Goal: Task Accomplishment & Management: Complete application form

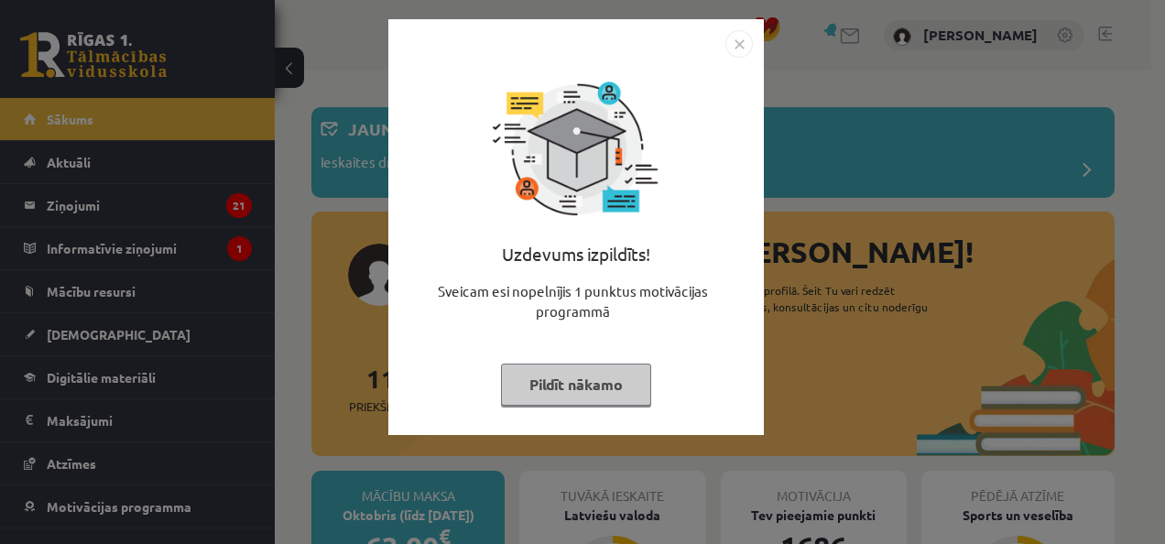
click at [742, 36] on img "Close" at bounding box center [739, 43] width 27 height 27
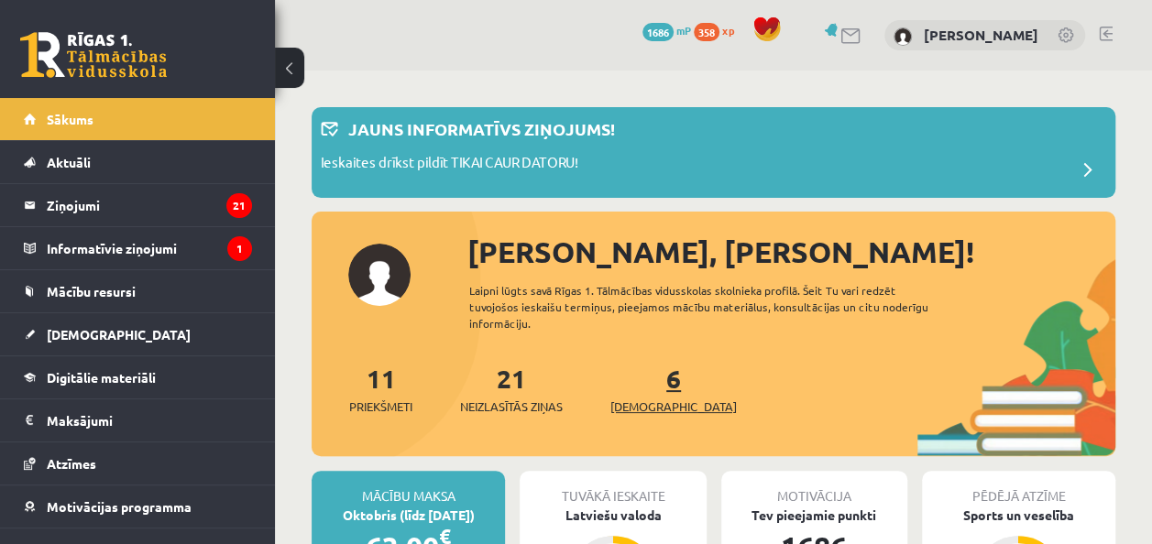
click at [639, 385] on link "6 Ieskaites" at bounding box center [673, 389] width 126 height 54
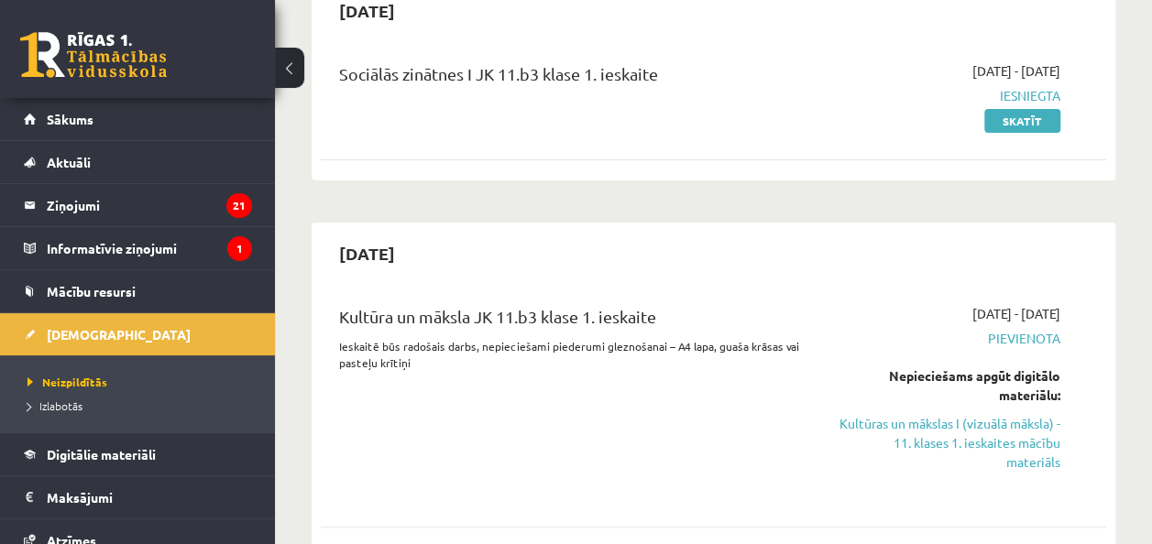
scroll to position [352, 0]
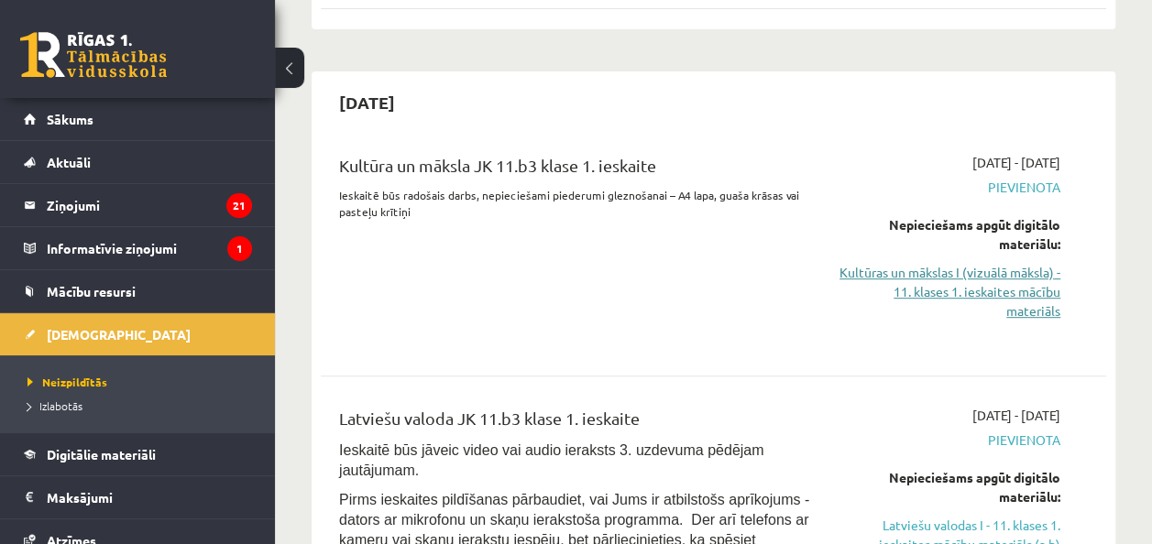
click at [930, 269] on link "Kultūras un mākslas I (vizuālā māksla) - 11. klases 1. ieskaites mācību materiā…" at bounding box center [949, 292] width 222 height 58
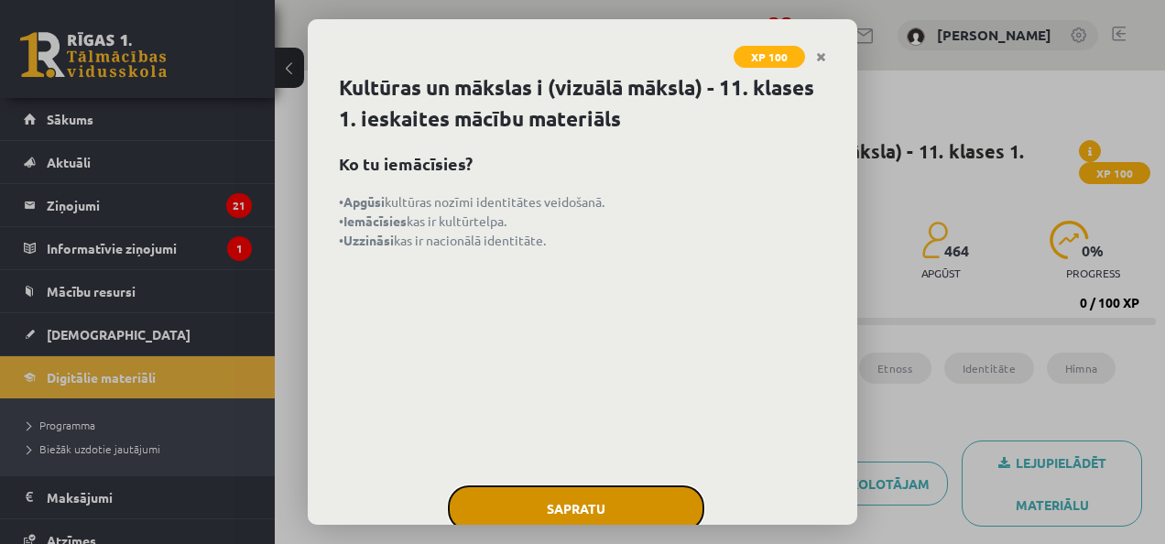
click at [522, 516] on button "Sapratu" at bounding box center [576, 509] width 257 height 46
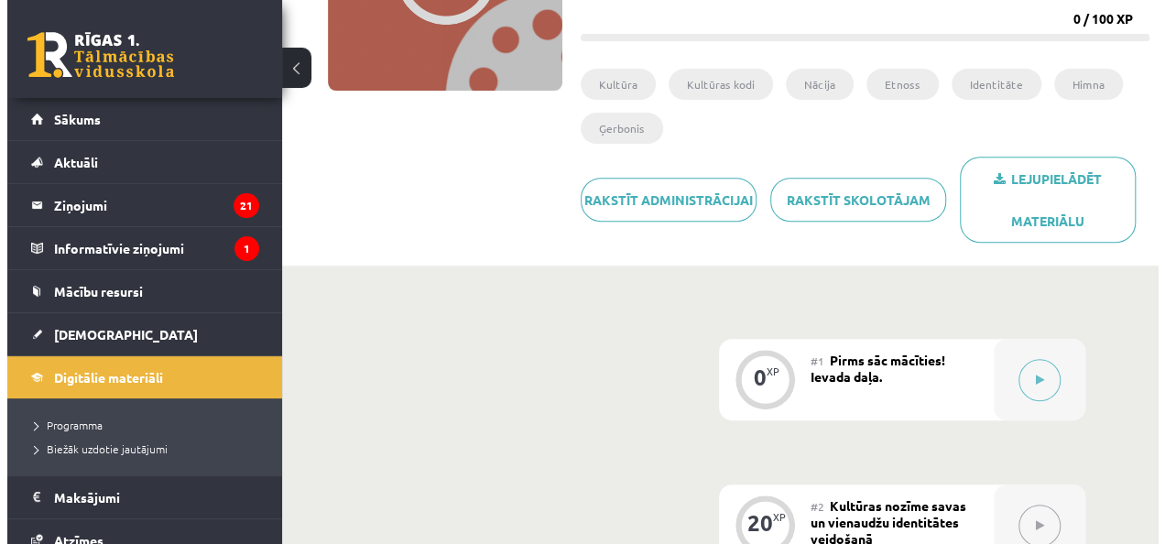
scroll to position [290, 0]
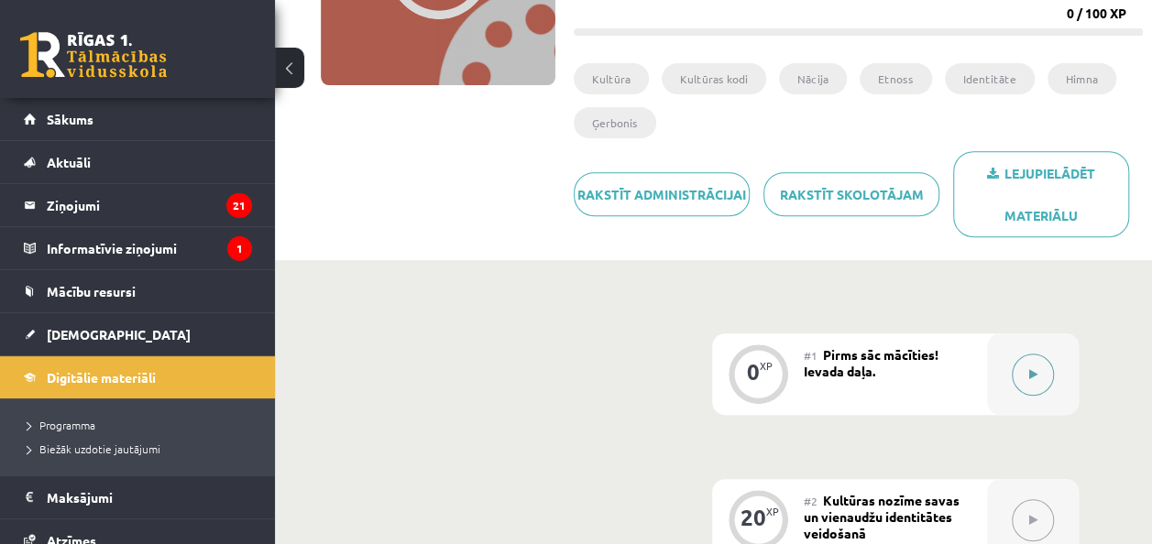
click at [1031, 383] on button at bounding box center [1032, 375] width 42 height 42
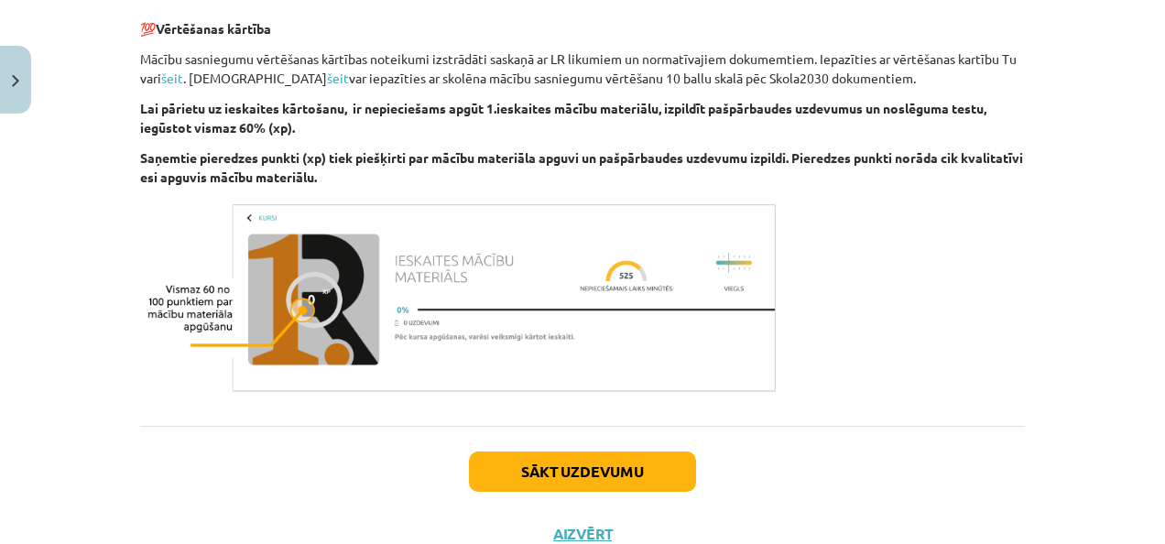
scroll to position [1127, 0]
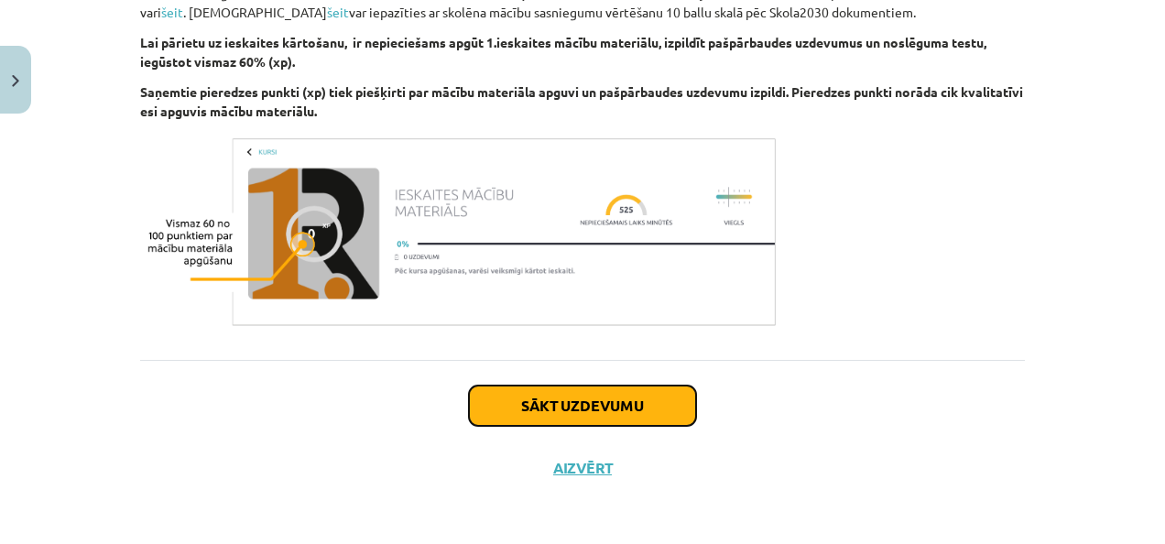
click at [658, 403] on button "Sākt uzdevumu" at bounding box center [582, 406] width 227 height 40
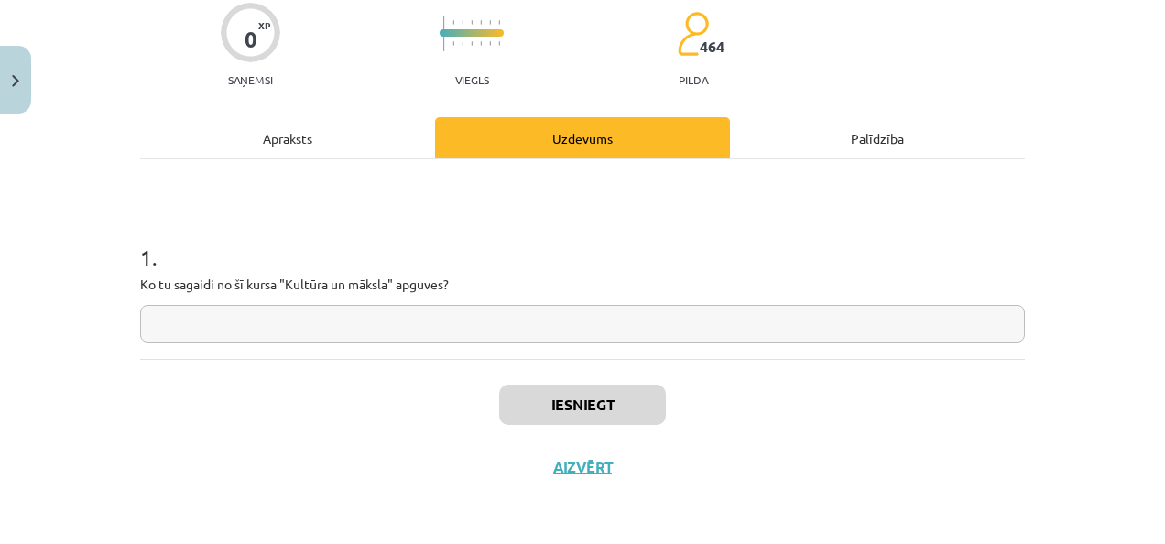
scroll to position [46, 0]
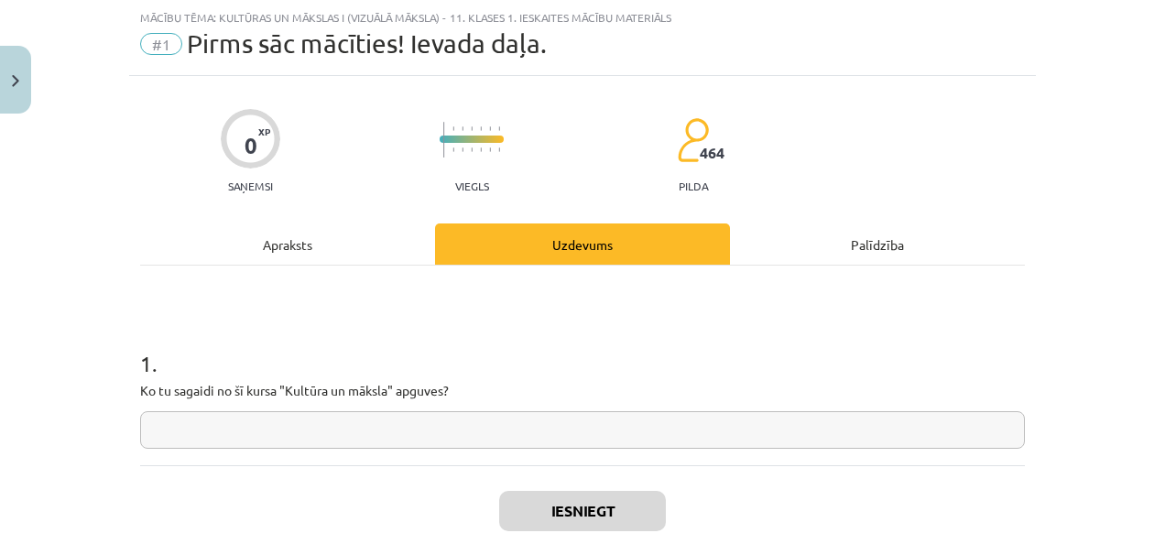
click at [216, 439] on input "text" at bounding box center [582, 430] width 885 height 38
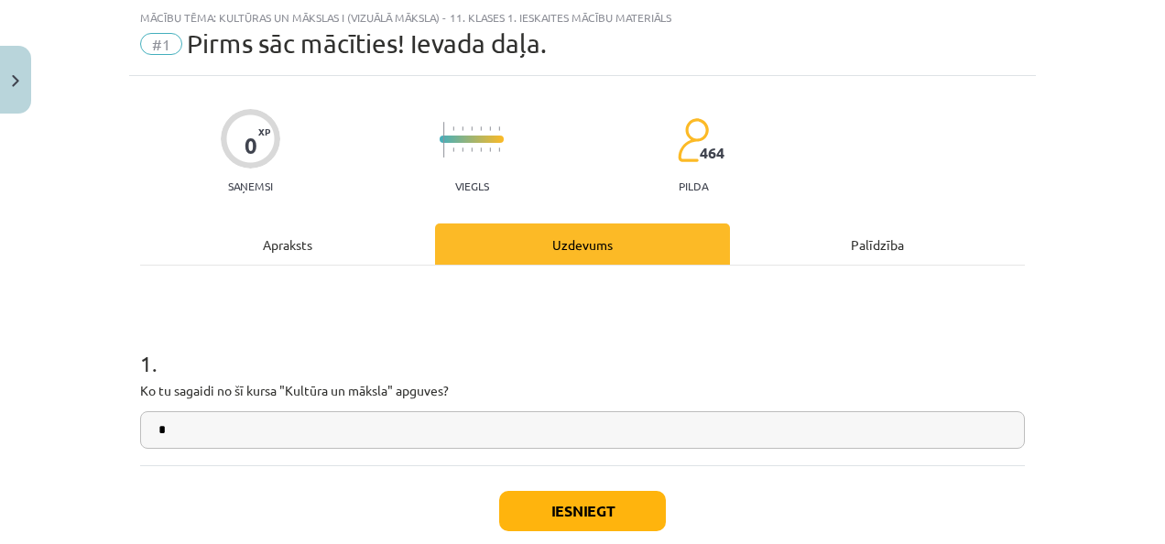
type input "*"
click at [535, 507] on button "Iesniegt" at bounding box center [582, 511] width 167 height 40
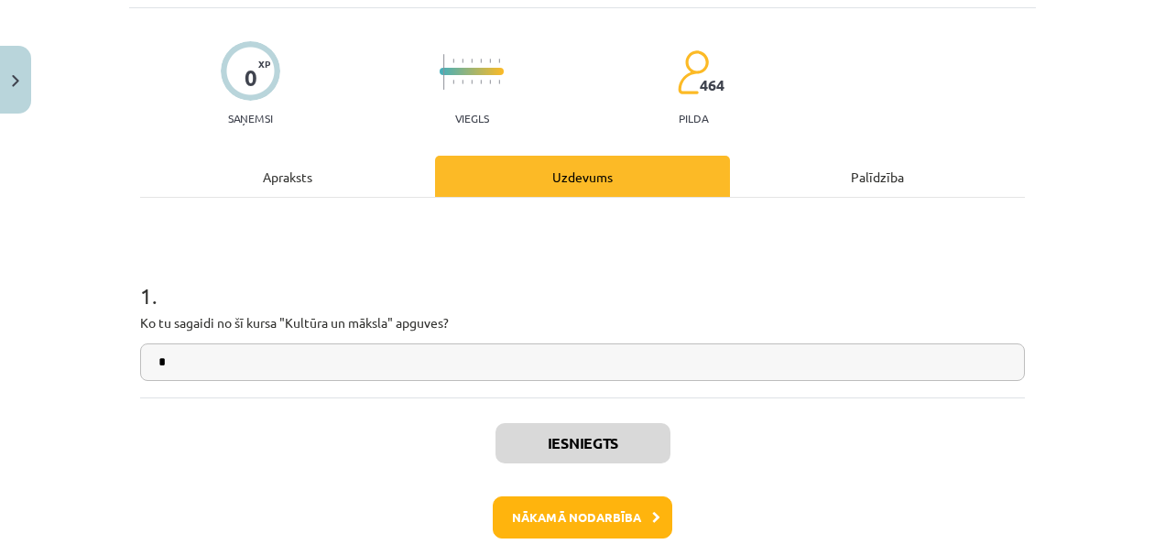
scroll to position [159, 0]
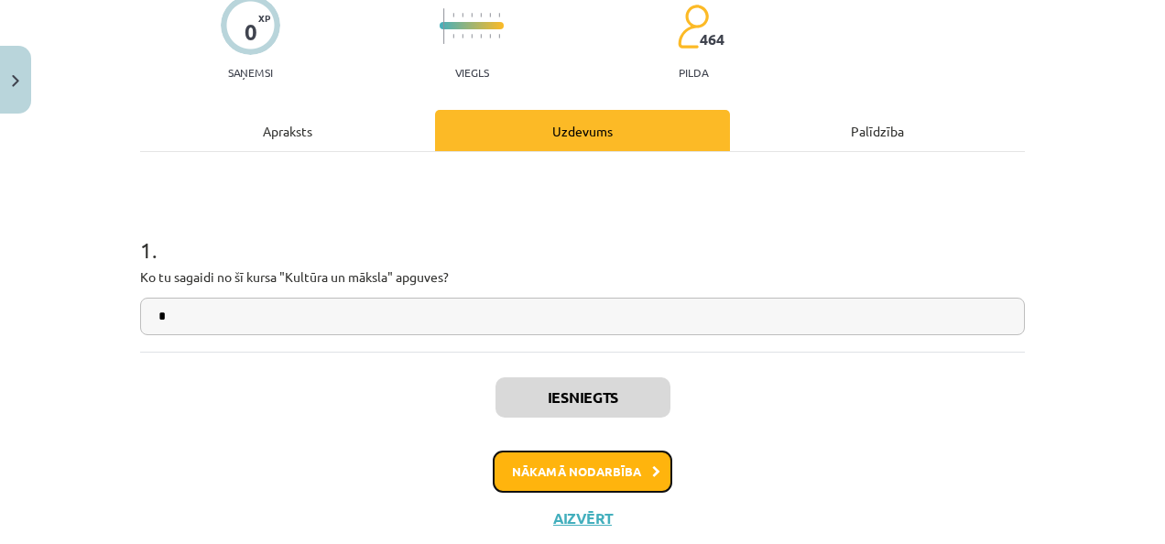
click at [639, 471] on button "Nākamā nodarbība" at bounding box center [583, 472] width 180 height 42
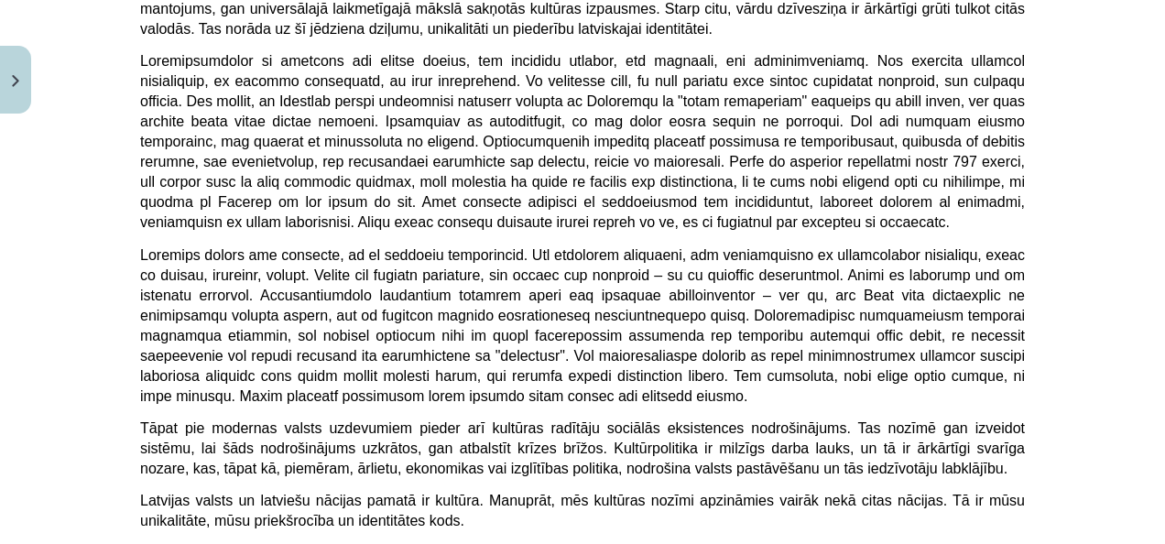
scroll to position [5046, 0]
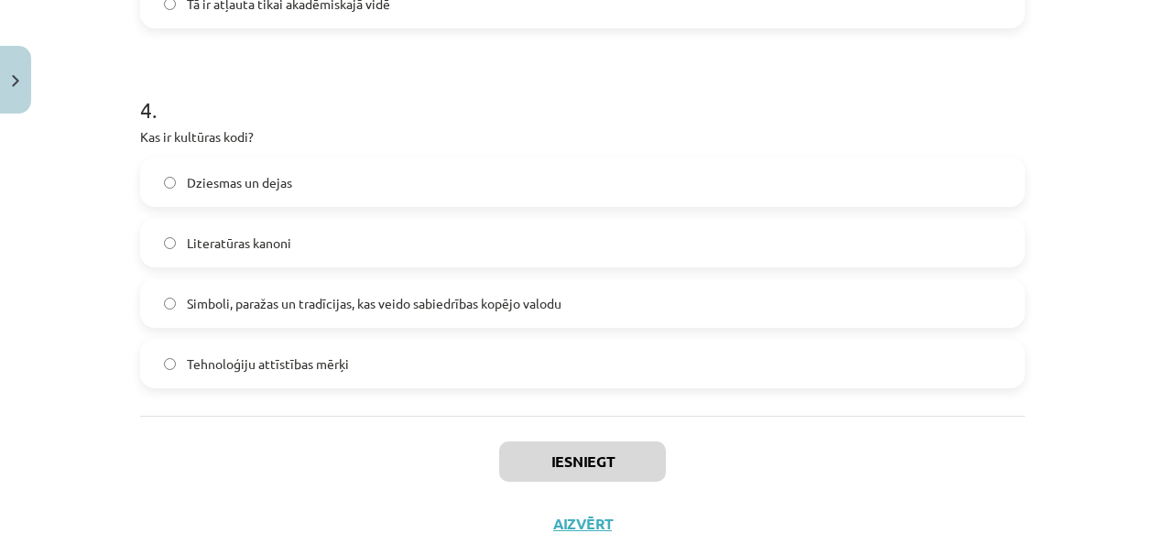
scroll to position [1436, 0]
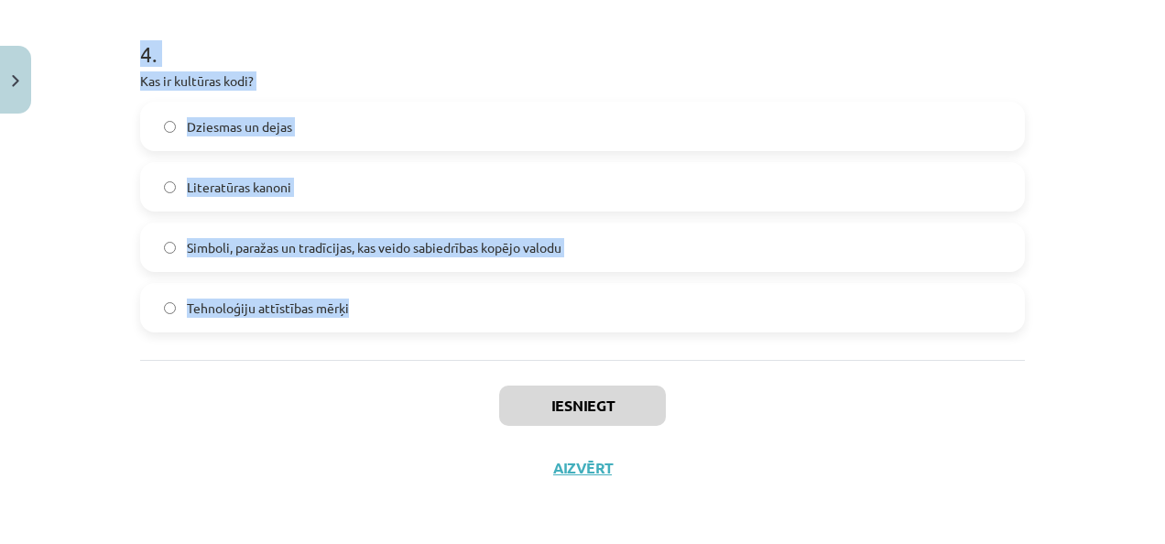
drag, startPoint x: 136, startPoint y: 388, endPoint x: 803, endPoint y: 328, distance: 670.5
copy form "Kāds ir Latvijas valsts uzdevums saskaņā ar Latvijas Satversmi? Veicināt ārzemj…"
click at [93, 199] on div "Mācību tēma: Kultūras un mākslas i (vizuālā māksla) - 11. klases 1. ieskaites m…" at bounding box center [582, 272] width 1165 height 544
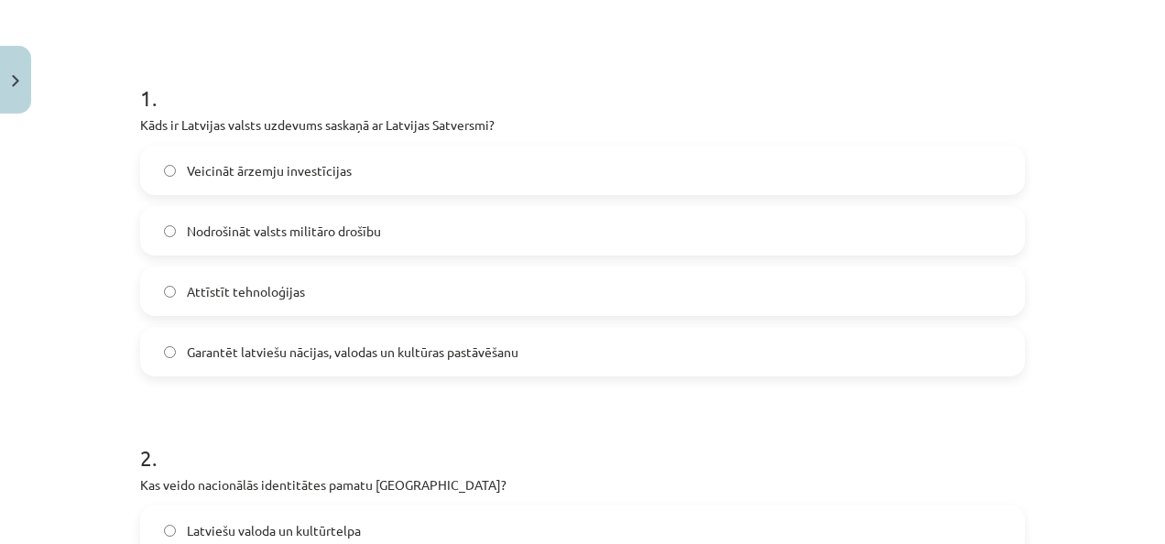
scroll to position [288, 0]
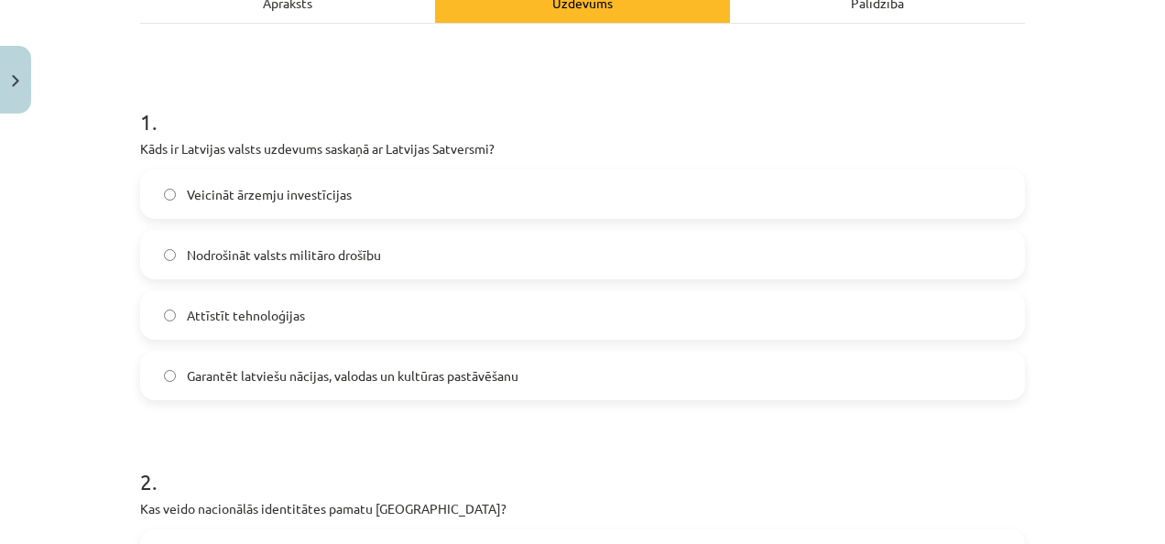
click at [177, 376] on label "Garantēt latviešu nācijas, valodas un kultūras pastāvēšanu" at bounding box center [582, 376] width 881 height 46
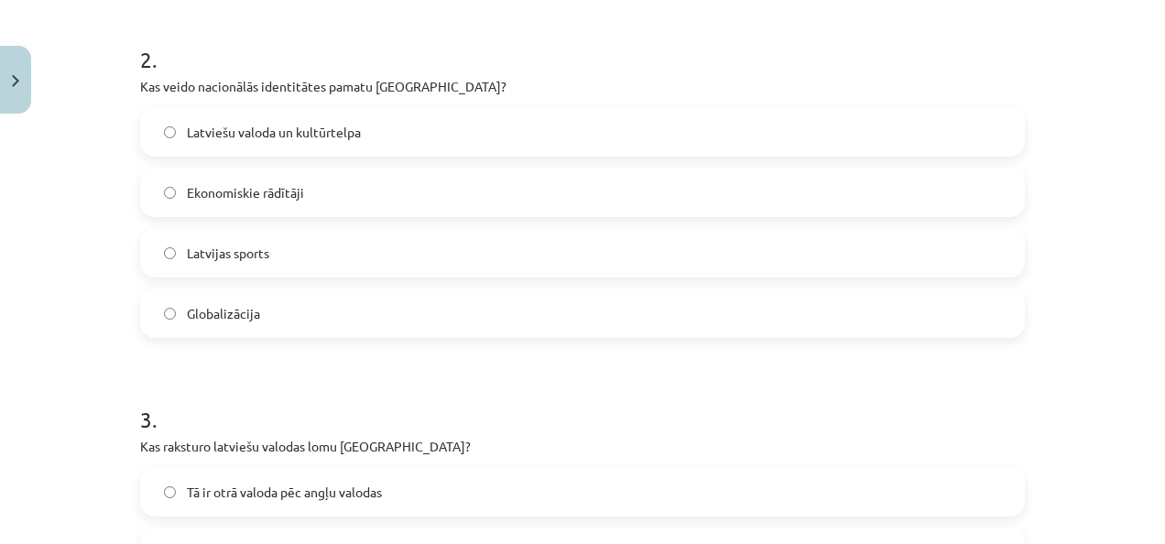
scroll to position [722, 0]
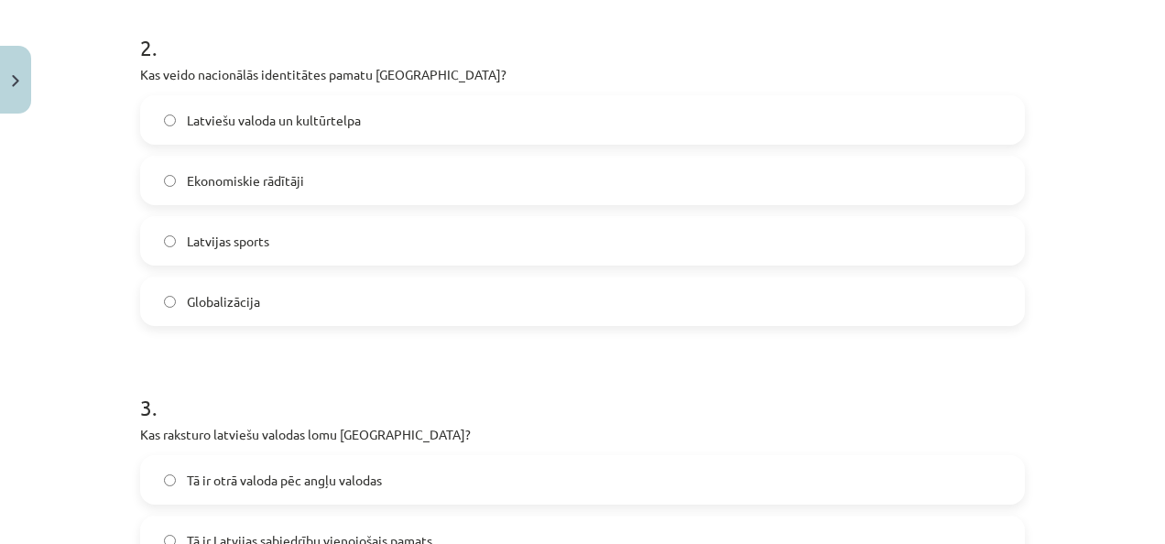
click at [674, 123] on label "Latviešu valoda un kultūrtelpa" at bounding box center [582, 120] width 881 height 46
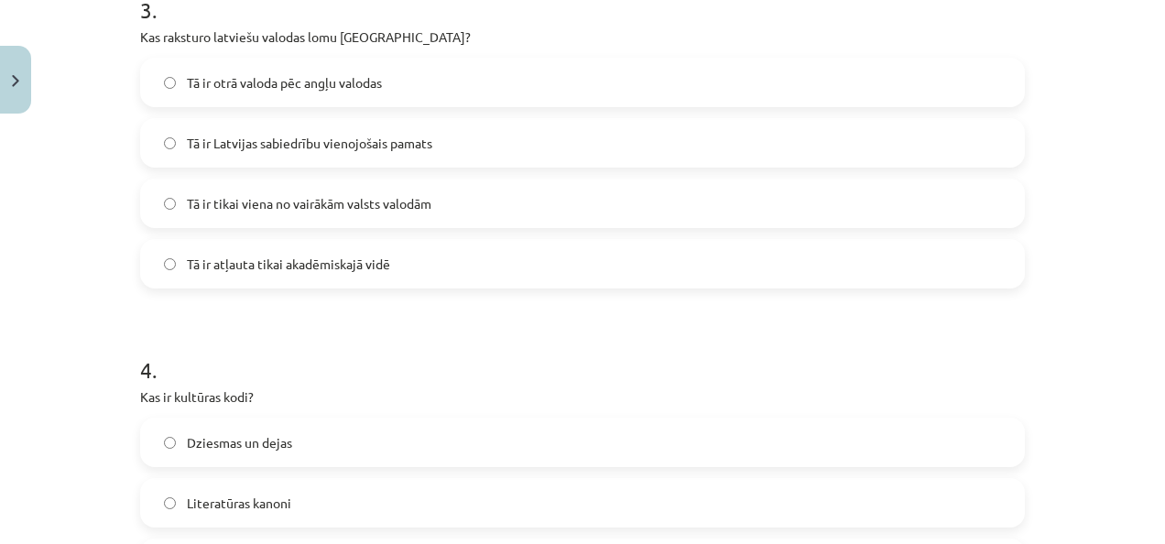
scroll to position [1132, 0]
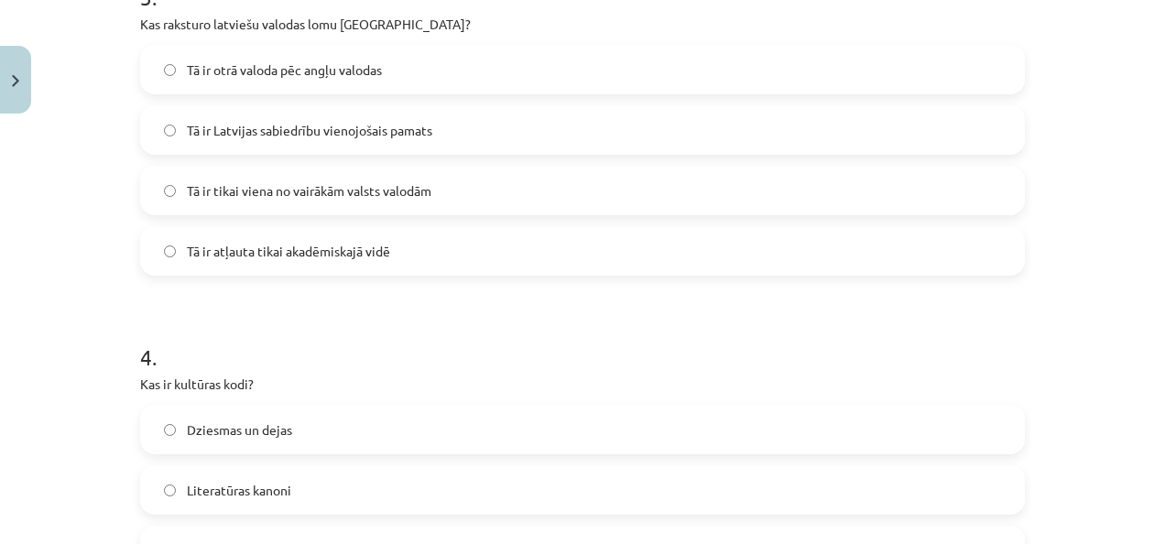
click at [616, 121] on label "Tā ir Latvijas sabiedrību vienojošais pamats" at bounding box center [582, 130] width 881 height 46
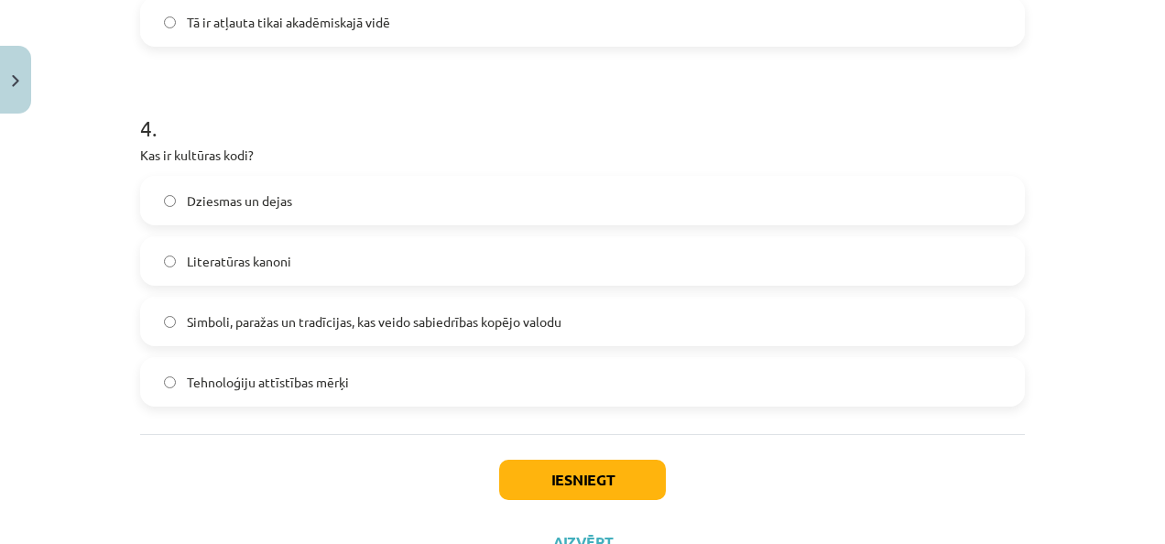
scroll to position [1436, 0]
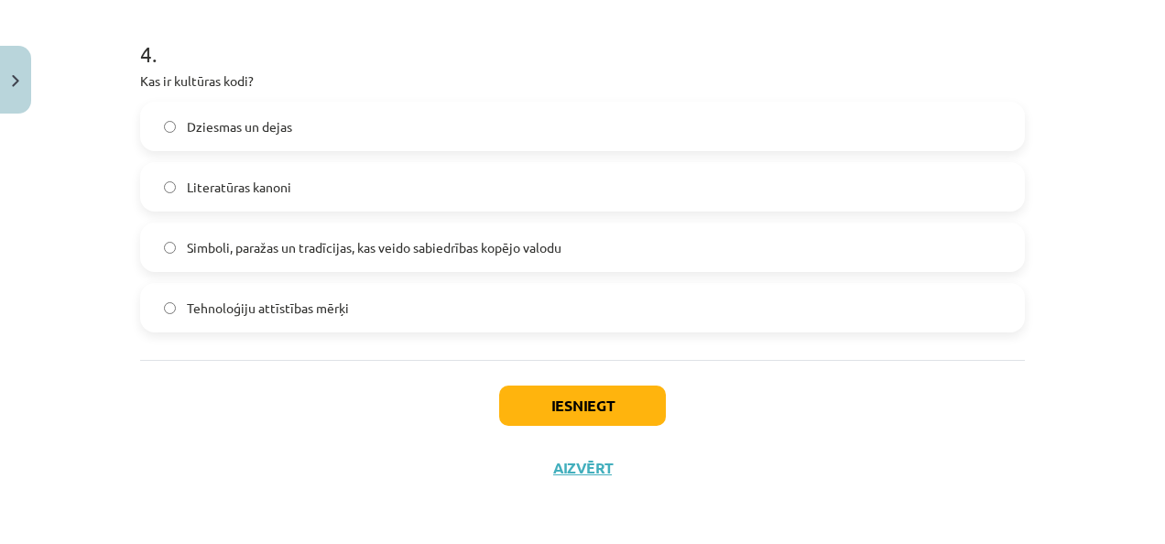
click at [579, 249] on label "Simboli, paražas un tradīcijas, kas veido sabiedrības kopējo valodu" at bounding box center [582, 247] width 881 height 46
click at [574, 401] on button "Iesniegt" at bounding box center [582, 406] width 167 height 40
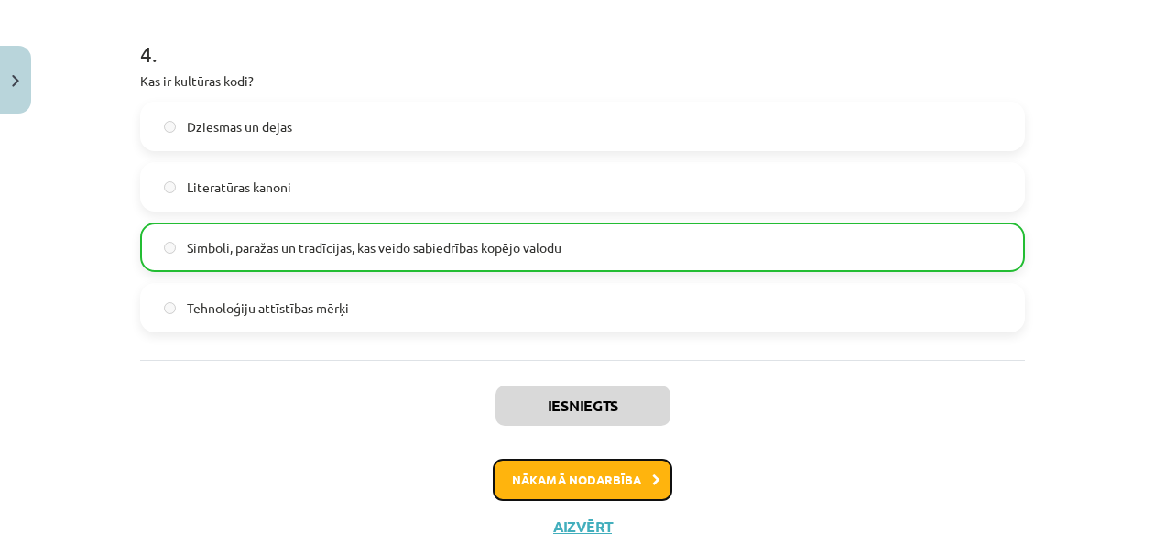
click at [590, 482] on button "Nākamā nodarbība" at bounding box center [583, 480] width 180 height 42
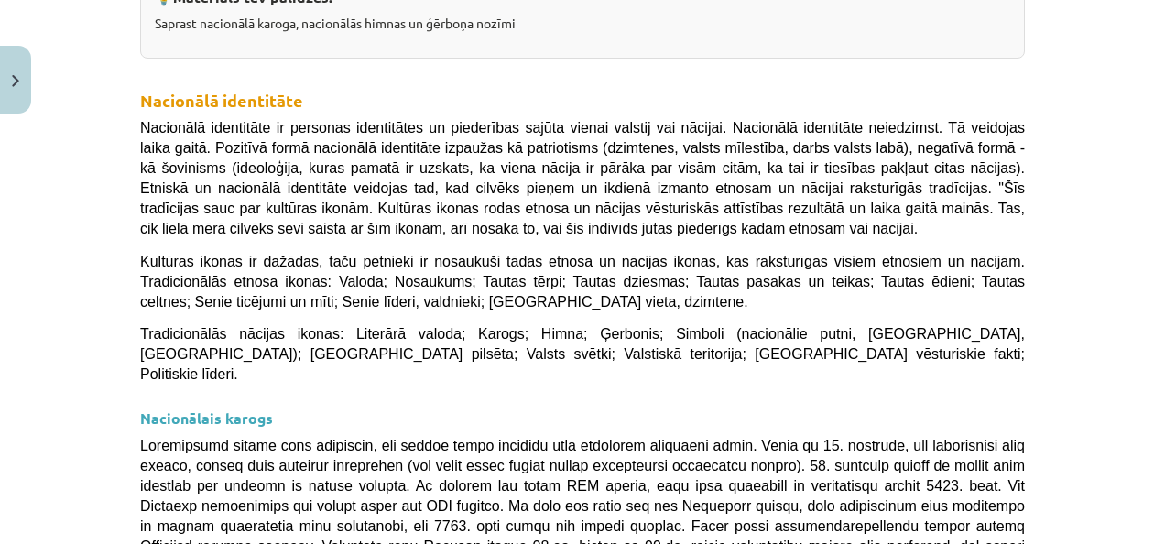
scroll to position [46, 0]
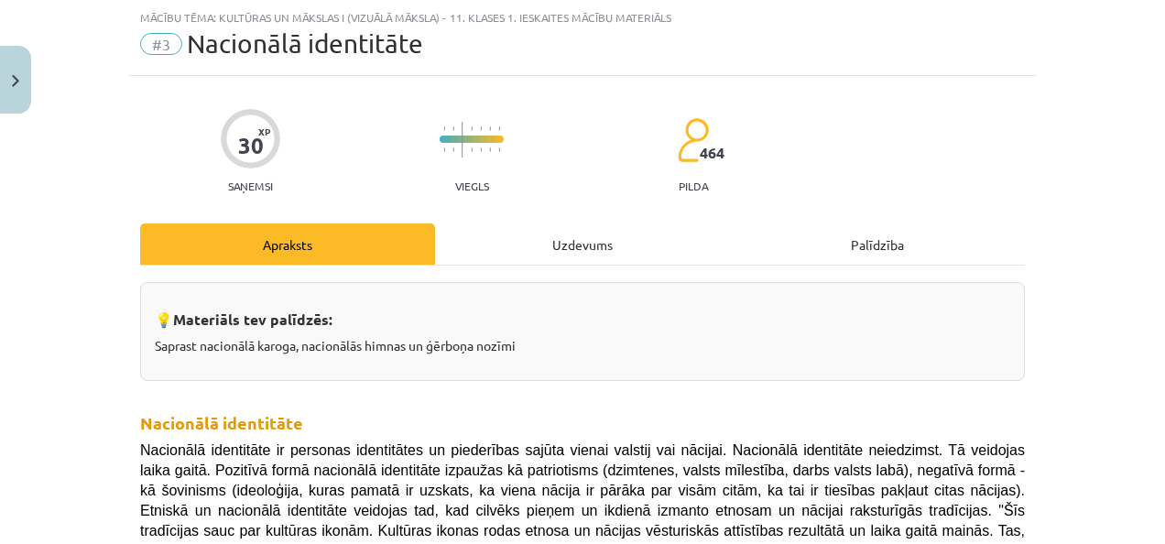
click at [563, 241] on div "Uzdevums" at bounding box center [582, 244] width 295 height 41
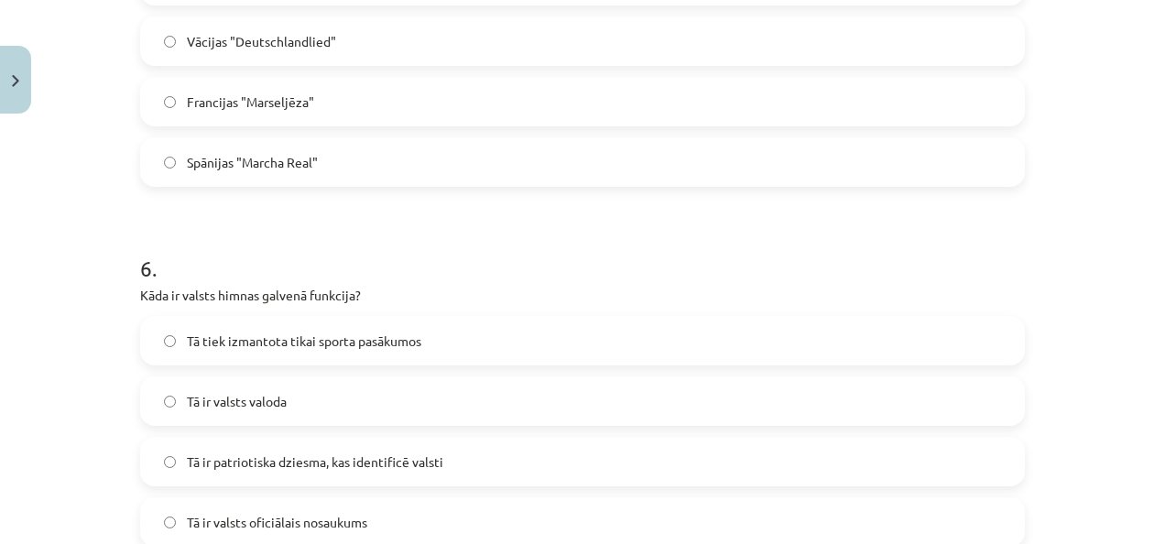
scroll to position [2156, 0]
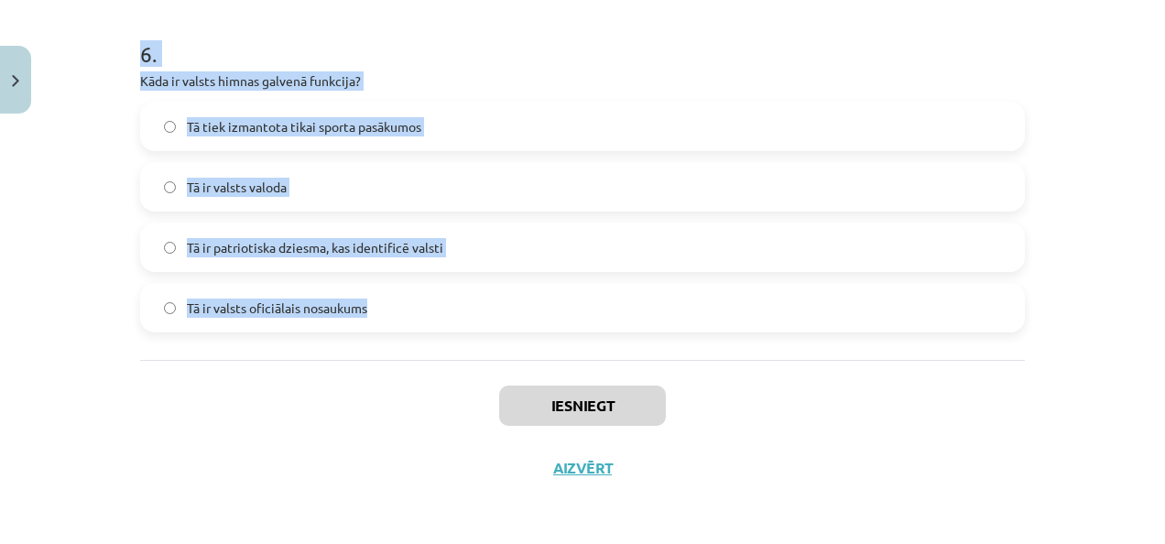
drag, startPoint x: 130, startPoint y: 387, endPoint x: 766, endPoint y: 290, distance: 643.0
copy form "Kad Latvijas himna "Dievs, svētī Latviju!" tika oficiāli apstiprināta kā valsts…"
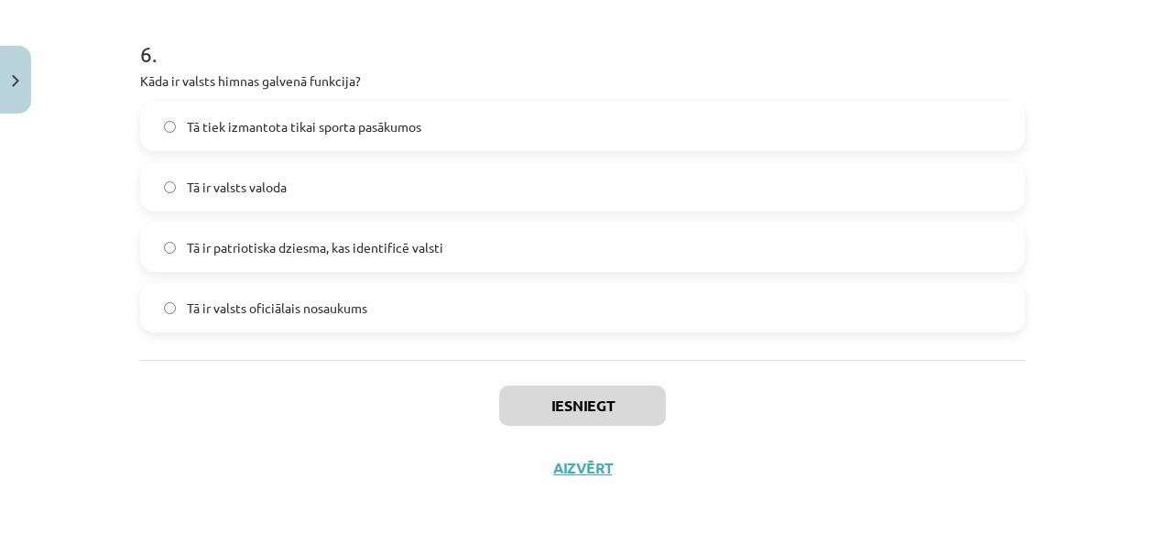
click at [161, 388] on div "Iesniegt Aizvērt" at bounding box center [582, 424] width 885 height 128
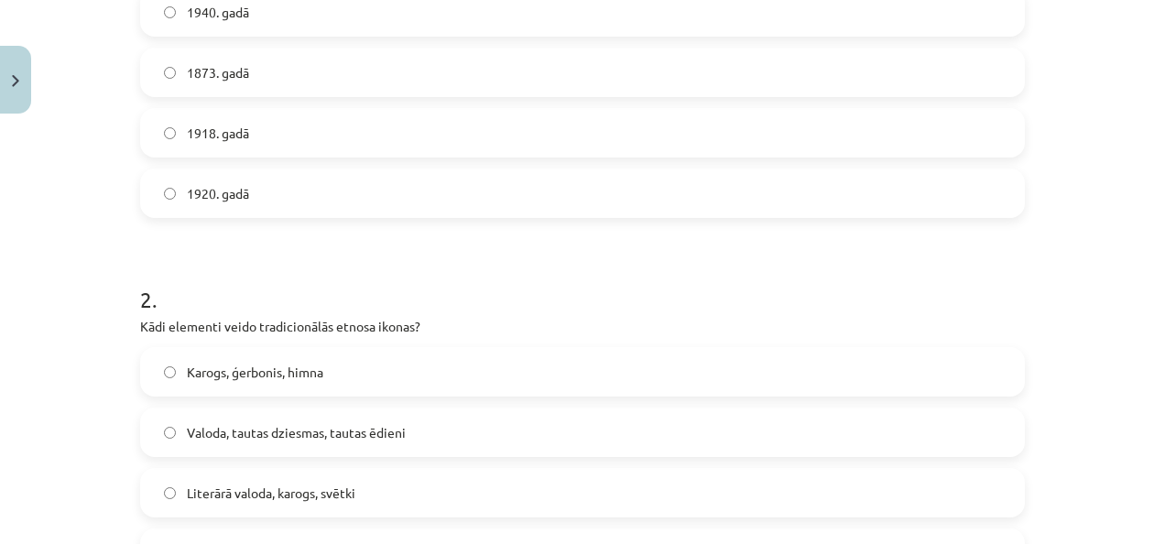
scroll to position [409, 0]
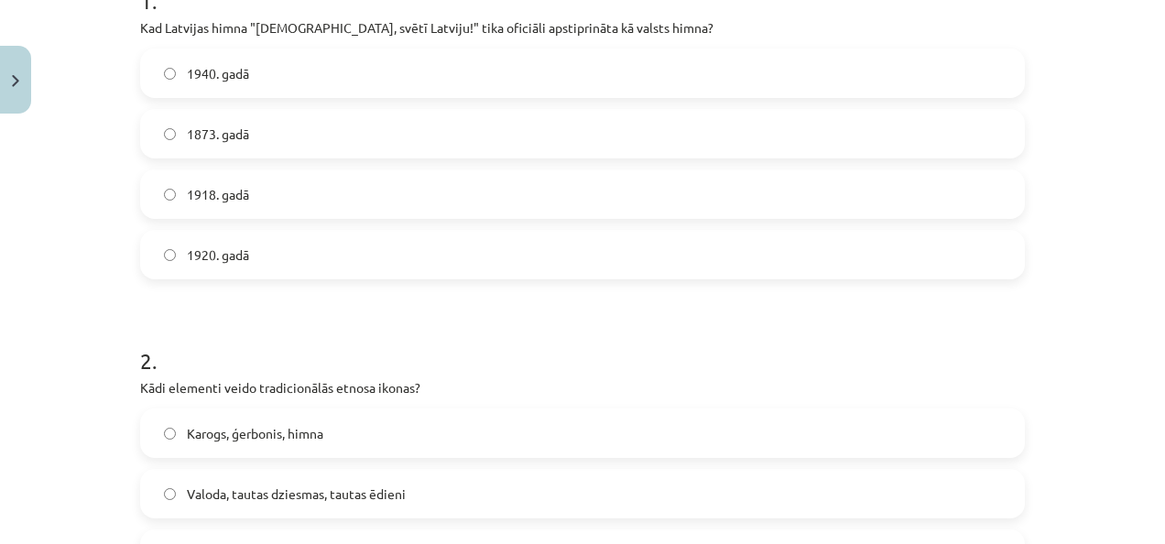
click at [584, 258] on label "1920. gadā" at bounding box center [582, 255] width 881 height 46
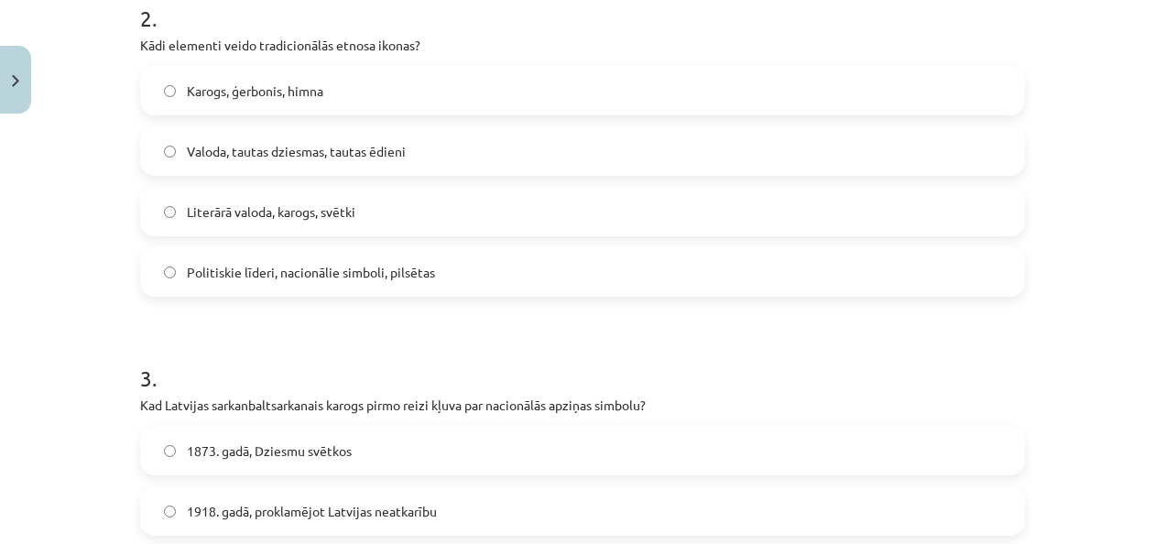
scroll to position [757, 0]
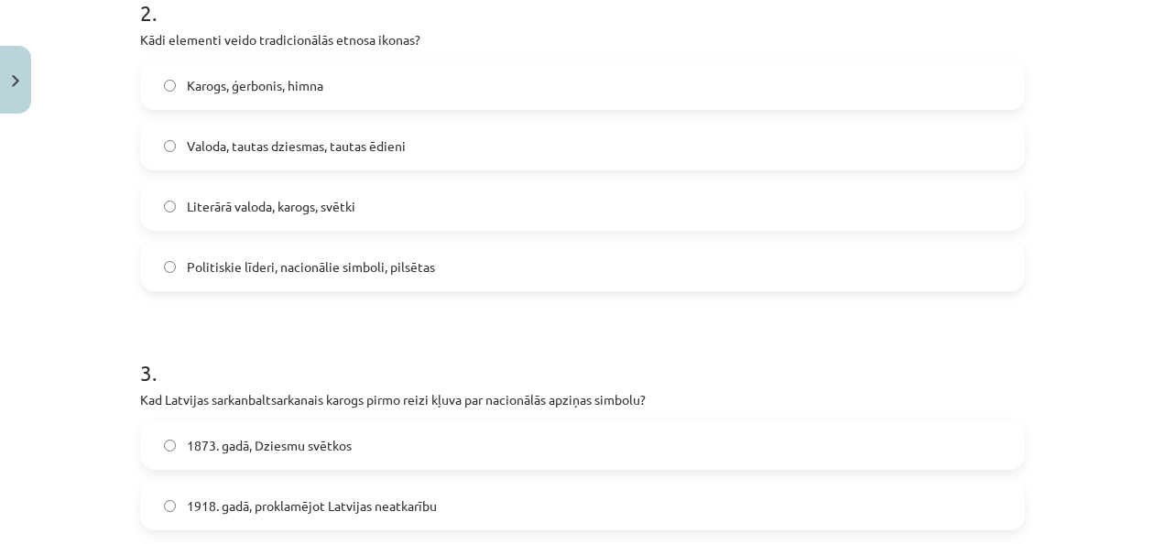
click at [429, 150] on label "Valoda, tautas dziesmas, tautas ēdieni" at bounding box center [582, 146] width 881 height 46
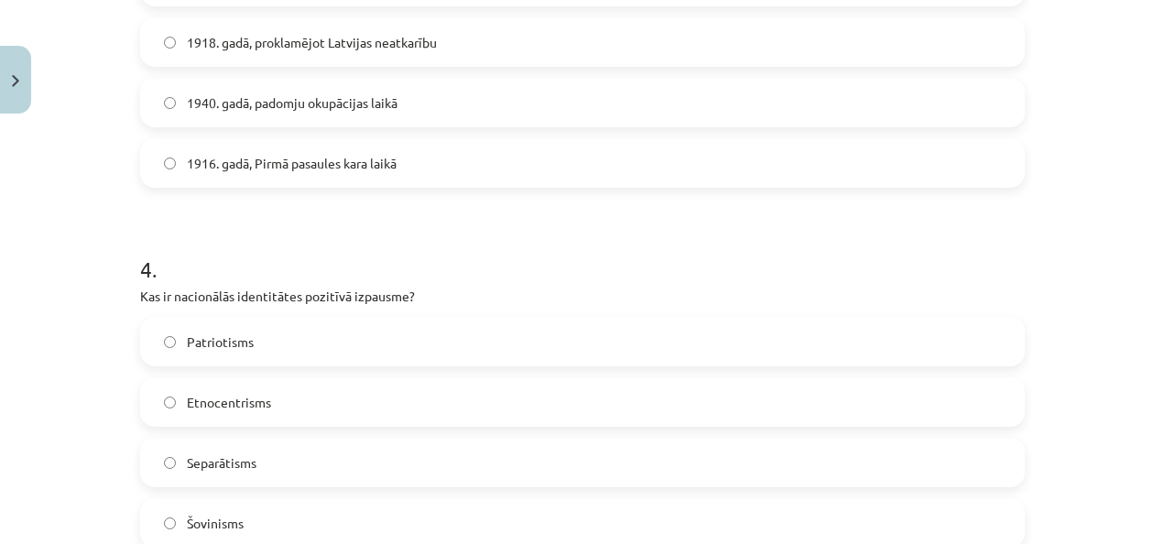
scroll to position [1207, 0]
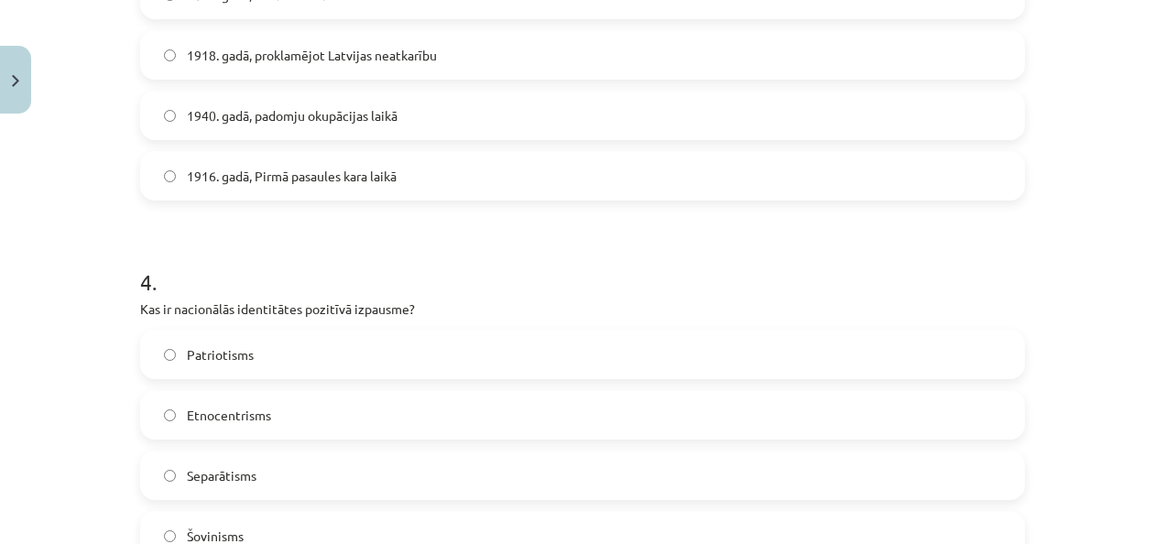
click at [685, 189] on label "1916. gadā, Pirmā pasaules kara laikā" at bounding box center [582, 176] width 881 height 46
click at [425, 372] on label "Patriotisms" at bounding box center [582, 355] width 881 height 46
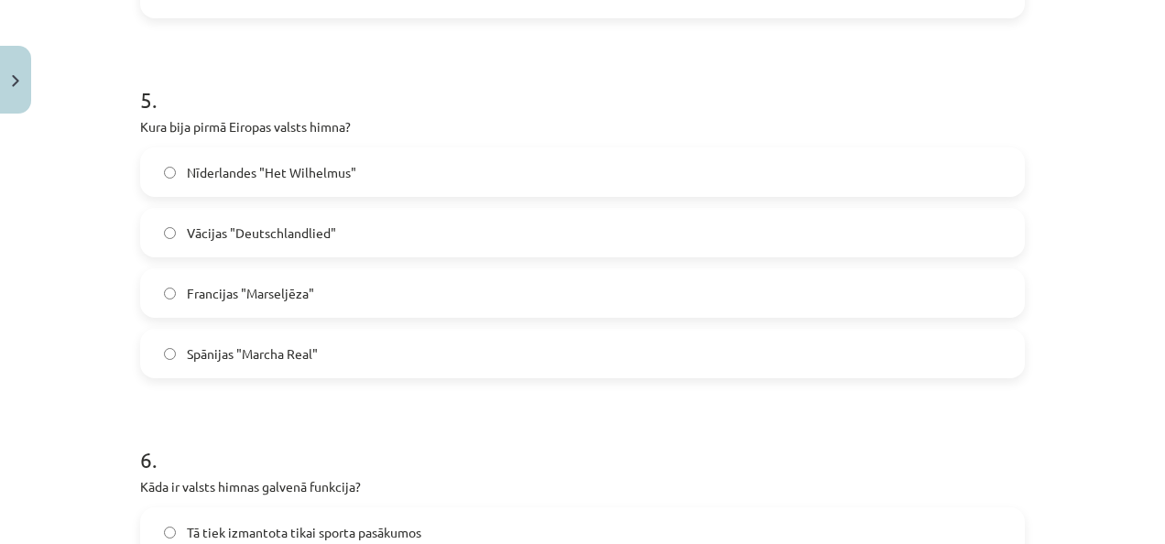
scroll to position [1766, 0]
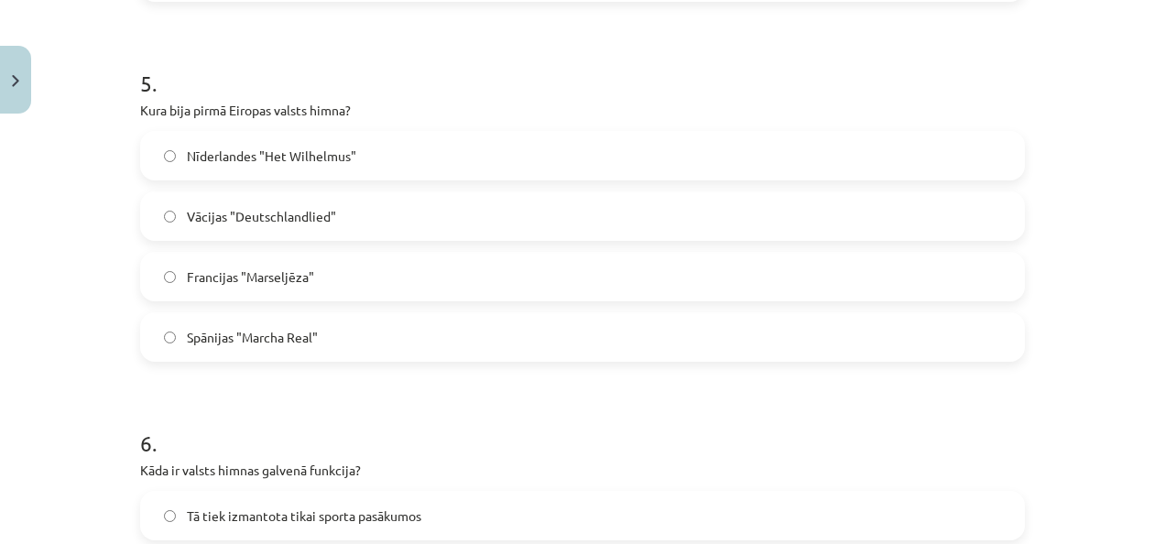
click at [675, 151] on label "Nīderlandes "Het Wilhelmus"" at bounding box center [582, 156] width 881 height 46
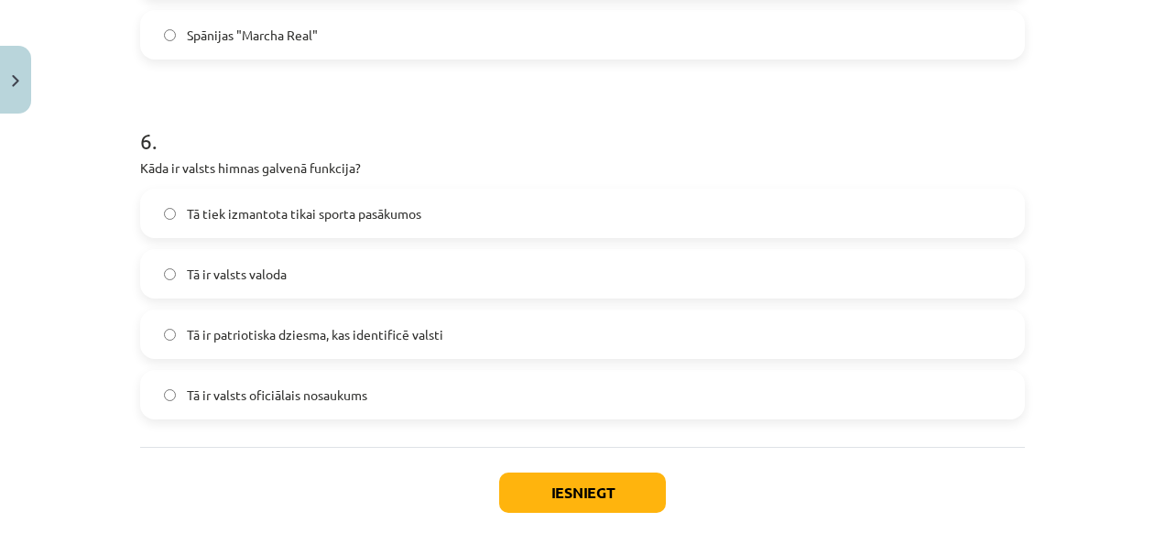
scroll to position [2156, 0]
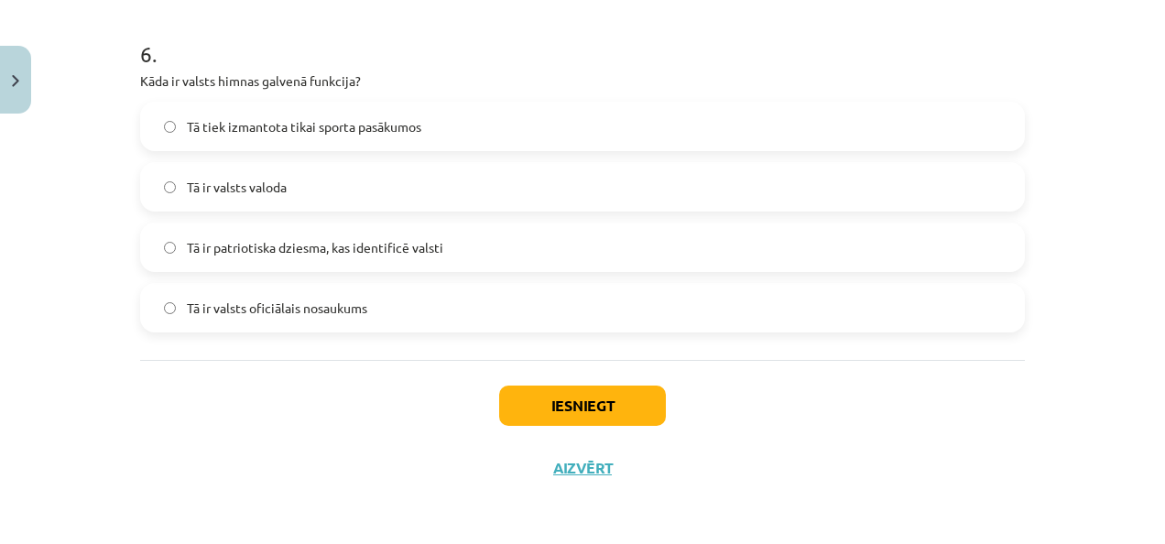
click at [227, 249] on span "Tā ir patriotiska dziesma, kas identificē valsti" at bounding box center [315, 247] width 257 height 19
click at [557, 405] on button "Iesniegt" at bounding box center [582, 406] width 167 height 40
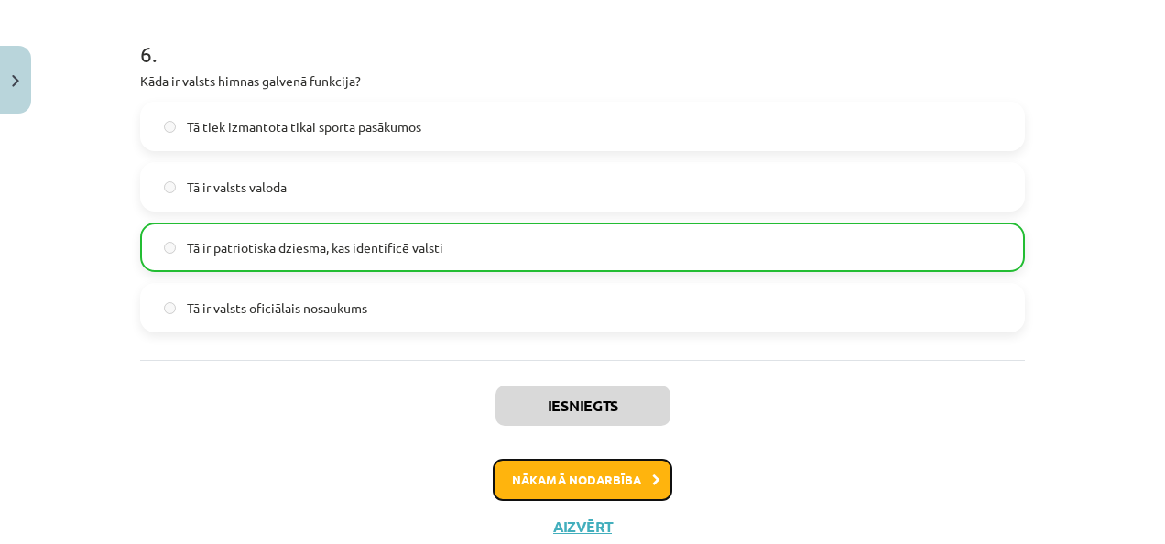
click at [586, 478] on button "Nākamā nodarbība" at bounding box center [583, 480] width 180 height 42
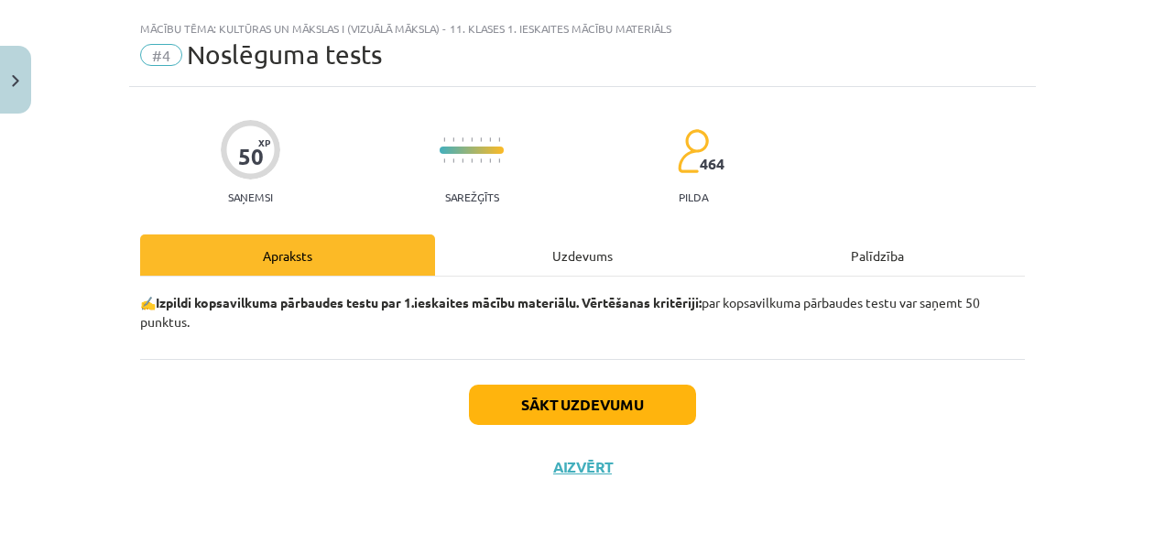
scroll to position [34, 0]
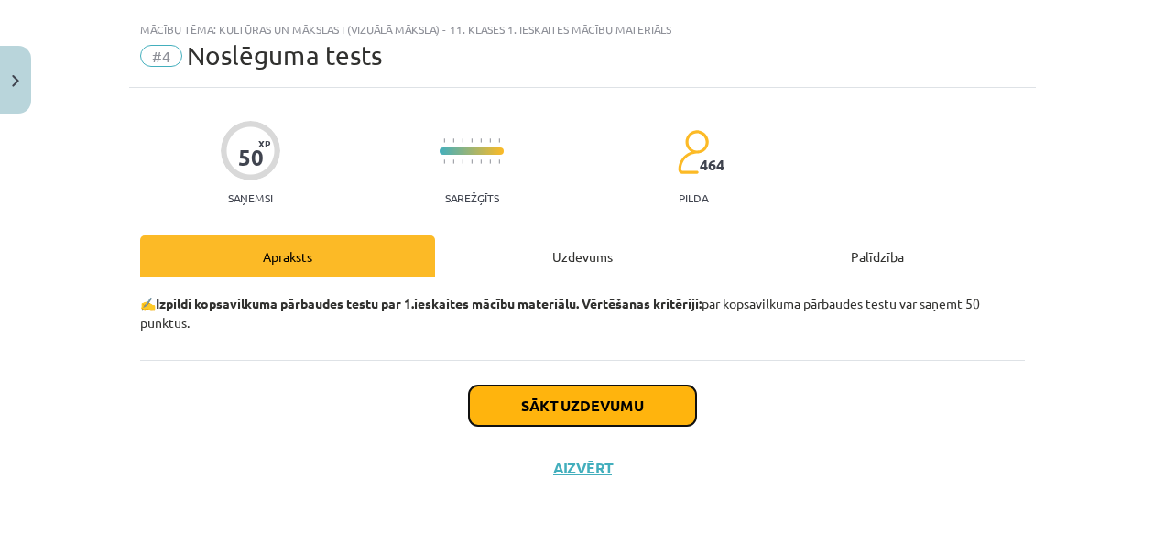
click at [591, 393] on button "Sākt uzdevumu" at bounding box center [582, 406] width 227 height 40
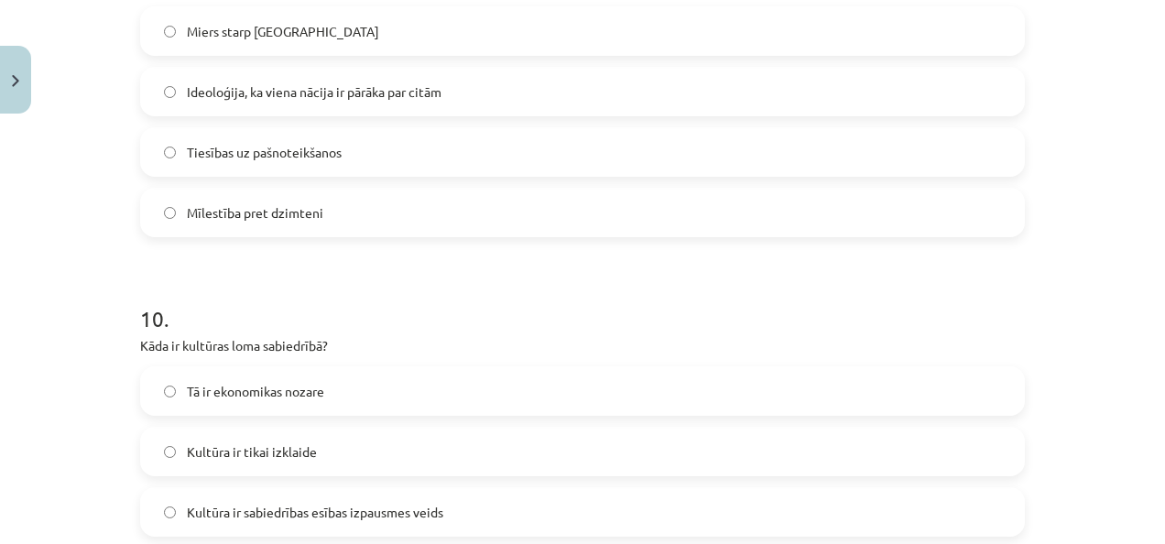
scroll to position [3596, 0]
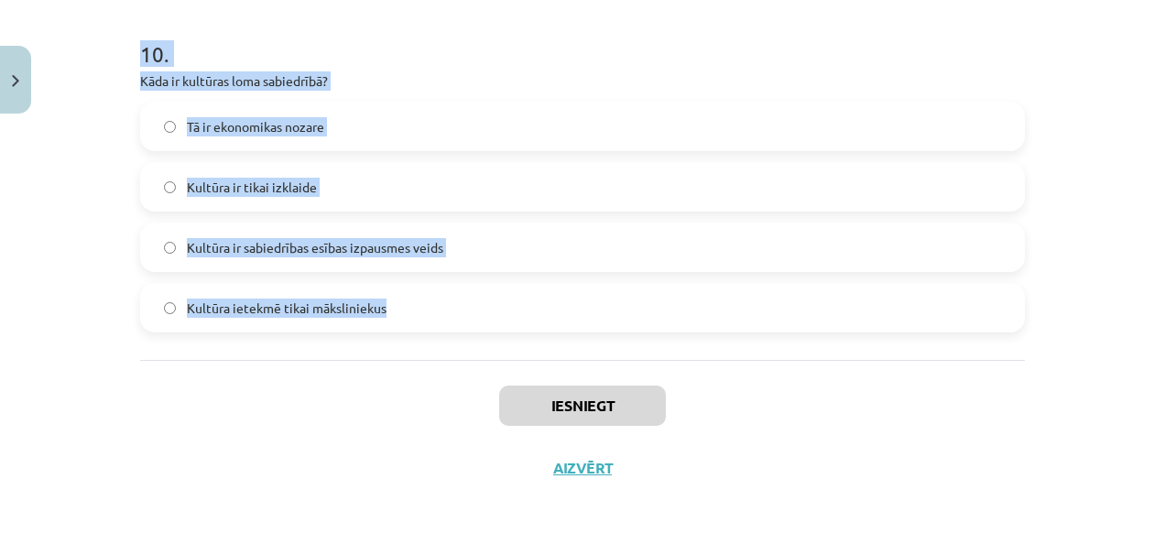
drag, startPoint x: 129, startPoint y: 399, endPoint x: 555, endPoint y: 330, distance: 431.5
copy form "Kas ir heraldika? Zinātne par nacionālo valodu Pētniecība par politiskajiem sim…"
click at [50, 315] on div "Mācību tēma: Kultūras un mākslas i (vizuālā māksla) - 11. klases 1. ieskaites m…" at bounding box center [582, 272] width 1165 height 544
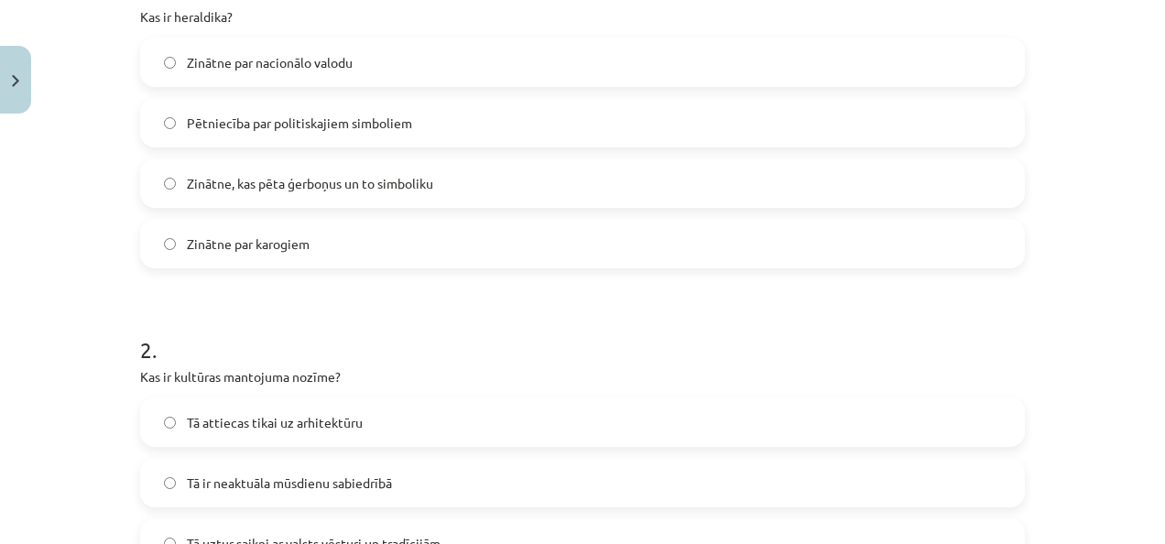
scroll to position [408, 0]
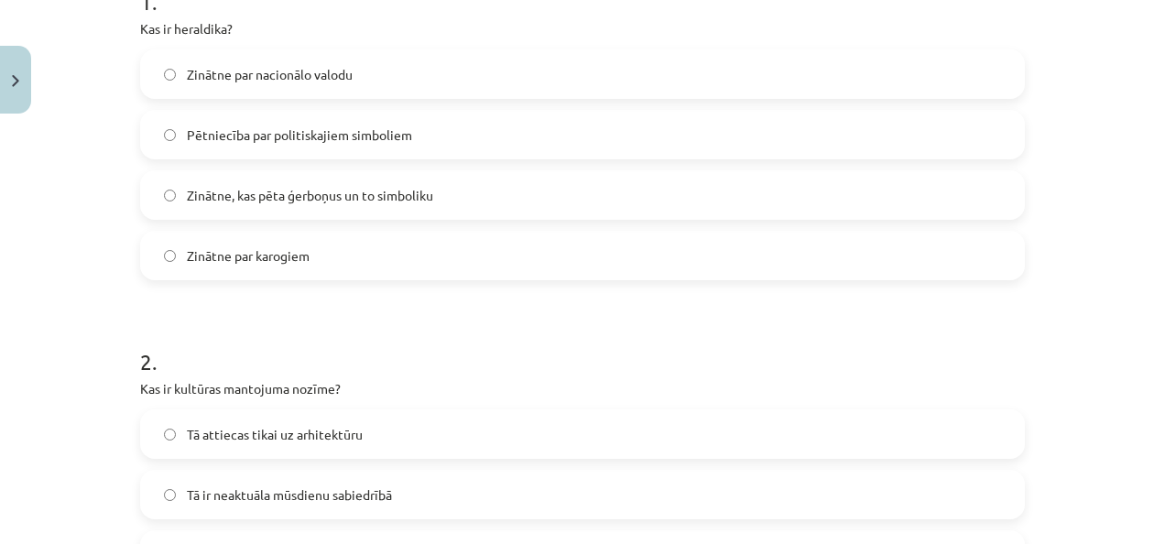
click at [585, 62] on label "Zinātne par nacionālo valodu" at bounding box center [582, 74] width 881 height 46
click at [213, 191] on span "Zinātne, kas pēta ģerboņus un to simboliku" at bounding box center [310, 195] width 246 height 19
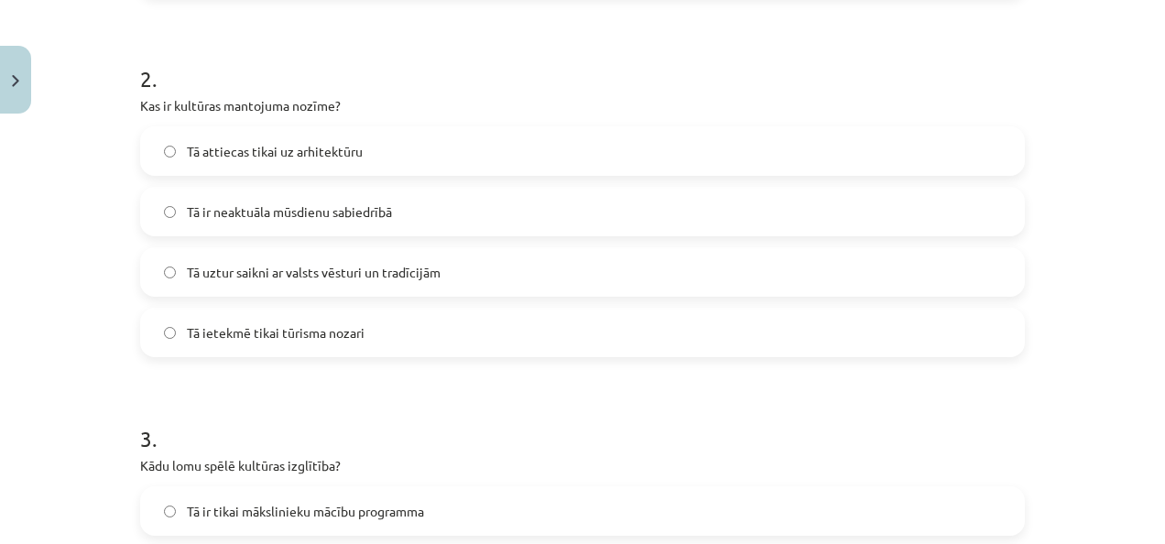
scroll to position [711, 0]
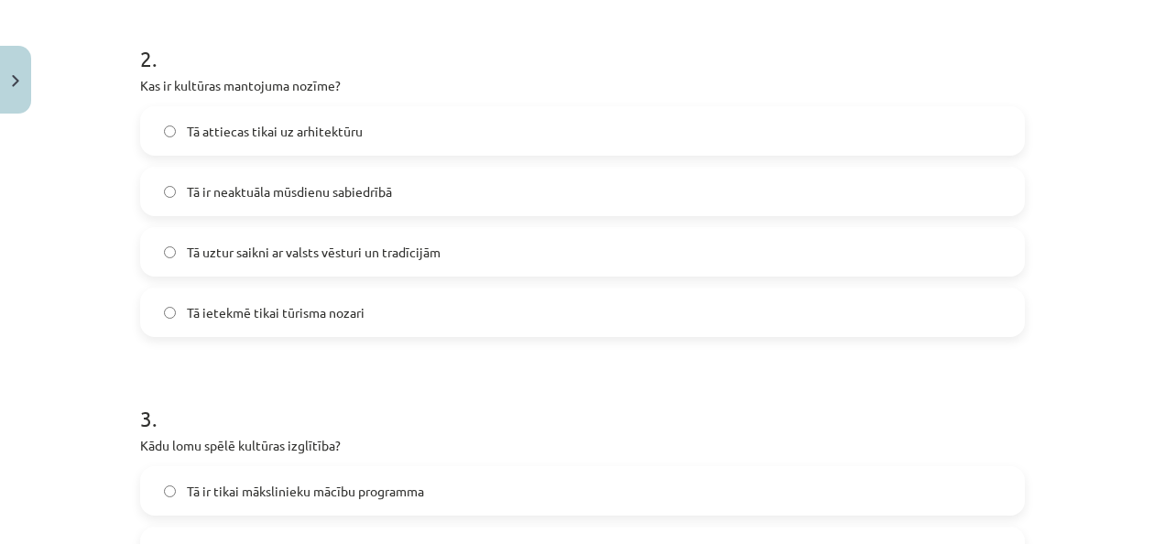
click at [550, 264] on label "Tā uztur saikni ar valsts vēsturi un tradīcijām" at bounding box center [582, 252] width 881 height 46
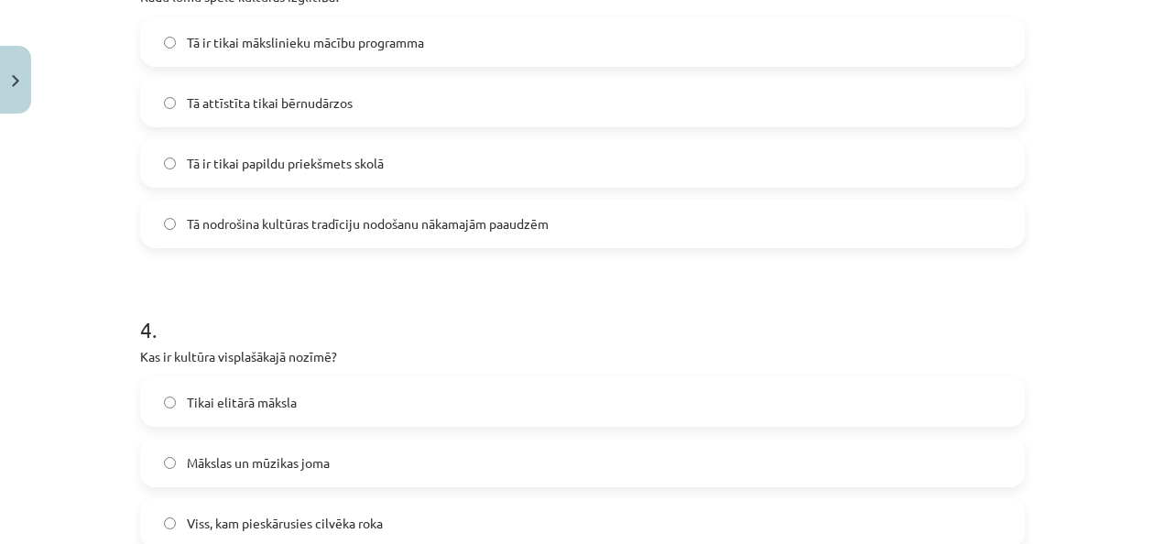
scroll to position [1164, 0]
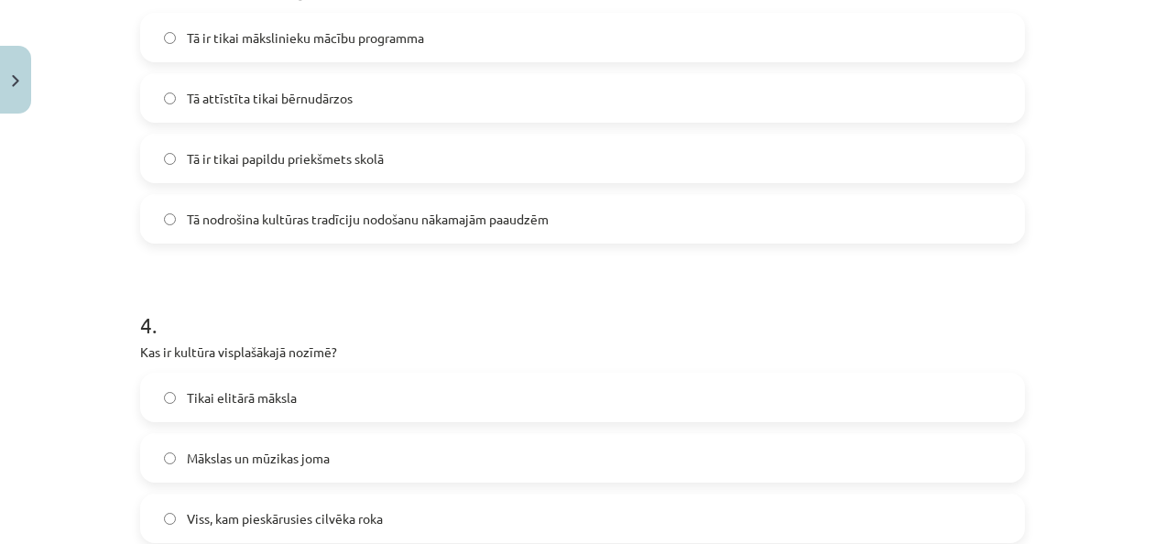
click at [202, 203] on label "Tā nodrošina kultūras tradīciju nodošanu nākamajām paaudzēm" at bounding box center [582, 219] width 881 height 46
click at [222, 522] on span "Viss, kam pieskārusies cilvēka roka" at bounding box center [285, 518] width 196 height 19
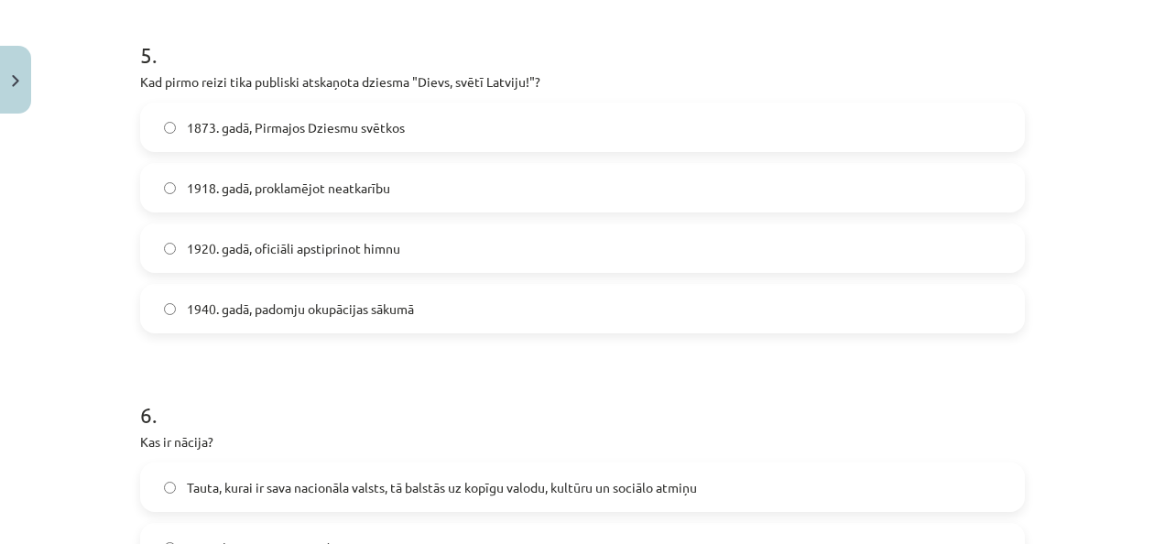
scroll to position [1871, 0]
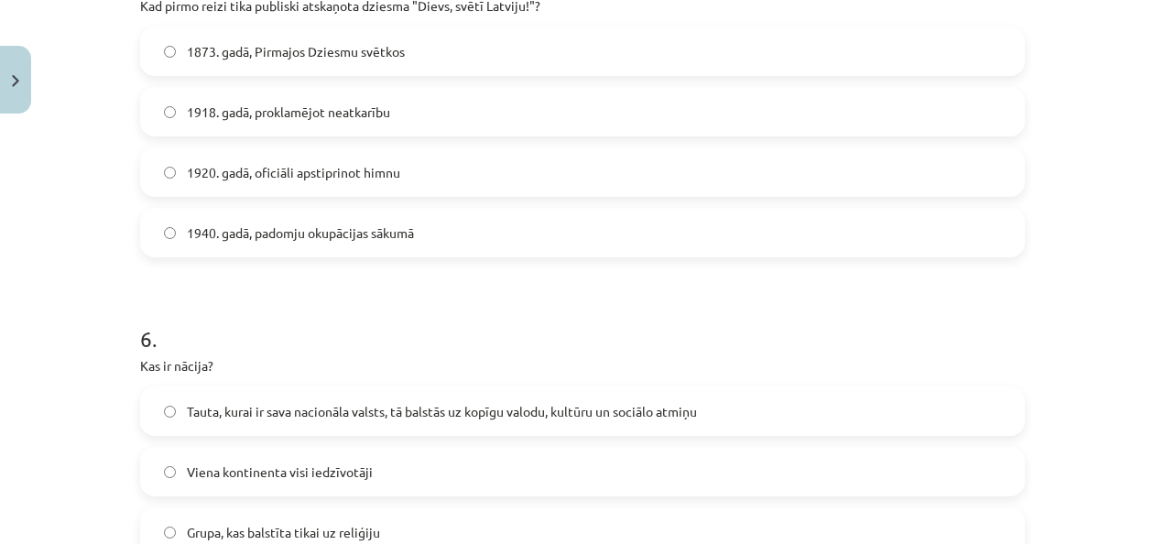
click at [258, 46] on span "1873. gadā, Pirmajos Dziesmu svētkos" at bounding box center [296, 51] width 218 height 19
click at [231, 416] on span "Tauta, kurai ir sava nacionāla valsts, tā balstās uz kopīgu valodu, kultūru un …" at bounding box center [442, 411] width 510 height 19
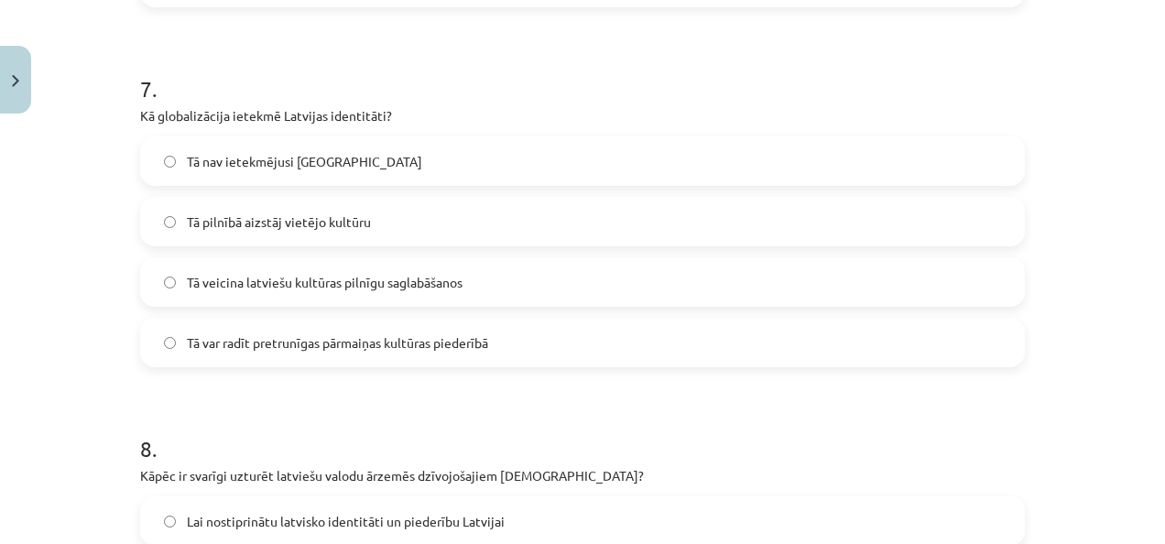
scroll to position [2485, 0]
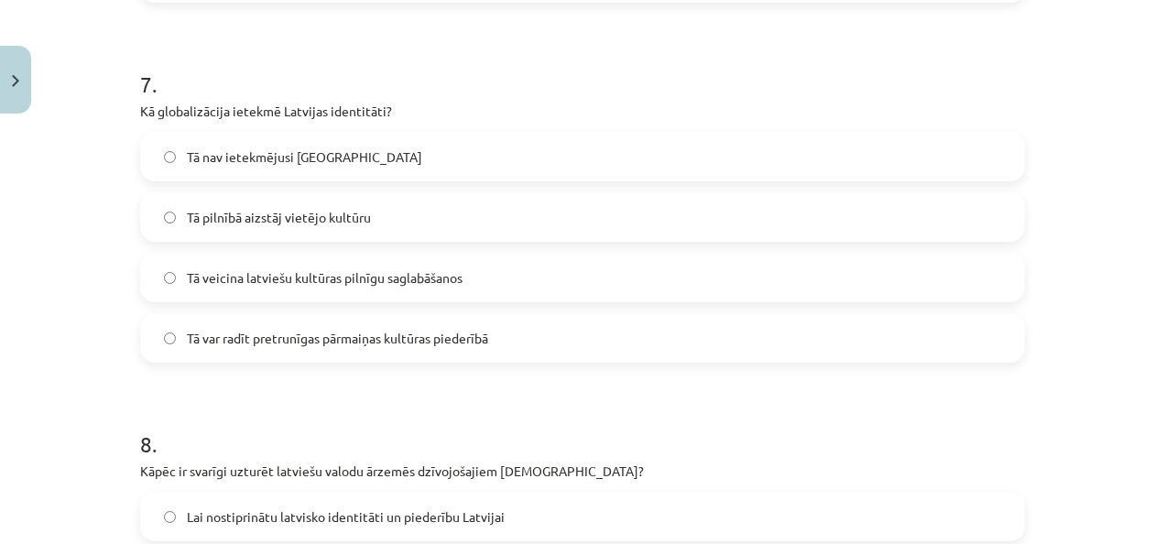
click at [216, 341] on span "Tā var radīt pretrunīgas pārmaiņas kultūras piederībā" at bounding box center [337, 338] width 301 height 19
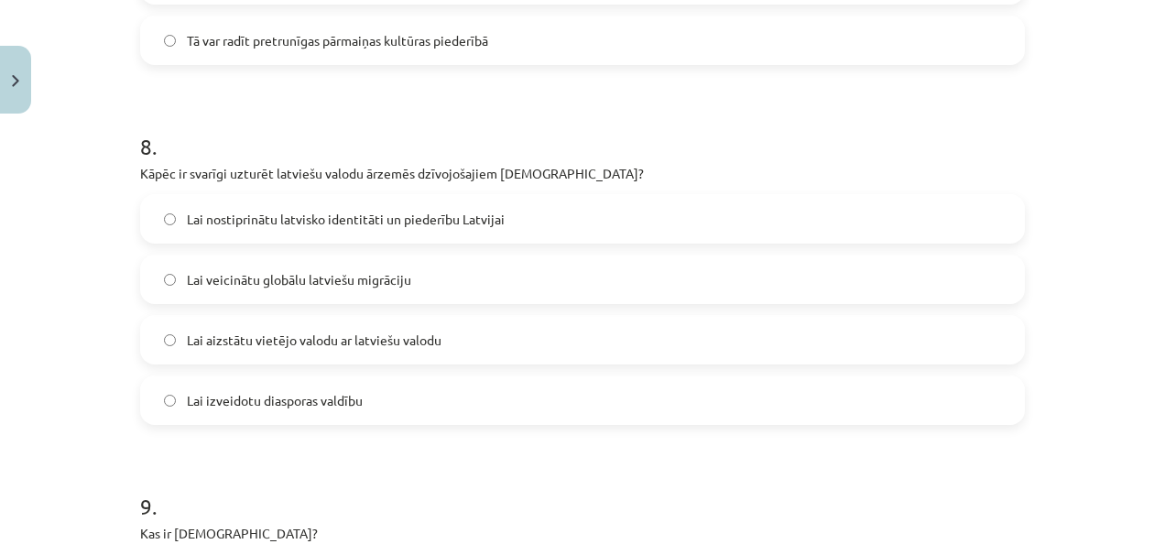
scroll to position [2819, 0]
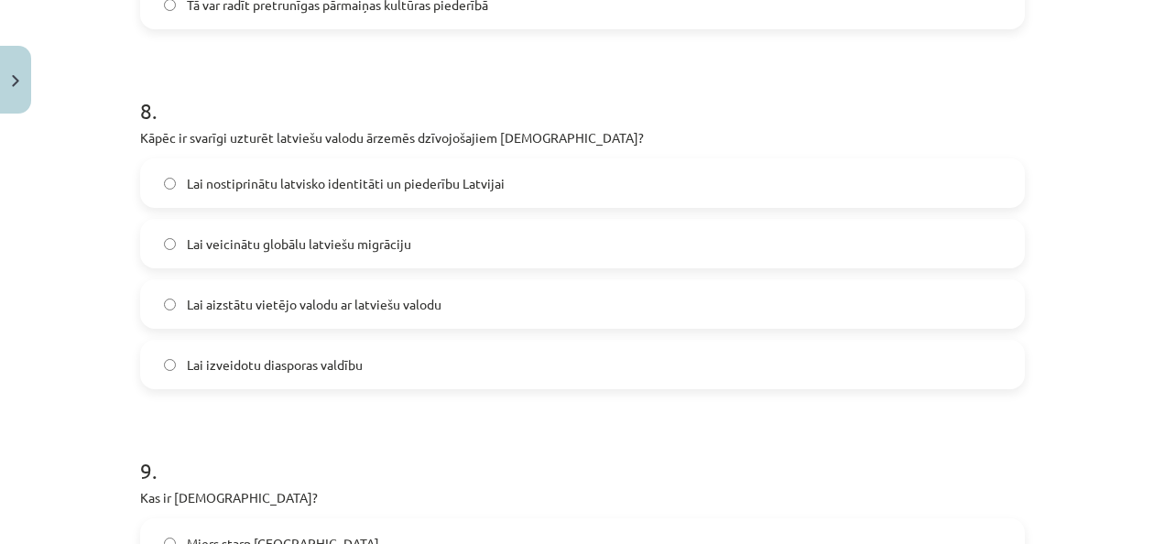
click at [204, 186] on span "Lai nostiprinātu latvisko identitāti un piederību Latvijai" at bounding box center [346, 183] width 318 height 19
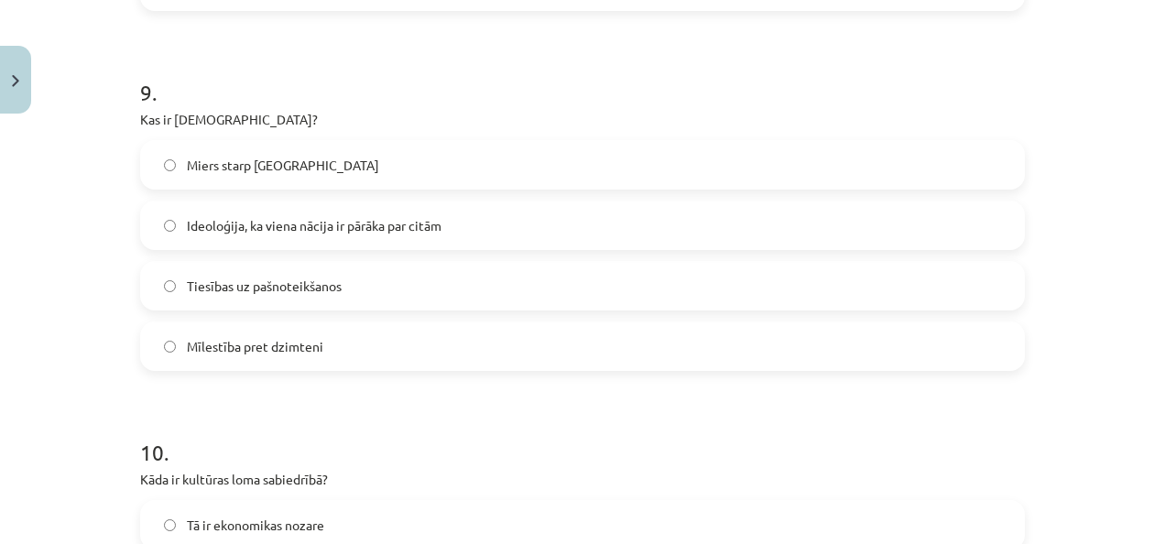
scroll to position [3323, 0]
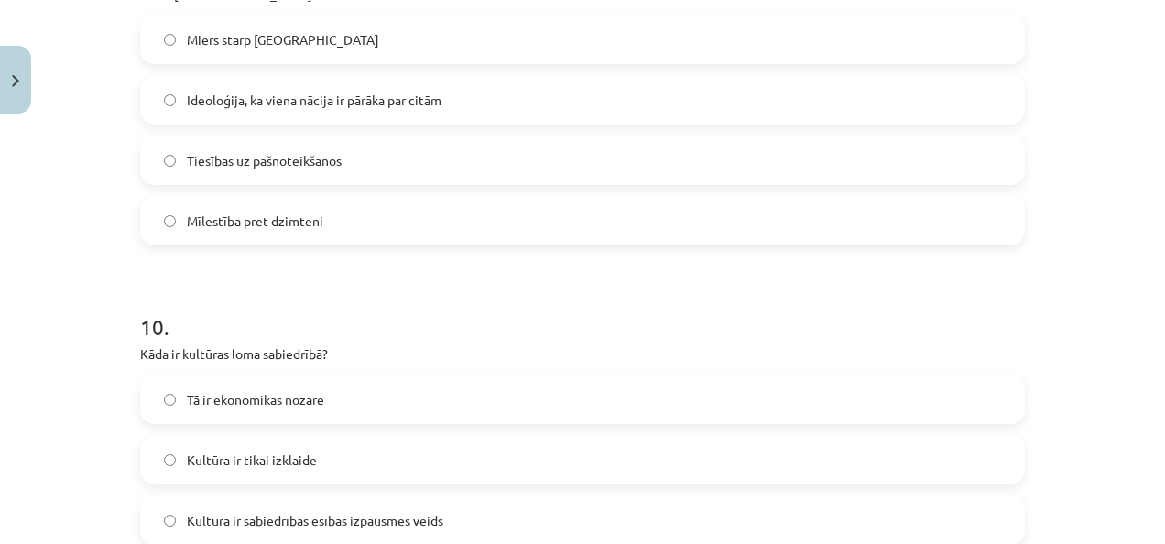
click at [630, 107] on label "Ideoloģija, ka viena nācija ir pārāka par citām" at bounding box center [582, 100] width 881 height 46
click at [227, 457] on span "Kultūra ir tikai izklaide" at bounding box center [252, 460] width 130 height 19
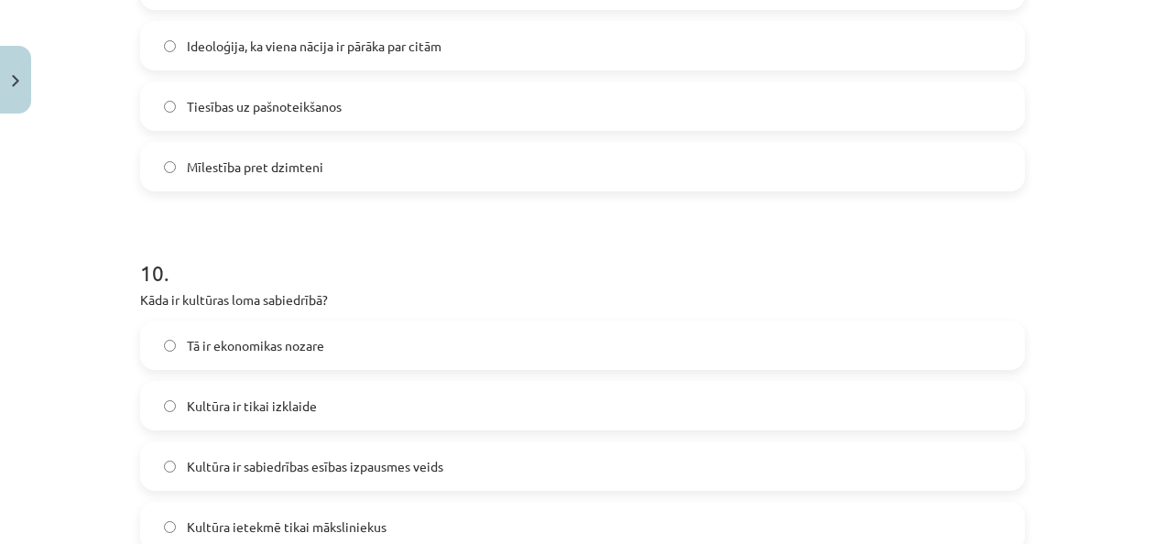
scroll to position [3596, 0]
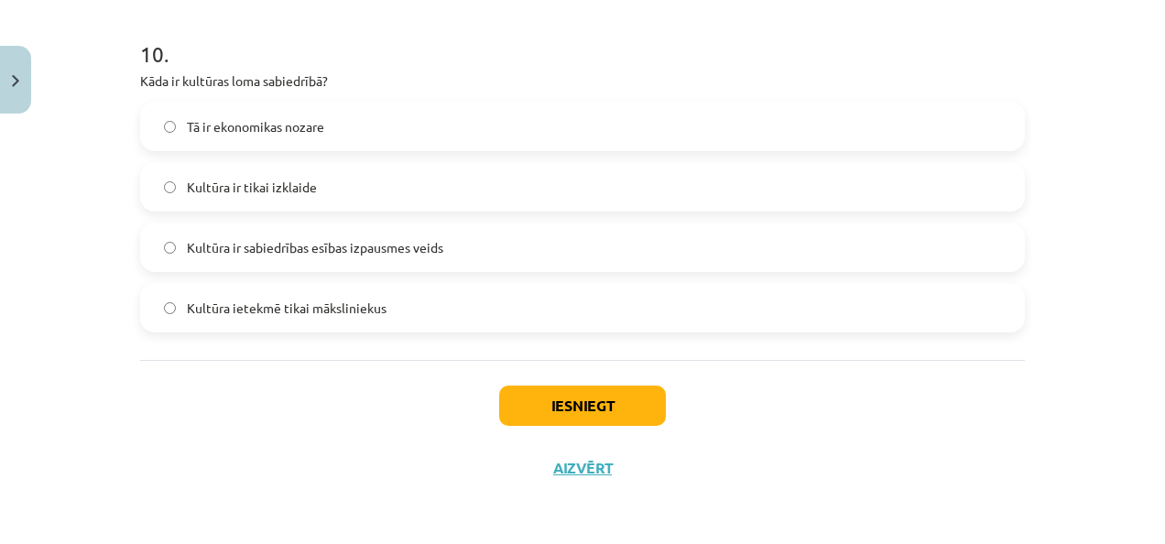
click at [306, 246] on span "Kultūra ir sabiedrības esības izpausmes veids" at bounding box center [315, 247] width 257 height 19
click at [574, 393] on button "Iesniegt" at bounding box center [582, 406] width 167 height 40
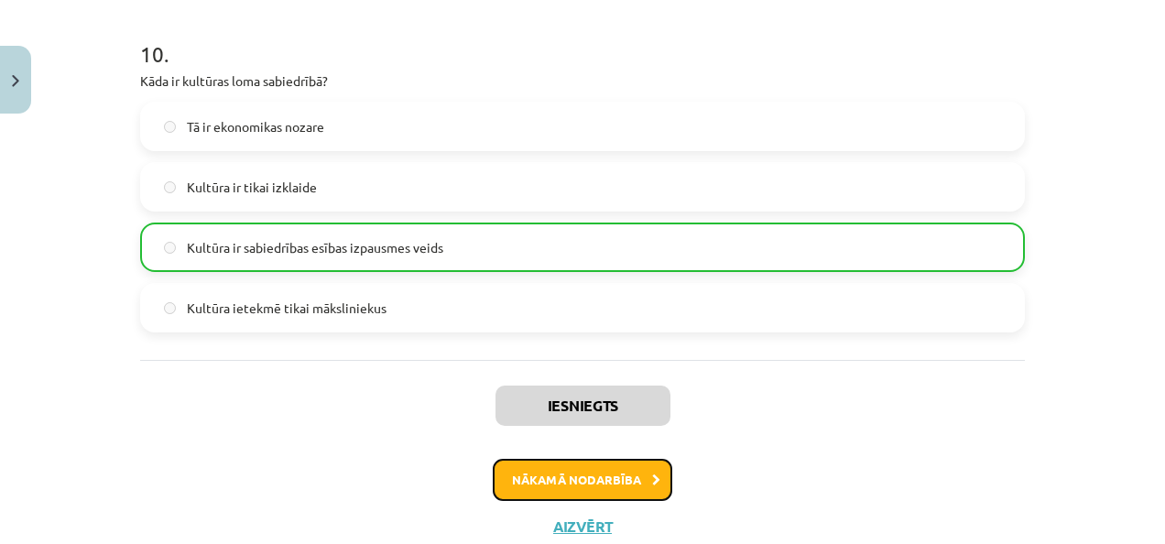
click at [574, 480] on button "Nākamā nodarbība" at bounding box center [583, 480] width 180 height 42
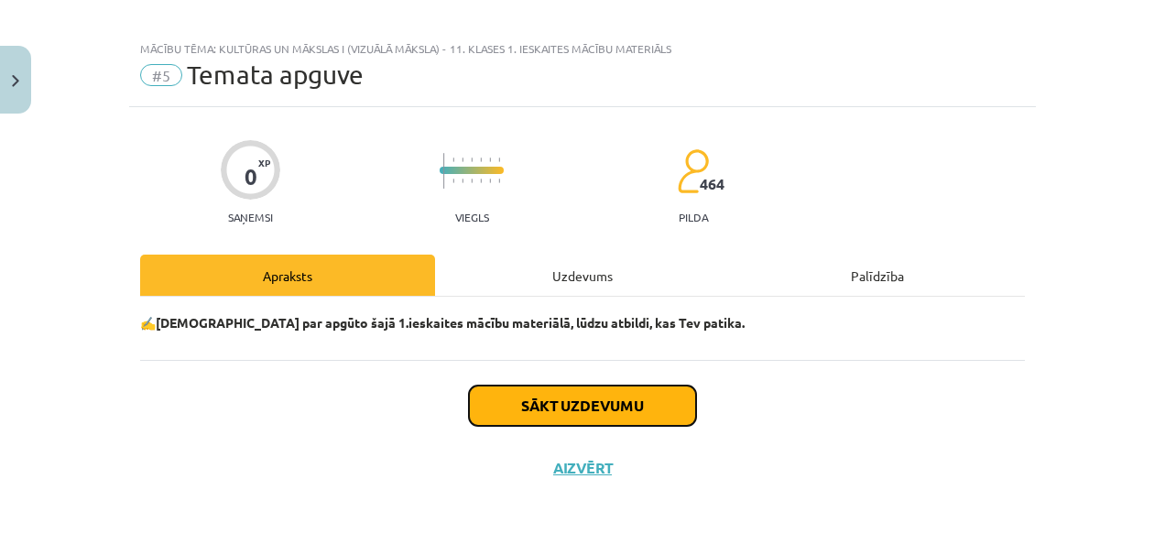
click at [615, 409] on button "Sākt uzdevumu" at bounding box center [582, 406] width 227 height 40
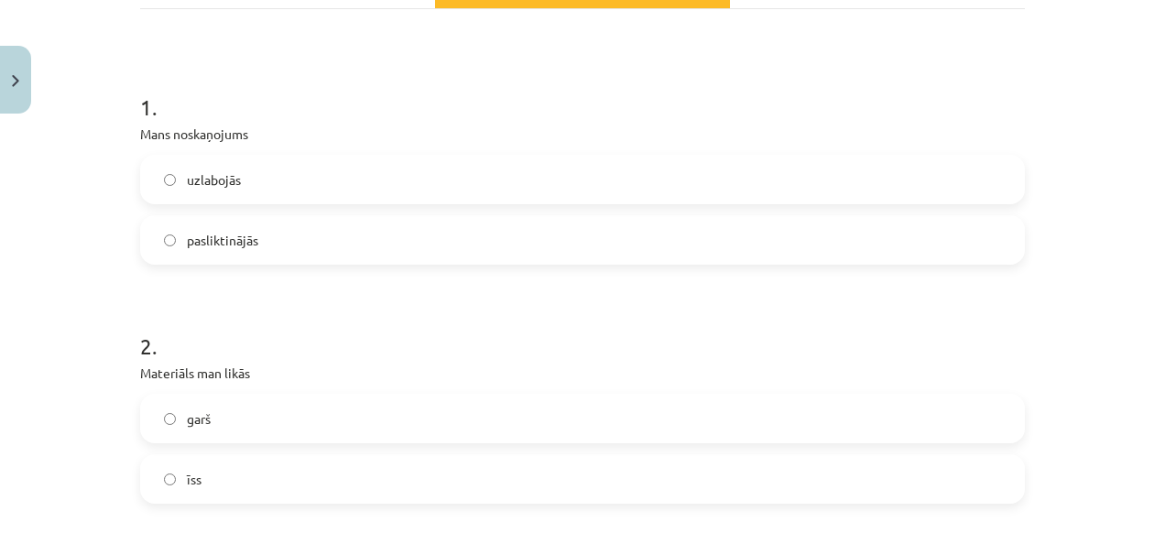
scroll to position [308, 0]
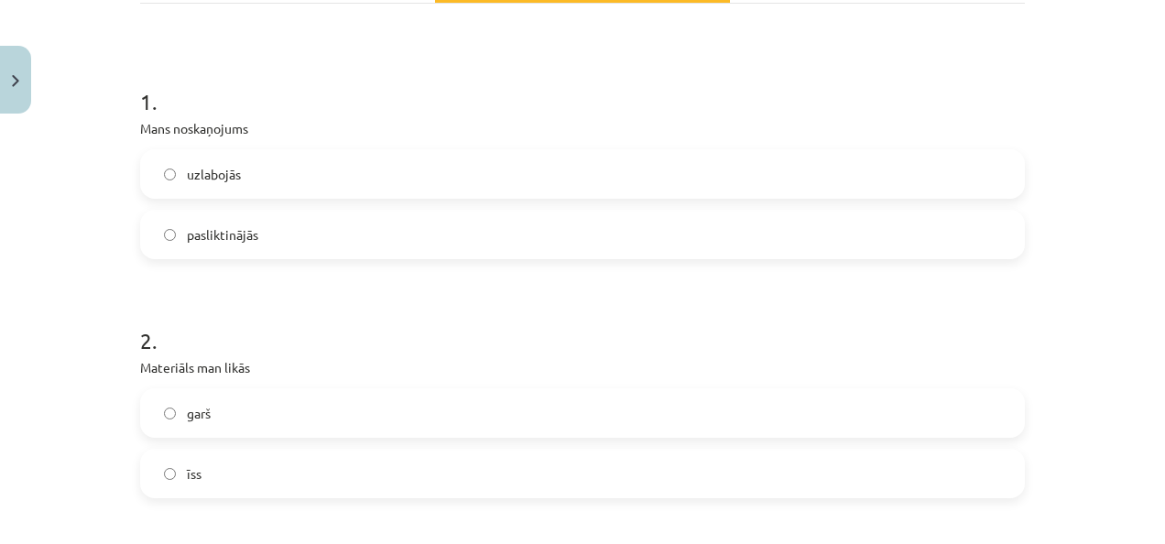
click at [870, 233] on label "pasliktinājās" at bounding box center [582, 235] width 881 height 46
click at [496, 461] on label "īss" at bounding box center [582, 474] width 881 height 46
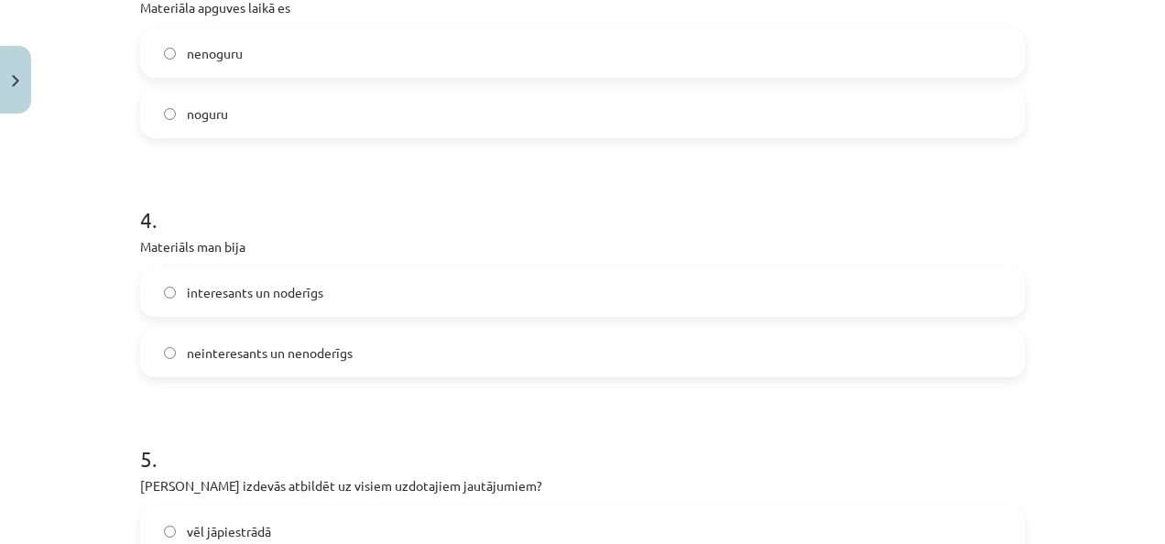
scroll to position [922, 0]
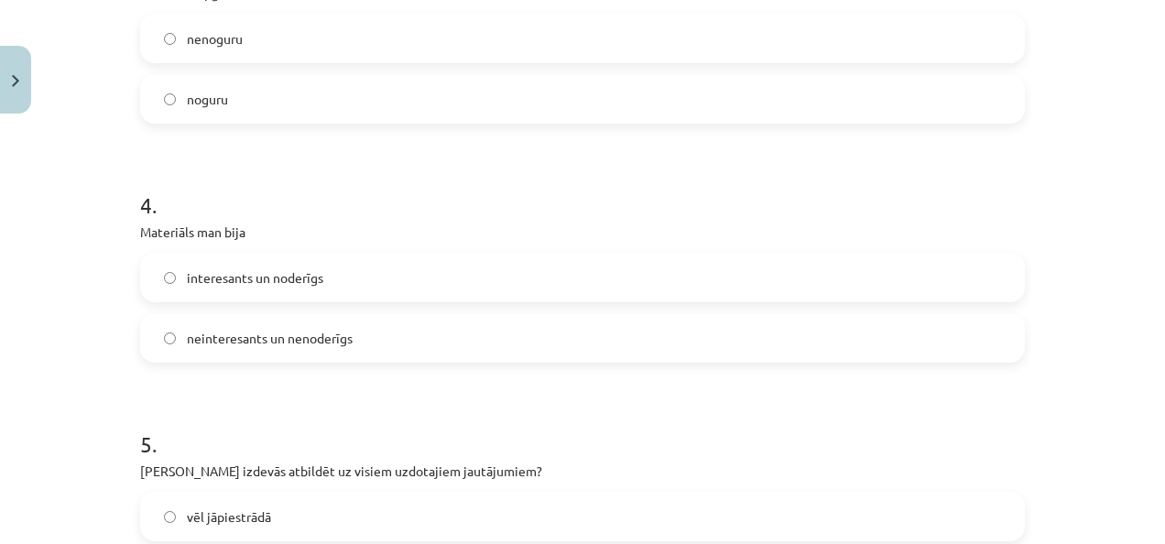
click at [705, 107] on label "noguru" at bounding box center [582, 99] width 881 height 46
click at [520, 290] on label "interesants un noderīgs" at bounding box center [582, 278] width 881 height 46
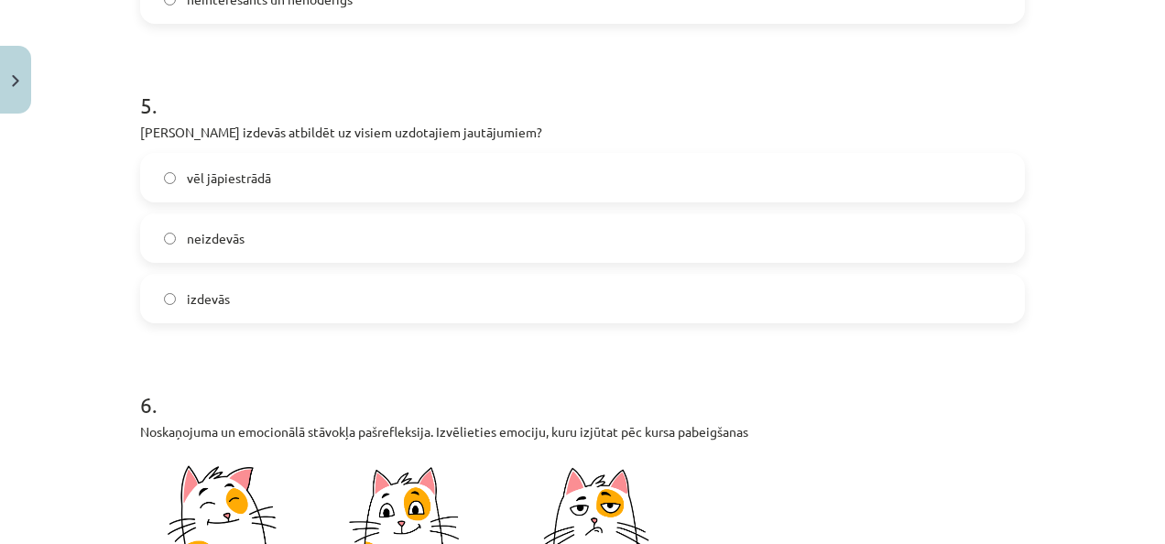
scroll to position [1312, 0]
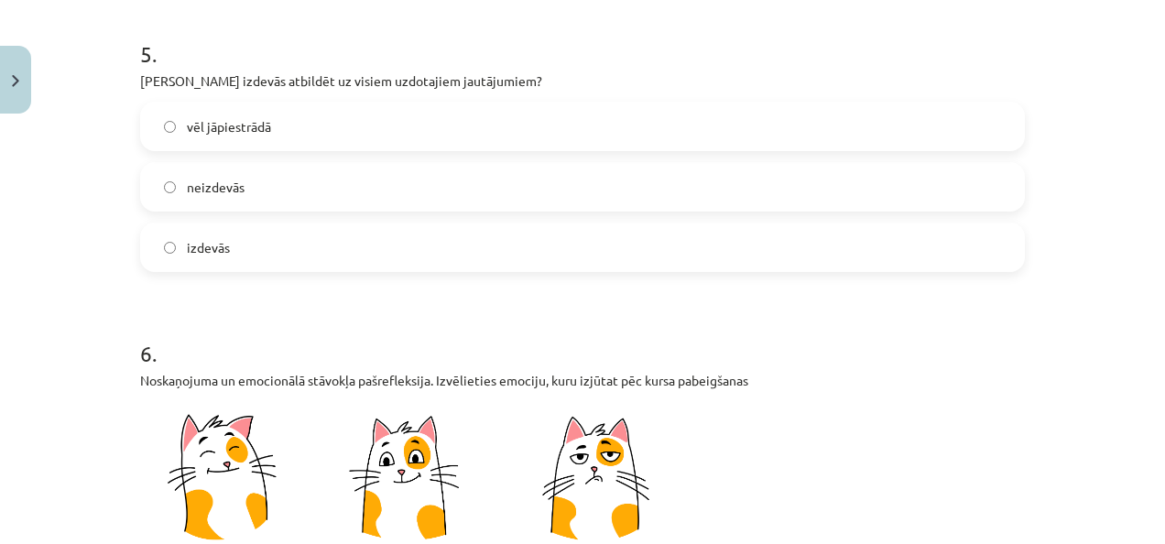
click at [796, 112] on label "vēl jāpiestrādā" at bounding box center [582, 127] width 881 height 46
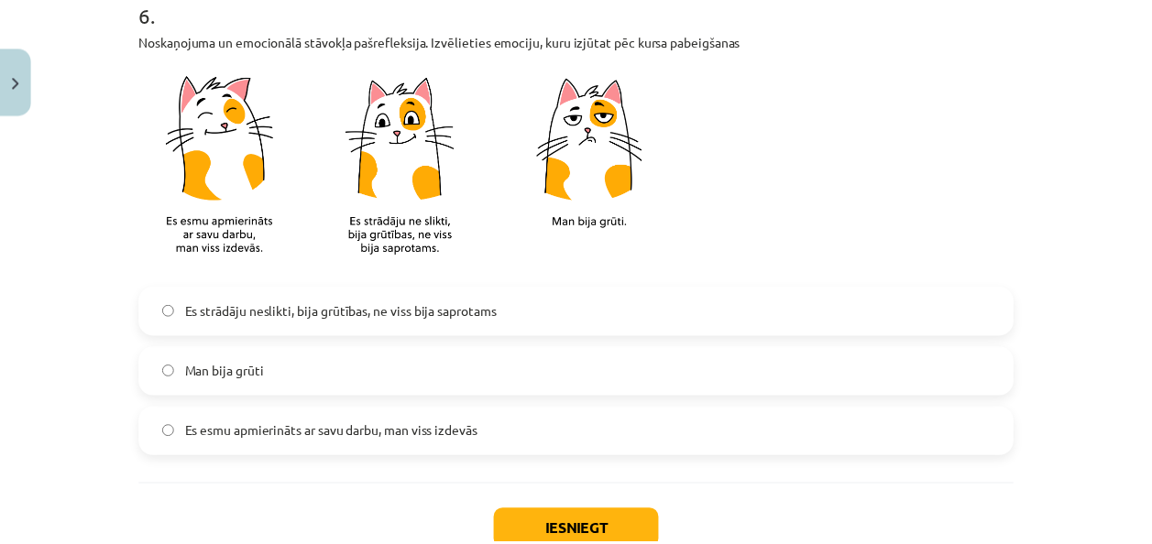
scroll to position [1684, 0]
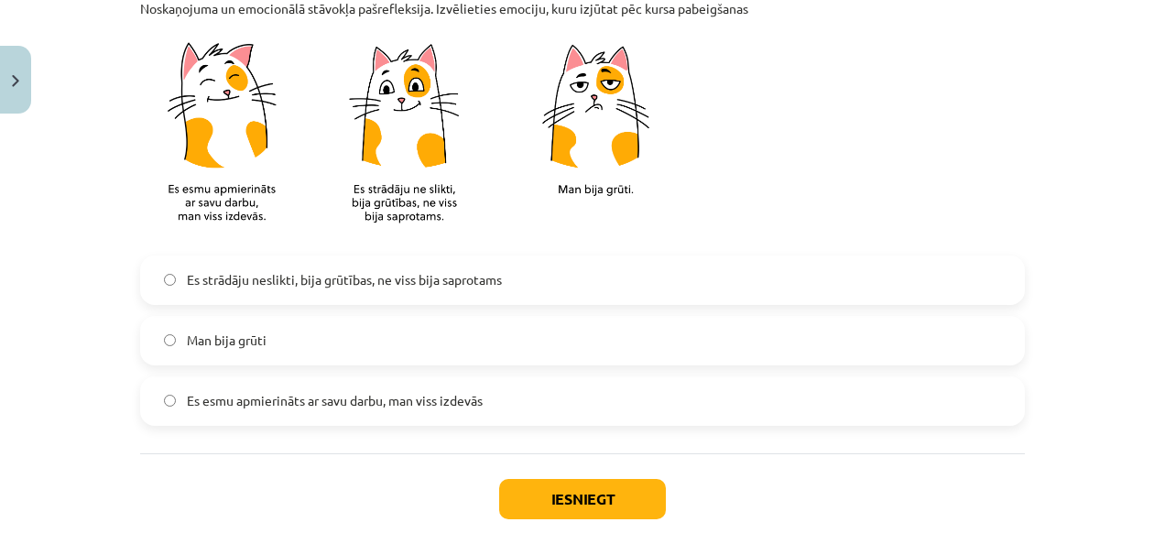
click at [343, 272] on span "Es strādāju neslikti, bija grūtības, ne viss bija saprotams" at bounding box center [344, 279] width 315 height 19
click at [574, 502] on button "Iesniegt" at bounding box center [582, 499] width 167 height 40
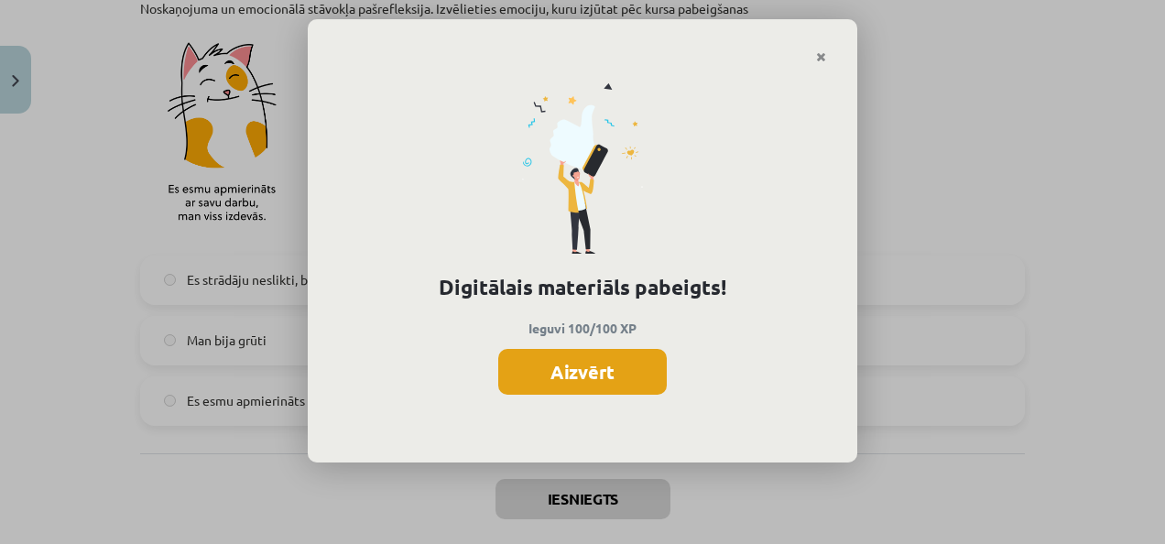
click at [599, 371] on button "Aizvērt" at bounding box center [582, 372] width 169 height 46
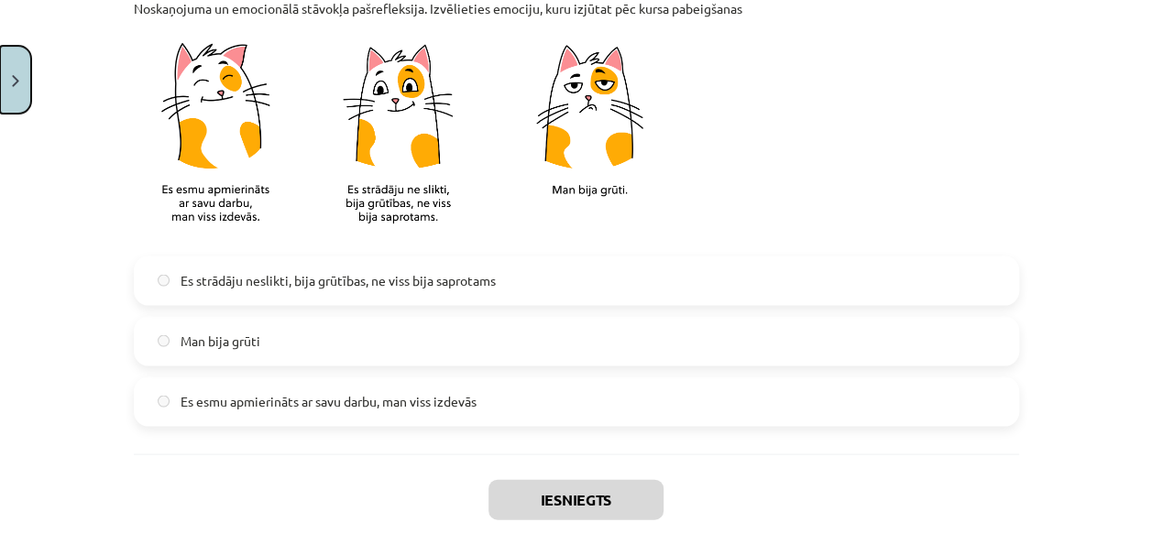
click at [11, 72] on button "Close" at bounding box center [15, 80] width 31 height 68
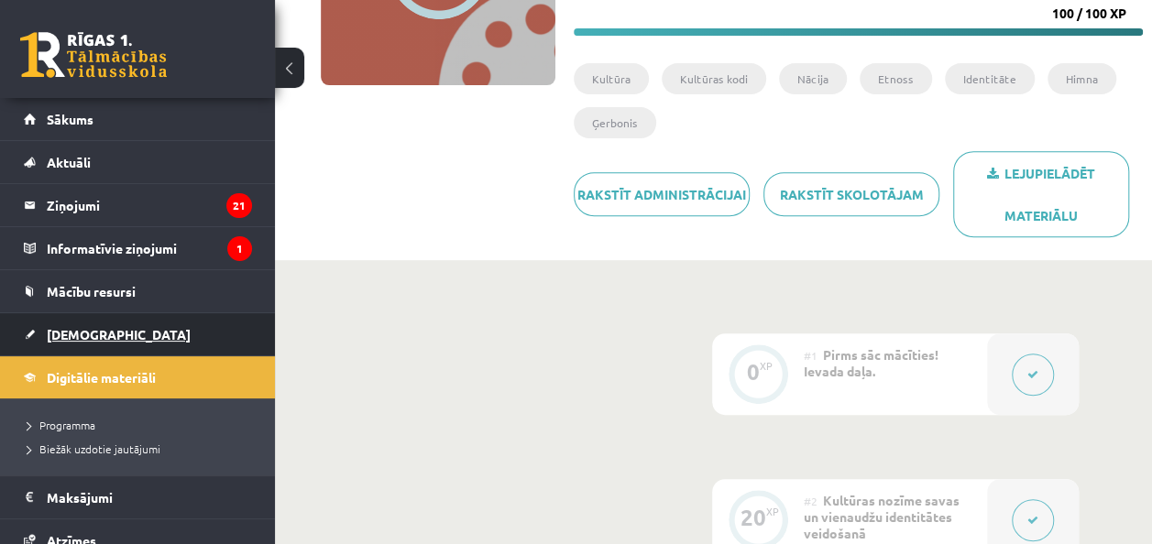
click at [87, 328] on span "[DEMOGRAPHIC_DATA]" at bounding box center [119, 334] width 144 height 16
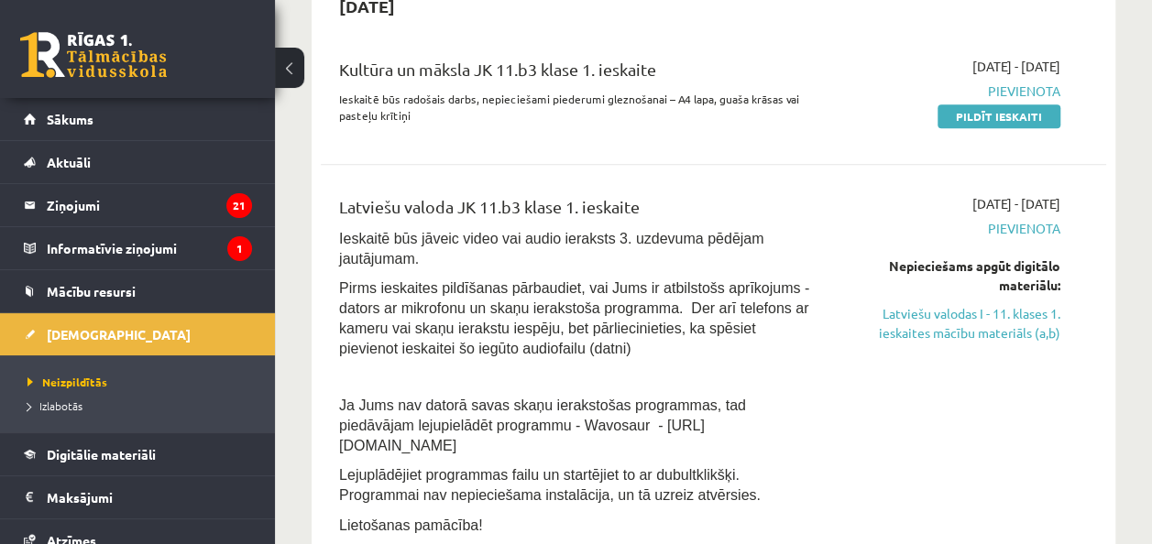
scroll to position [481, 0]
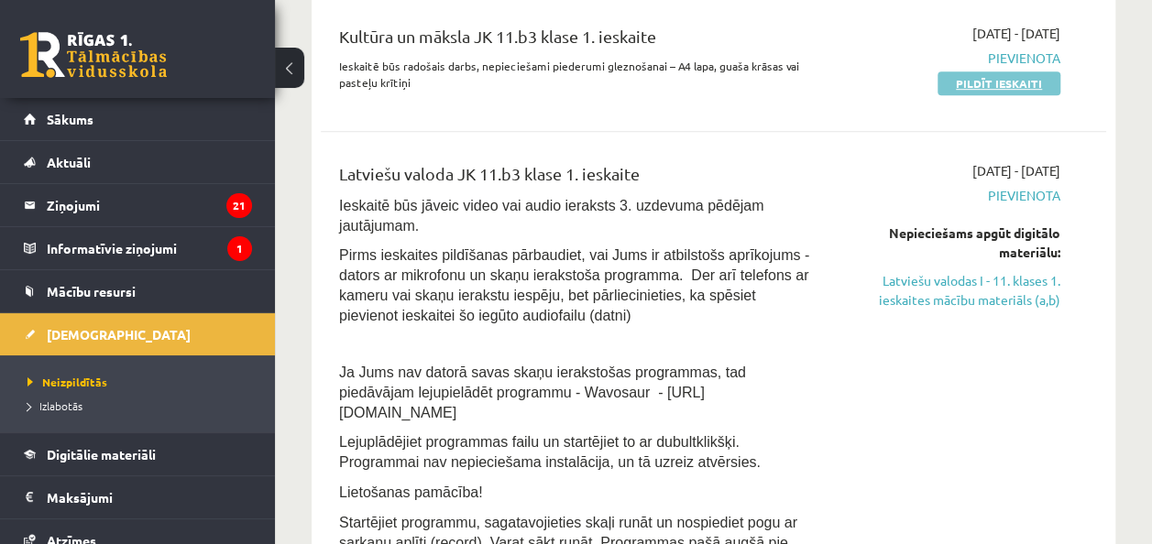
click at [1020, 82] on link "Pildīt ieskaiti" at bounding box center [998, 83] width 123 height 24
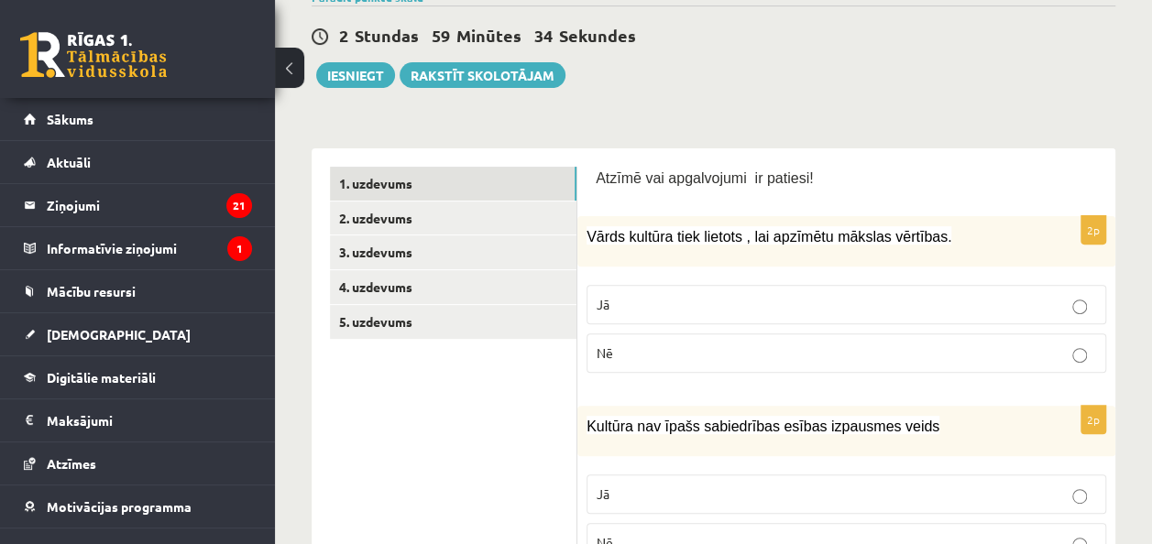
scroll to position [152, 0]
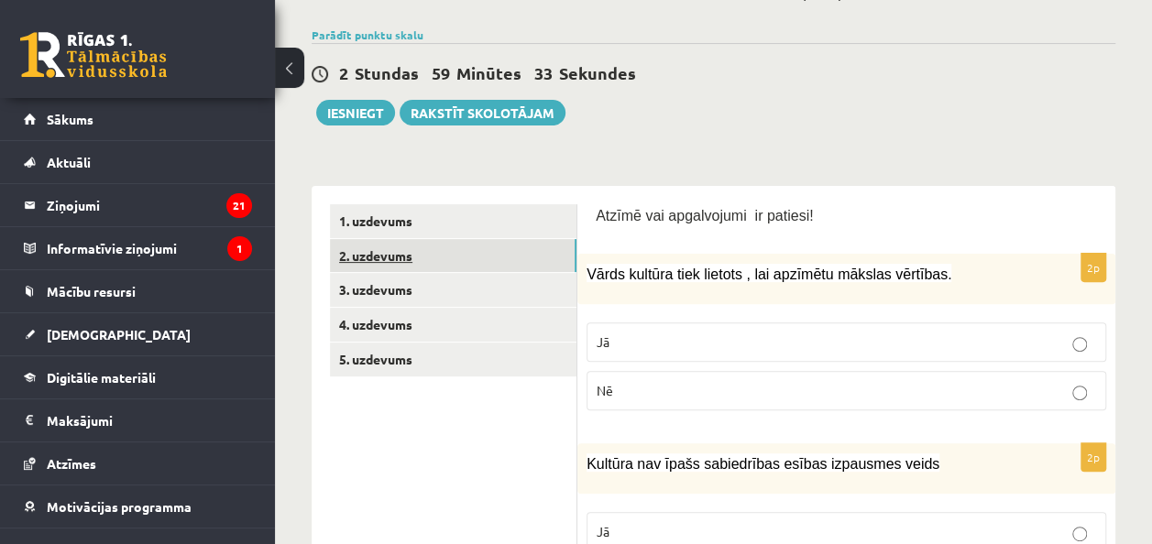
click at [525, 257] on link "2. uzdevums" at bounding box center [453, 256] width 246 height 34
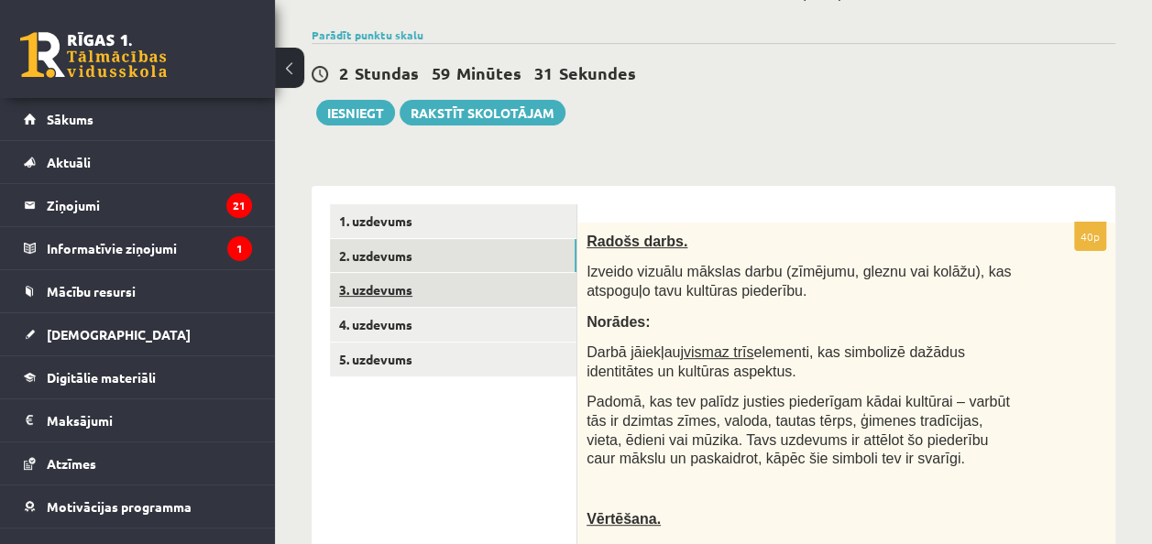
scroll to position [0, 0]
click at [462, 282] on link "3. uzdevums" at bounding box center [453, 290] width 246 height 34
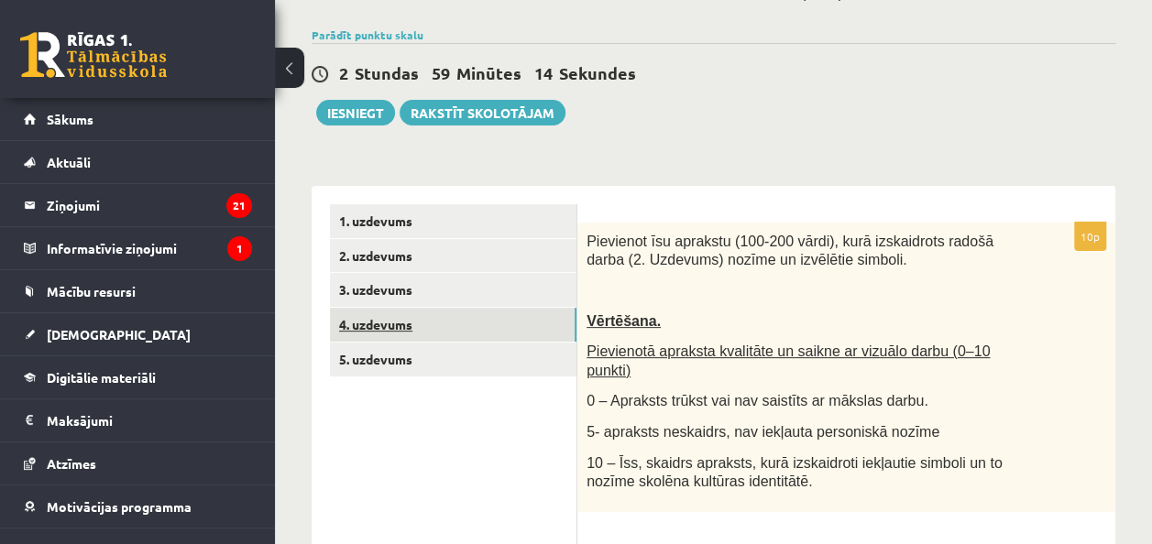
click at [451, 315] on link "4. uzdevums" at bounding box center [453, 325] width 246 height 34
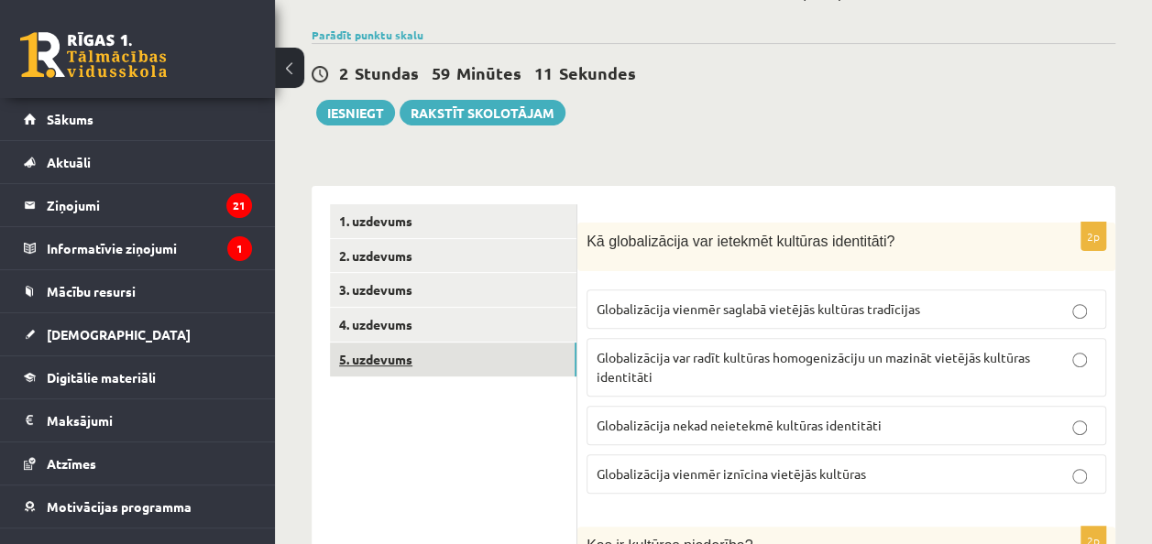
click at [452, 366] on link "5. uzdevums" at bounding box center [453, 360] width 246 height 34
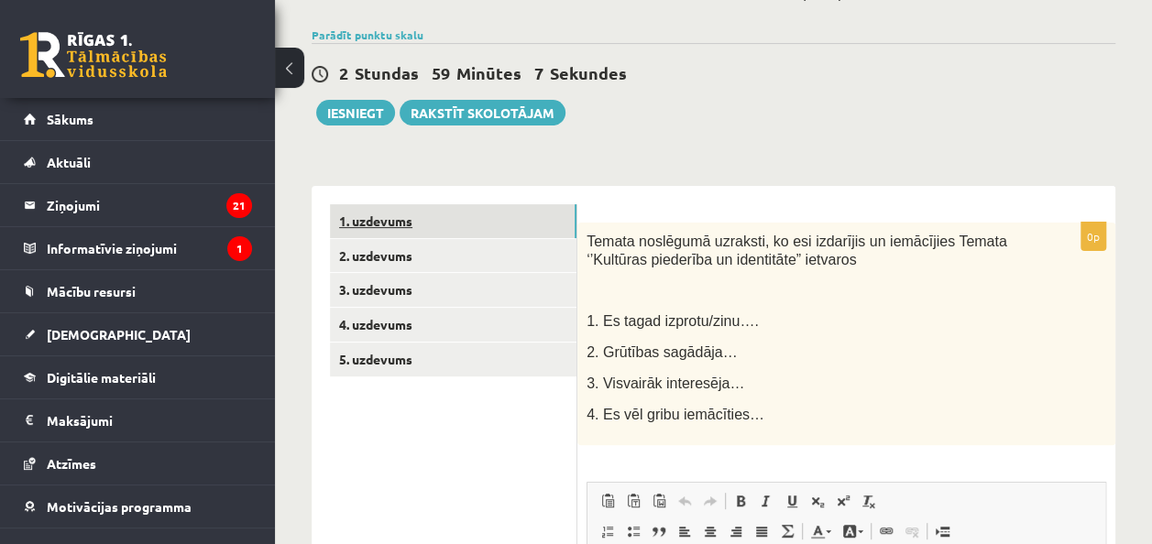
click at [461, 204] on link "1. uzdevums" at bounding box center [453, 221] width 246 height 34
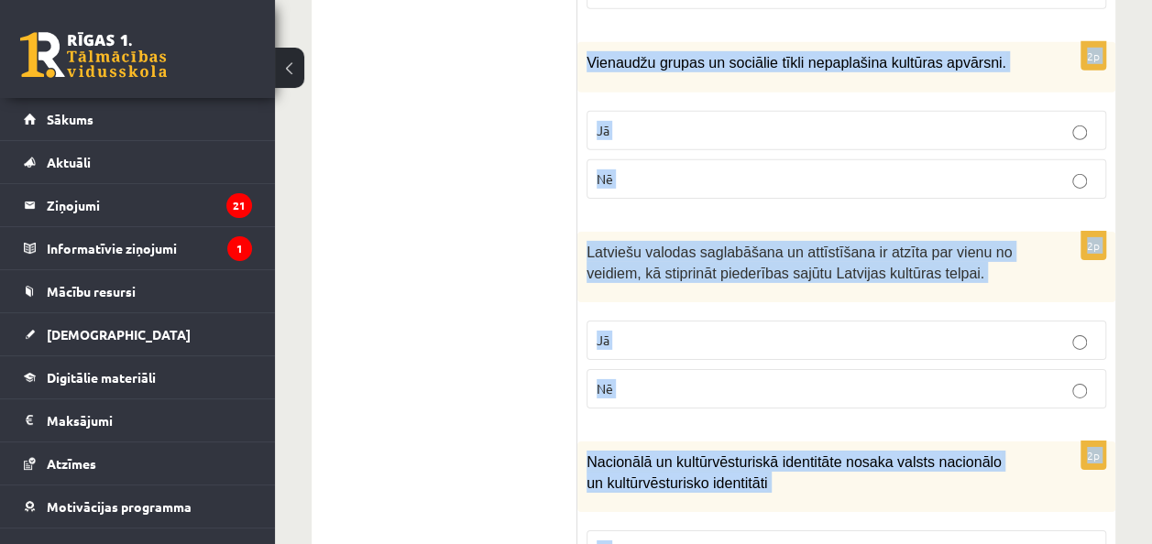
scroll to position [2922, 0]
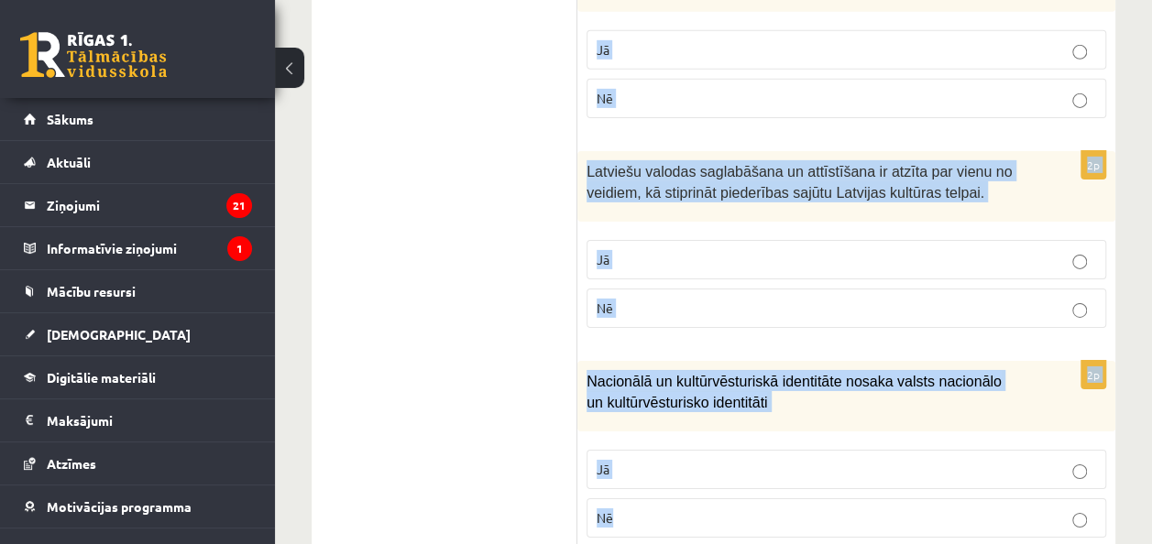
drag, startPoint x: 594, startPoint y: 214, endPoint x: 756, endPoint y: 517, distance: 343.1
copy form "Atzīmē vai apgalvojumi ir patiesi! 2p Vārds kultūra tiek lietots , lai apzīmētu…"
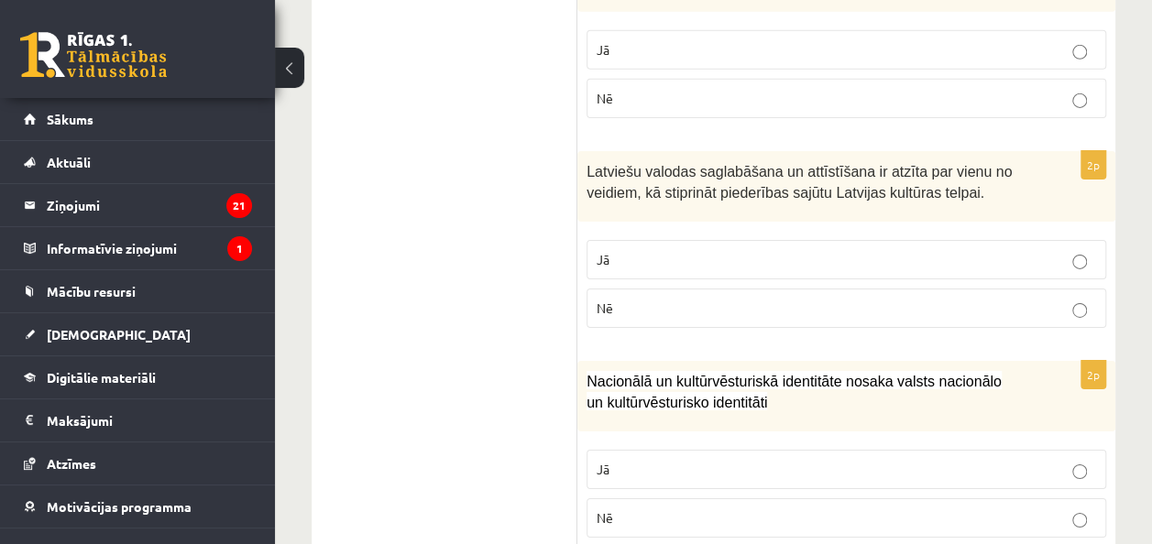
click at [676, 460] on p "Jā" at bounding box center [845, 469] width 499 height 19
click at [788, 250] on p "Jā" at bounding box center [845, 259] width 499 height 19
click at [863, 79] on label "Nē" at bounding box center [845, 98] width 519 height 39
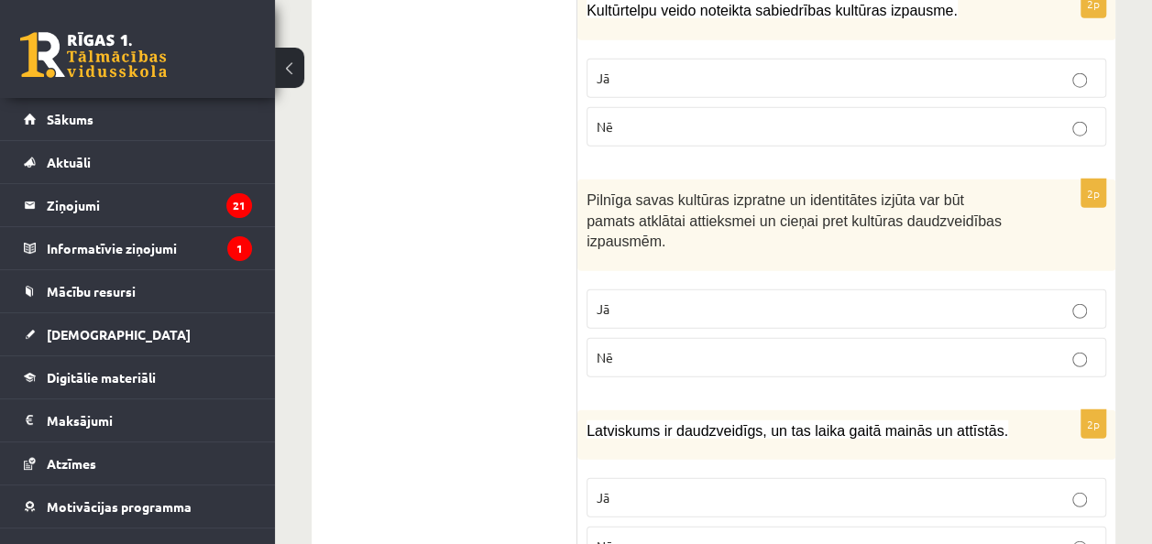
scroll to position [2293, 0]
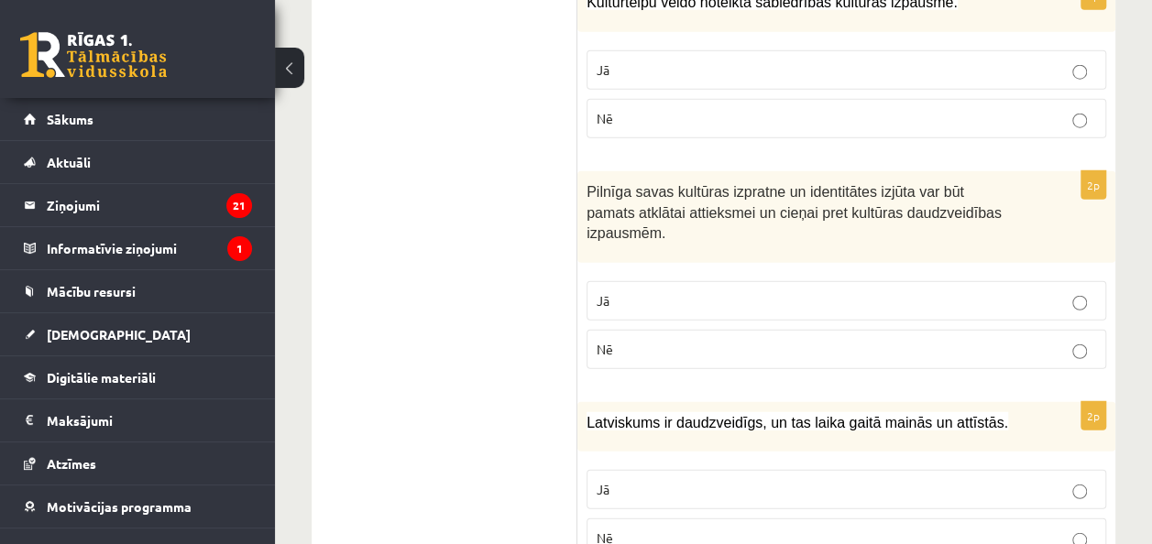
click at [1038, 480] on p "Jā" at bounding box center [845, 489] width 499 height 19
click at [1044, 291] on p "Jā" at bounding box center [845, 300] width 499 height 19
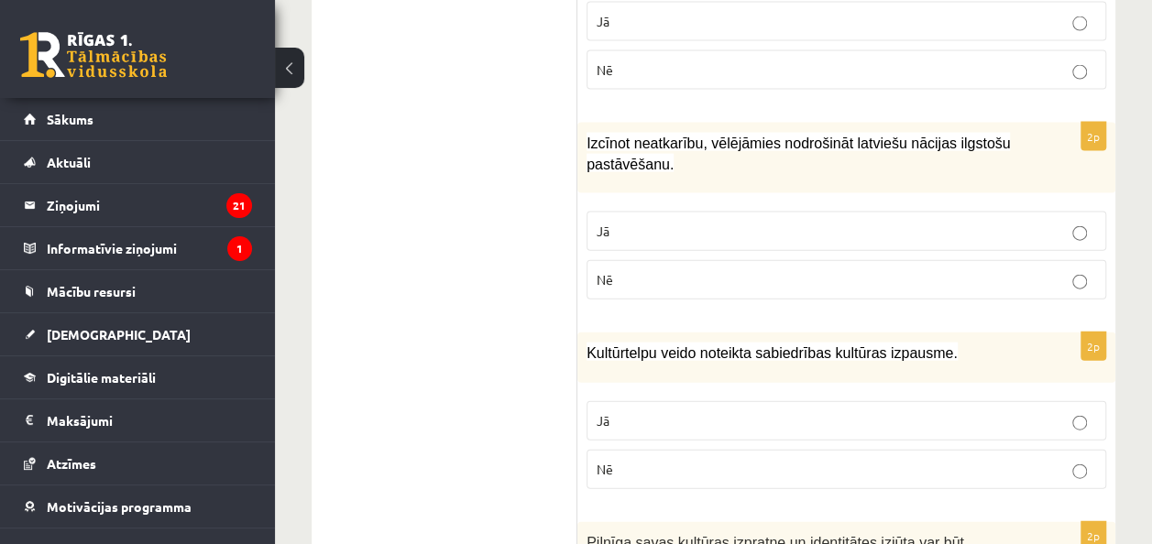
scroll to position [1950, 0]
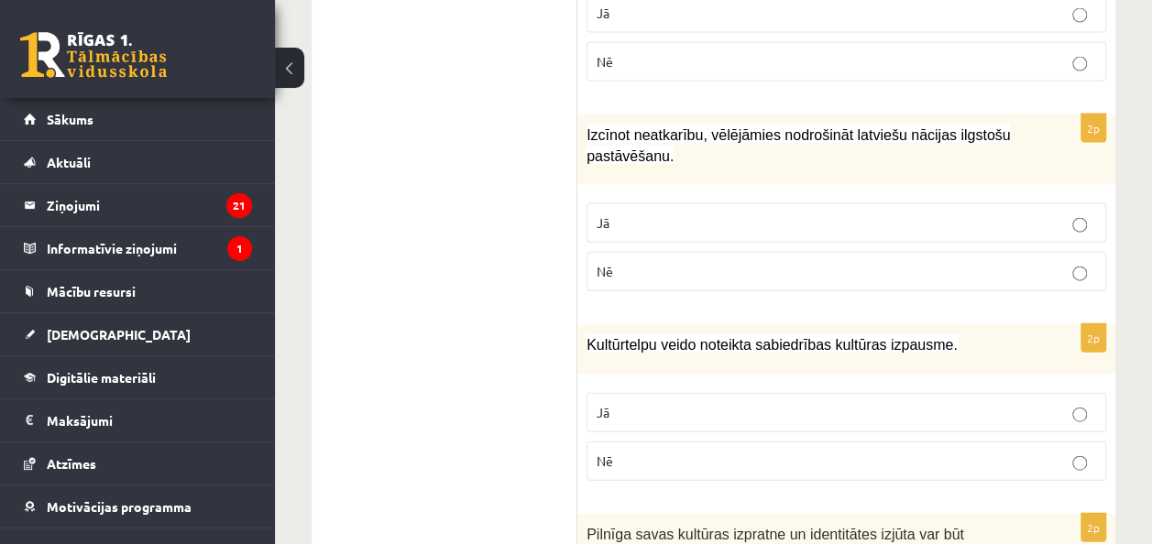
click at [689, 403] on p "Jā" at bounding box center [845, 412] width 499 height 19
click at [761, 213] on p "Jā" at bounding box center [845, 222] width 499 height 19
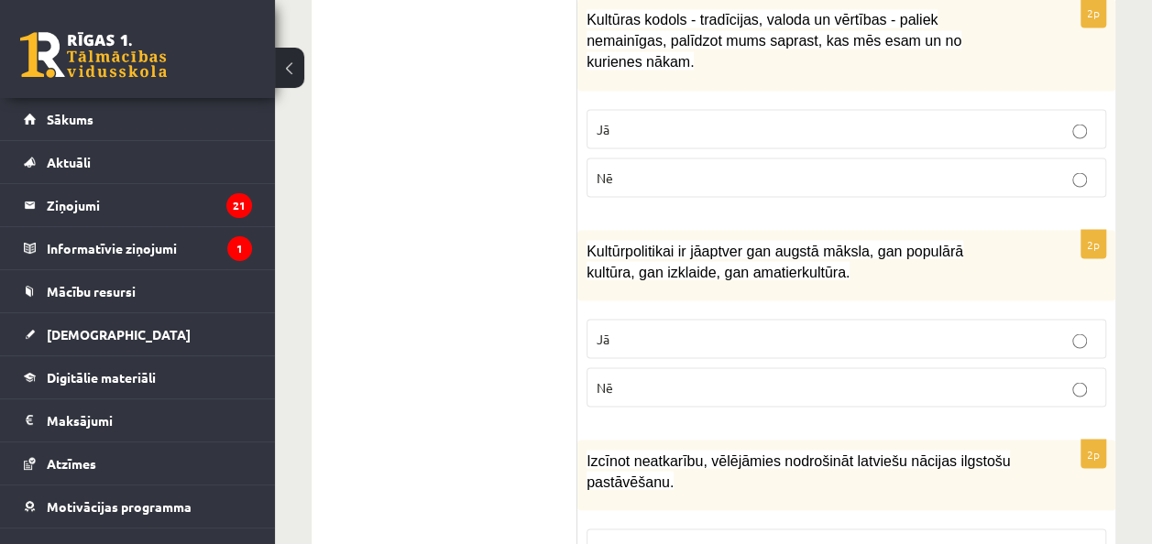
scroll to position [1579, 0]
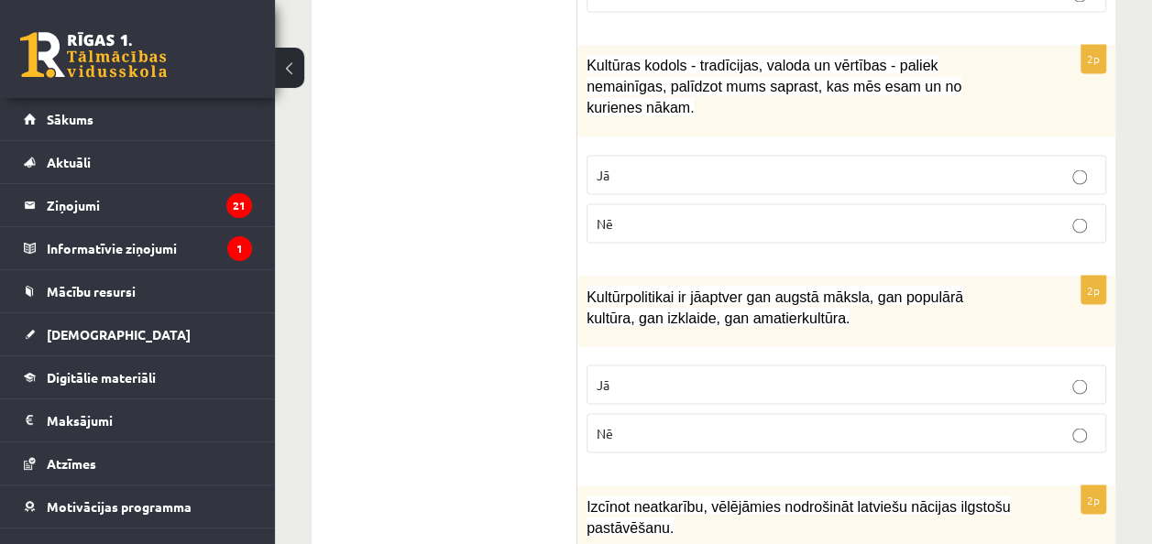
click at [1032, 375] on p "Jā" at bounding box center [845, 384] width 499 height 19
click at [1017, 165] on p "Jā" at bounding box center [845, 174] width 499 height 19
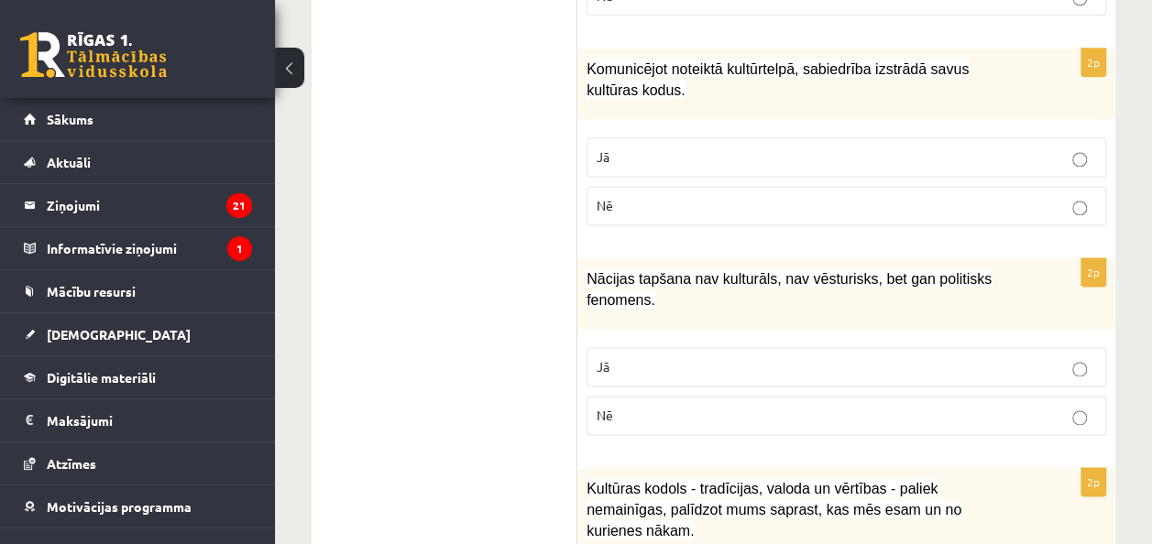
scroll to position [1165, 0]
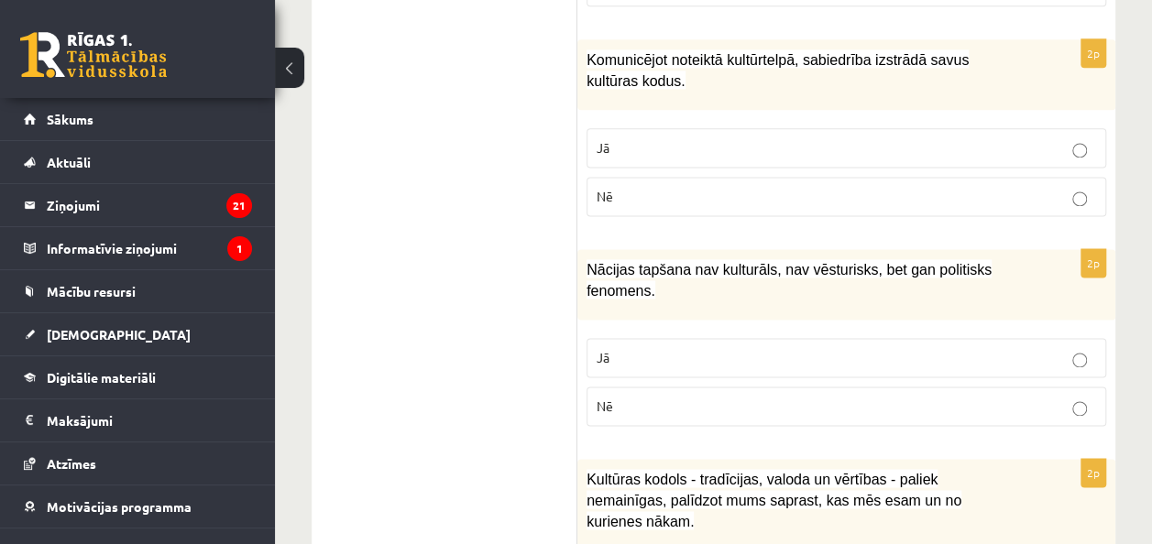
click at [1090, 397] on p "Nē" at bounding box center [845, 406] width 499 height 19
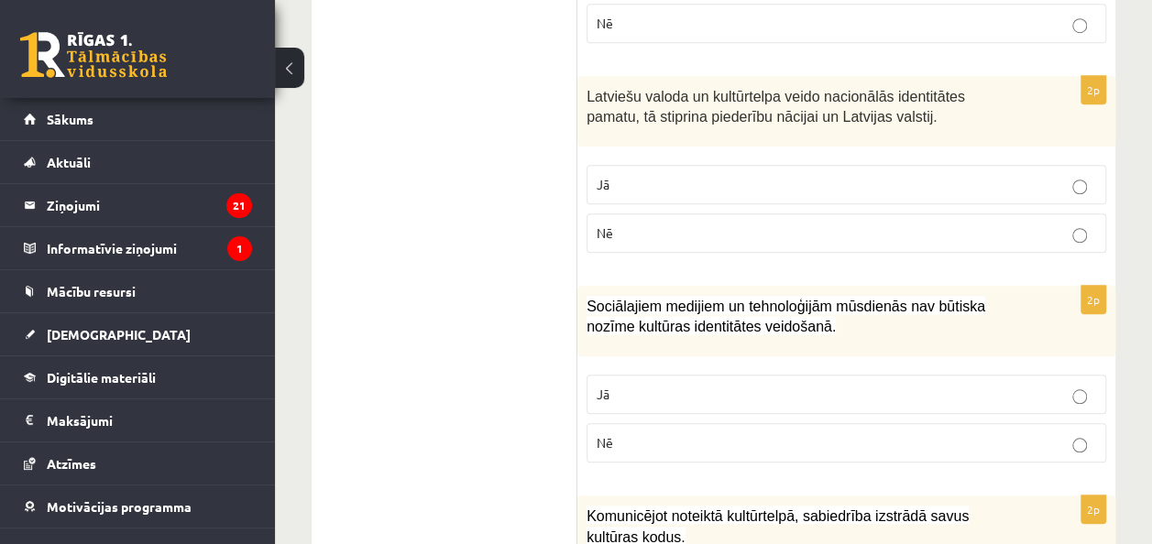
scroll to position [701, 0]
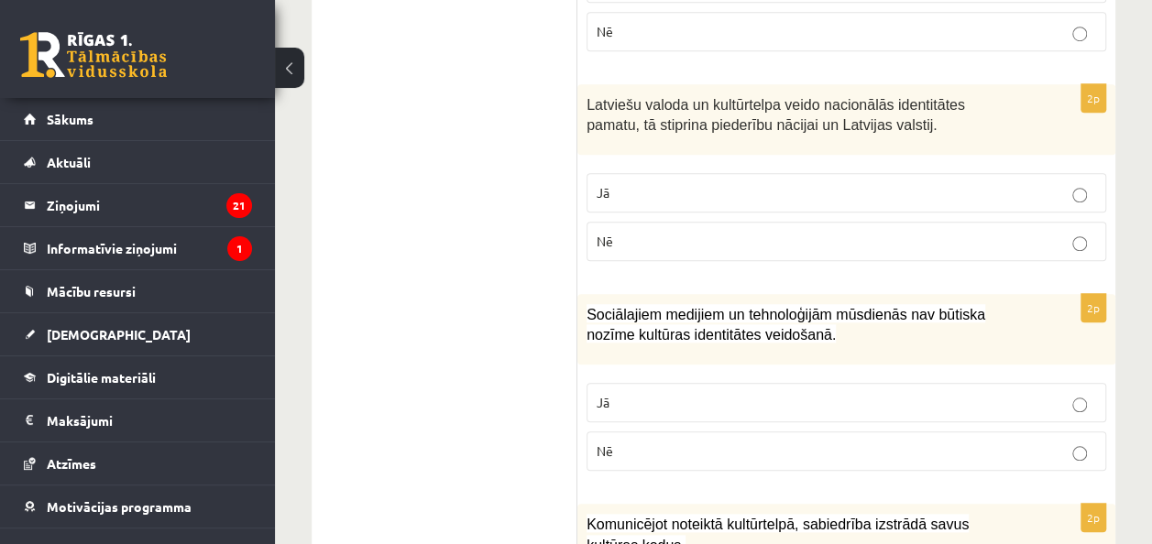
click at [657, 453] on p "Nē" at bounding box center [845, 451] width 499 height 19
click at [672, 191] on p "Jā" at bounding box center [845, 192] width 499 height 19
click at [749, 32] on p "Nē" at bounding box center [845, 31] width 499 height 19
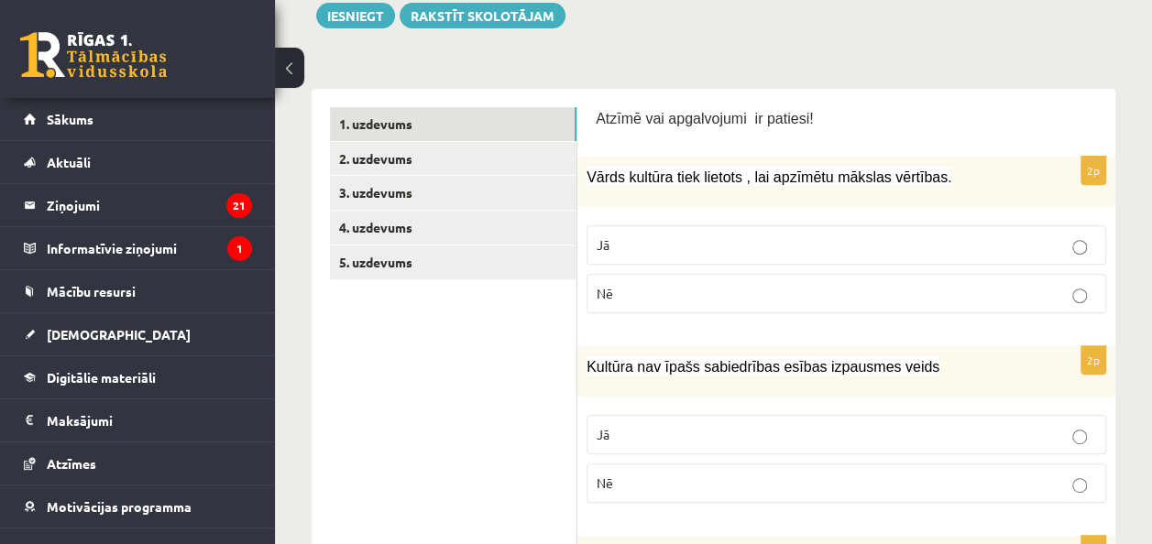
scroll to position [371, 0]
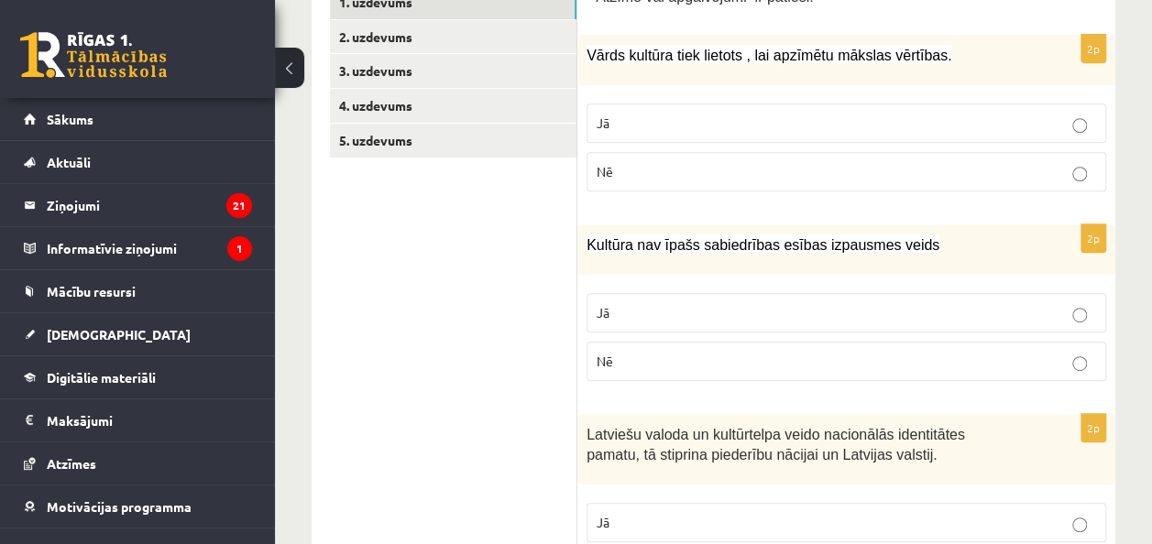
click at [1048, 125] on p "Jā" at bounding box center [845, 123] width 499 height 19
click at [482, 9] on link "1. uzdevums" at bounding box center [453, 2] width 246 height 34
click at [454, 40] on link "2. uzdevums" at bounding box center [453, 37] width 246 height 34
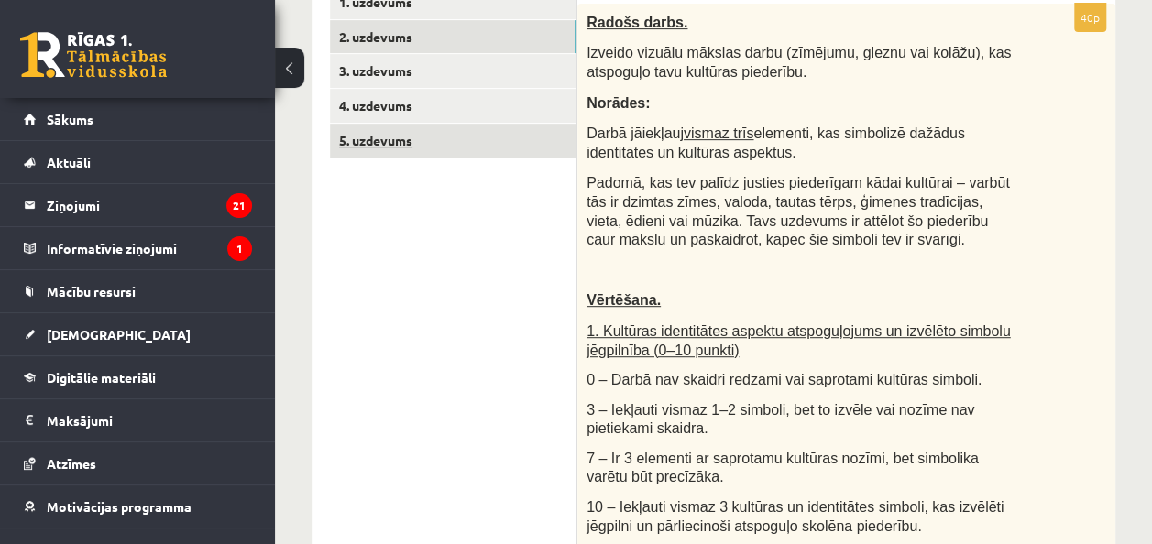
scroll to position [0, 0]
click at [421, 132] on link "5. uzdevums" at bounding box center [453, 141] width 246 height 34
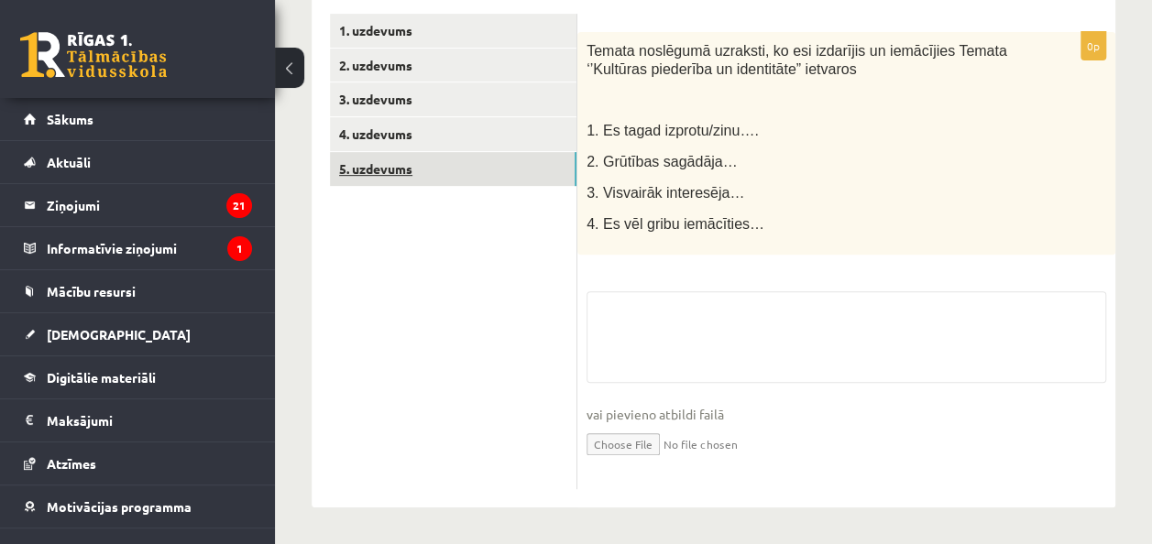
scroll to position [371, 0]
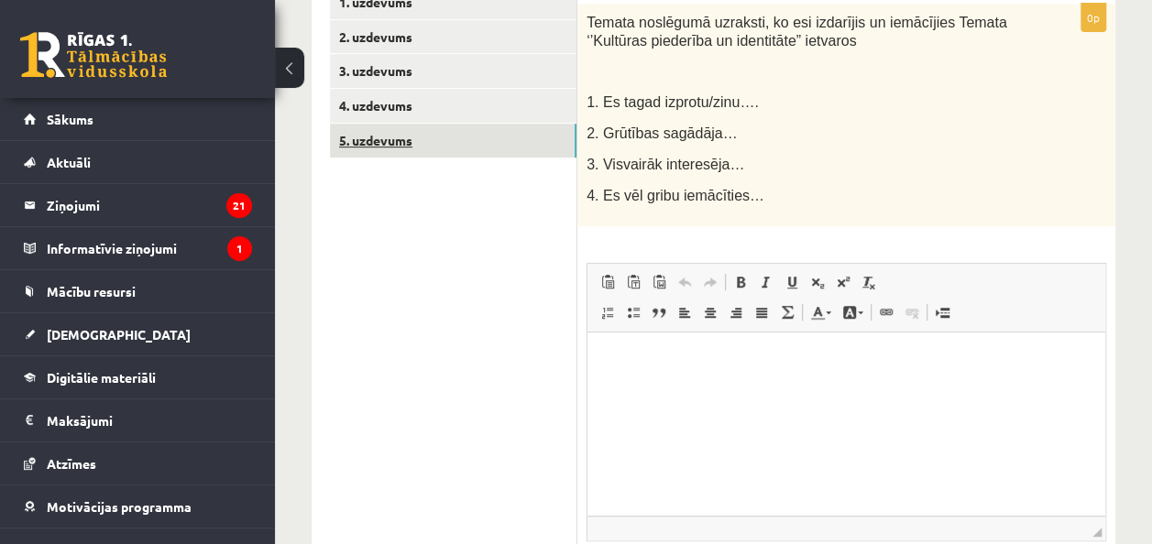
click at [405, 126] on link "5. uzdevums" at bounding box center [453, 141] width 246 height 34
click at [405, 104] on link "4. uzdevums" at bounding box center [453, 106] width 246 height 34
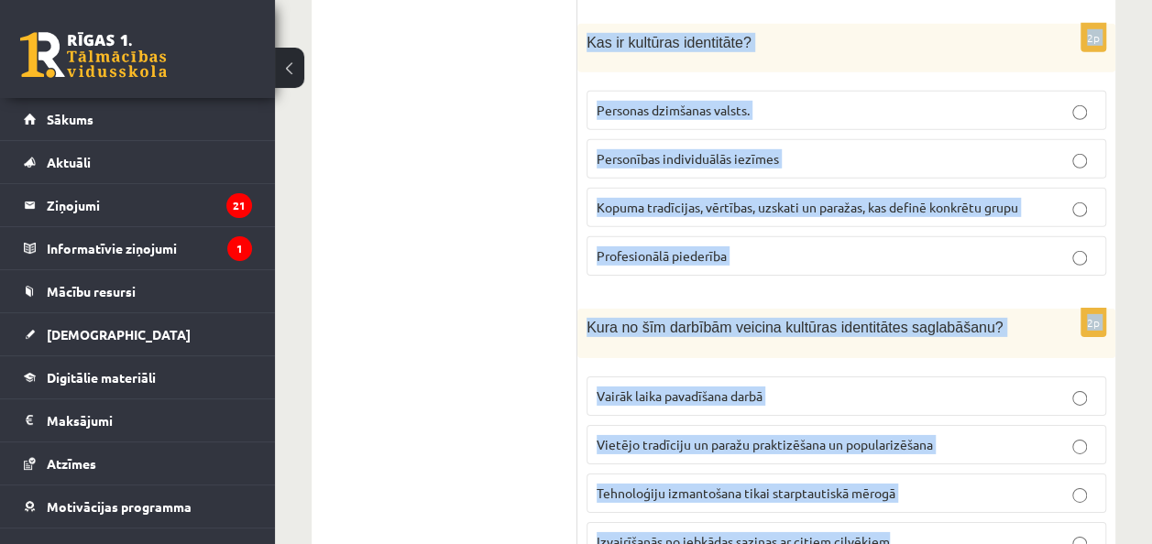
scroll to position [2795, 0]
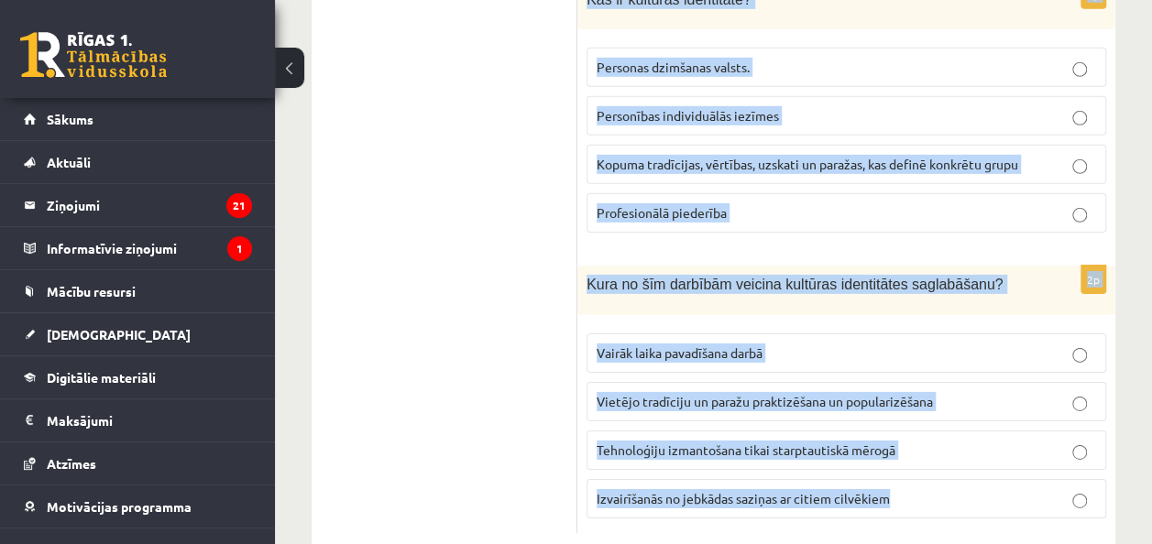
drag, startPoint x: 583, startPoint y: 22, endPoint x: 1043, endPoint y: 454, distance: 631.3
copy form "Kā globalizācija var ietekmēt kultūras identitāti? Globalizācija vienmēr saglab…"
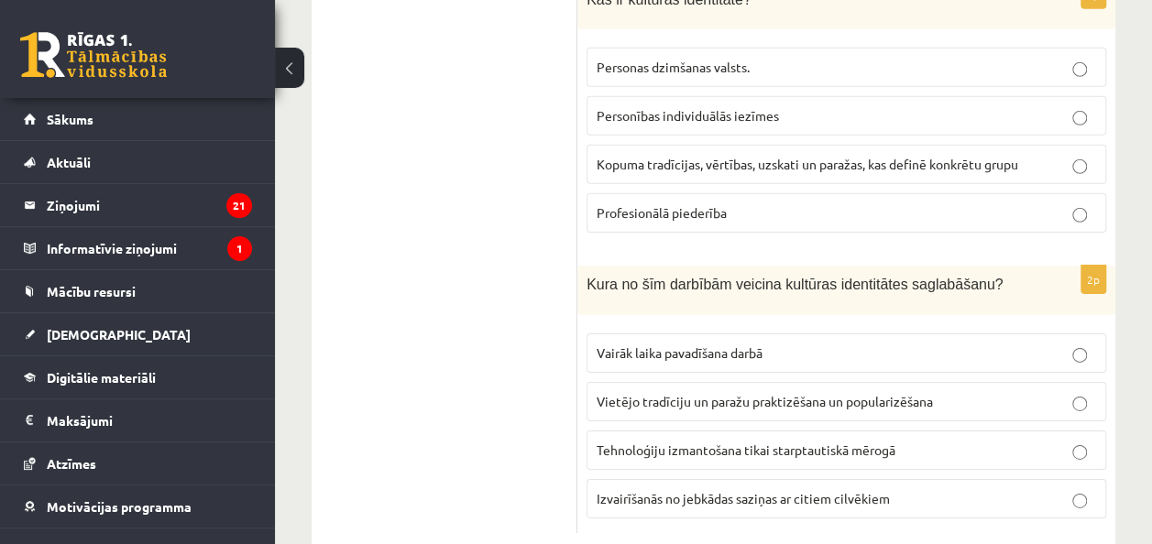
click at [686, 393] on span "Vietējo tradīciju un paražu praktizēšana un popularizēšana" at bounding box center [764, 401] width 336 height 16
click at [720, 156] on span "Kopuma tradīcijas, vērtības, uzskati un paražas, kas definē konkrētu grupu" at bounding box center [806, 164] width 421 height 16
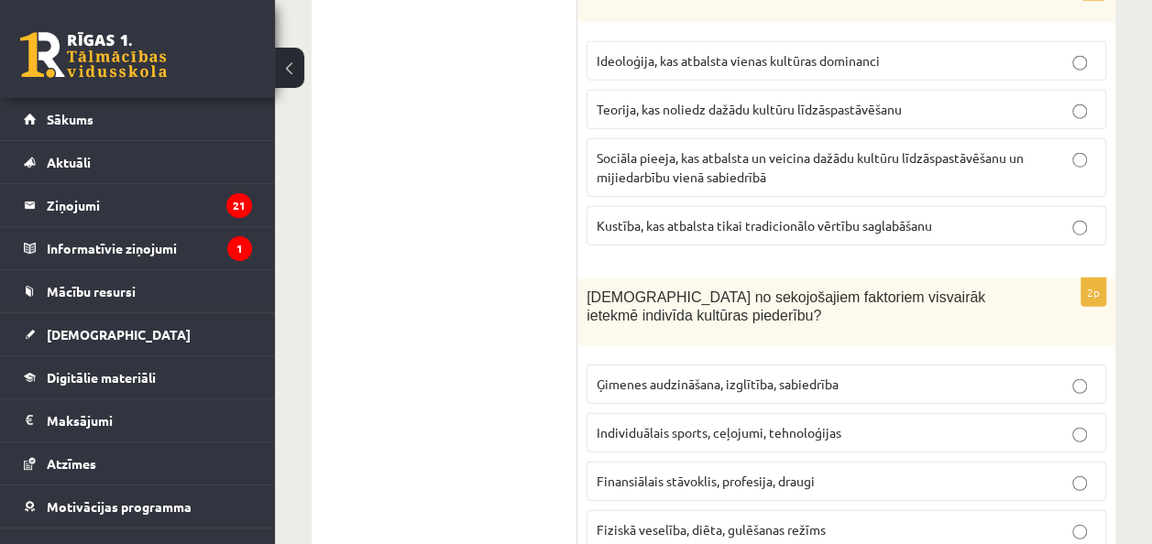
scroll to position [2213, 0]
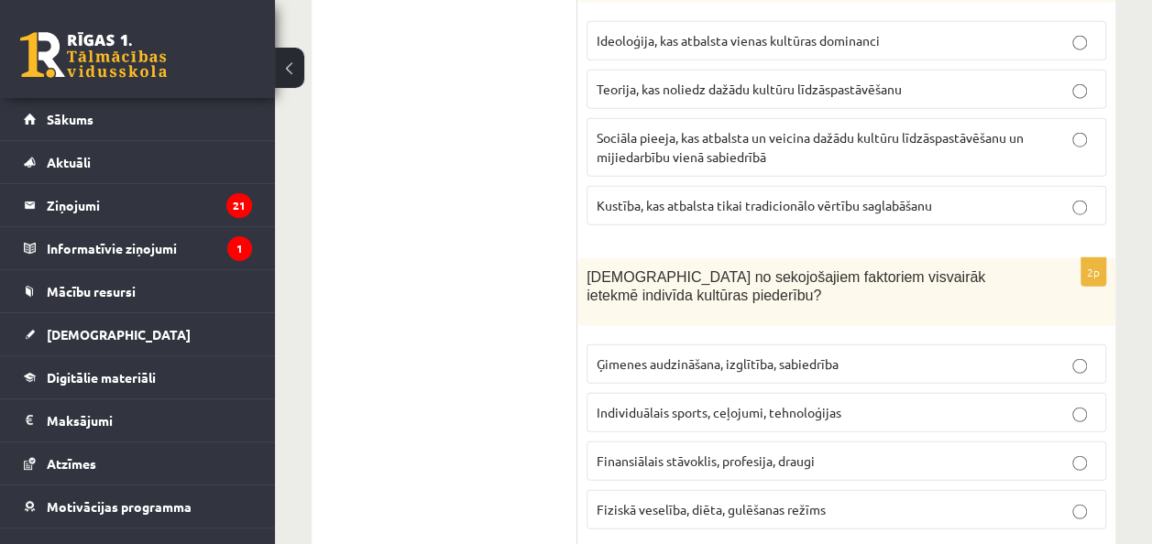
click at [682, 355] on span "Ģimenes audzināšana, izglītība, sabiedrība" at bounding box center [717, 363] width 242 height 16
click at [707, 129] on span "Sociāla pieeja, kas atbalsta un veicina dažādu kultūru līdzāspastāvēšanu un mij…" at bounding box center [809, 147] width 427 height 36
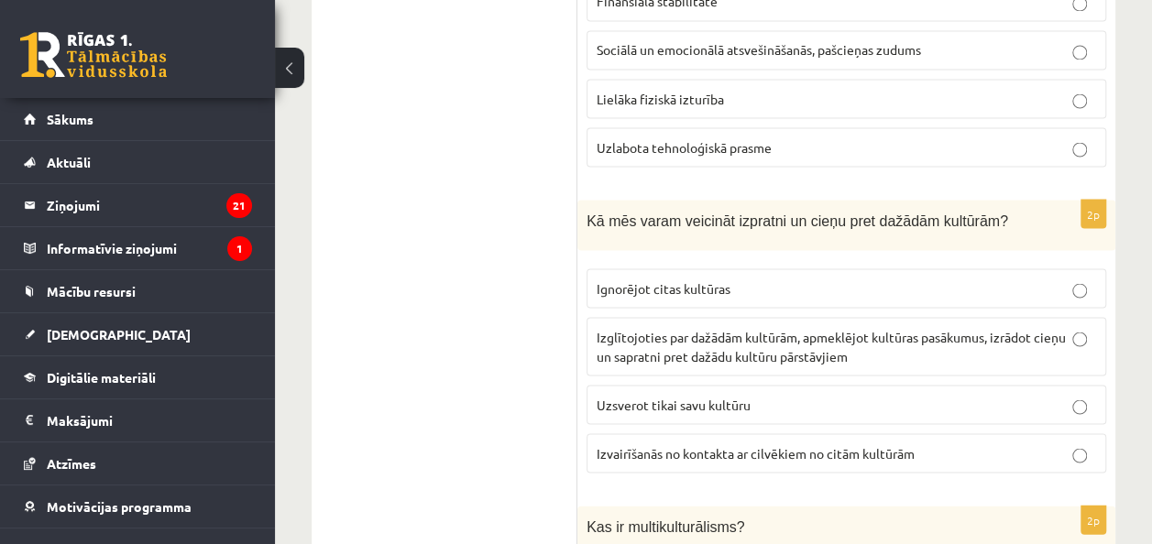
scroll to position [1640, 0]
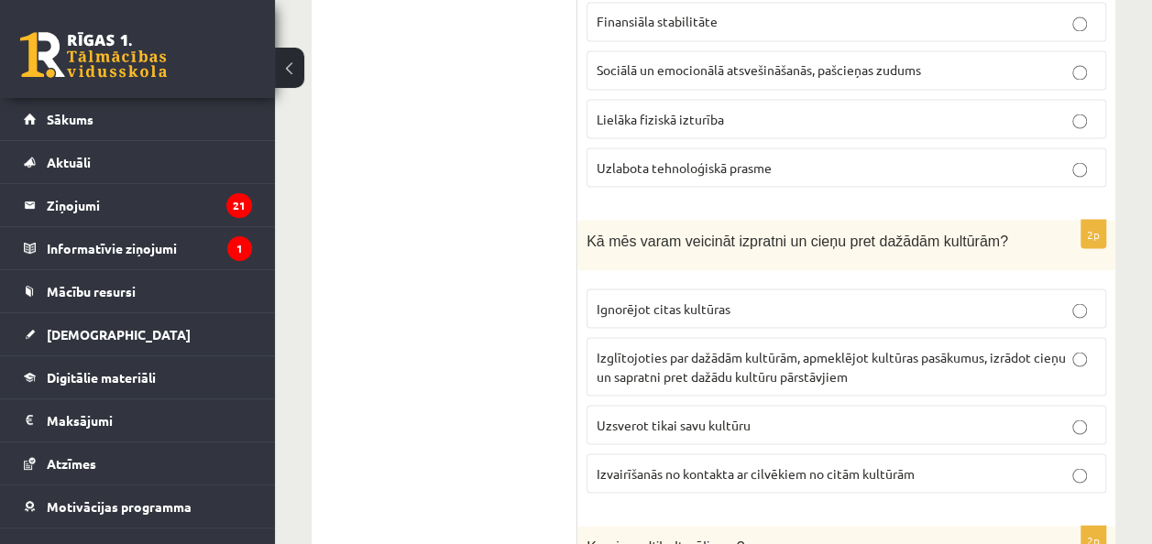
click at [749, 348] on span "Izglītojoties par dažādām kultūrām, apmeklējot kultūras pasākumus, izrādot cieņ…" at bounding box center [830, 366] width 469 height 36
click at [781, 61] on span "Sociālā un emocionālā atsvešināšanās, pašcieņas zudums" at bounding box center [758, 69] width 324 height 16
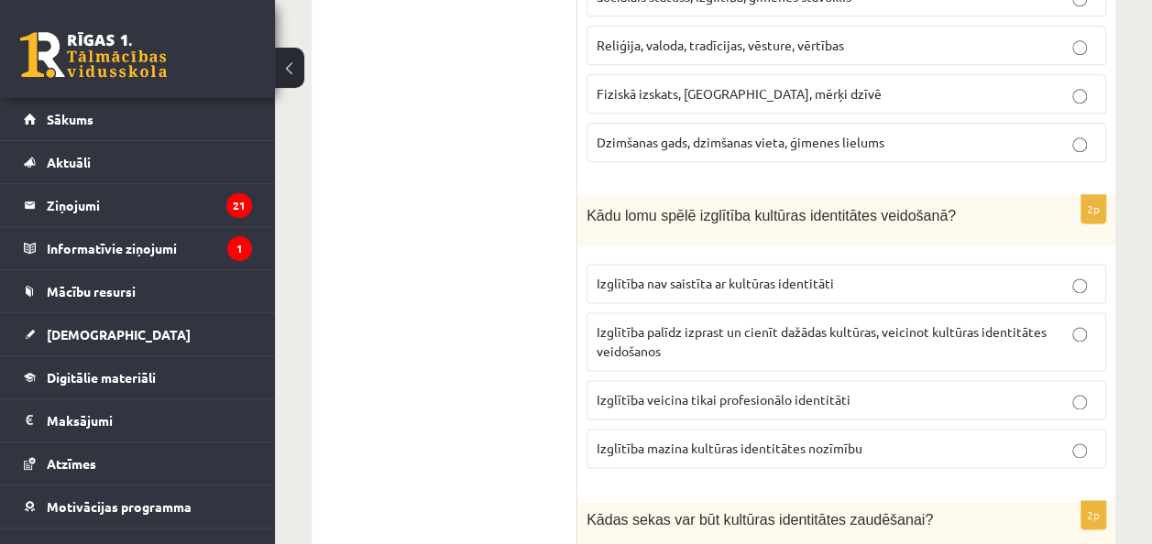
scroll to position [1078, 0]
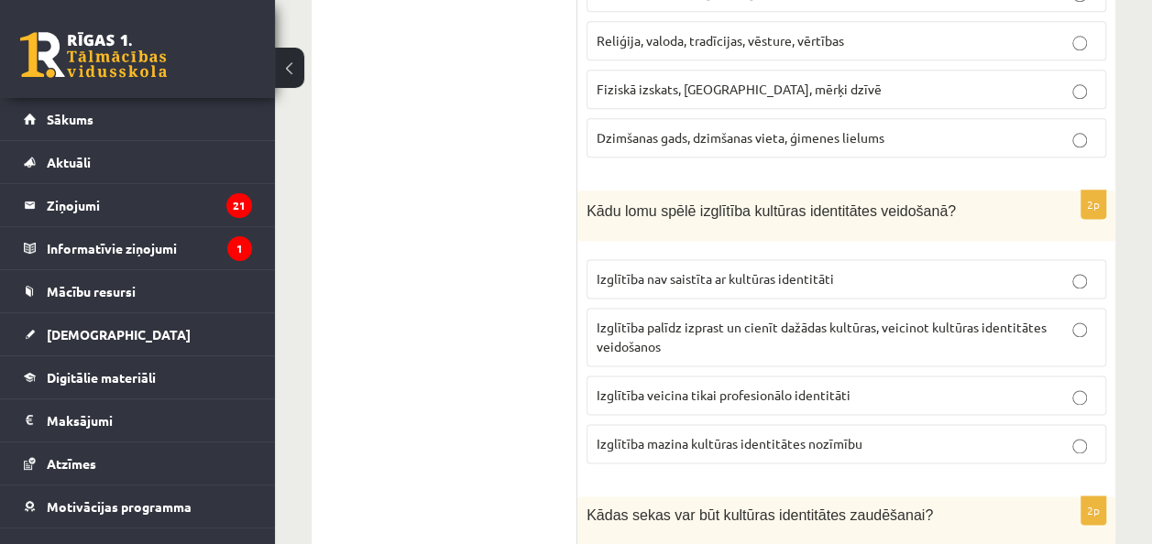
click at [694, 270] on span "Izglītība nav saistīta ar kultūras identitāti" at bounding box center [714, 278] width 237 height 16
click at [733, 32] on span "Reliģija, valoda, tradīcijas, vēsture, vērtības" at bounding box center [719, 40] width 247 height 16
click at [685, 318] on p "Izglītība palīdz izprast un cienīt dažādas kultūras, veicinot kultūras identitā…" at bounding box center [845, 337] width 499 height 38
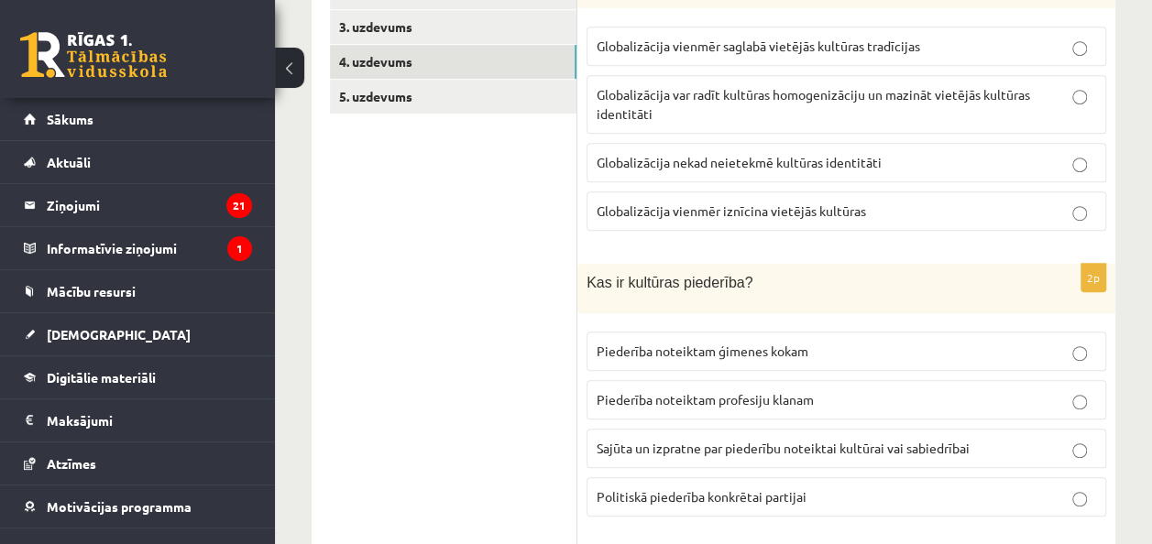
scroll to position [407, 0]
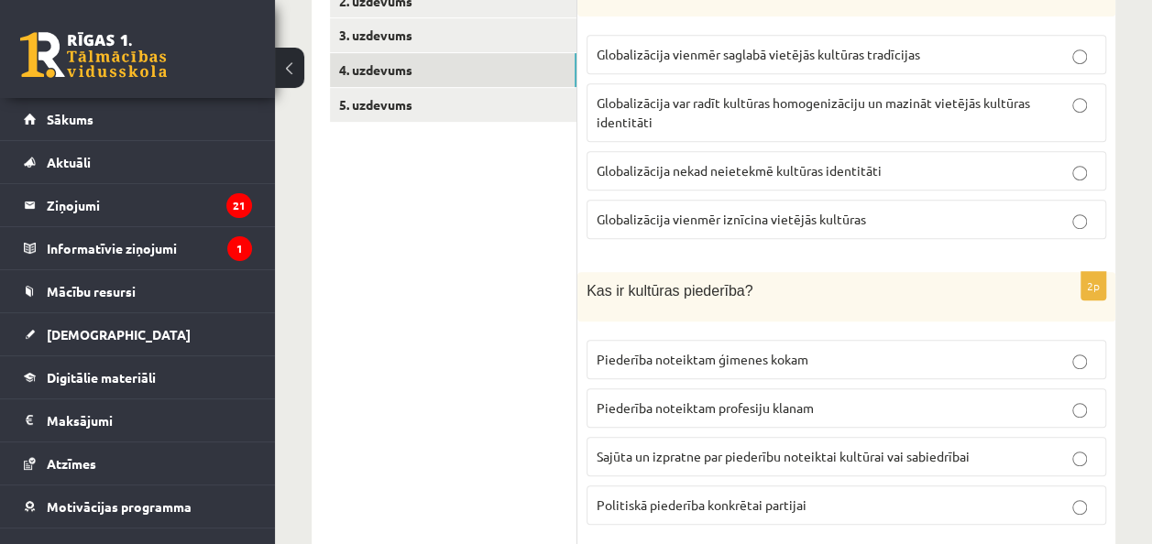
click at [694, 449] on span "Sajūta un izpratne par piederību noteiktai kultūrai vai sabiedrībai" at bounding box center [782, 456] width 373 height 16
click at [775, 126] on p "Globalizācija var radīt kultūras homogenizāciju un mazināt vietējās kultūras id…" at bounding box center [845, 112] width 499 height 38
click at [502, 71] on link "4. uzdevums" at bounding box center [453, 70] width 246 height 34
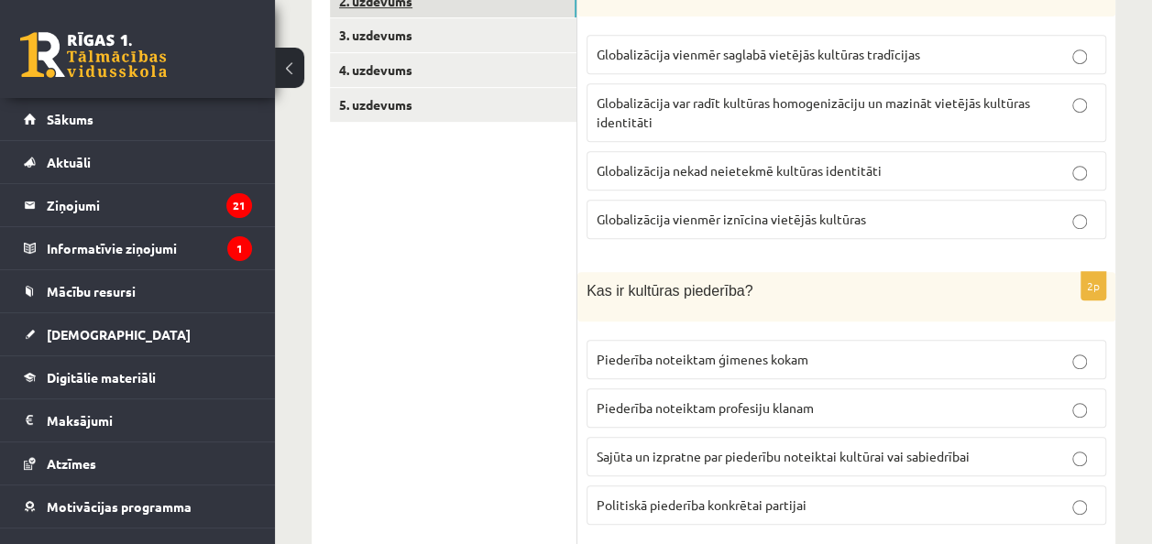
click at [399, 7] on link "2. uzdevums" at bounding box center [453, 1] width 246 height 34
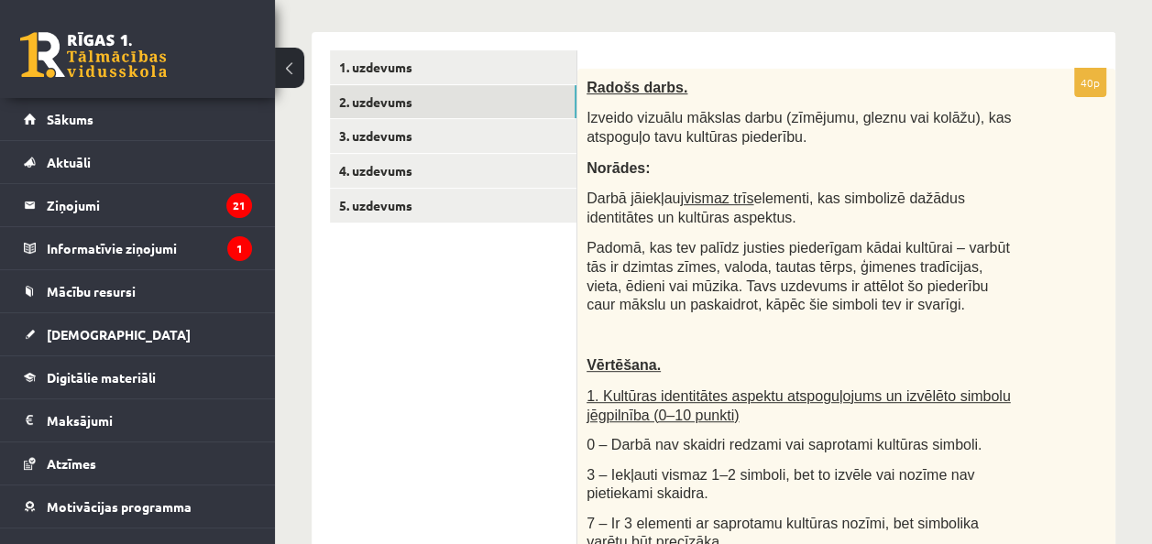
scroll to position [318, 0]
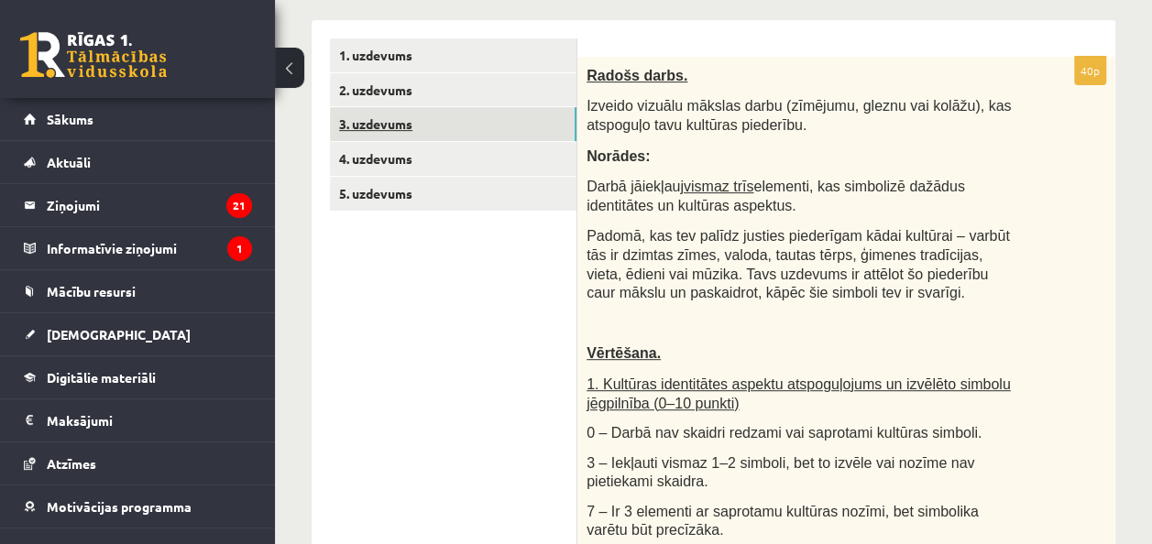
click at [392, 118] on link "3. uzdevums" at bounding box center [453, 124] width 246 height 34
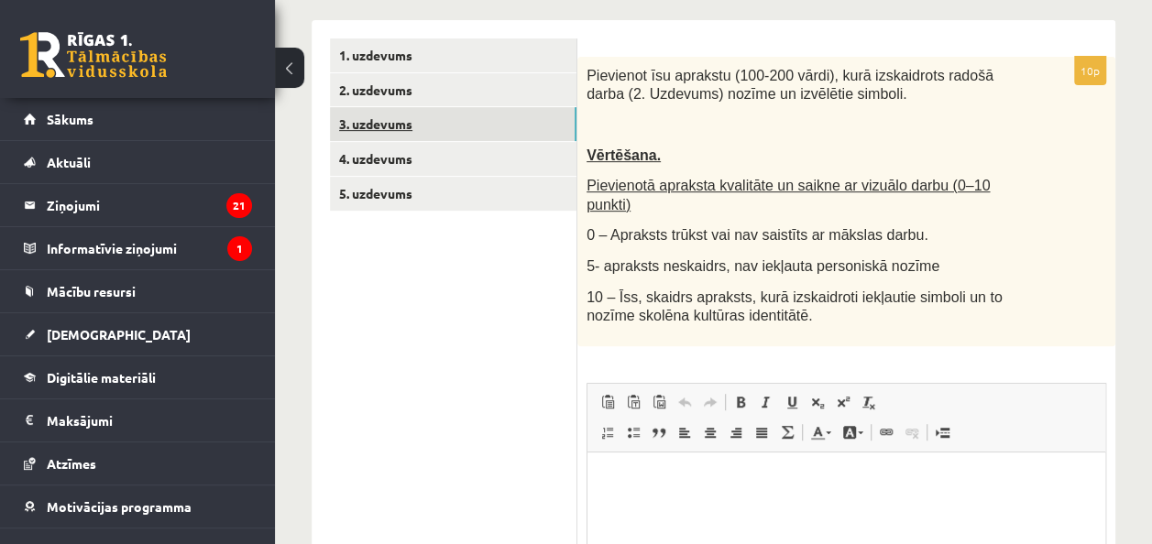
scroll to position [0, 0]
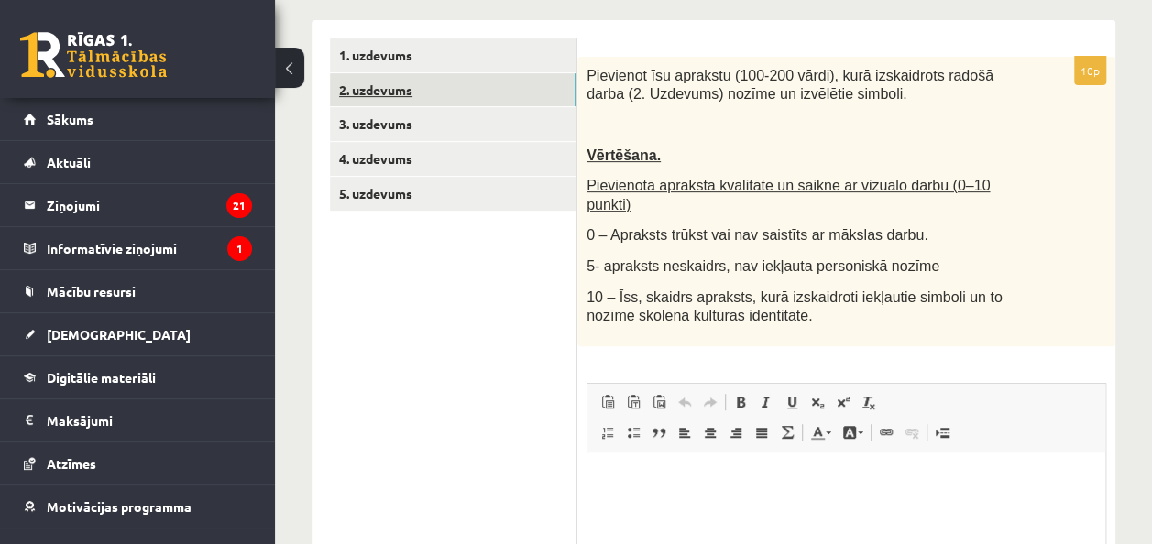
click at [381, 91] on link "2. uzdevums" at bounding box center [453, 90] width 246 height 34
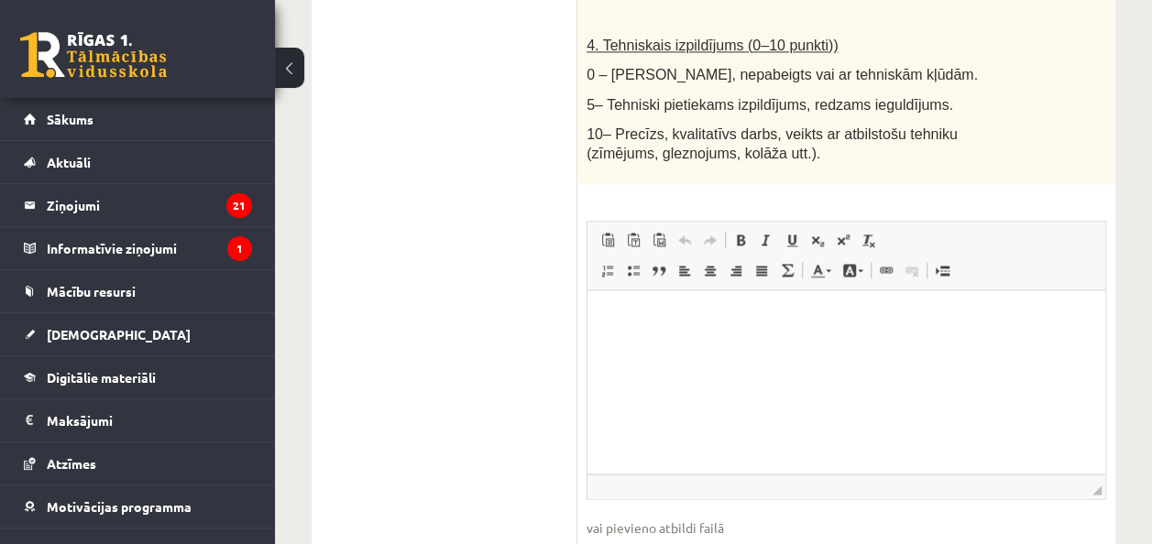
scroll to position [1356, 0]
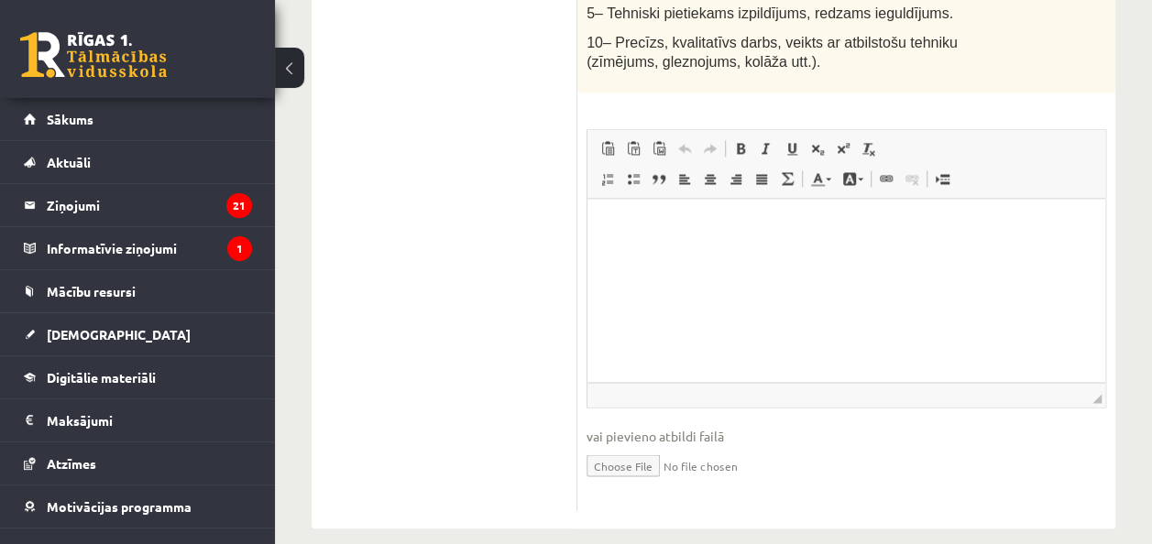
click at [621, 445] on input "file" at bounding box center [845, 464] width 519 height 38
type input "**********"
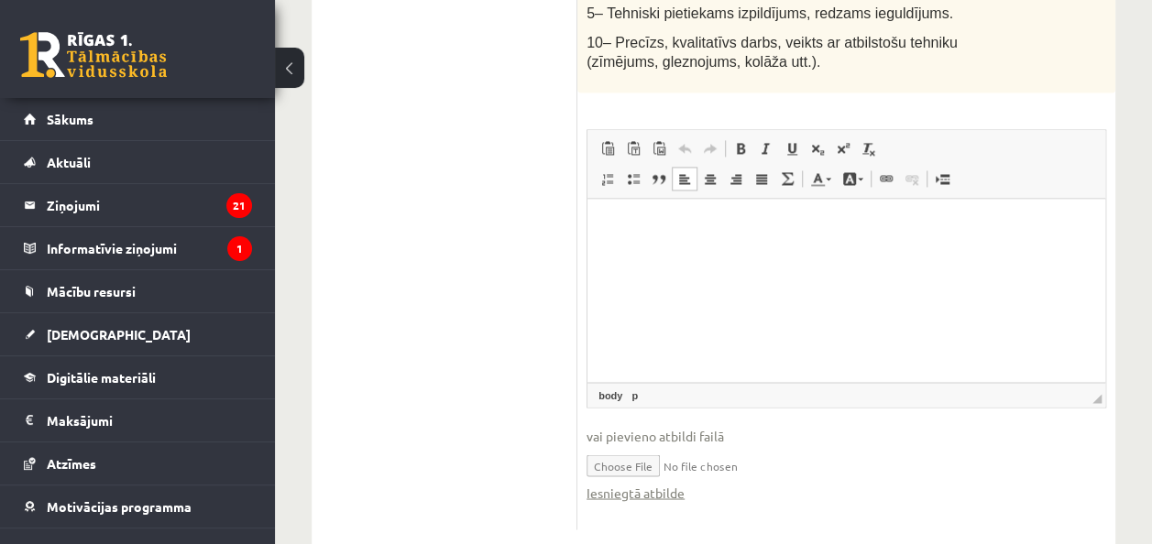
click at [814, 232] on p "Editor, wiswyg-editor-user-answer-47434024851780" at bounding box center [846, 225] width 481 height 19
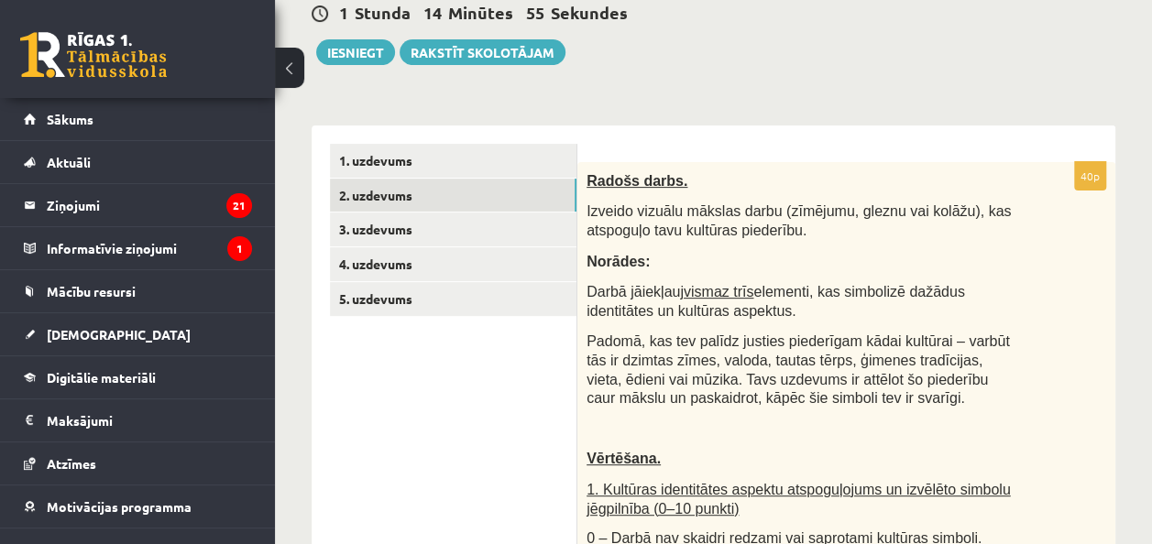
scroll to position [233, 0]
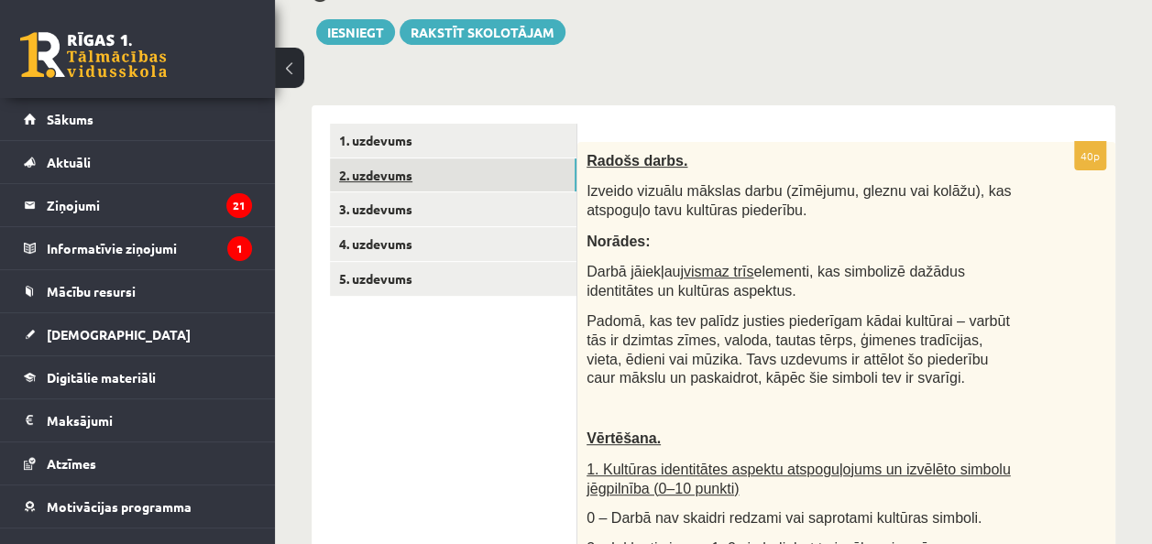
click at [400, 176] on link "2. uzdevums" at bounding box center [453, 175] width 246 height 34
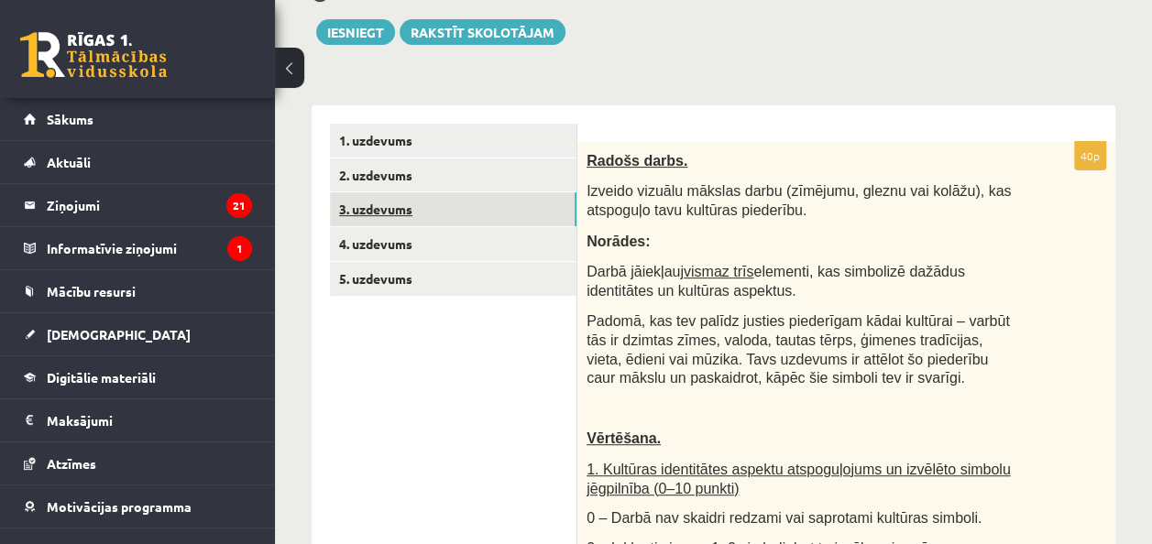
click at [393, 198] on link "3. uzdevums" at bounding box center [453, 209] width 246 height 34
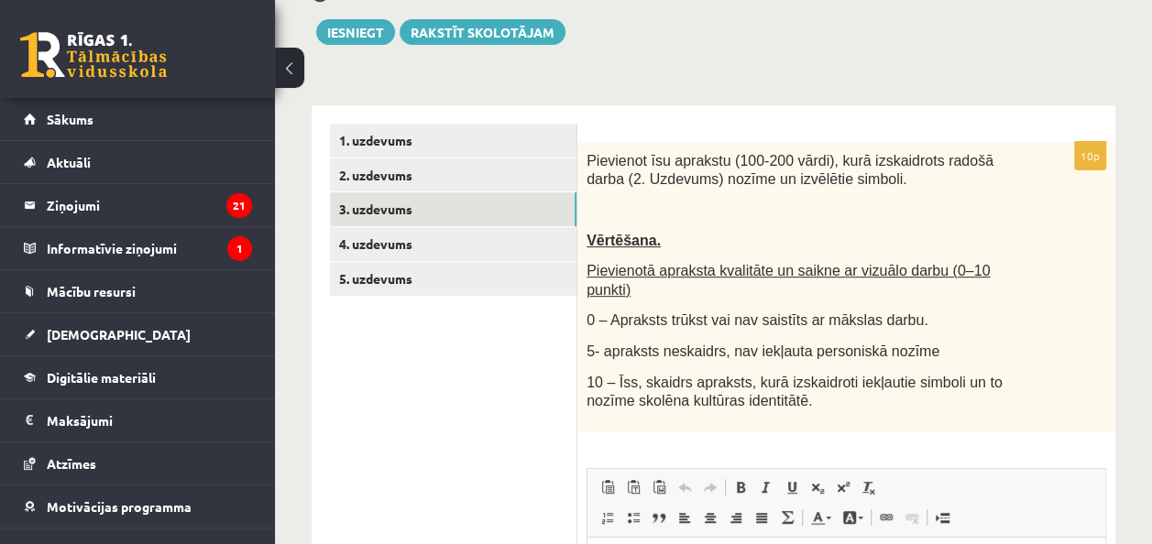
scroll to position [0, 0]
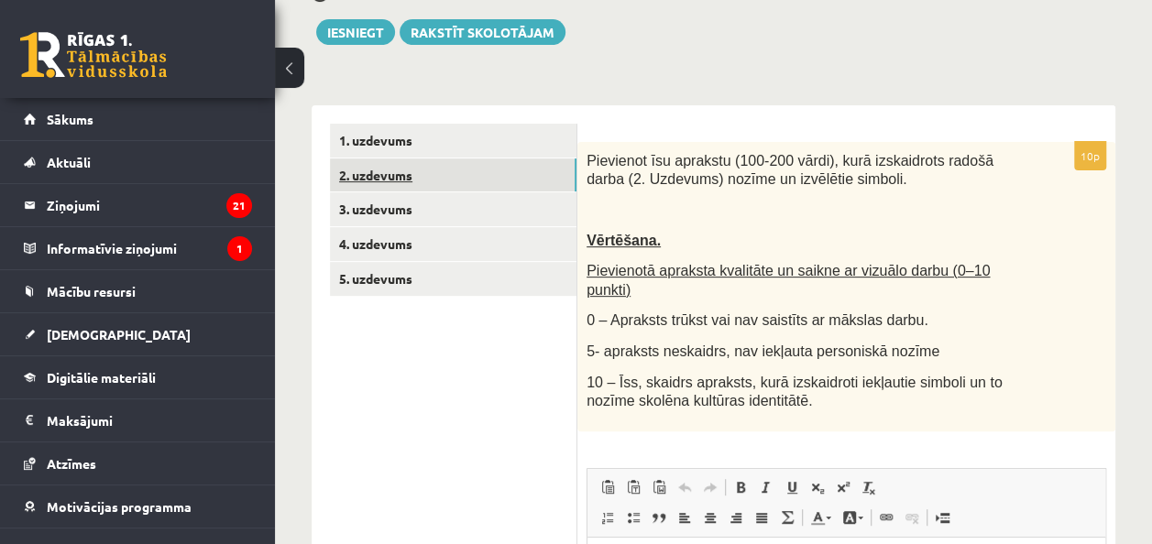
click at [495, 183] on link "2. uzdevums" at bounding box center [453, 175] width 246 height 34
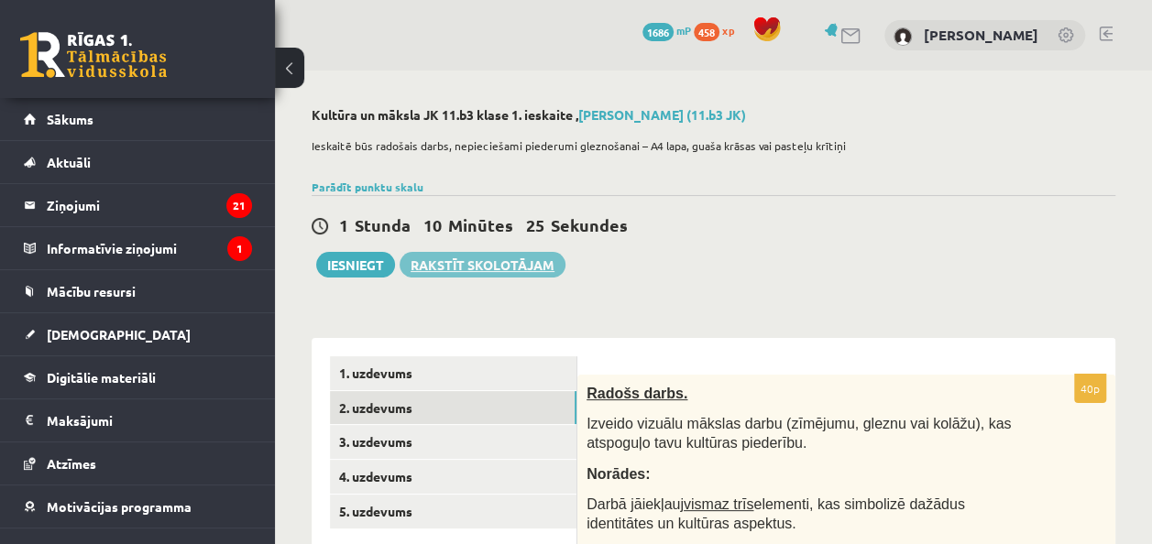
click at [473, 269] on link "Rakstīt skolotājam" at bounding box center [482, 265] width 166 height 26
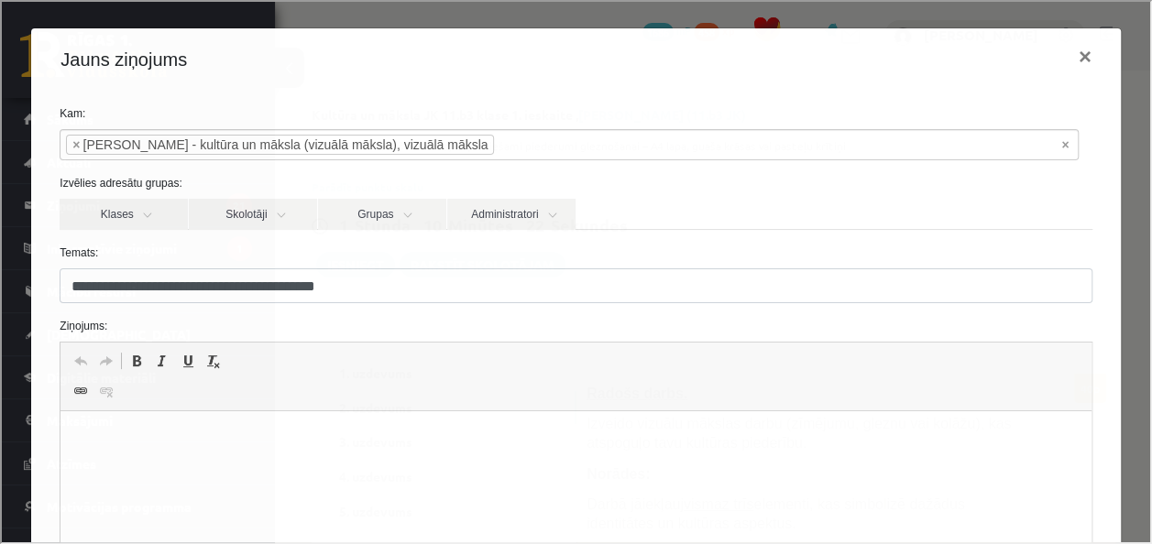
click at [233, 423] on html at bounding box center [575, 439] width 1030 height 56
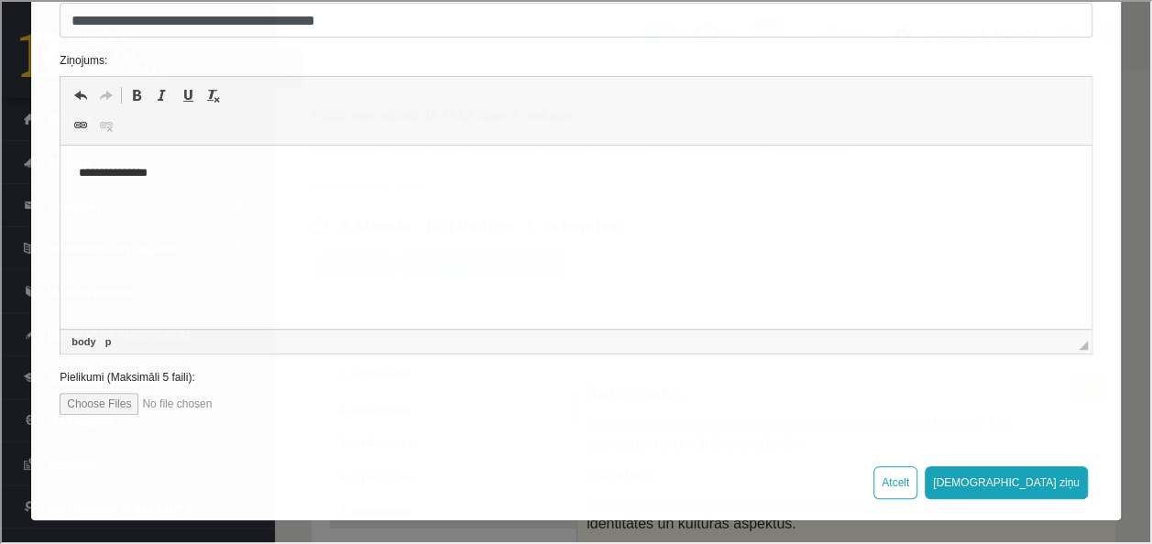
scroll to position [268, 0]
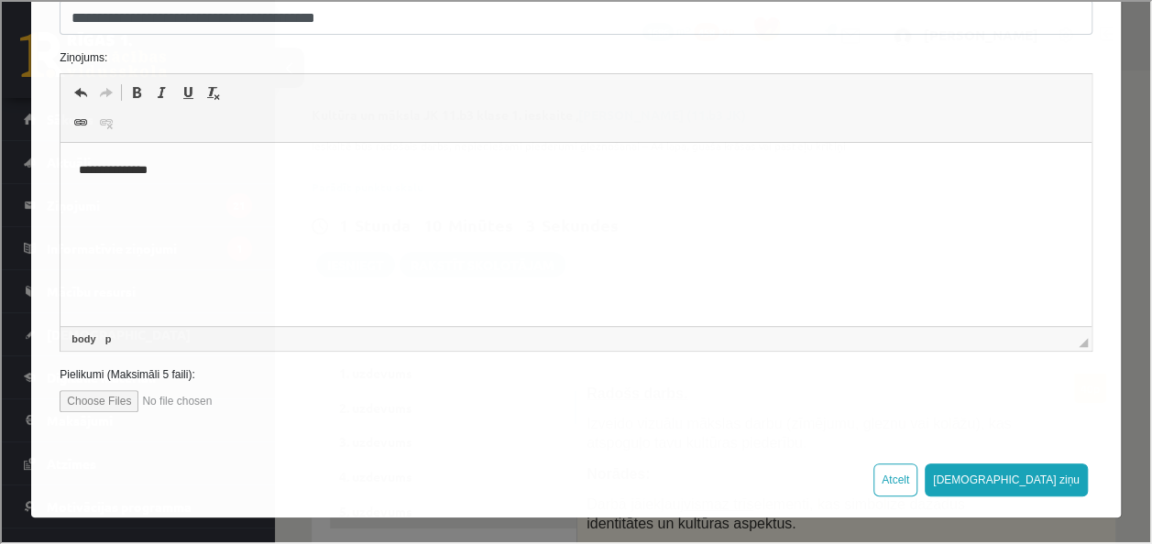
click at [82, 407] on input "file" at bounding box center [162, 399] width 208 height 22
type input "**********"
click at [1021, 475] on button "Sūtīt ziņu" at bounding box center [1004, 478] width 163 height 33
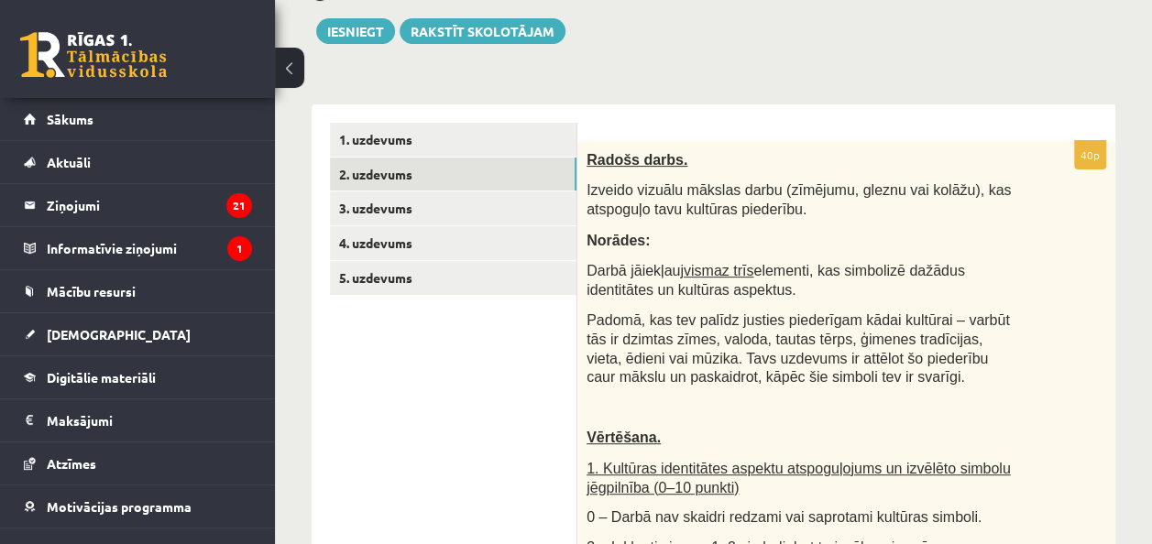
scroll to position [236, 0]
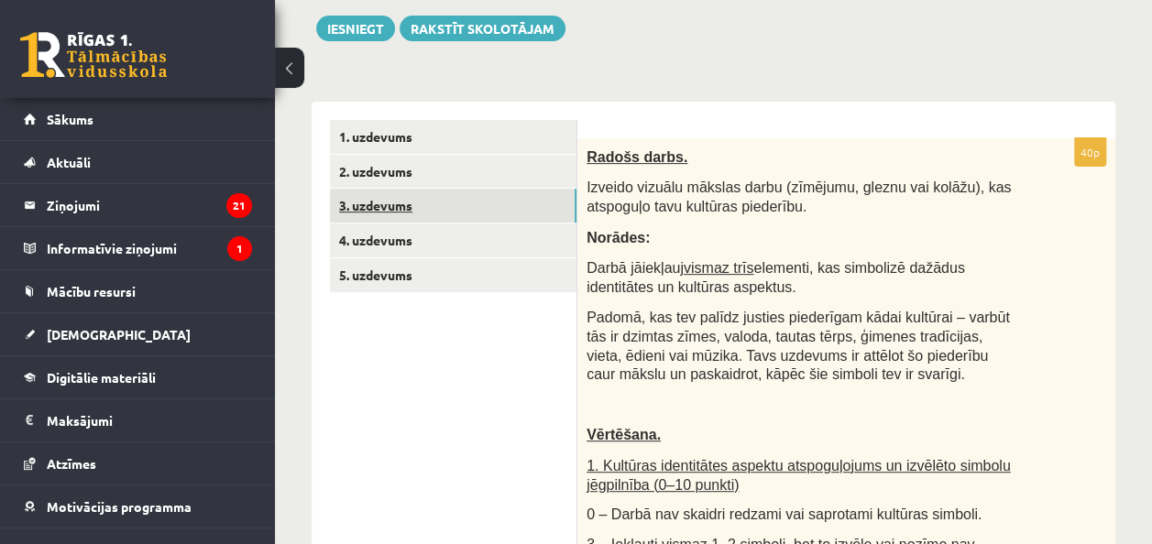
click at [498, 203] on link "3. uzdevums" at bounding box center [453, 206] width 246 height 34
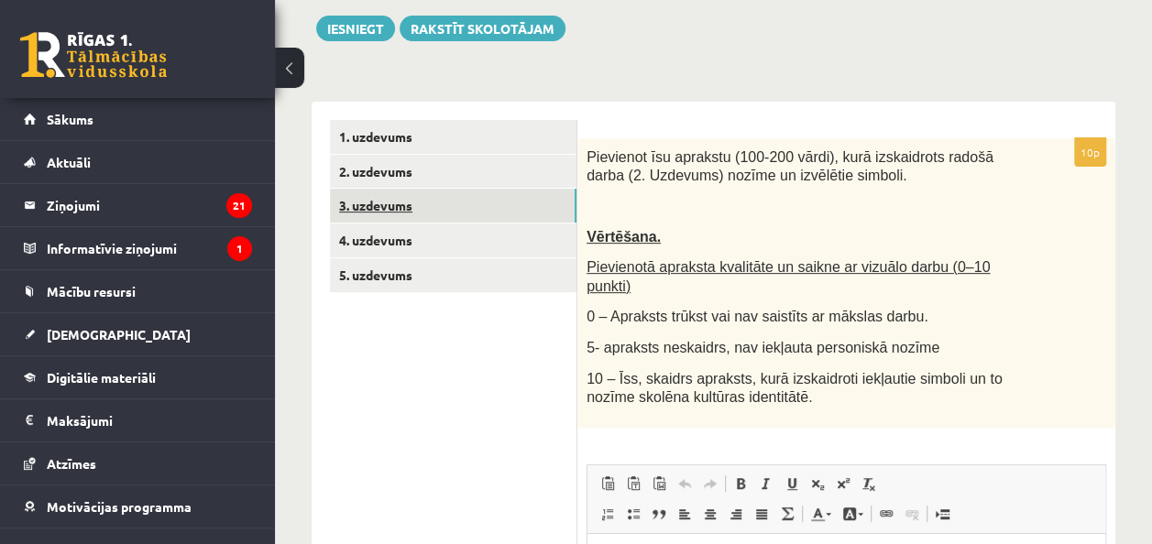
scroll to position [0, 0]
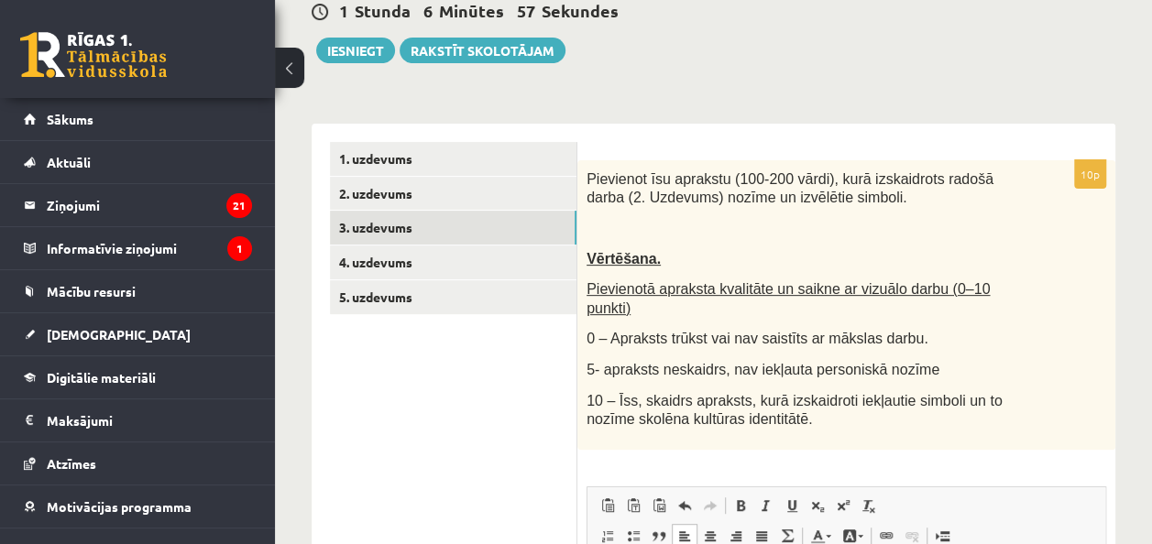
scroll to position [201, 0]
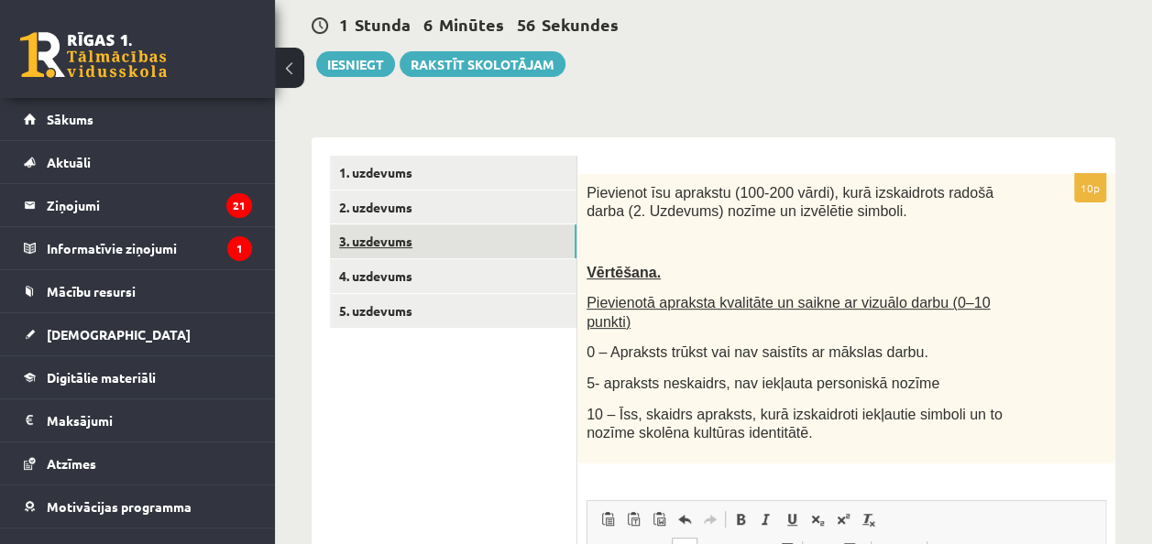
click at [506, 243] on link "3. uzdevums" at bounding box center [453, 241] width 246 height 34
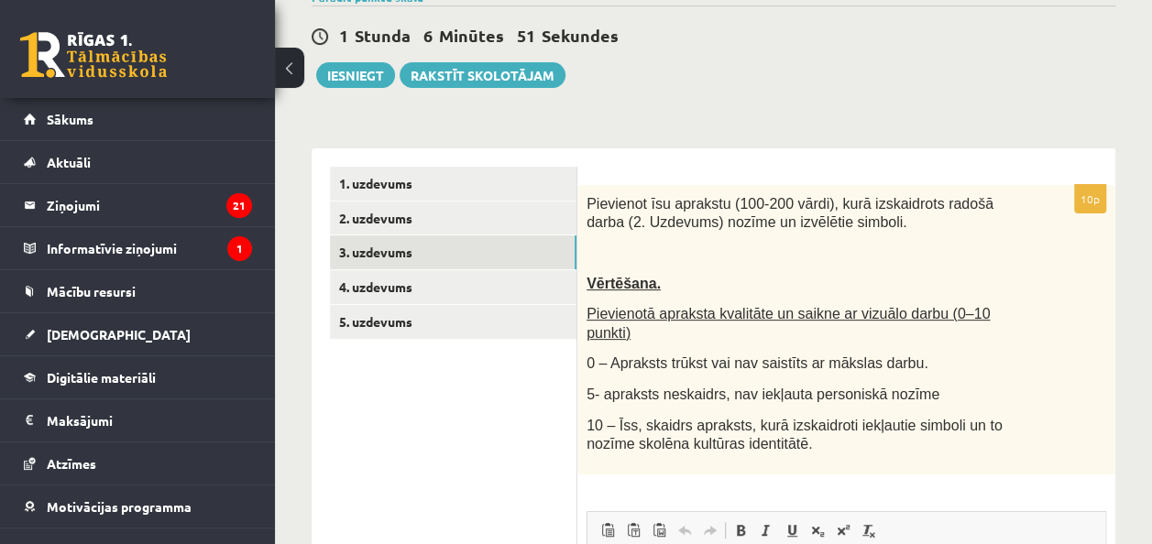
scroll to position [180, 0]
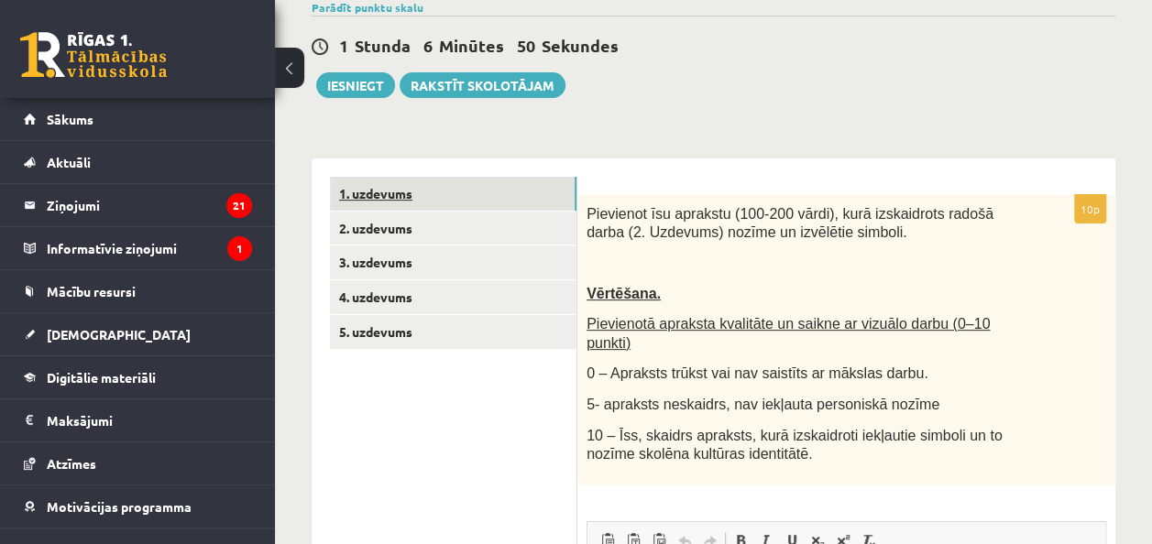
click at [532, 199] on link "1. uzdevums" at bounding box center [453, 194] width 246 height 34
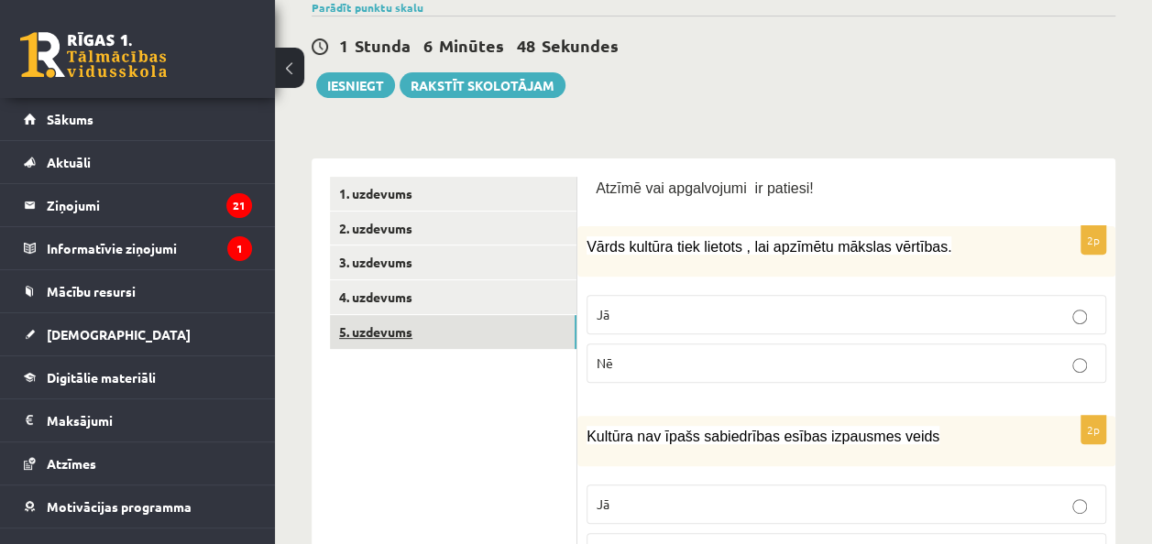
click at [494, 330] on link "5. uzdevums" at bounding box center [453, 332] width 246 height 34
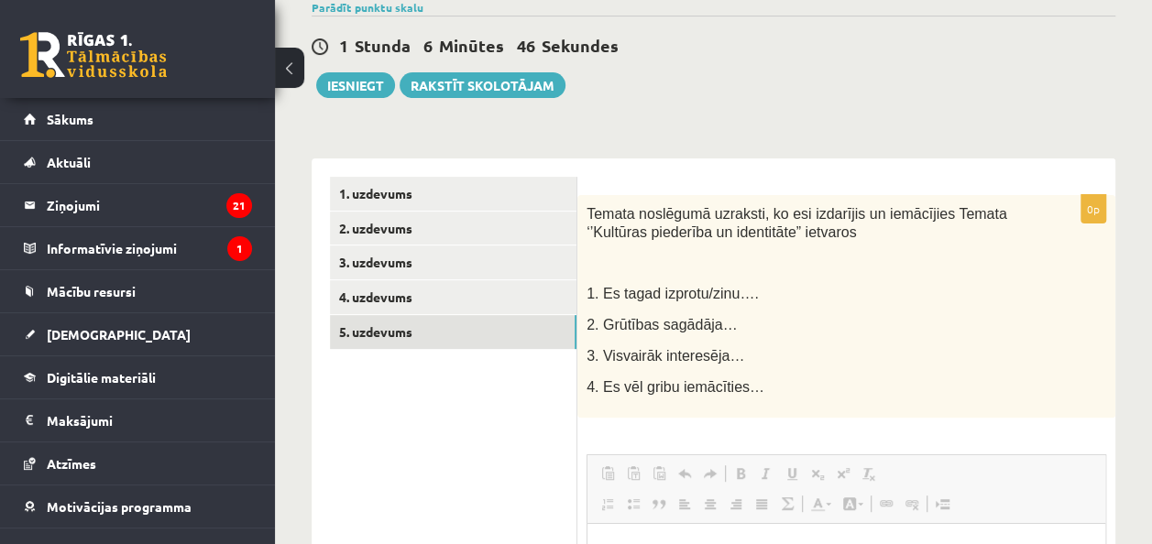
scroll to position [0, 0]
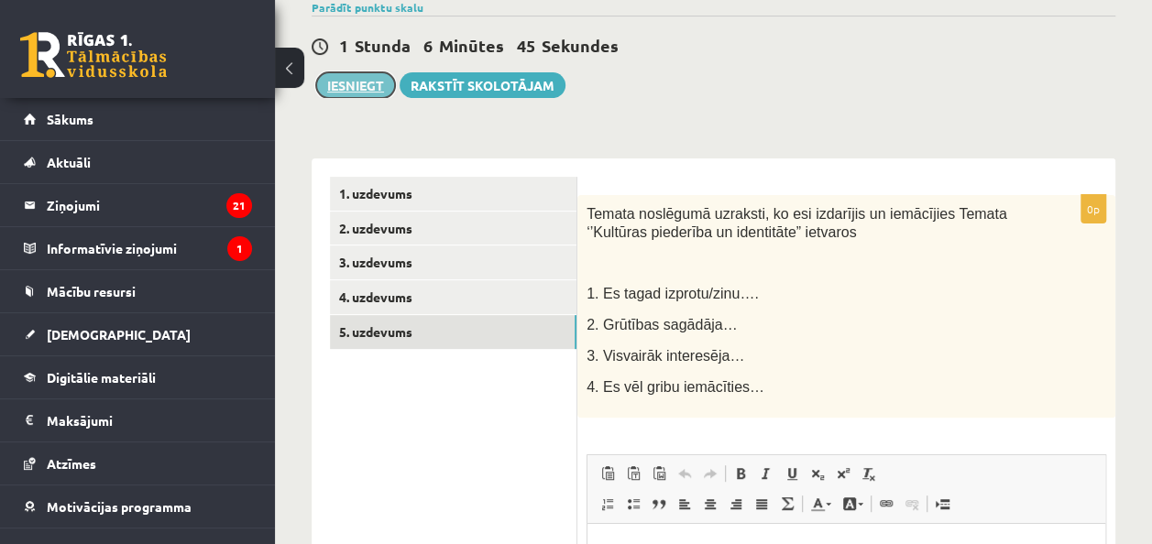
click at [344, 77] on button "Iesniegt" at bounding box center [355, 85] width 79 height 26
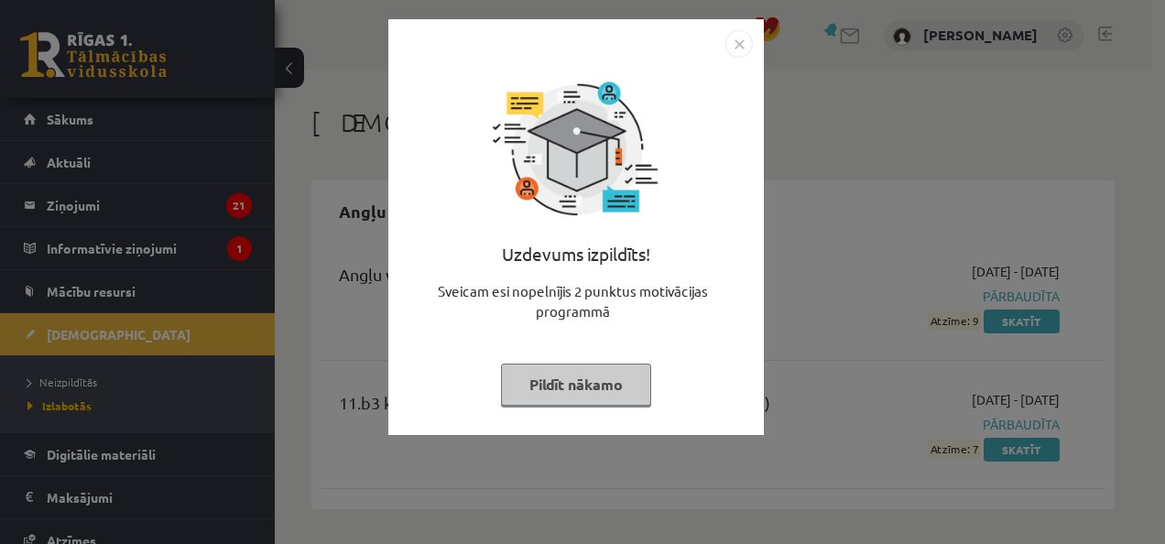
click at [737, 42] on img "Close" at bounding box center [739, 43] width 27 height 27
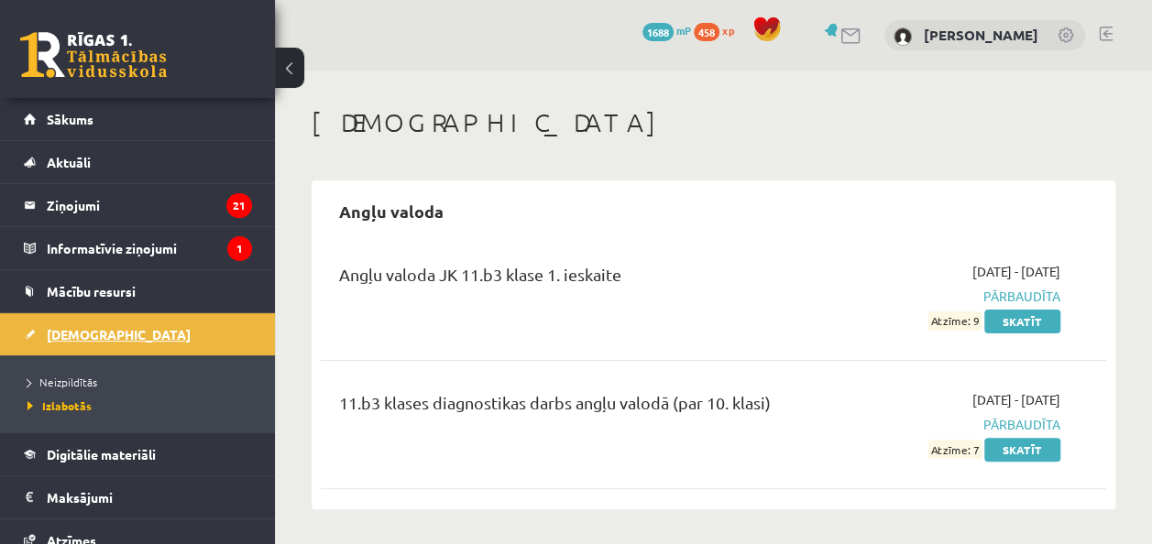
click at [192, 332] on link "[DEMOGRAPHIC_DATA]" at bounding box center [138, 334] width 228 height 42
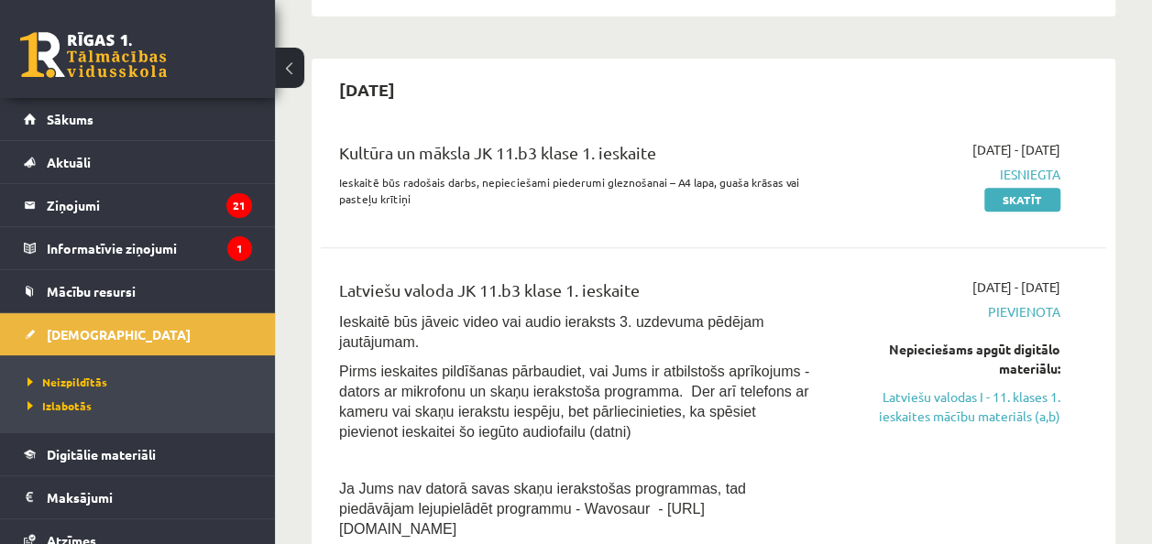
scroll to position [448, 0]
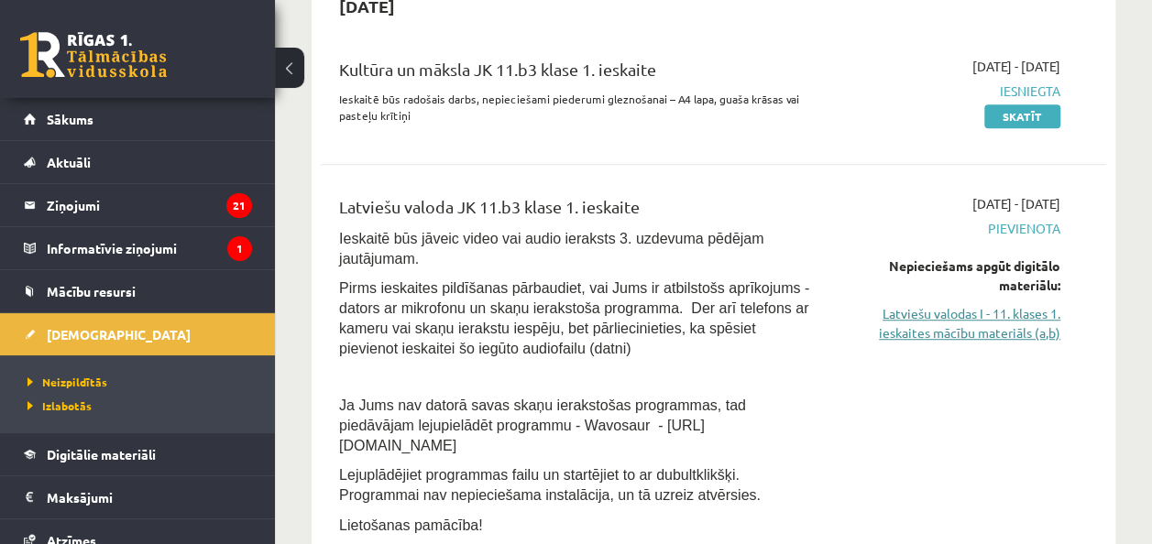
click at [1008, 318] on link "Latviešu valodas I - 11. klases 1. ieskaites mācību materiāls (a,b)" at bounding box center [949, 323] width 222 height 38
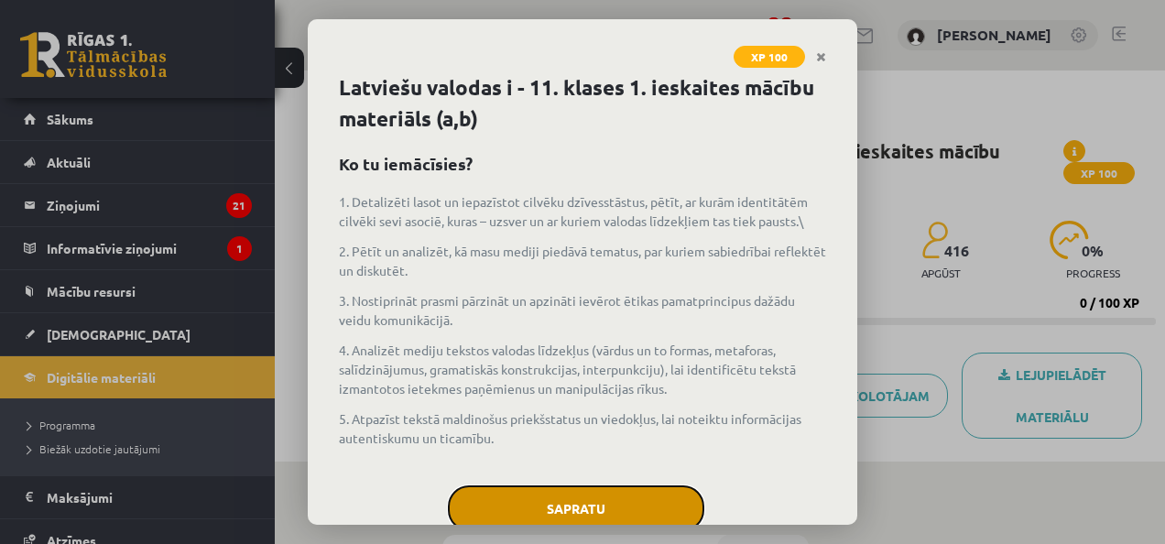
click at [515, 500] on button "Sapratu" at bounding box center [576, 509] width 257 height 46
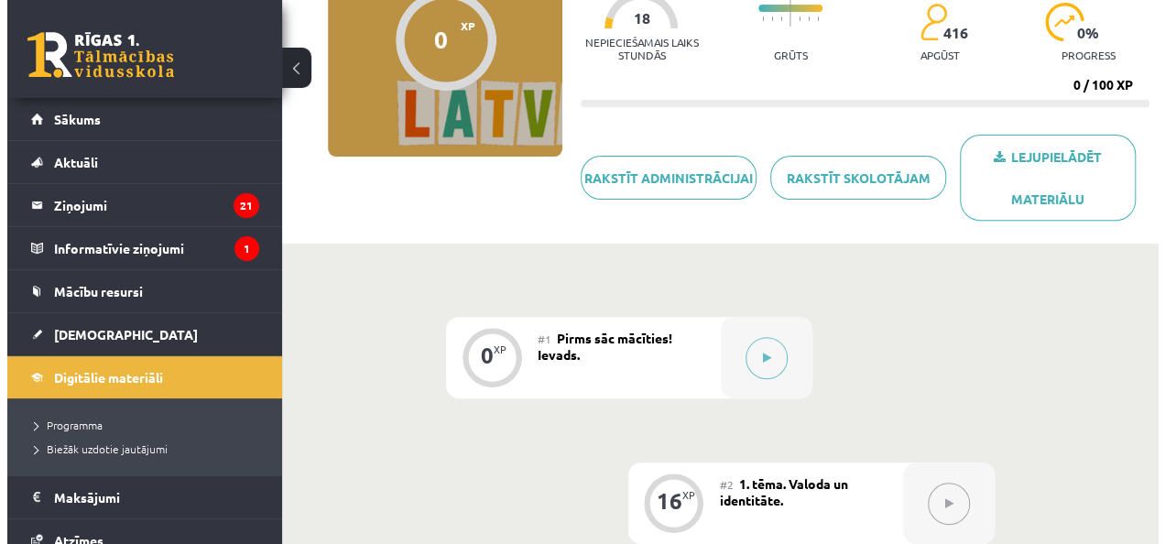
scroll to position [332, 0]
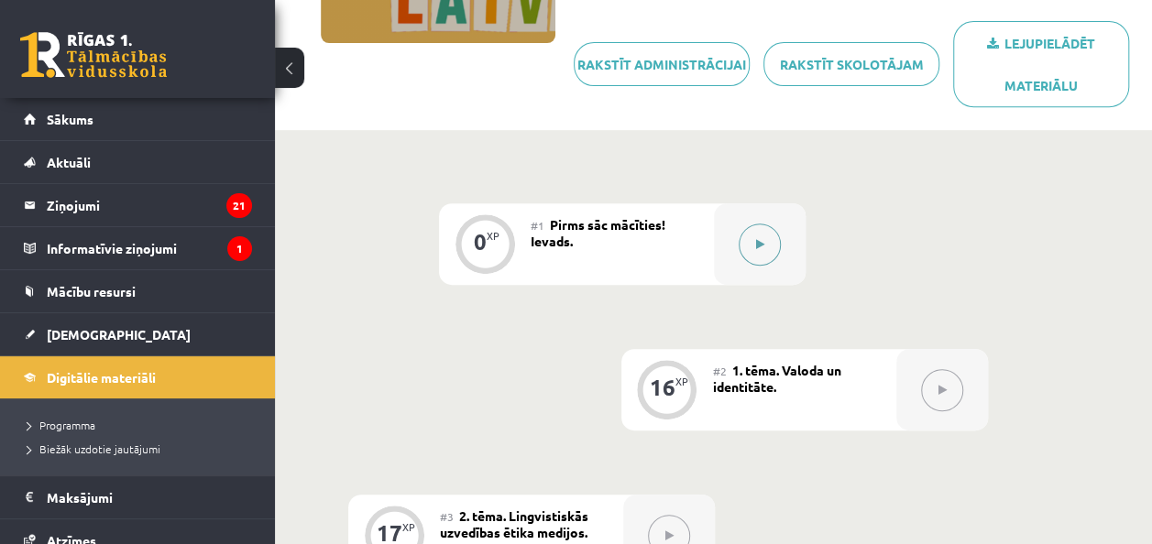
click at [768, 238] on button at bounding box center [759, 245] width 42 height 42
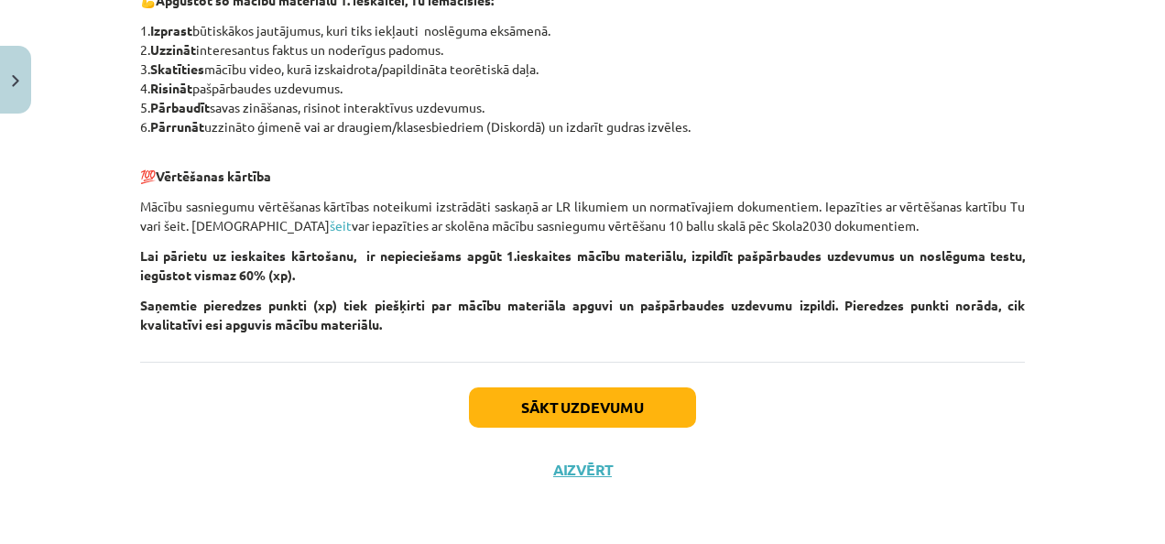
scroll to position [934, 0]
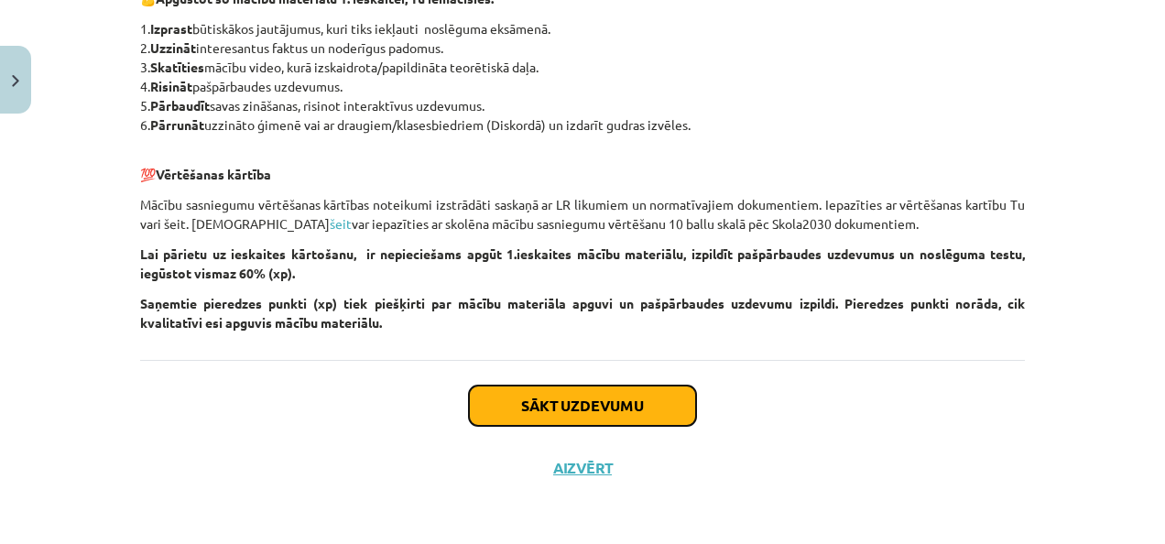
click at [667, 410] on button "Sākt uzdevumu" at bounding box center [582, 406] width 227 height 40
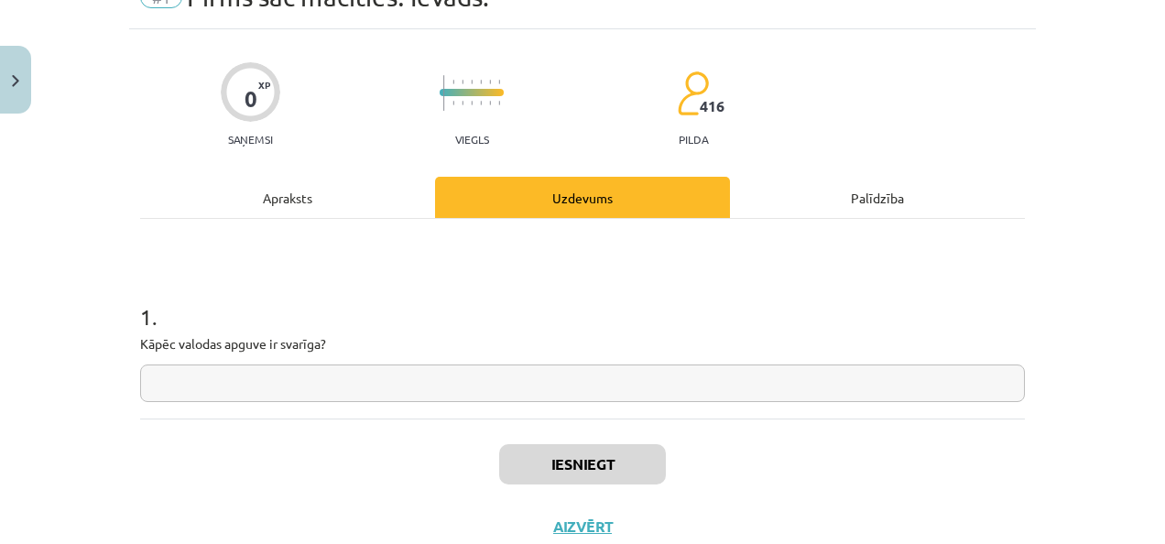
scroll to position [46, 0]
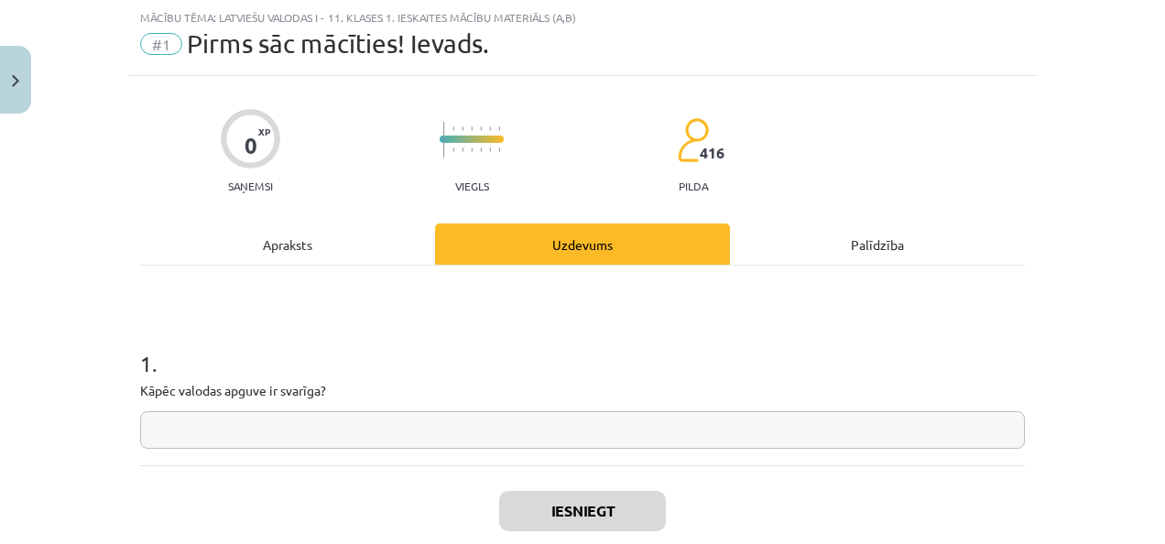
click at [257, 428] on input "text" at bounding box center [582, 430] width 885 height 38
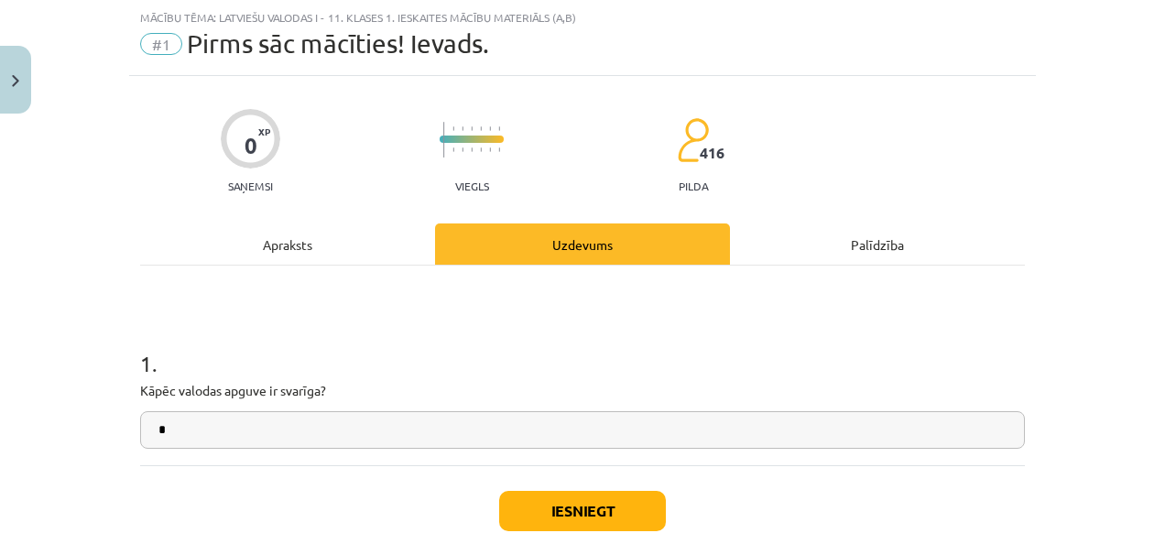
type input "*"
click at [574, 507] on button "Iesniegt" at bounding box center [582, 511] width 167 height 40
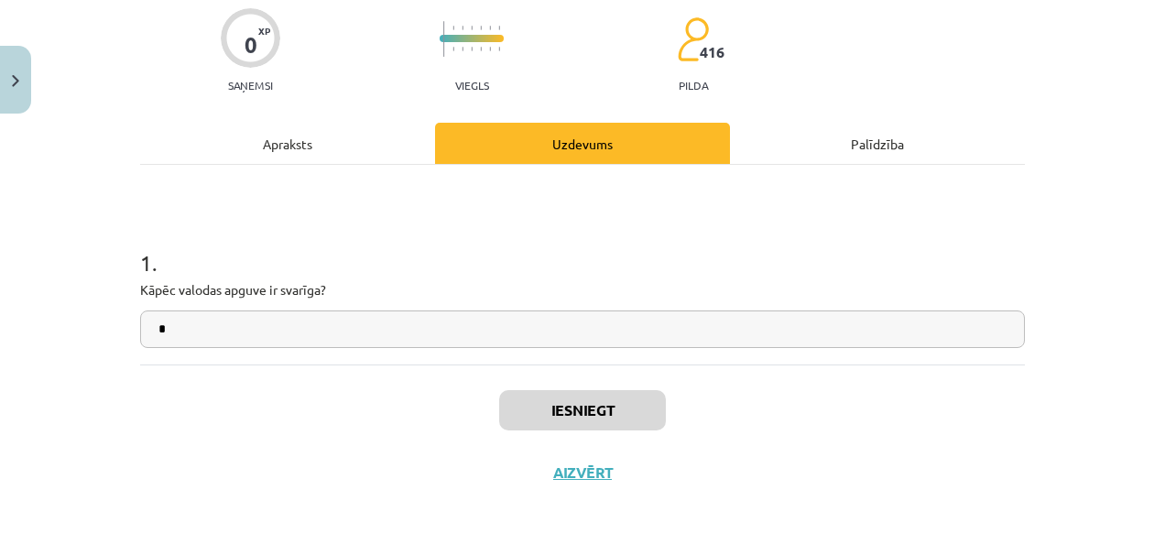
scroll to position [151, 0]
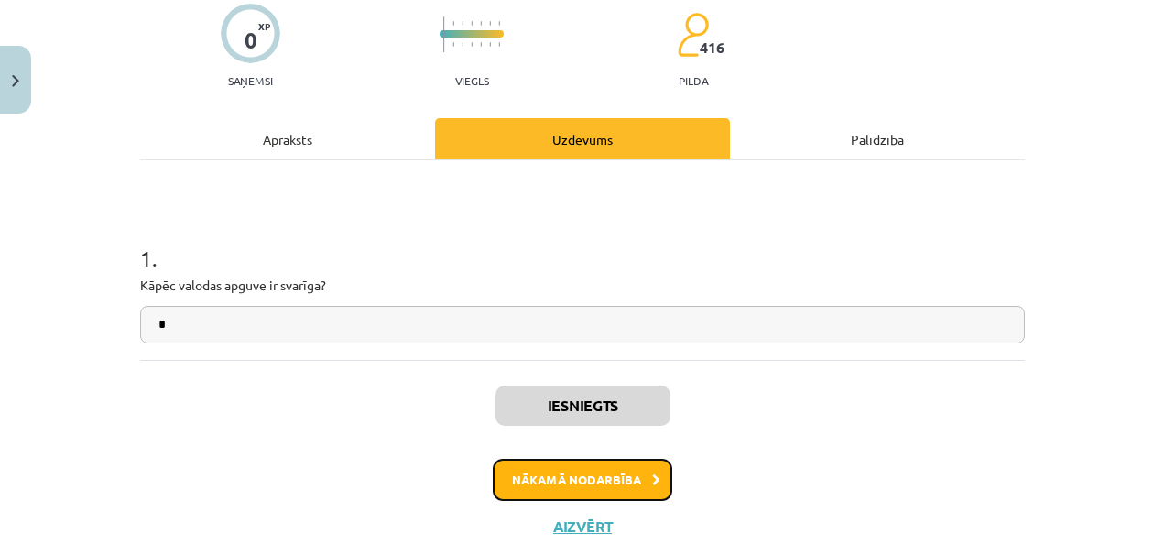
click at [593, 481] on button "Nākamā nodarbība" at bounding box center [583, 480] width 180 height 42
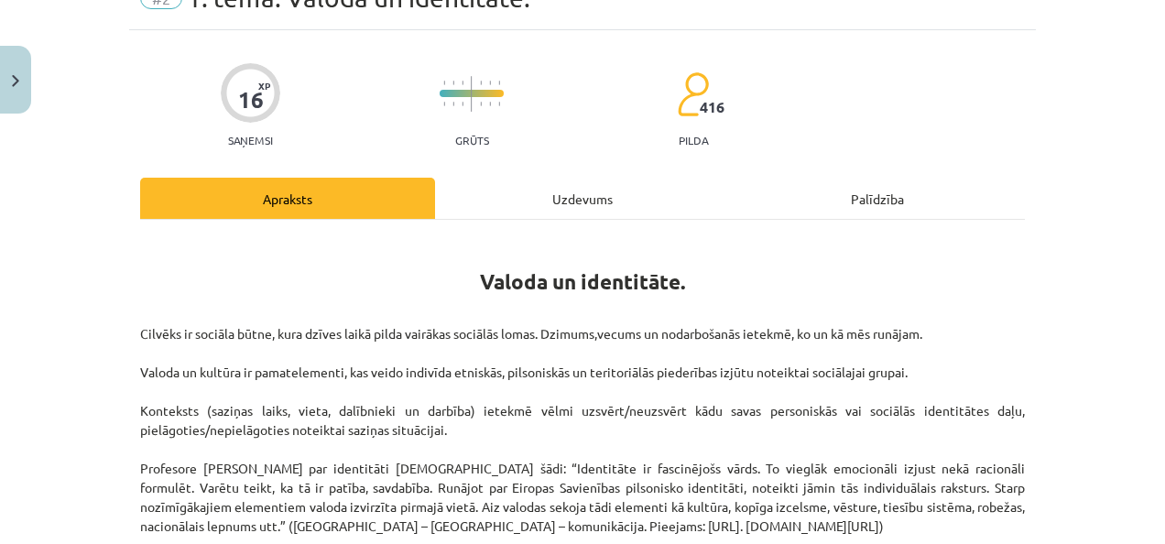
scroll to position [46, 0]
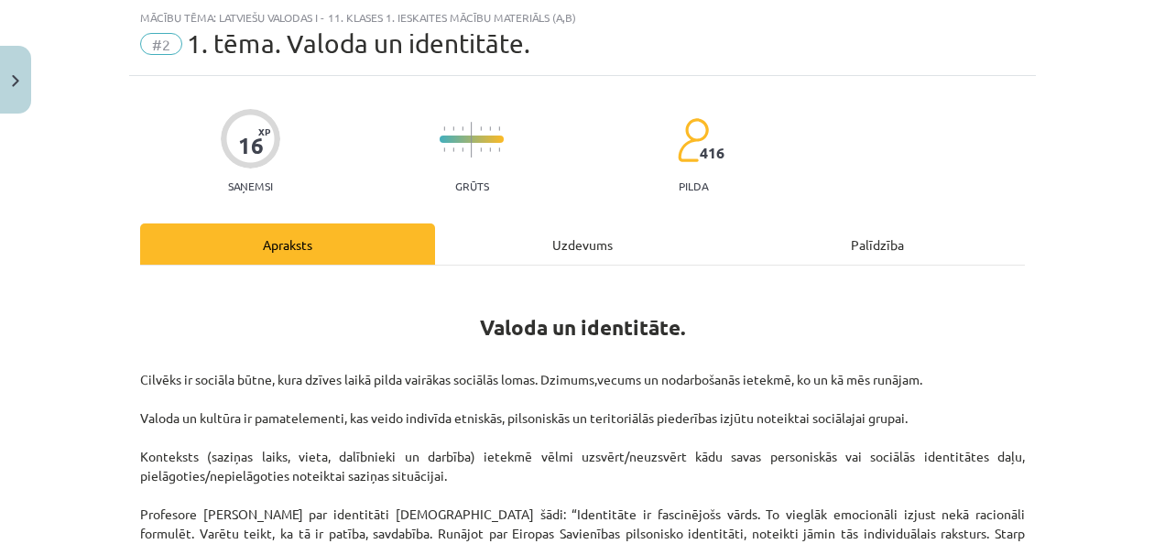
click at [584, 244] on div "Uzdevums" at bounding box center [582, 244] width 295 height 41
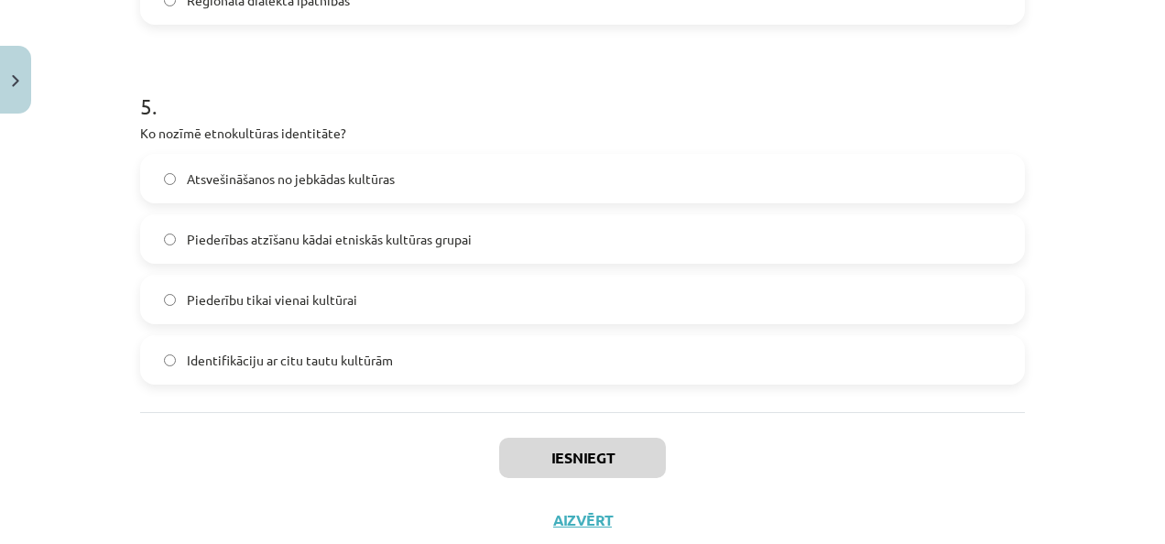
scroll to position [1796, 0]
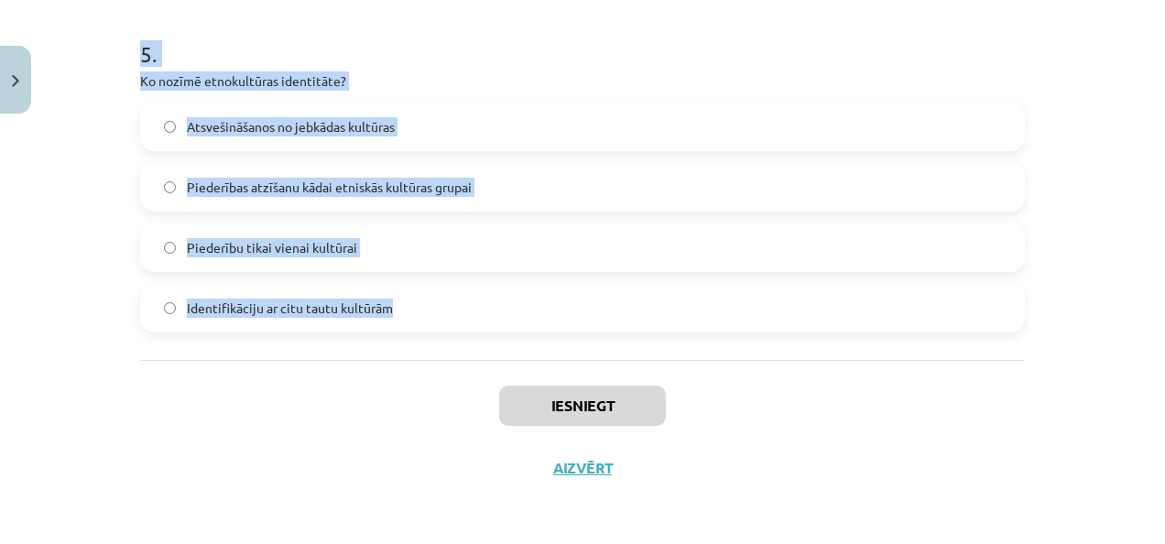
drag, startPoint x: 133, startPoint y: 389, endPoint x: 645, endPoint y: 333, distance: 515.2
copy form "Lo ipsumd sitamet consect adipiscing? El seddoe tempori utlabore etdolore. Ma a…"
click at [81, 276] on div "Mācību tēma: Latviešu valodas i - 11. klases 1. ieskaites mācību materiāls (a,b…" at bounding box center [582, 272] width 1165 height 544
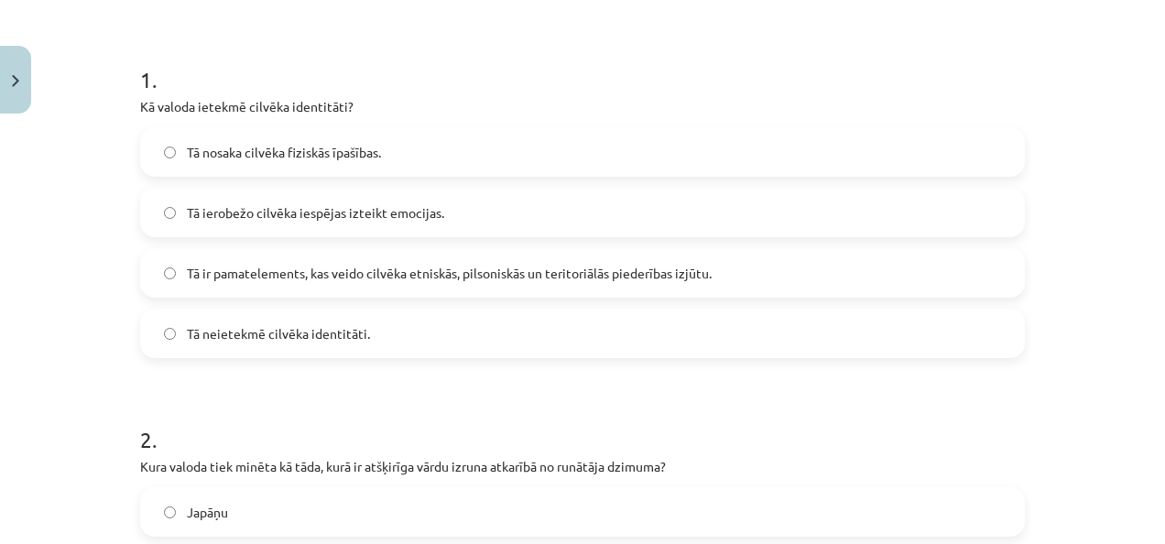
scroll to position [305, 0]
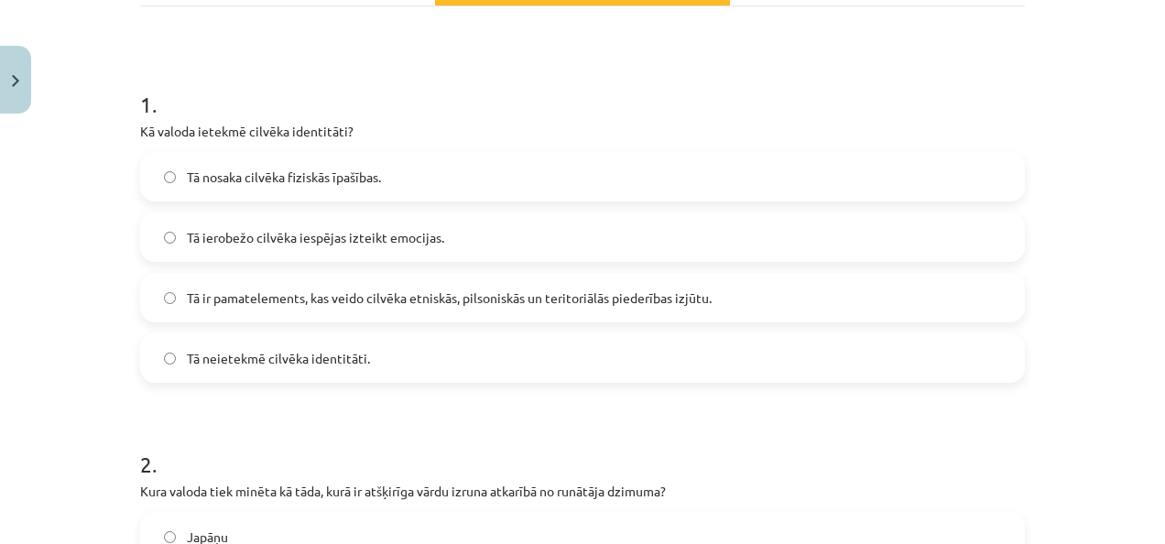
click at [652, 306] on span "Tā ir pamatelements, kas veido cilvēka etniskās, pilsoniskās un teritoriālās pi…" at bounding box center [449, 298] width 525 height 19
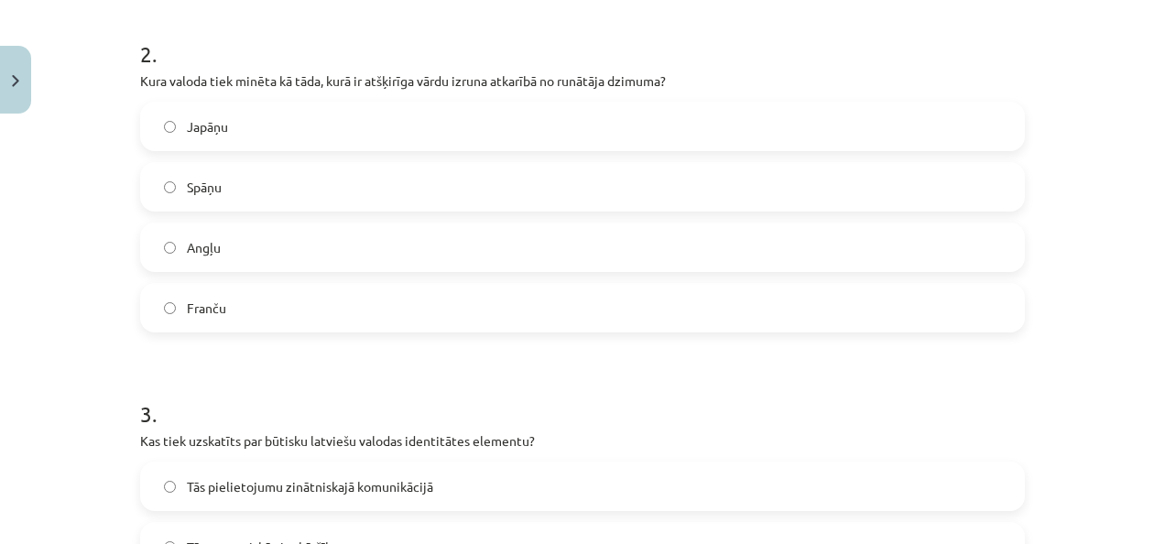
scroll to position [748, 0]
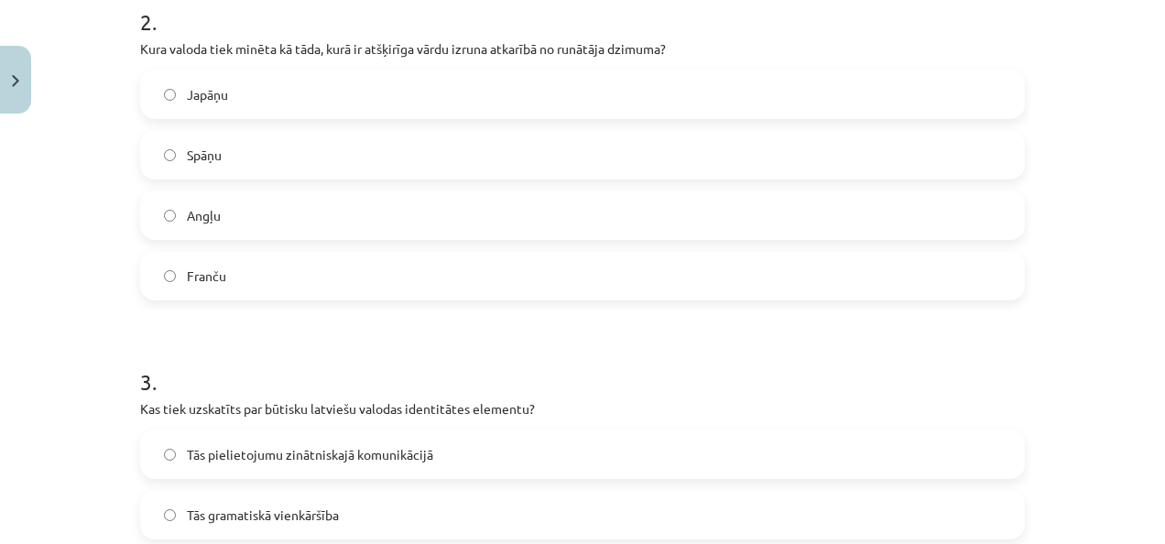
click at [262, 104] on label "Japāņu" at bounding box center [582, 94] width 881 height 46
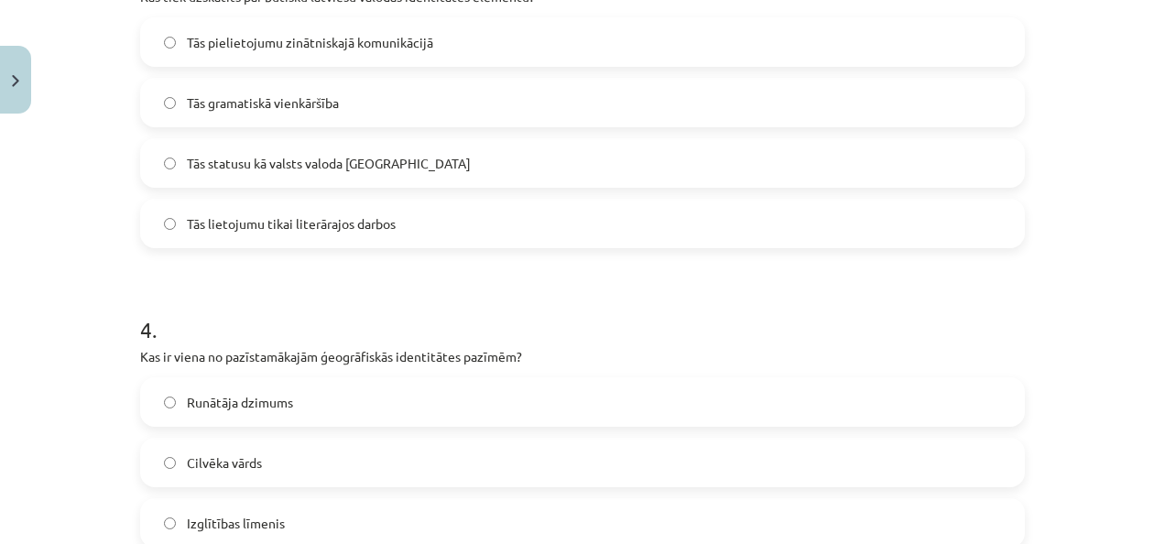
scroll to position [1177, 0]
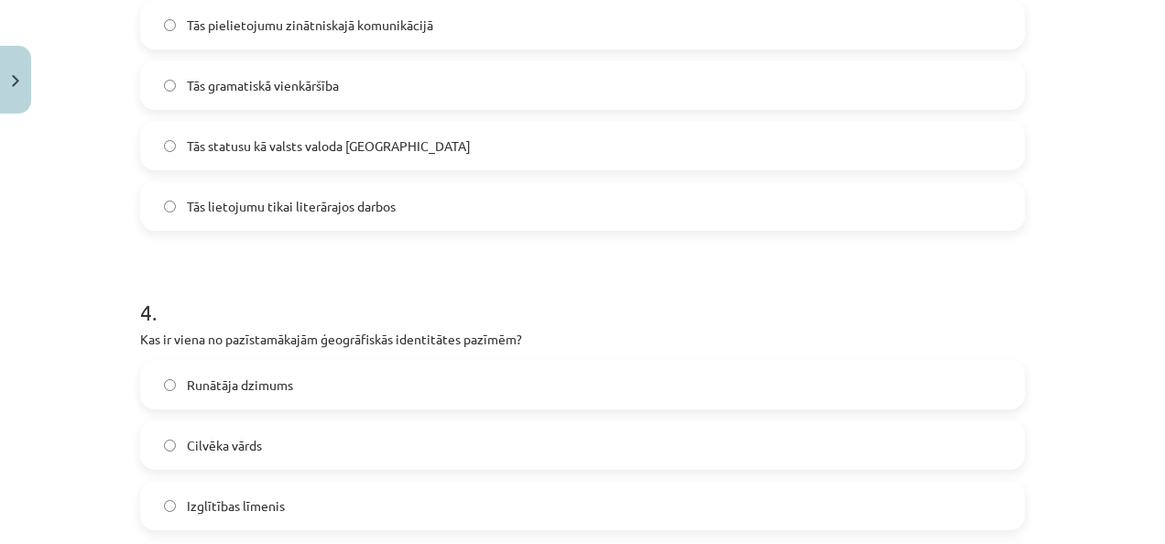
click at [656, 140] on label "Tās statusu kā valsts valoda [GEOGRAPHIC_DATA]" at bounding box center [582, 146] width 881 height 46
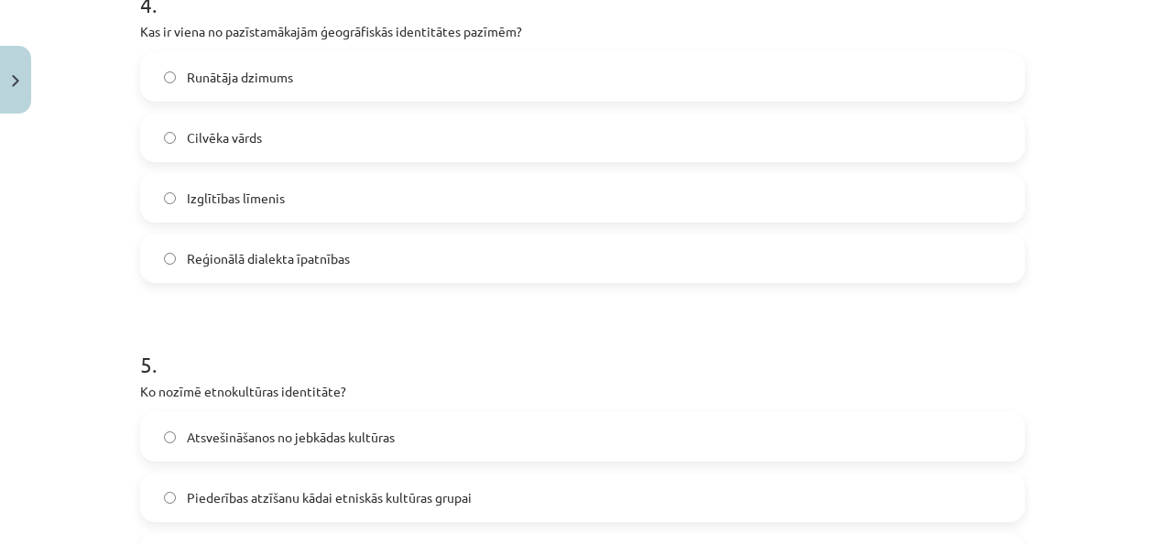
scroll to position [1513, 0]
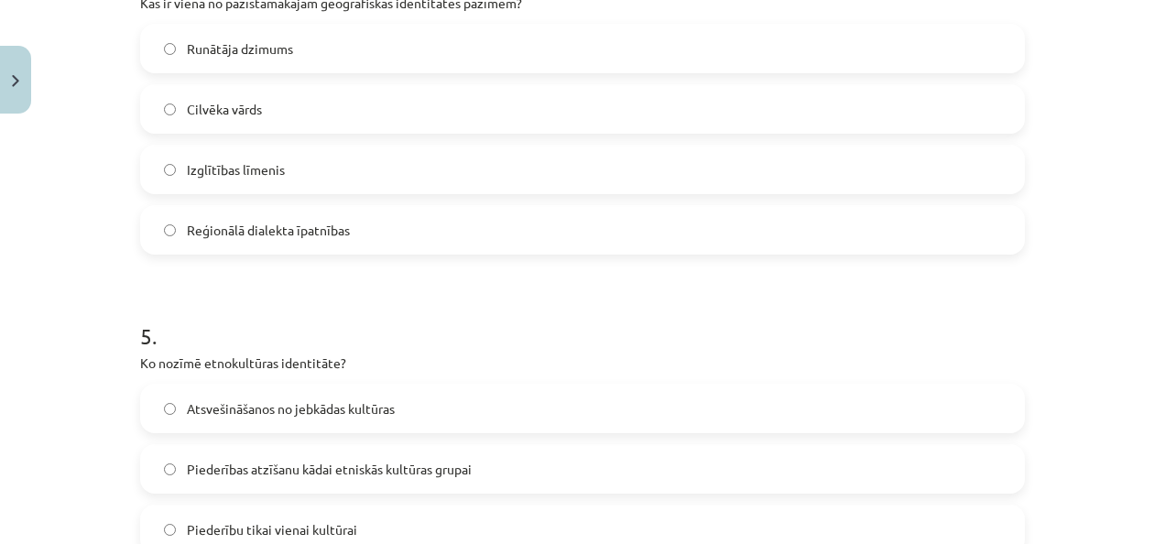
click at [257, 225] on span "Reģionālā dialekta īpatnības" at bounding box center [268, 230] width 163 height 19
click at [483, 466] on label "Piederības atzīšanu kādai etniskās kultūras grupai" at bounding box center [582, 469] width 881 height 46
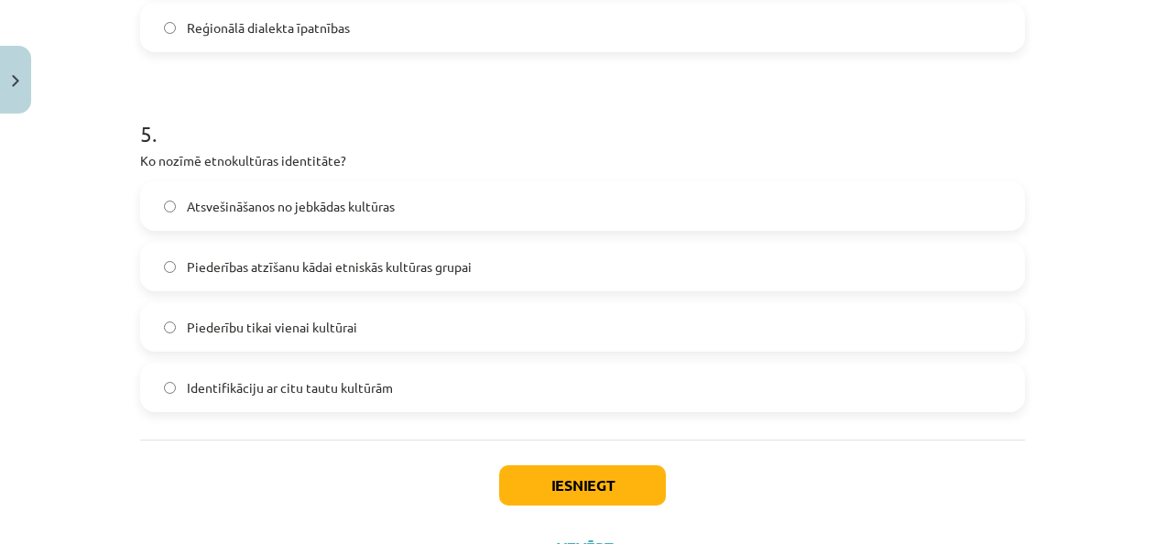
scroll to position [1793, 0]
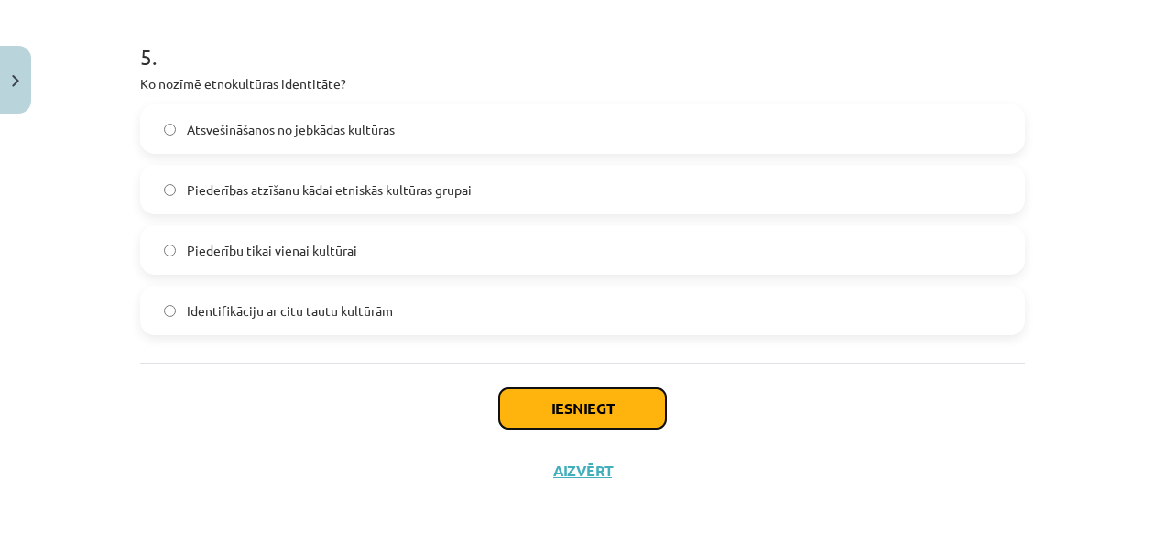
click at [599, 399] on button "Iesniegt" at bounding box center [582, 408] width 167 height 40
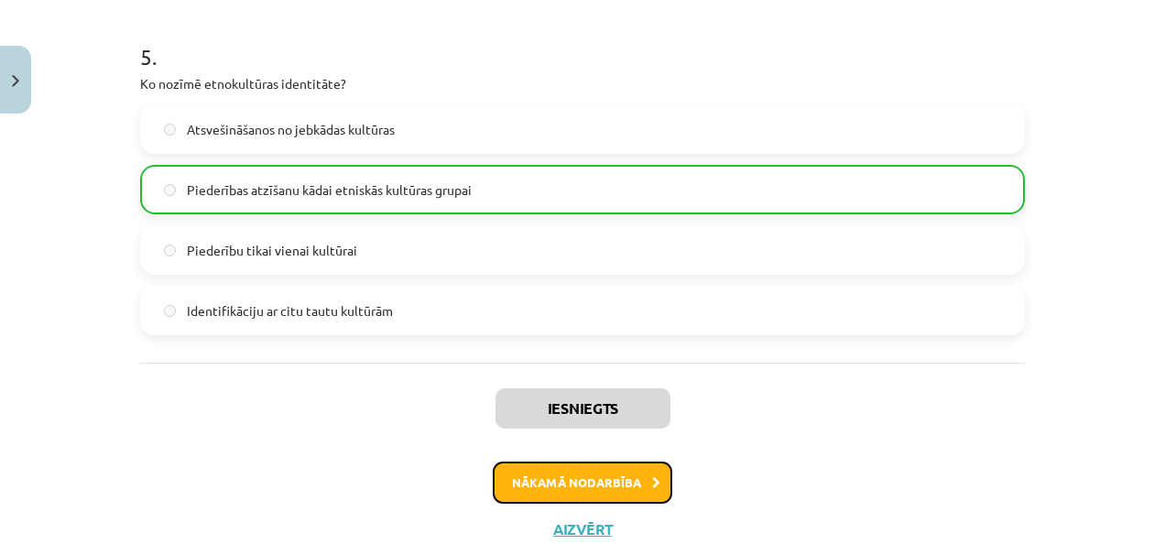
click at [581, 476] on button "Nākamā nodarbība" at bounding box center [583, 483] width 180 height 42
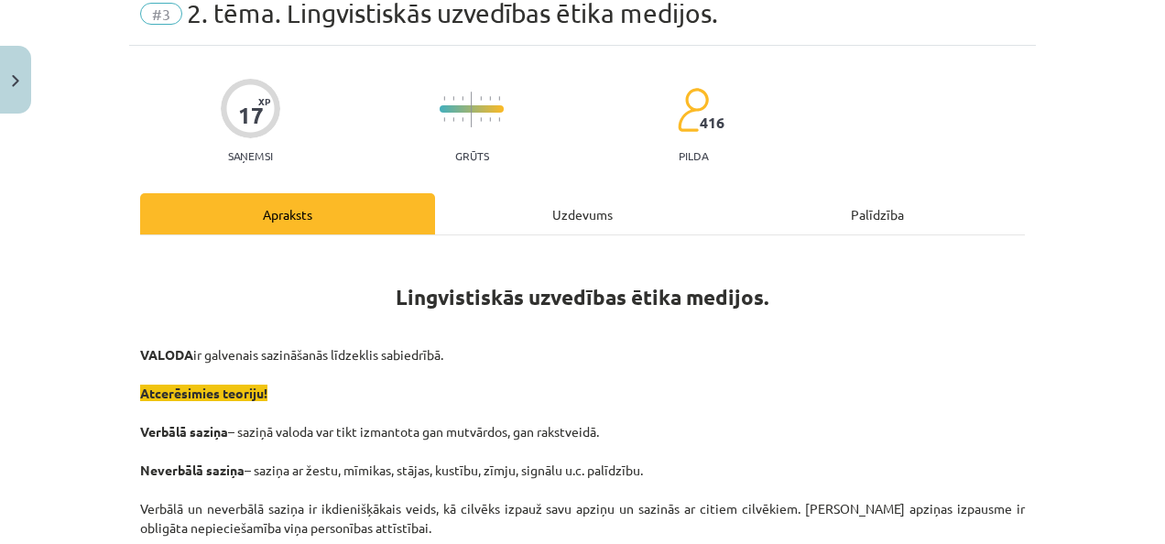
scroll to position [46, 0]
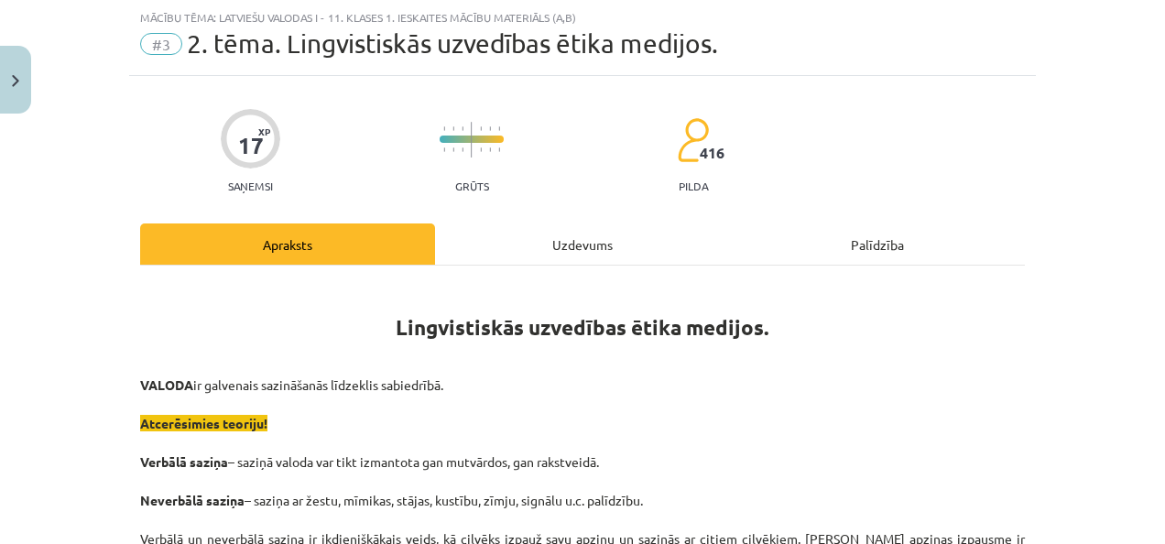
click at [572, 247] on div "Uzdevums" at bounding box center [582, 244] width 295 height 41
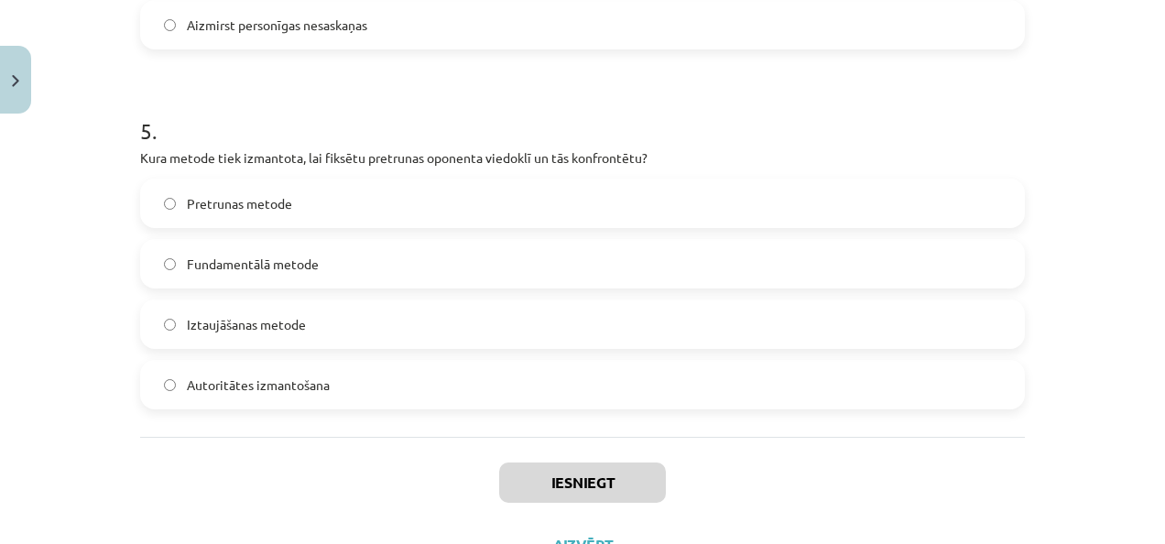
scroll to position [1796, 0]
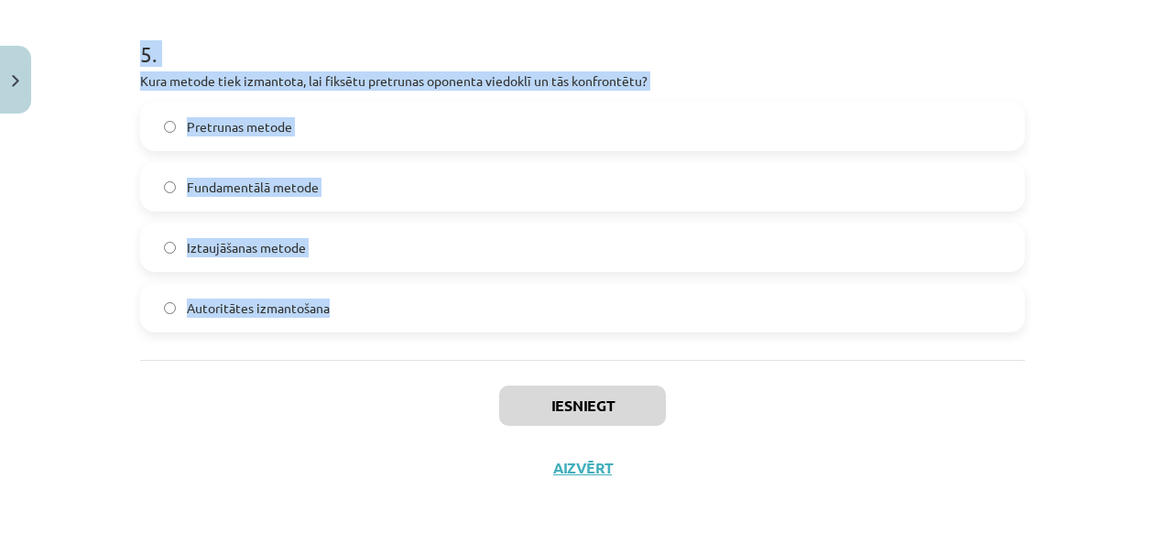
drag, startPoint x: 134, startPoint y: 388, endPoint x: 699, endPoint y: 302, distance: 571.8
copy form "Lore ip dolorsitam consecte adipisci? Elitsed doeiusmodte, inci utlabo etdolore…"
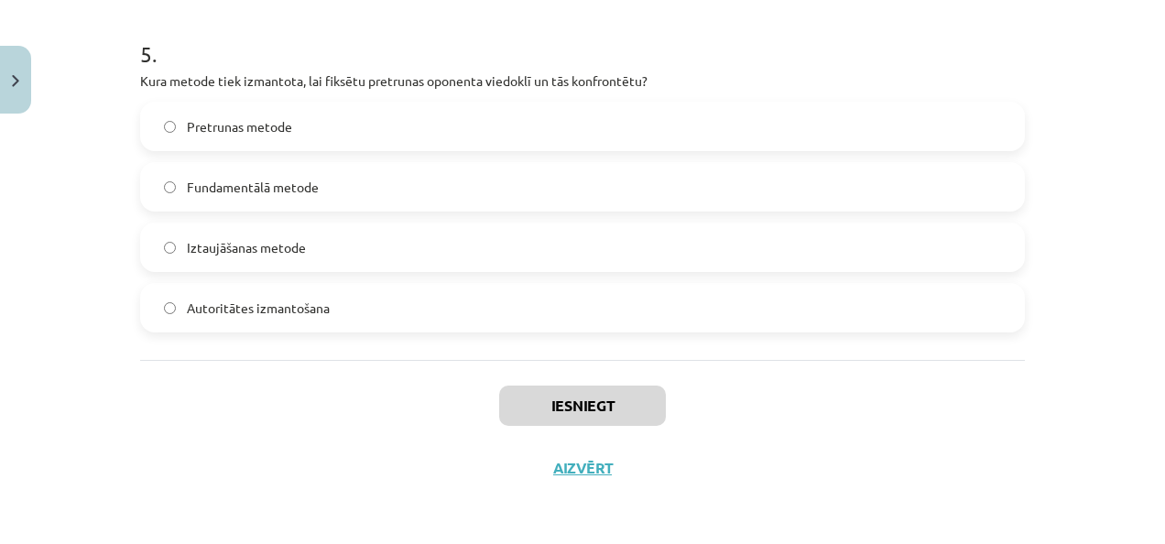
click at [205, 381] on div "Iesniegt Aizvērt" at bounding box center [582, 424] width 885 height 128
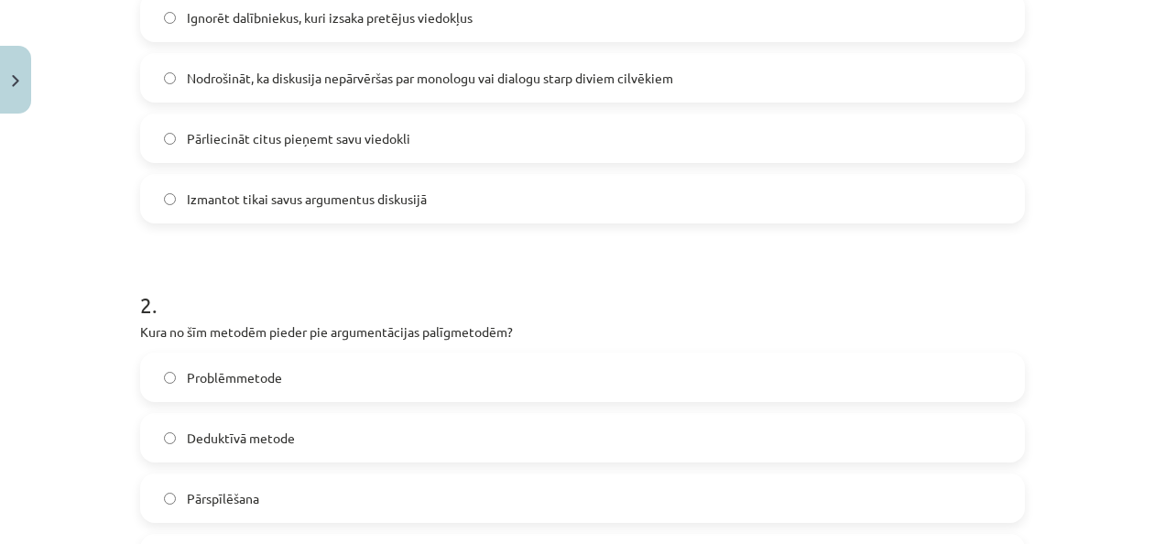
scroll to position [410, 0]
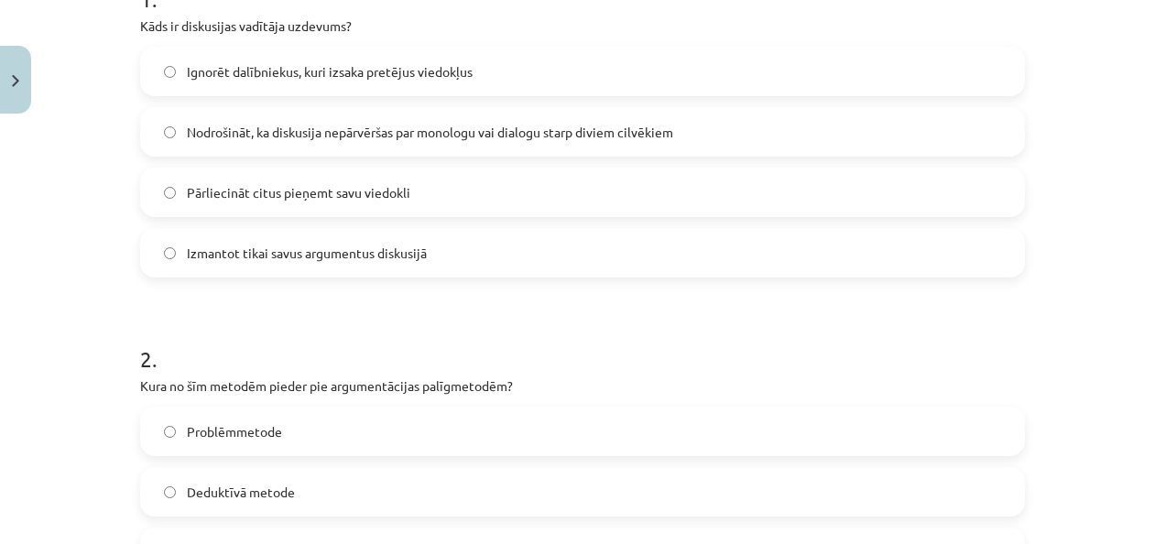
click at [810, 114] on label "Nodrošināt, ka diskusija nepārvēršas par monologu vai dialogu starp diviem cilv…" at bounding box center [582, 132] width 881 height 46
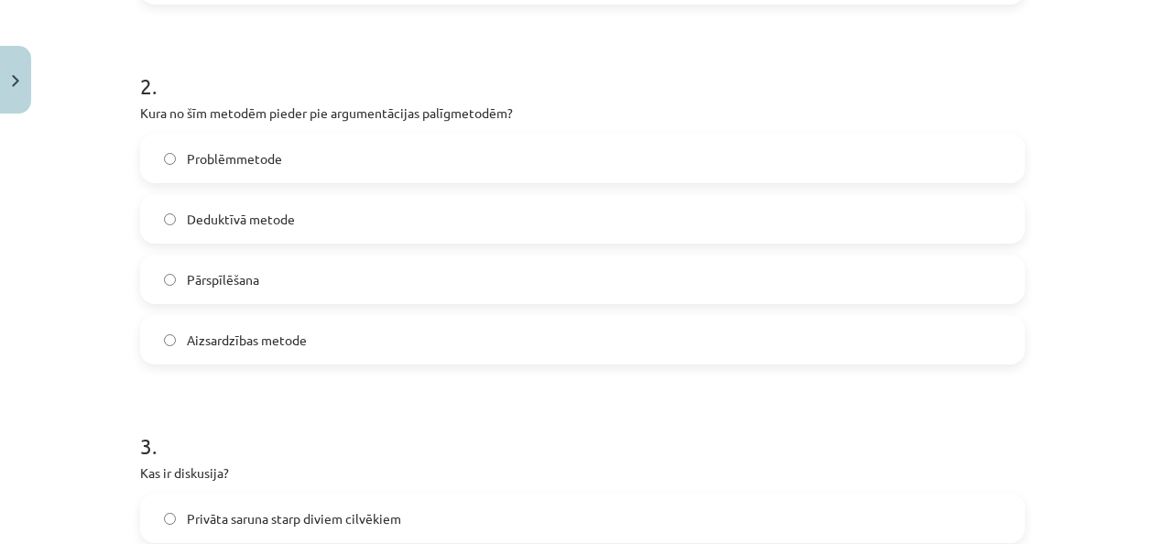
scroll to position [775, 0]
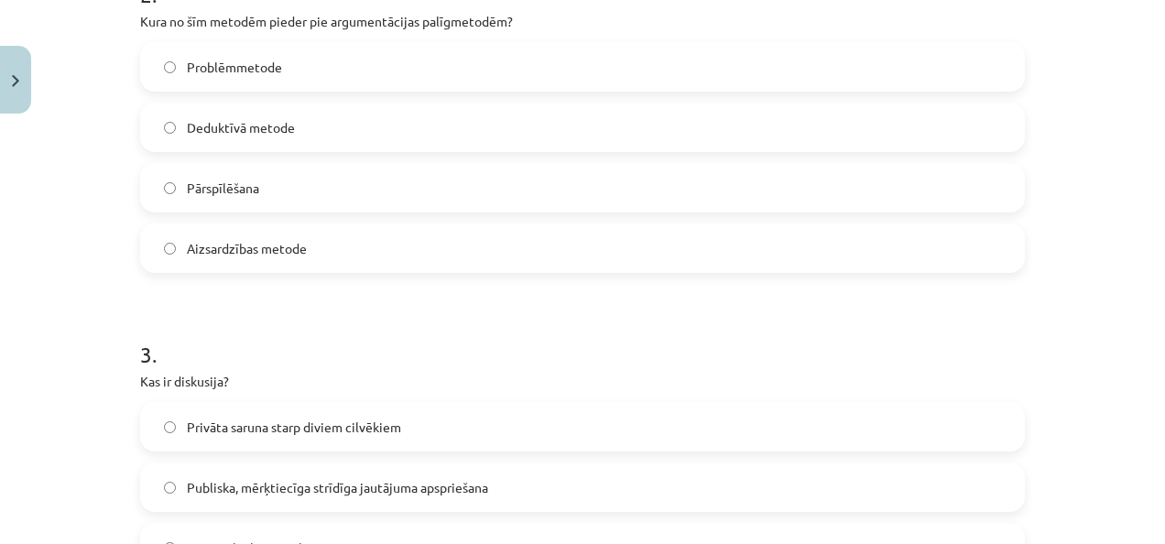
click at [767, 187] on label "Pārspīlēšana" at bounding box center [582, 188] width 881 height 46
click at [248, 475] on label "Publiska, mērķtiecīga strīdīga jautājuma apspriešana" at bounding box center [582, 487] width 881 height 46
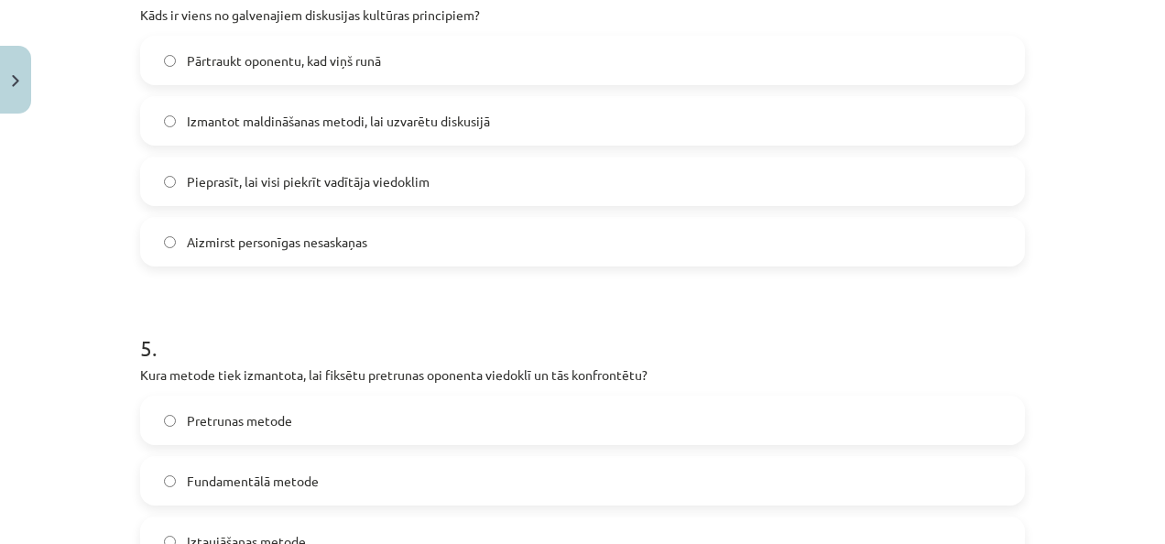
scroll to position [1508, 0]
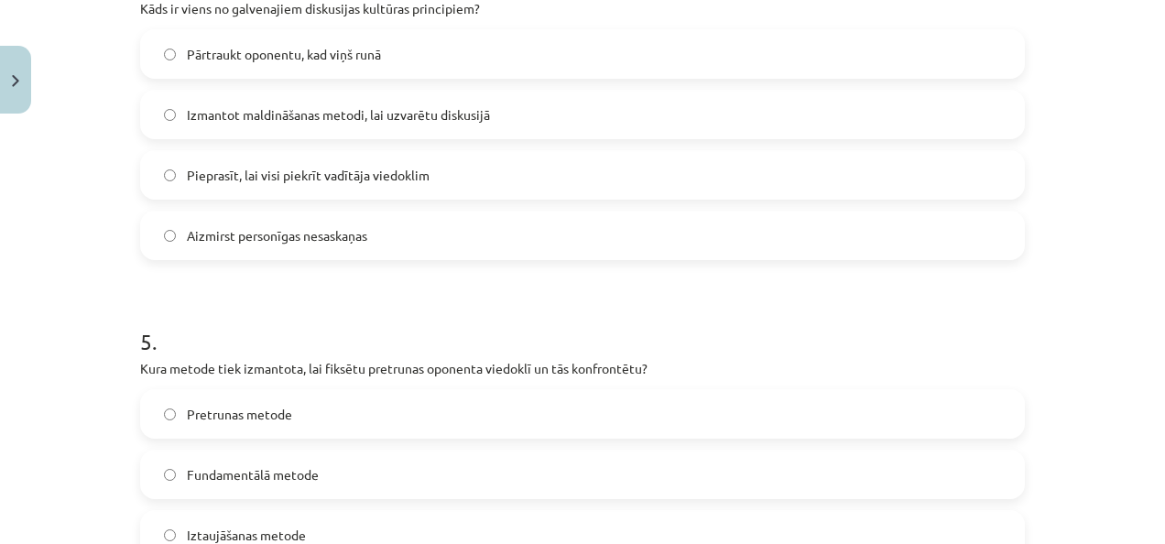
click at [272, 231] on span "Aizmirst personīgas nesaskaņas" at bounding box center [277, 235] width 180 height 19
click at [280, 428] on label "Pretrunas metode" at bounding box center [582, 414] width 881 height 46
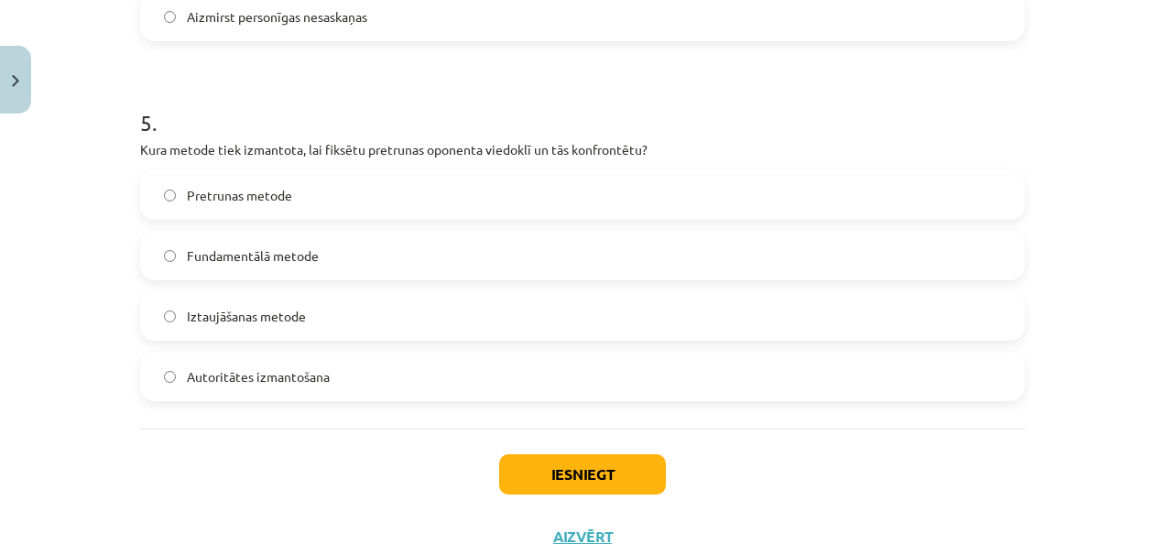
scroll to position [1796, 0]
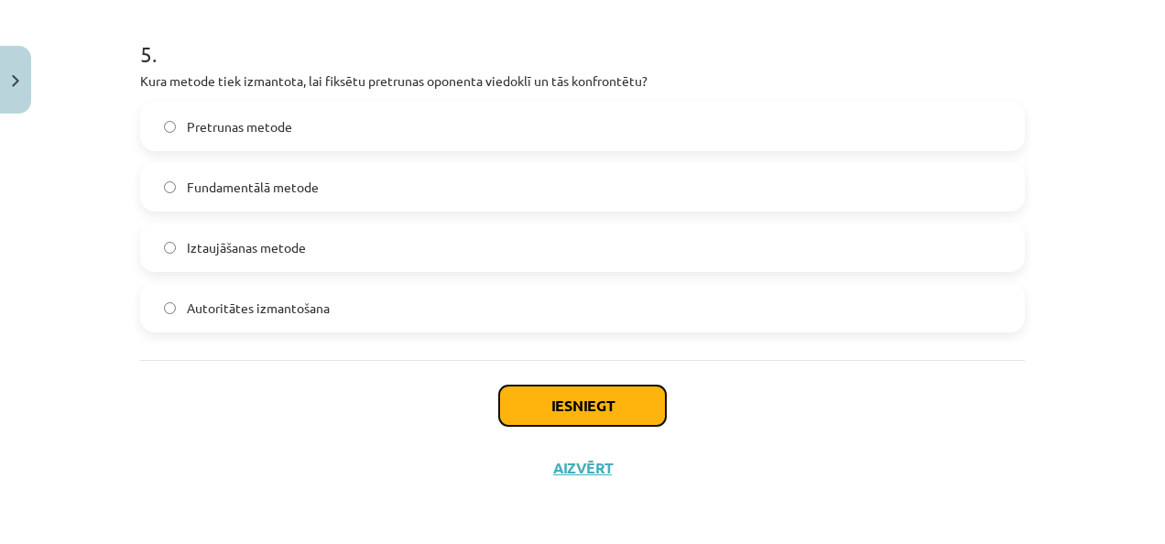
click at [623, 409] on button "Iesniegt" at bounding box center [582, 406] width 167 height 40
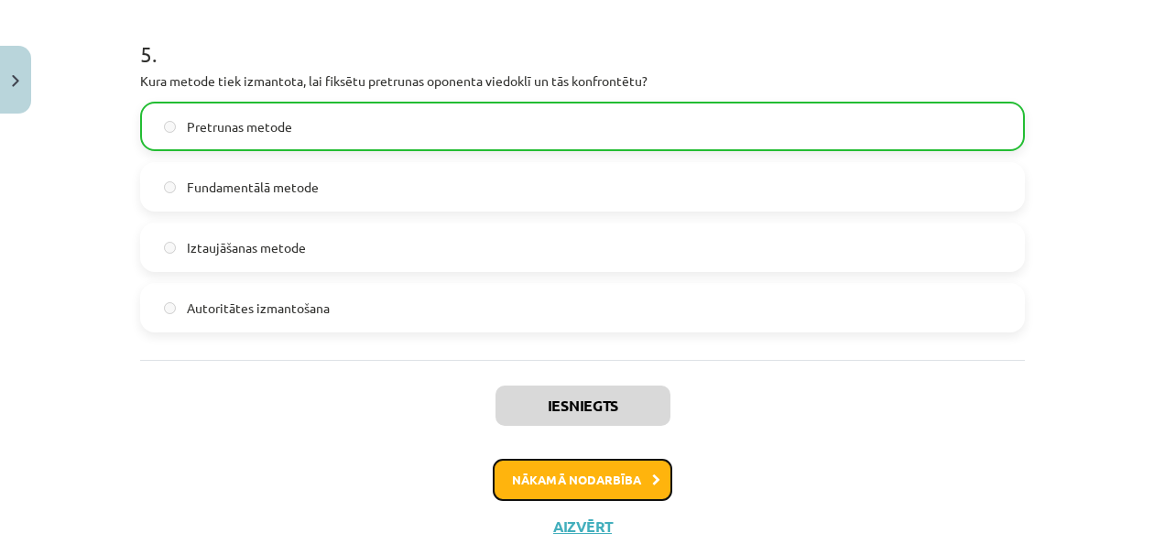
click at [551, 465] on button "Nākamā nodarbība" at bounding box center [583, 480] width 180 height 42
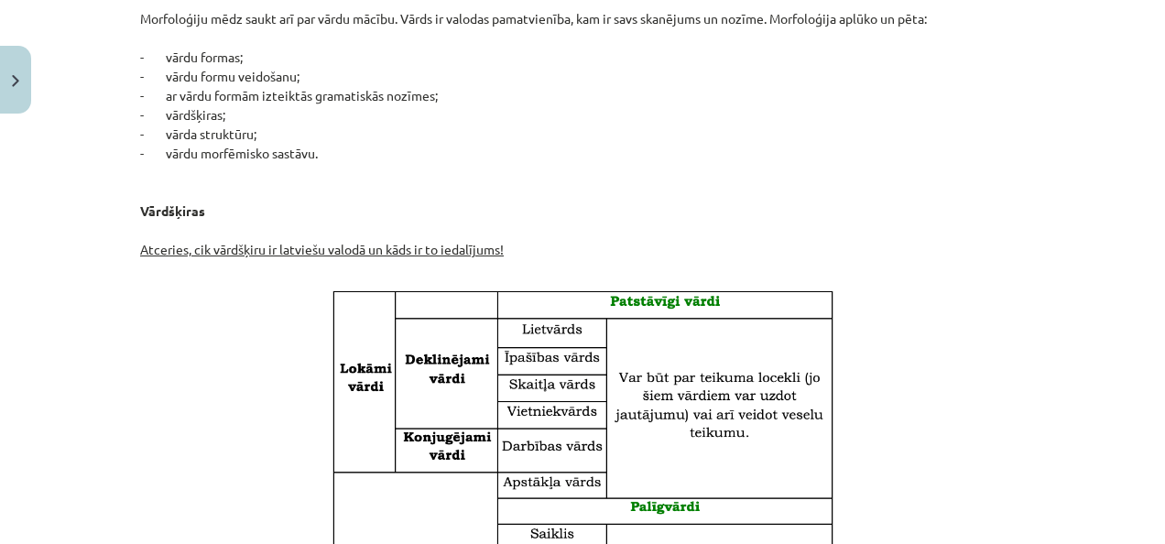
scroll to position [46, 0]
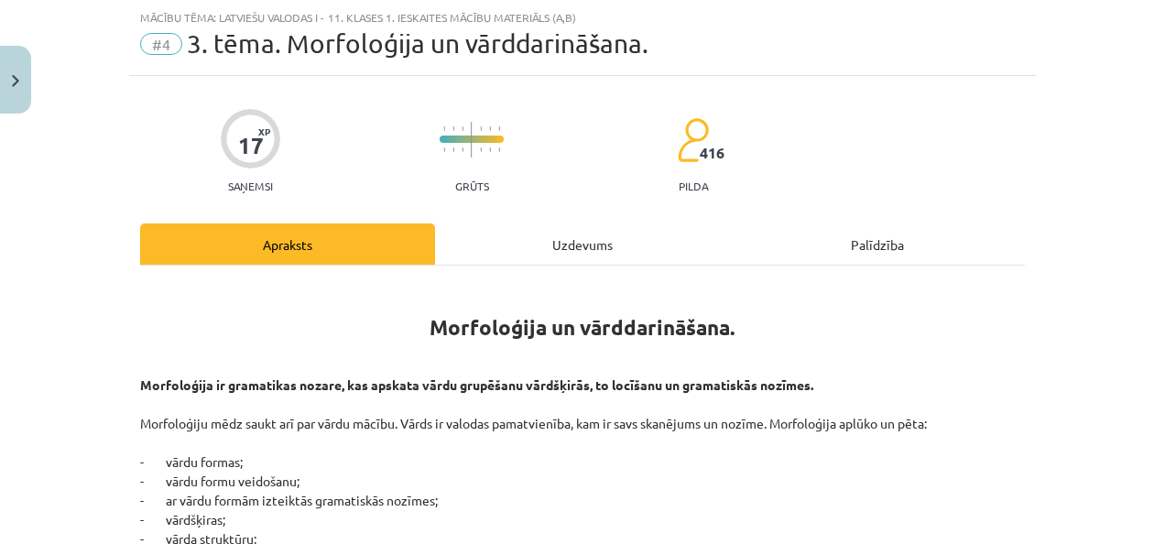
click at [535, 246] on div "Uzdevums" at bounding box center [582, 244] width 295 height 41
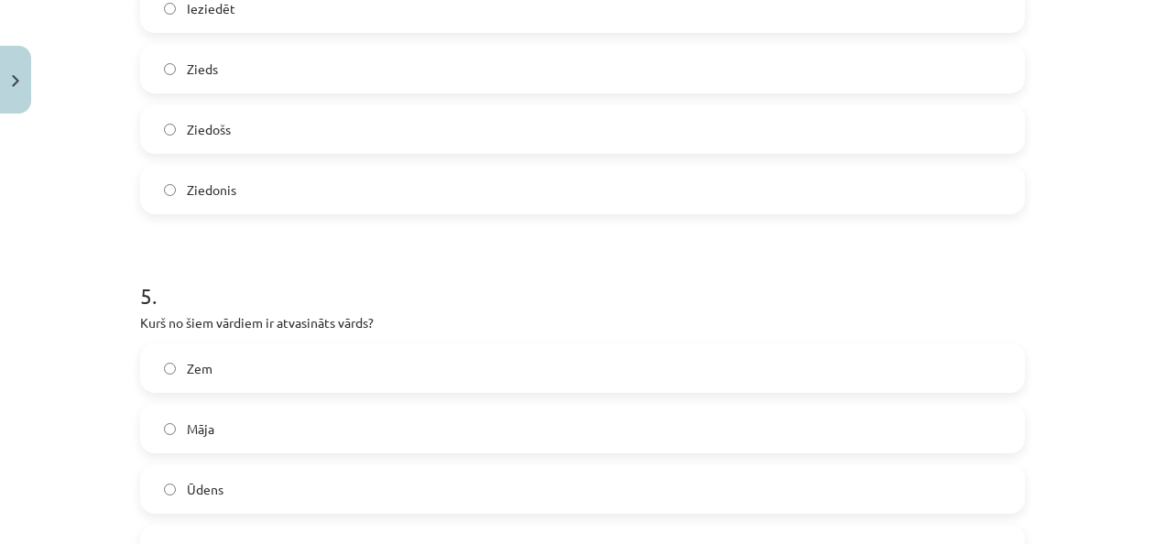
scroll to position [1796, 0]
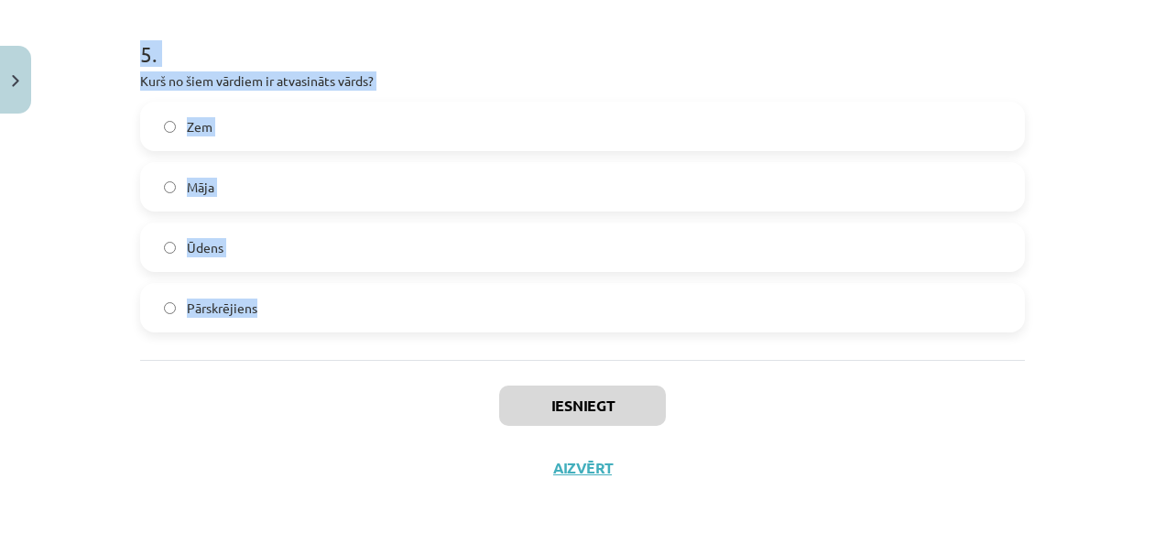
drag, startPoint x: 127, startPoint y: 388, endPoint x: 758, endPoint y: 277, distance: 640.1
copy form "Kurš no šiem nav morfoloģijas pētījumu objekts? Vārdu formas Vārda sastāvs Gram…"
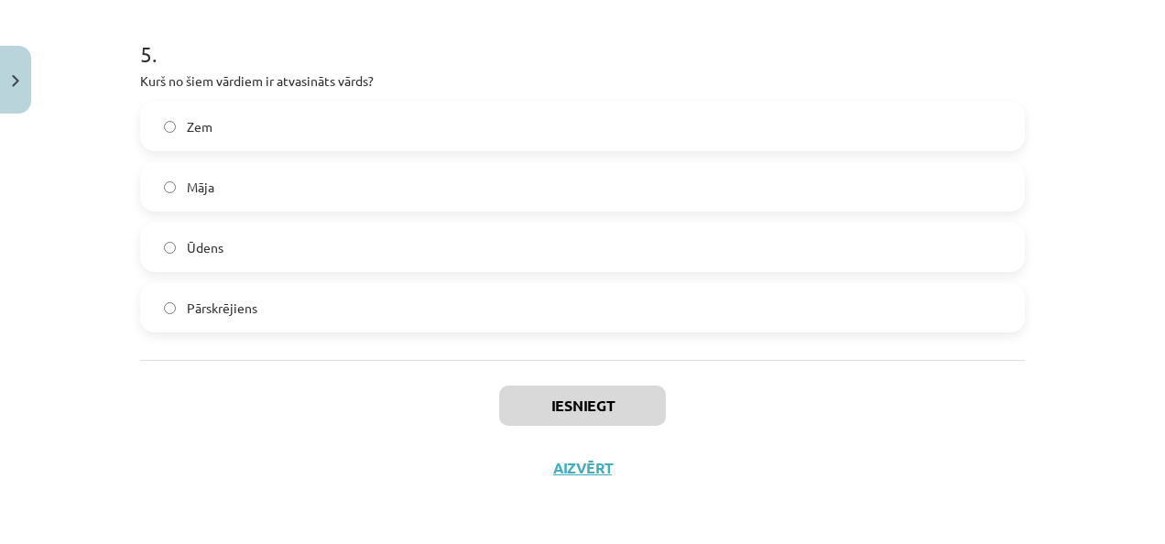
click at [332, 383] on div "Iesniegt Aizvērt" at bounding box center [582, 424] width 885 height 128
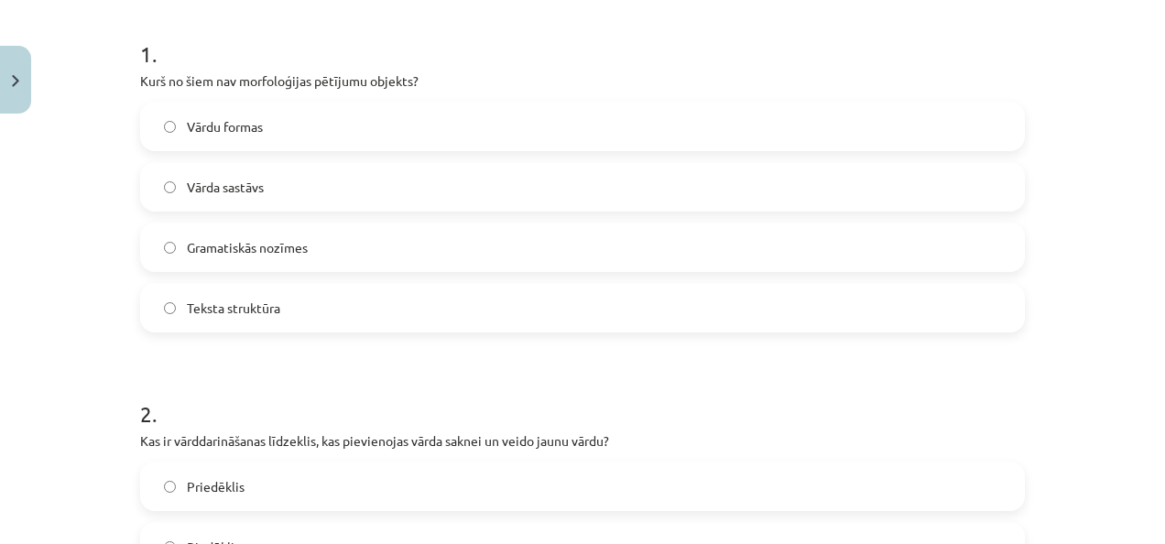
scroll to position [370, 0]
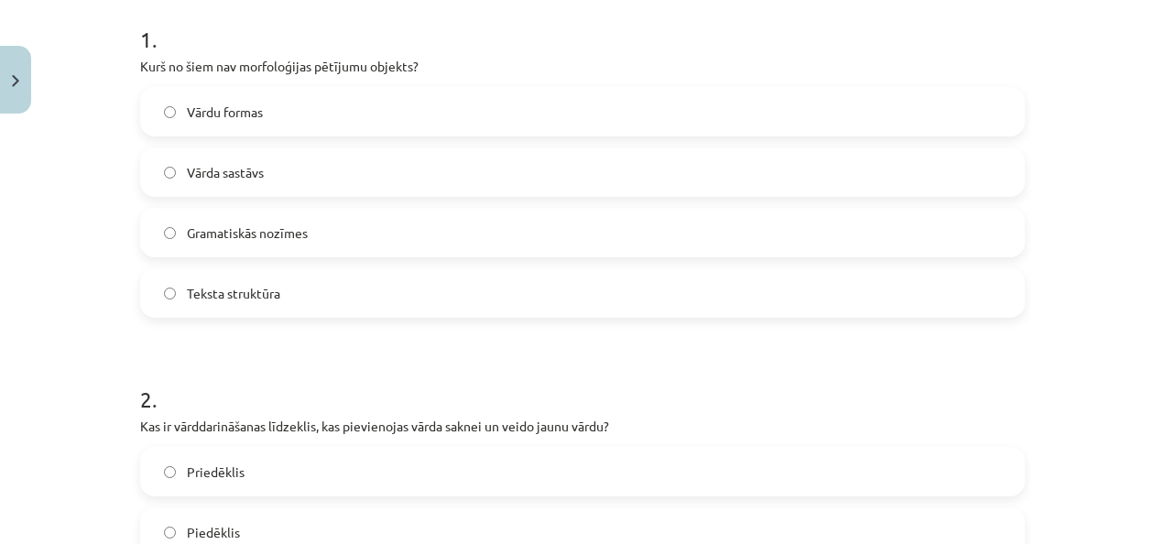
click at [251, 295] on span "Teksta struktūra" at bounding box center [233, 293] width 93 height 19
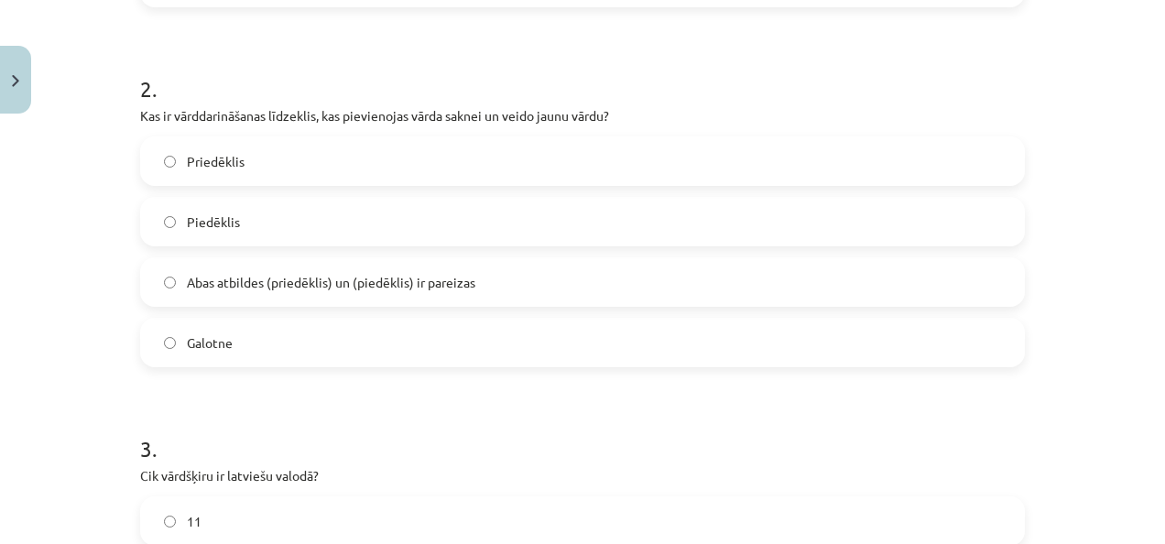
scroll to position [693, 0]
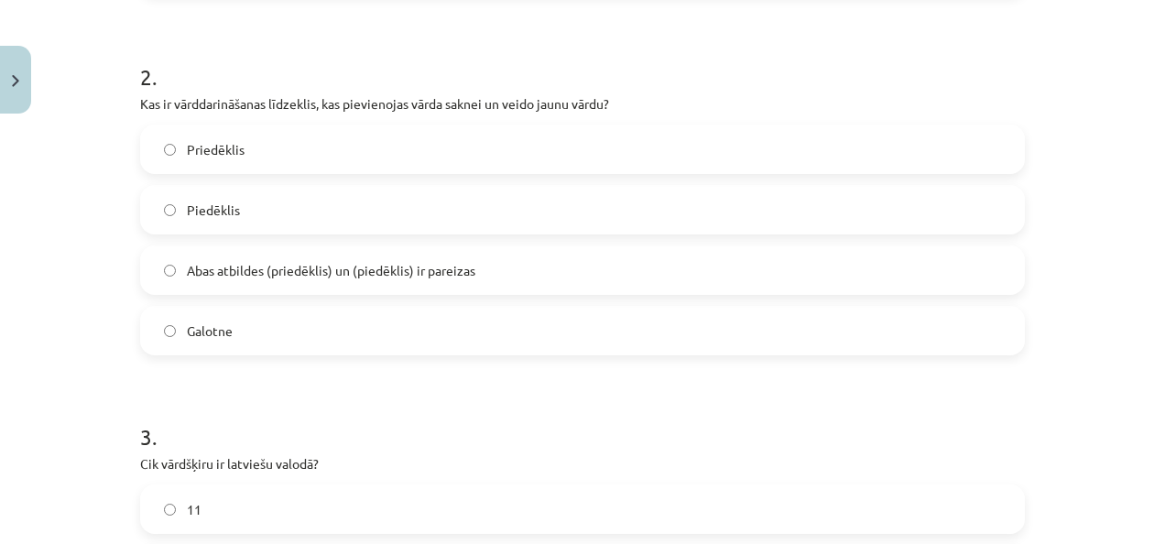
click at [672, 290] on label "Abas atbildes (priedēklis) un (piedēklis) ir pareizas" at bounding box center [582, 270] width 881 height 46
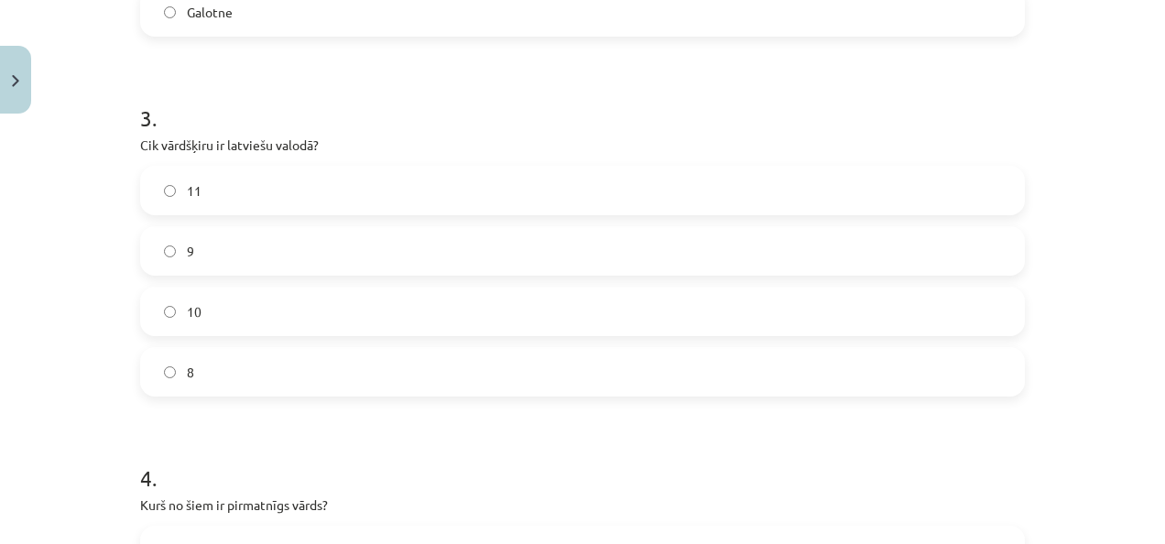
scroll to position [1077, 0]
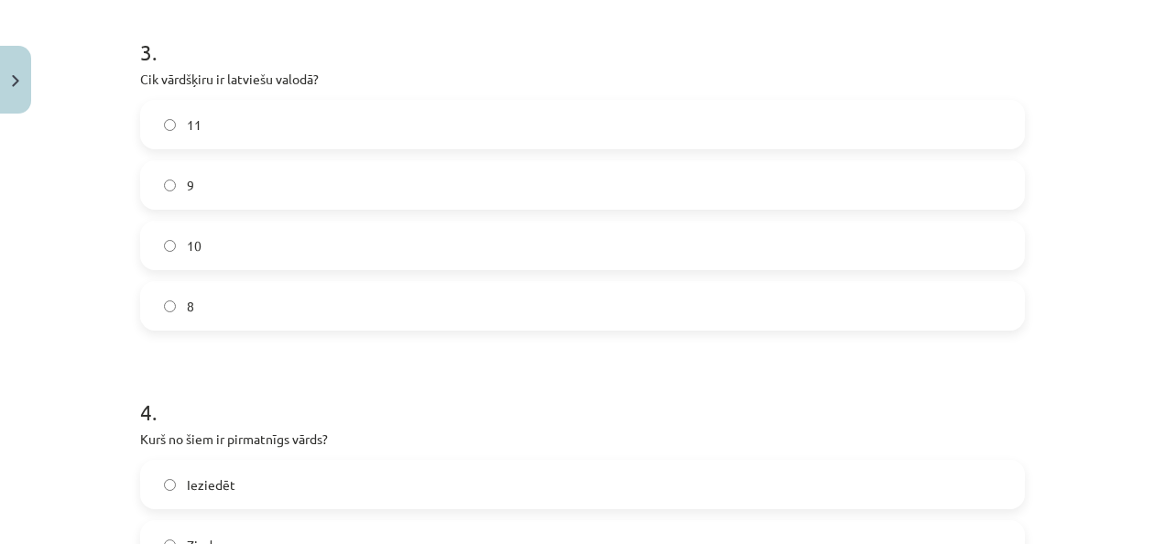
click at [255, 121] on label "11" at bounding box center [582, 125] width 881 height 46
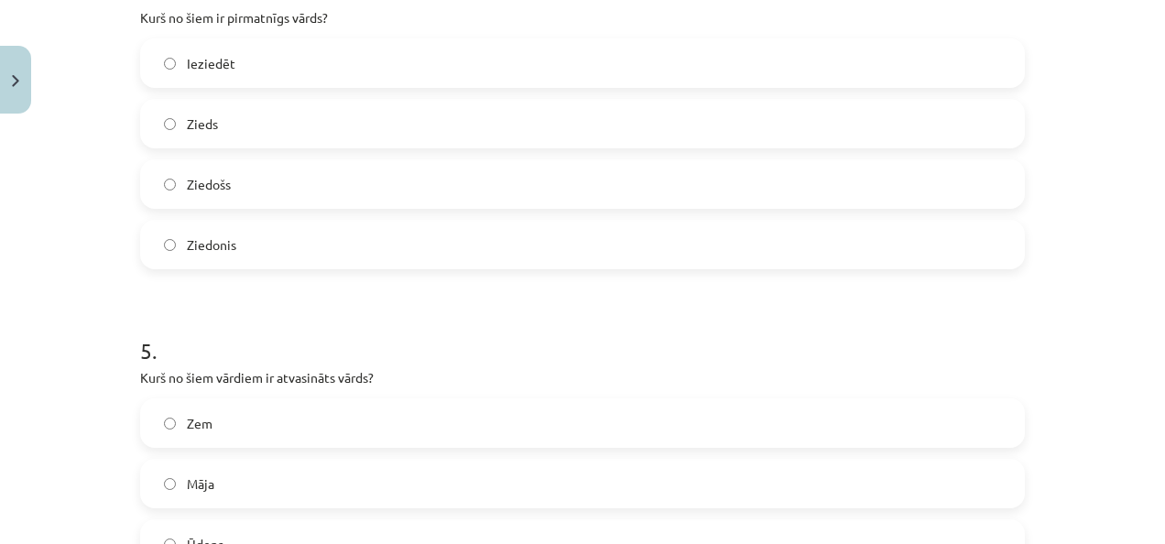
scroll to position [1527, 0]
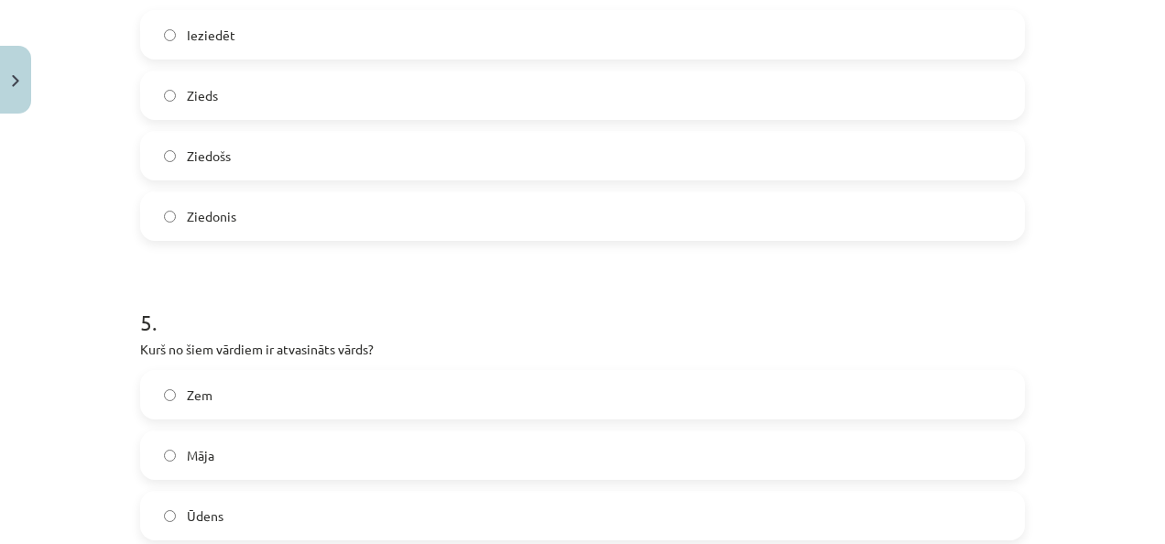
click at [508, 92] on label "Zieds" at bounding box center [582, 95] width 881 height 46
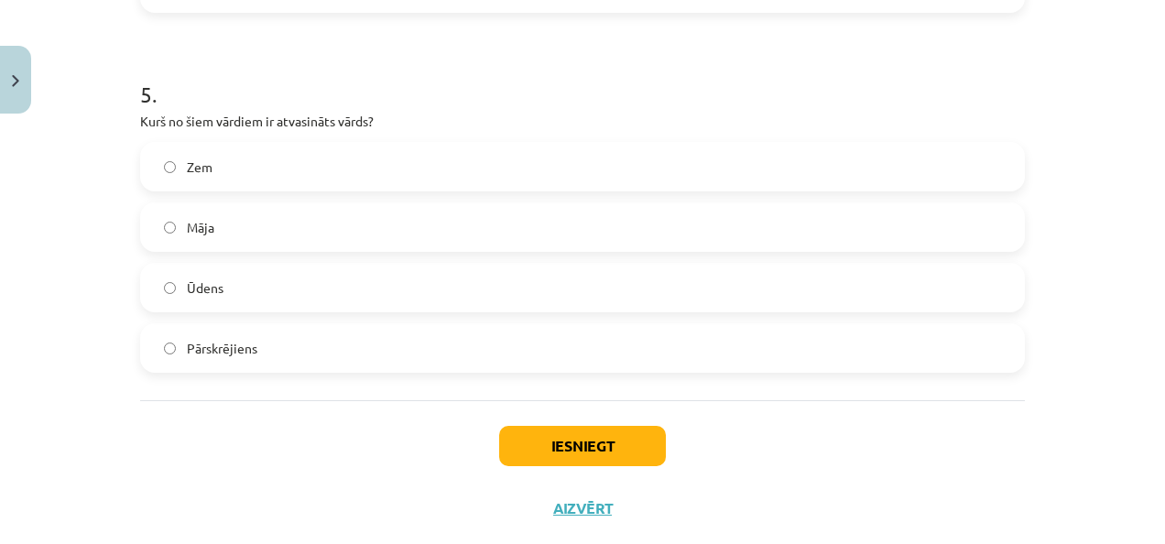
scroll to position [1796, 0]
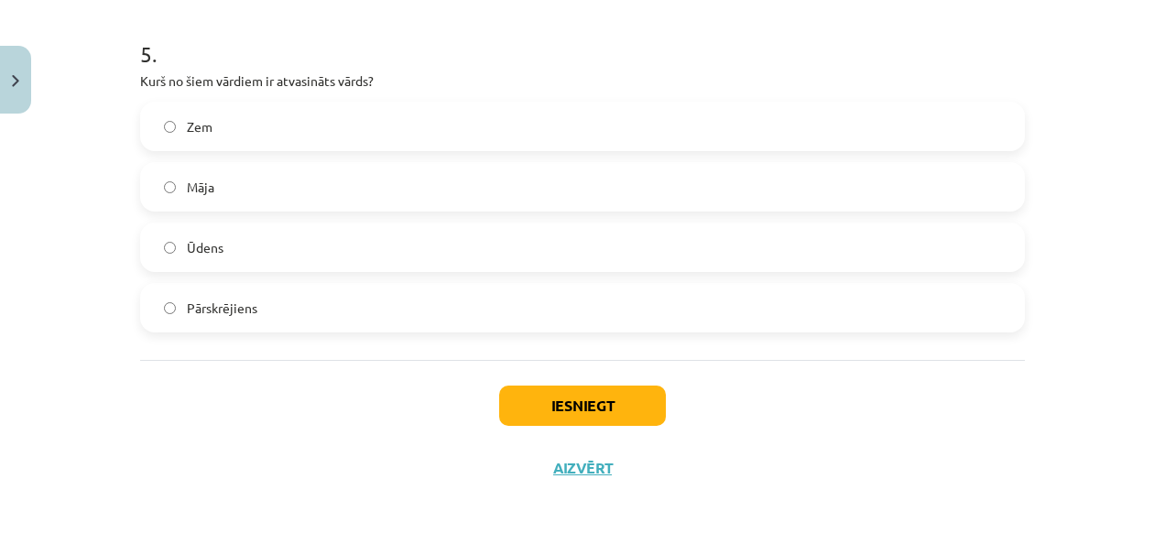
click at [858, 307] on label "Pārskrējiens" at bounding box center [582, 308] width 881 height 46
click at [608, 404] on button "Iesniegt" at bounding box center [582, 406] width 167 height 40
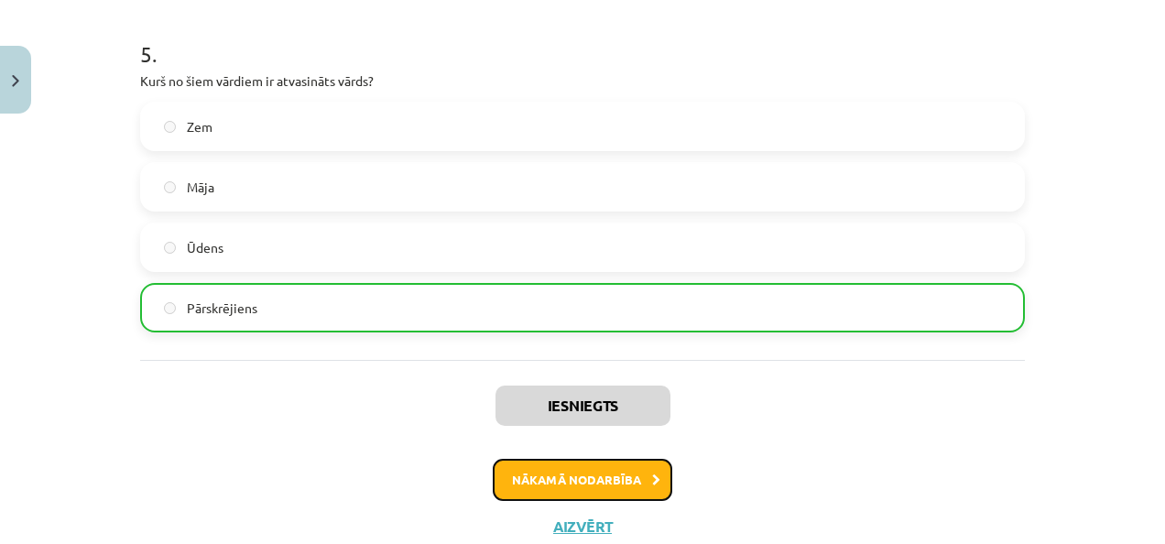
click at [596, 486] on button "Nākamā nodarbība" at bounding box center [583, 480] width 180 height 42
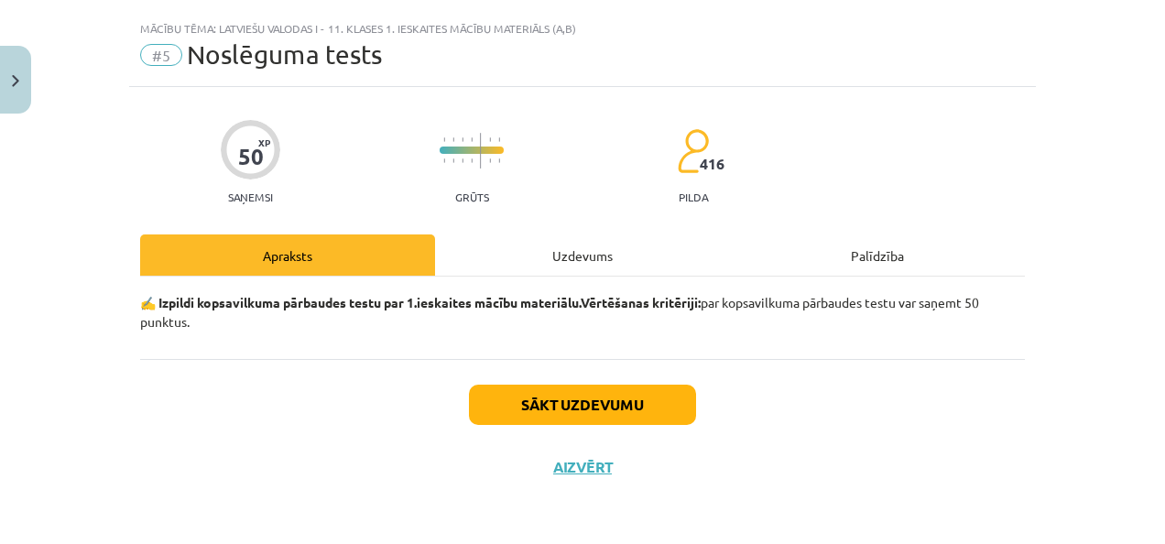
scroll to position [34, 0]
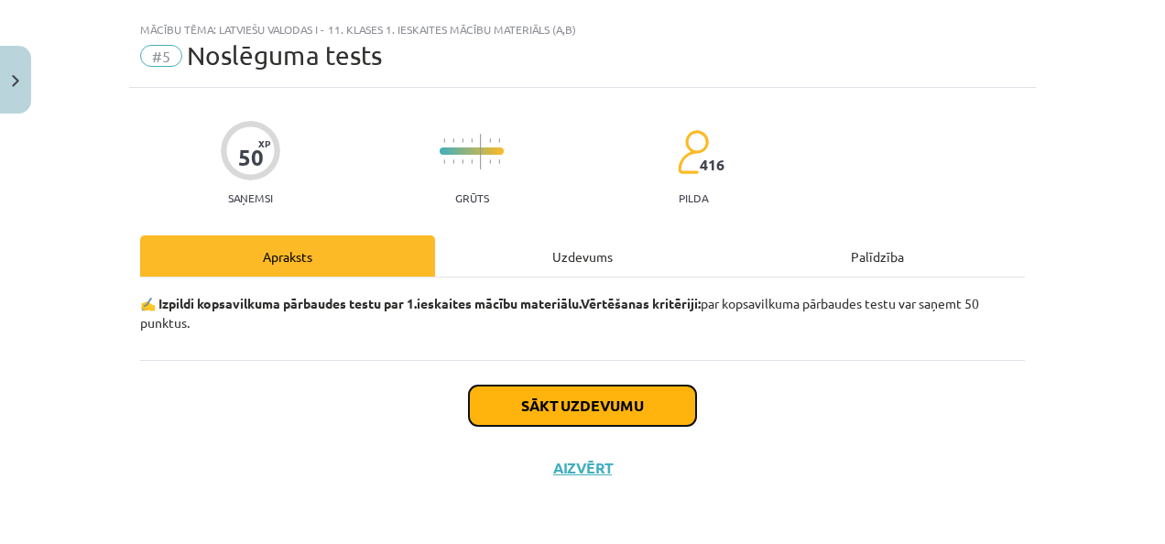
click at [574, 405] on button "Sākt uzdevumu" at bounding box center [582, 406] width 227 height 40
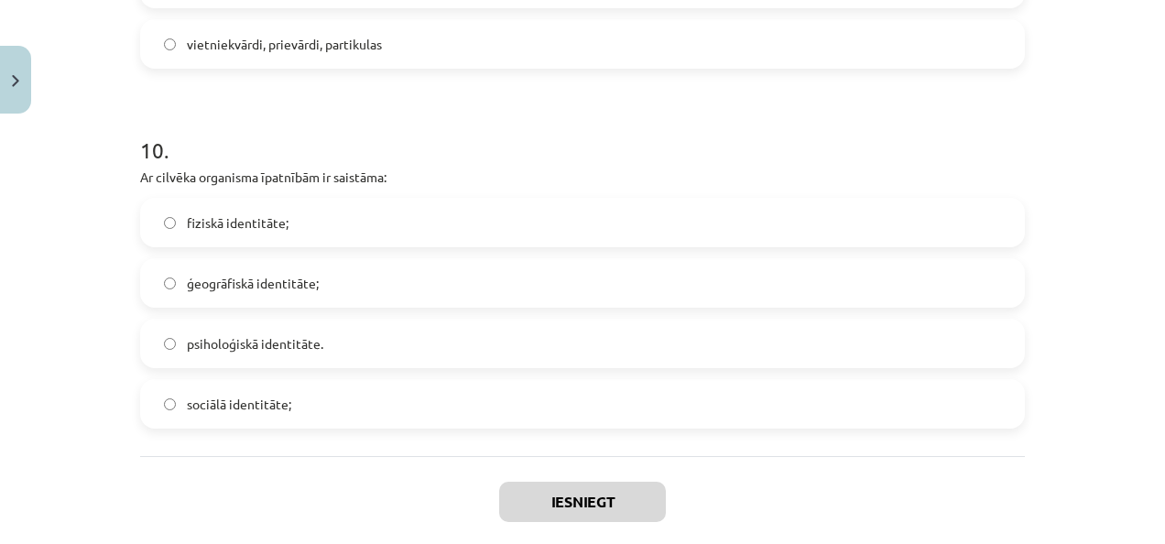
scroll to position [3310, 0]
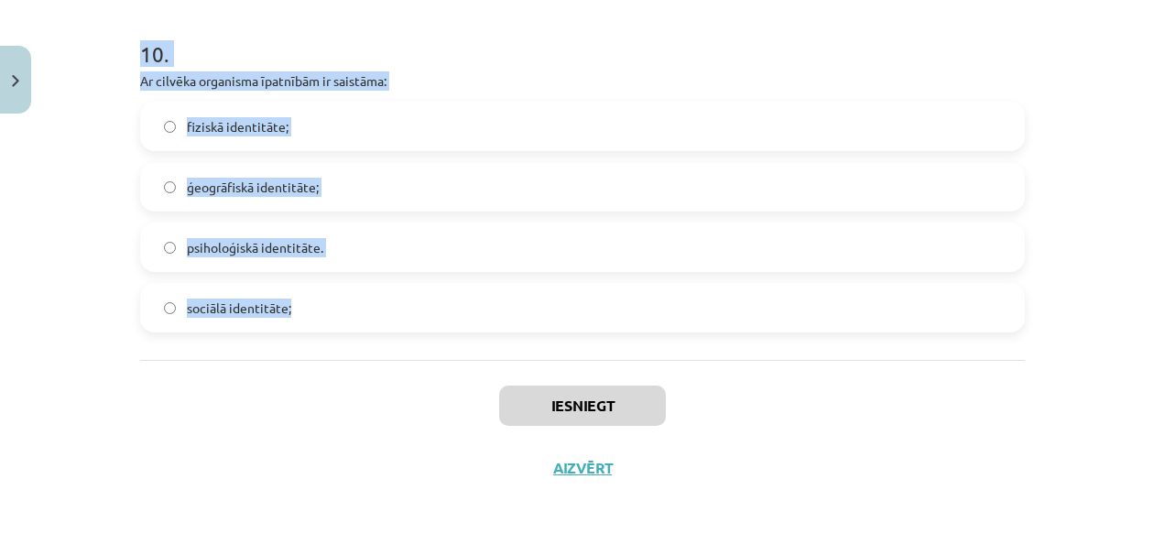
drag, startPoint x: 128, startPoint y: 406, endPoint x: 634, endPoint y: 317, distance: 513.5
copy form "Loremips dolorsi ametconse ad elitseddo eiusm temp inc 2 . Utlaboreet dolorem a…"
click at [1121, 86] on div "Mācību tēma: Latviešu valodas i - 11. klases 1. ieskaites mācību materiāls (a,b…" at bounding box center [582, 272] width 1165 height 544
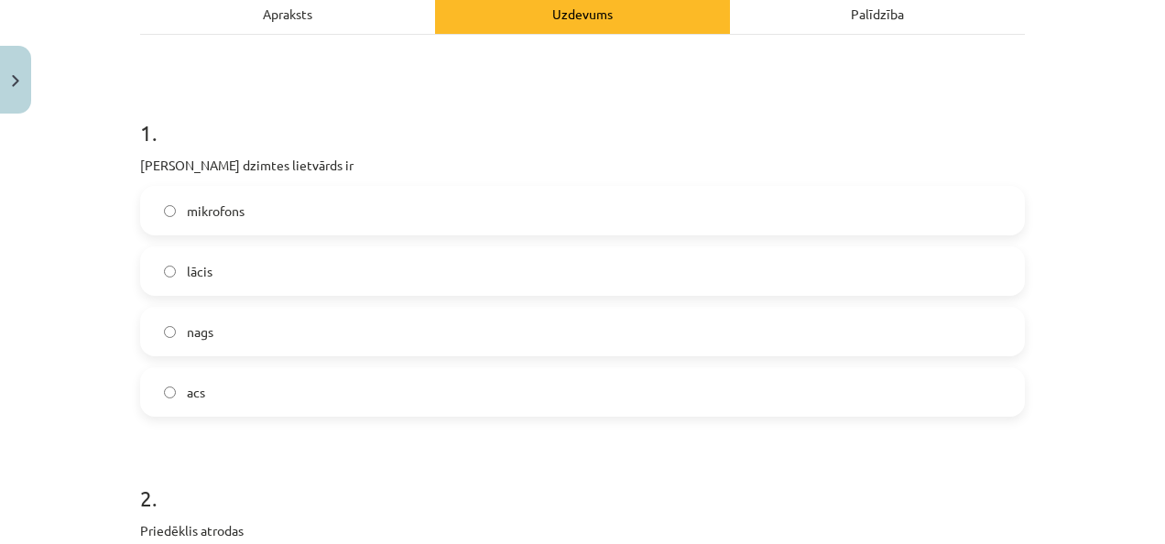
scroll to position [520, 0]
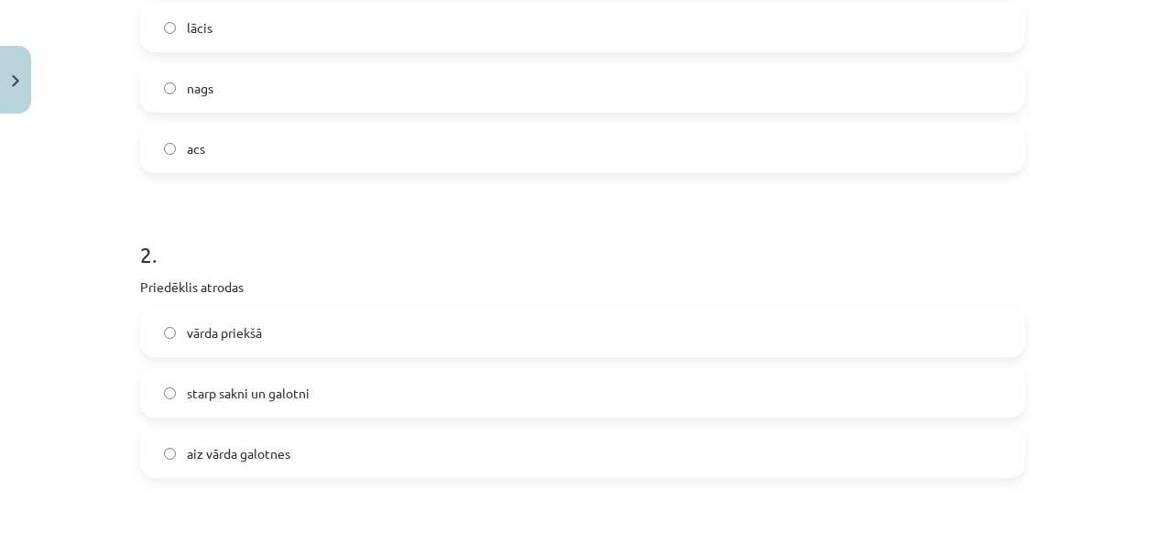
click at [657, 150] on label "acs" at bounding box center [582, 149] width 881 height 46
click at [537, 342] on label "vārda priekšā" at bounding box center [582, 333] width 881 height 46
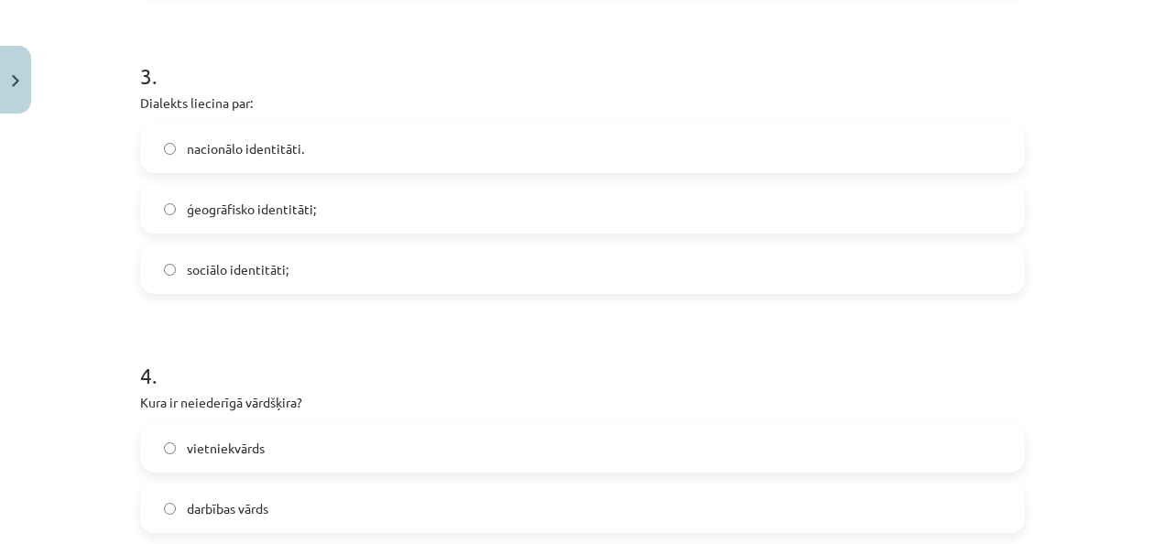
scroll to position [1019, 0]
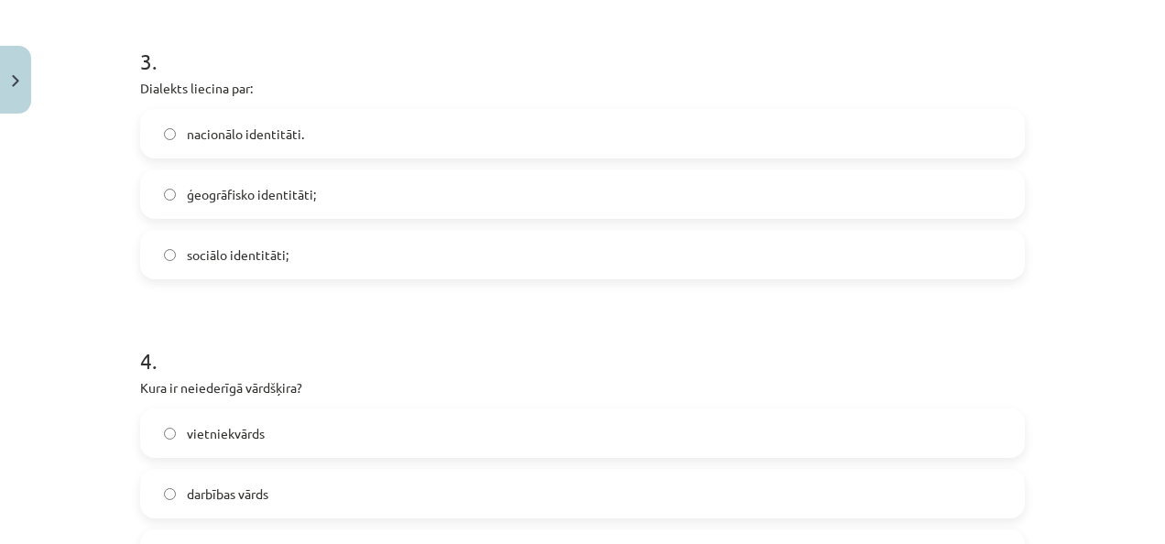
click at [293, 192] on span "ģeogrāfisko identitāti;" at bounding box center [251, 194] width 129 height 19
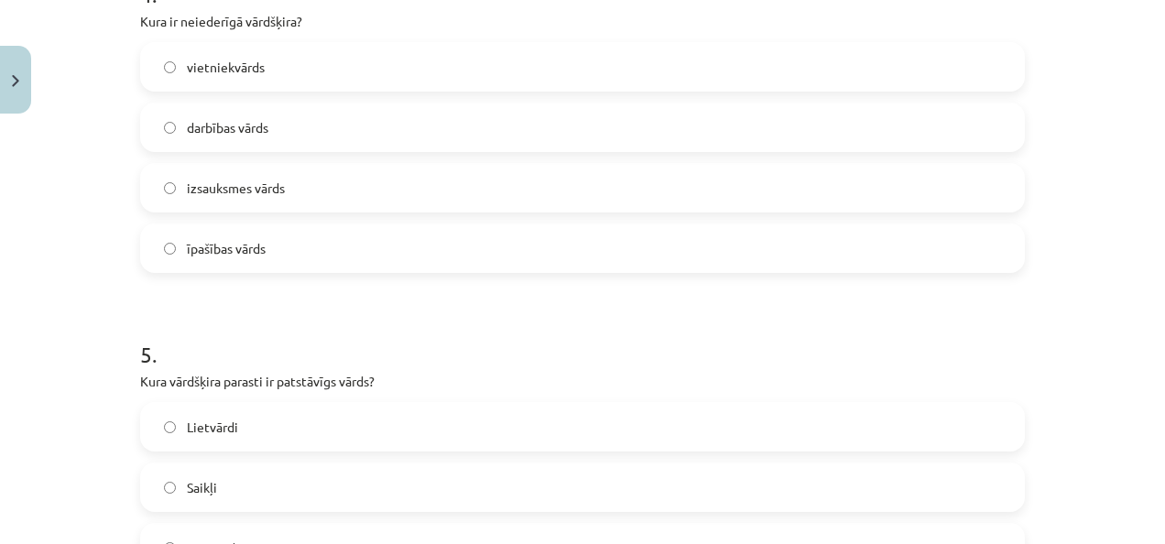
scroll to position [1394, 0]
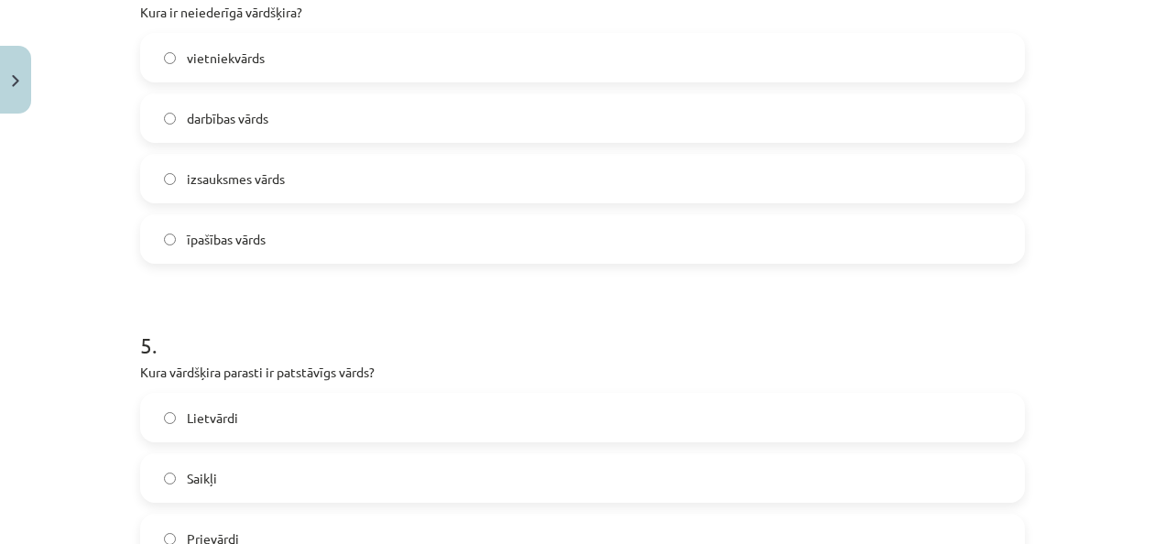
click at [239, 163] on label "izsauksmes vārds" at bounding box center [582, 179] width 881 height 46
click at [217, 421] on span "Lietvārdi" at bounding box center [212, 418] width 51 height 19
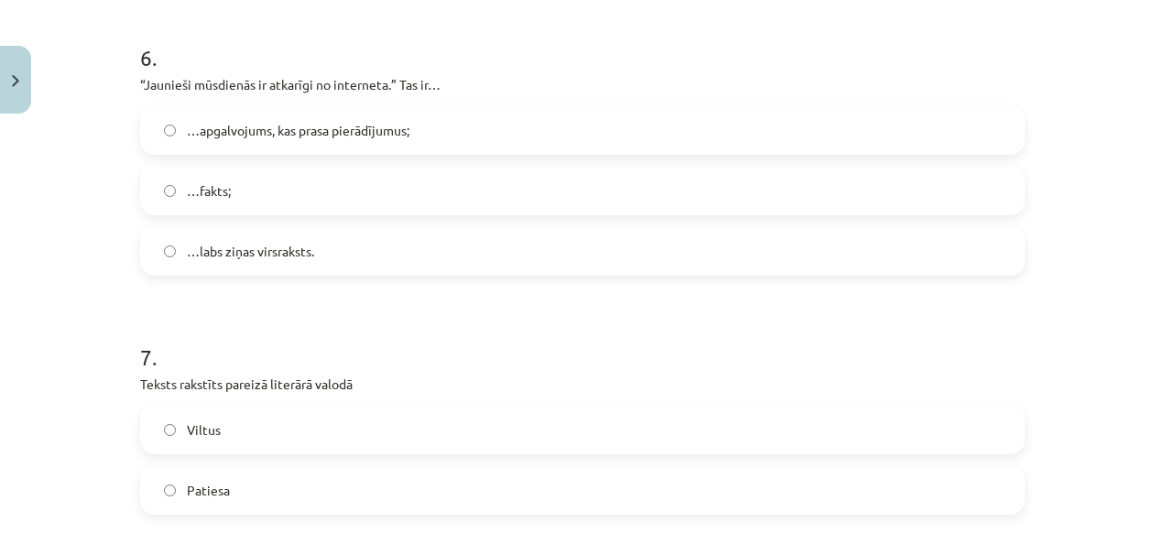
scroll to position [2075, 0]
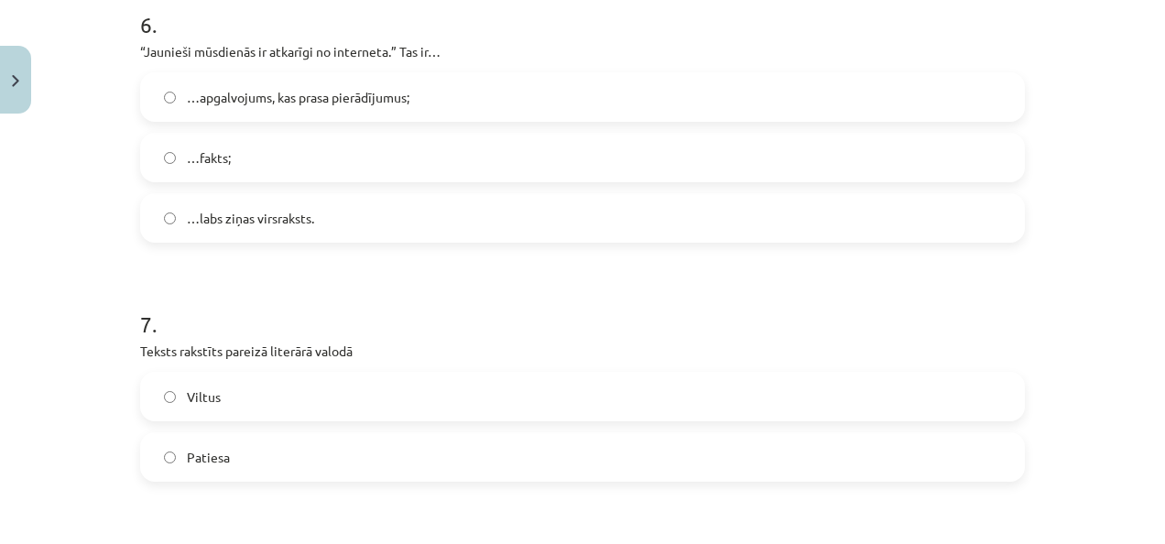
click at [178, 93] on label "…apgalvojums, kas prasa pierādījumus;" at bounding box center [582, 97] width 881 height 46
click at [246, 451] on label "Patiesa" at bounding box center [582, 457] width 881 height 46
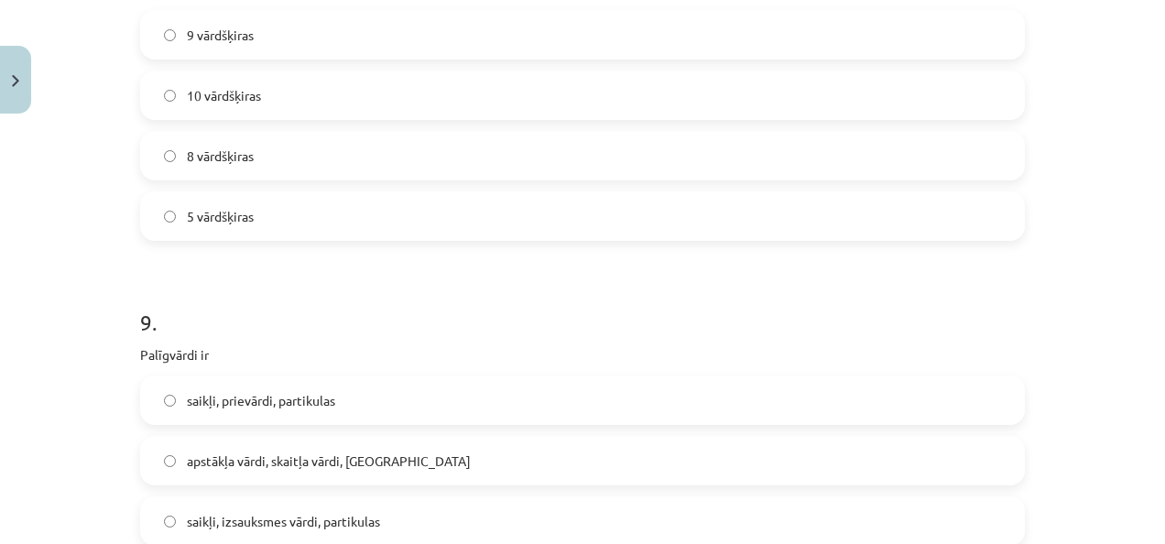
scroll to position [2681, 0]
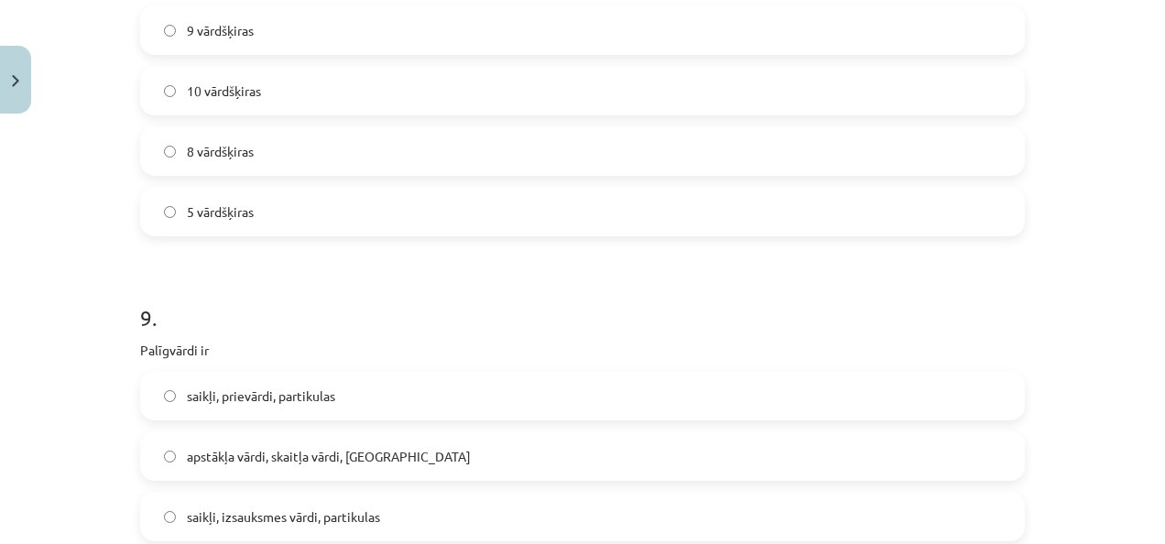
click at [572, 86] on label "10 vārdšķiras" at bounding box center [582, 91] width 881 height 46
click at [388, 403] on label "saikļi, prievārdi, partikulas" at bounding box center [582, 396] width 881 height 46
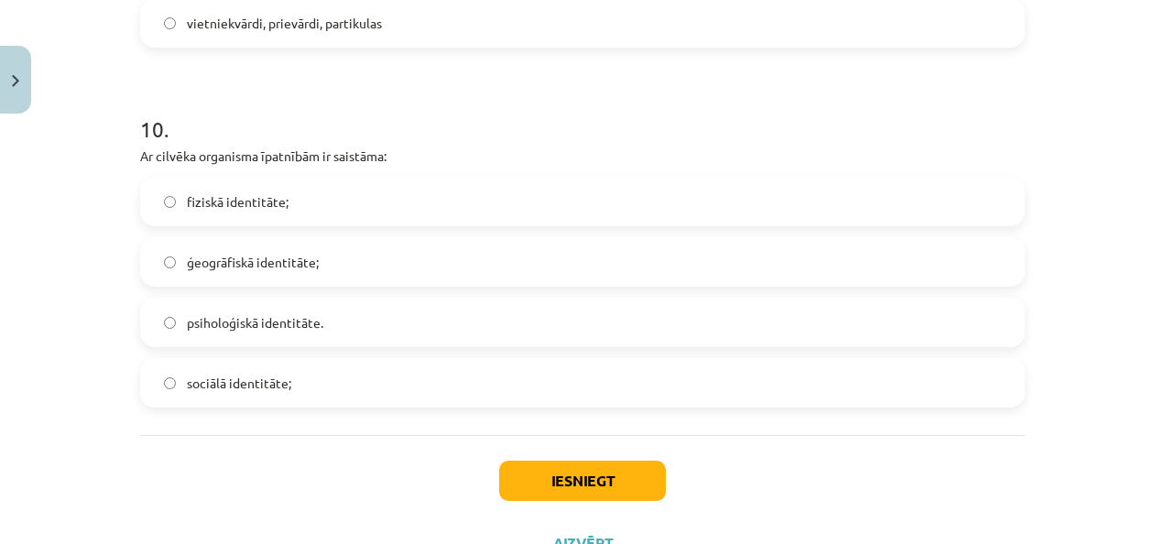
scroll to position [3301, 0]
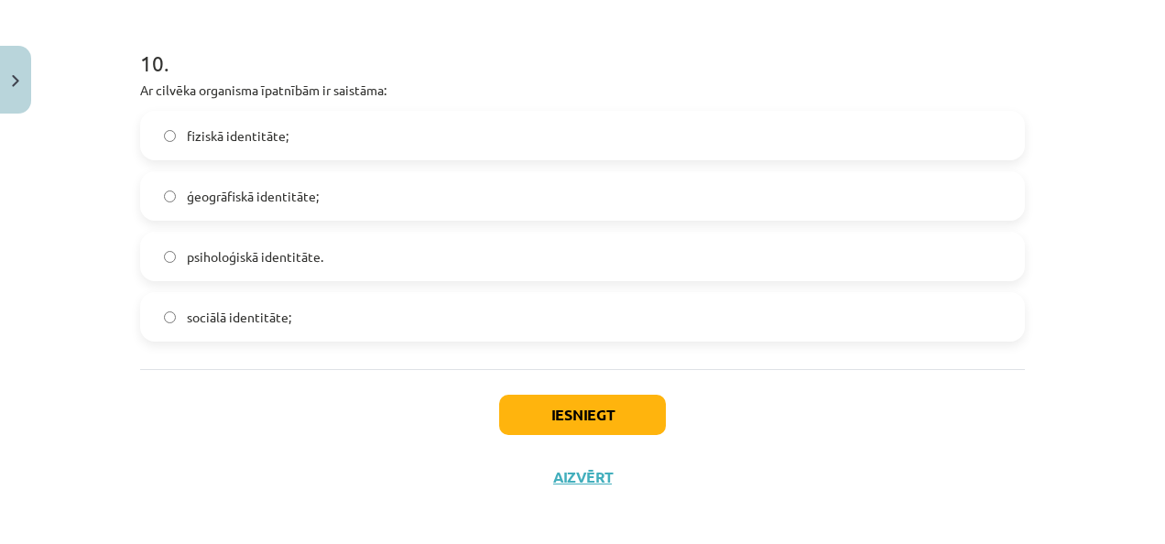
click at [273, 142] on span "fiziskā identitāte;" at bounding box center [238, 135] width 102 height 19
click at [555, 416] on button "Iesniegt" at bounding box center [582, 415] width 167 height 40
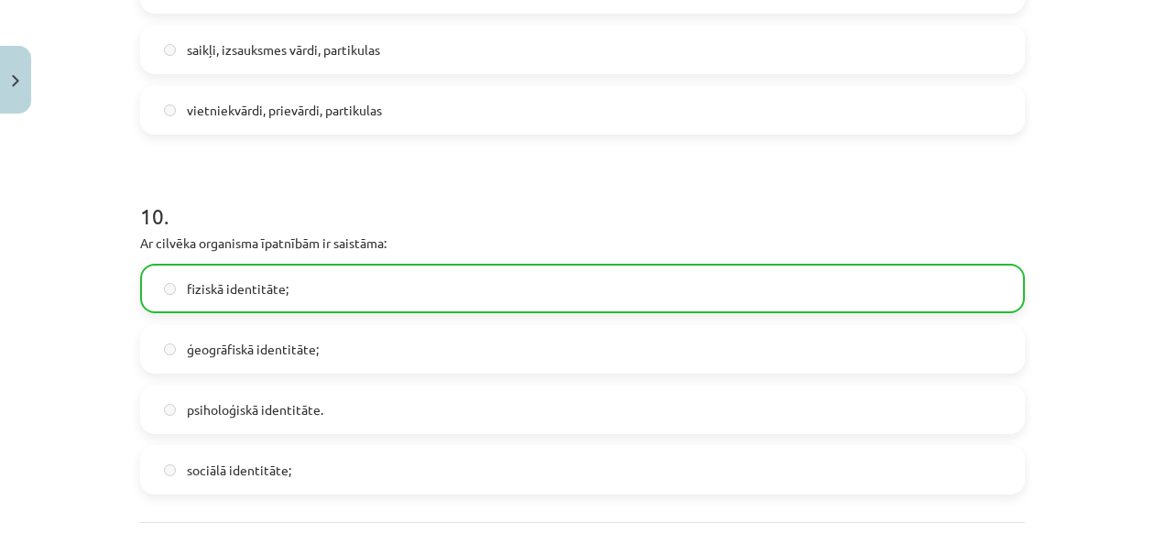
scroll to position [3368, 0]
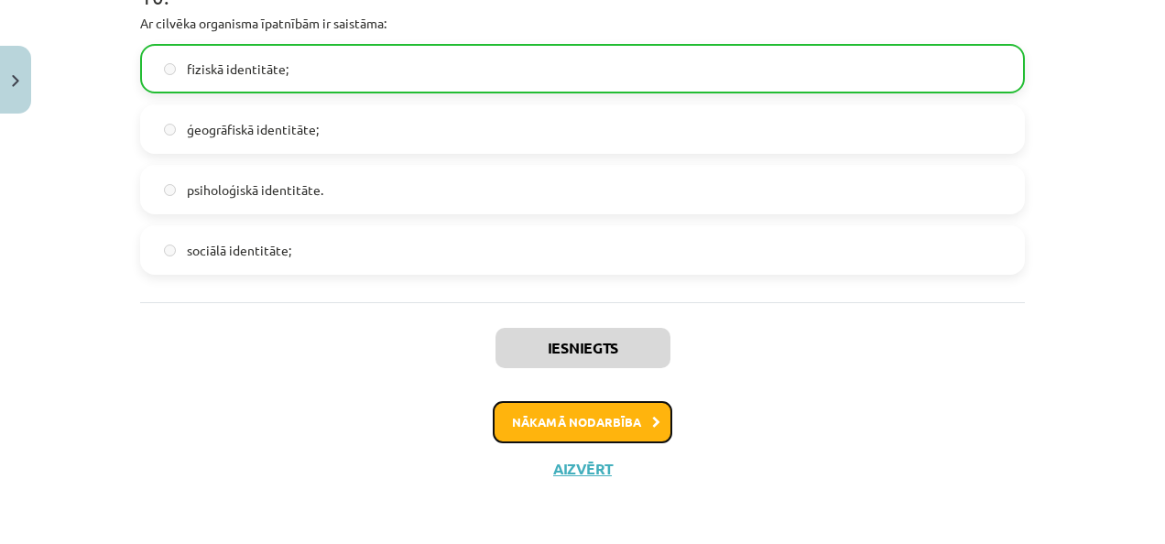
click at [624, 405] on button "Nākamā nodarbība" at bounding box center [583, 422] width 180 height 42
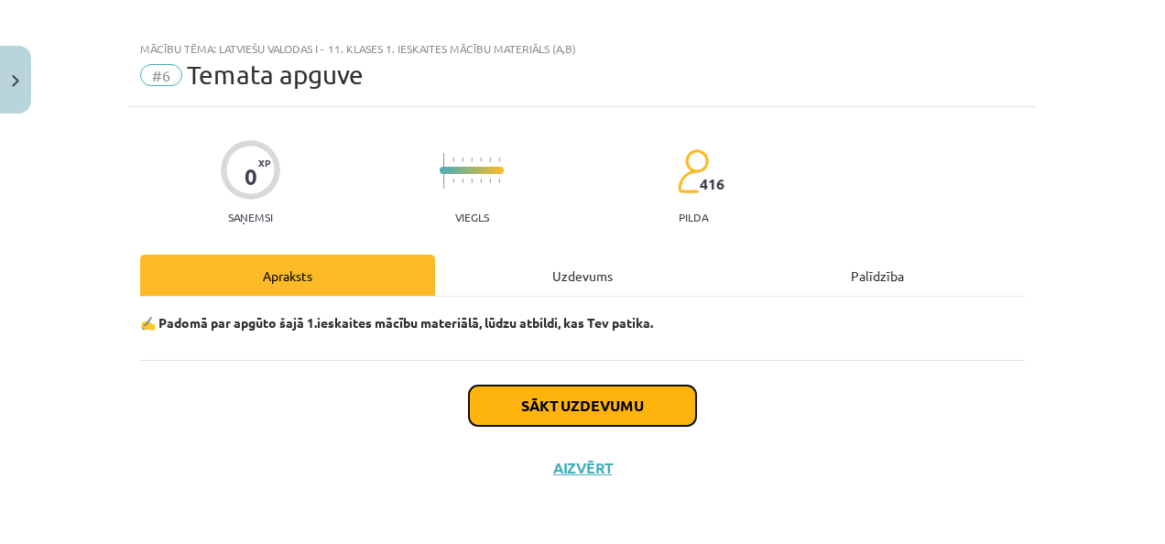
click at [624, 405] on button "Sākt uzdevumu" at bounding box center [582, 406] width 227 height 40
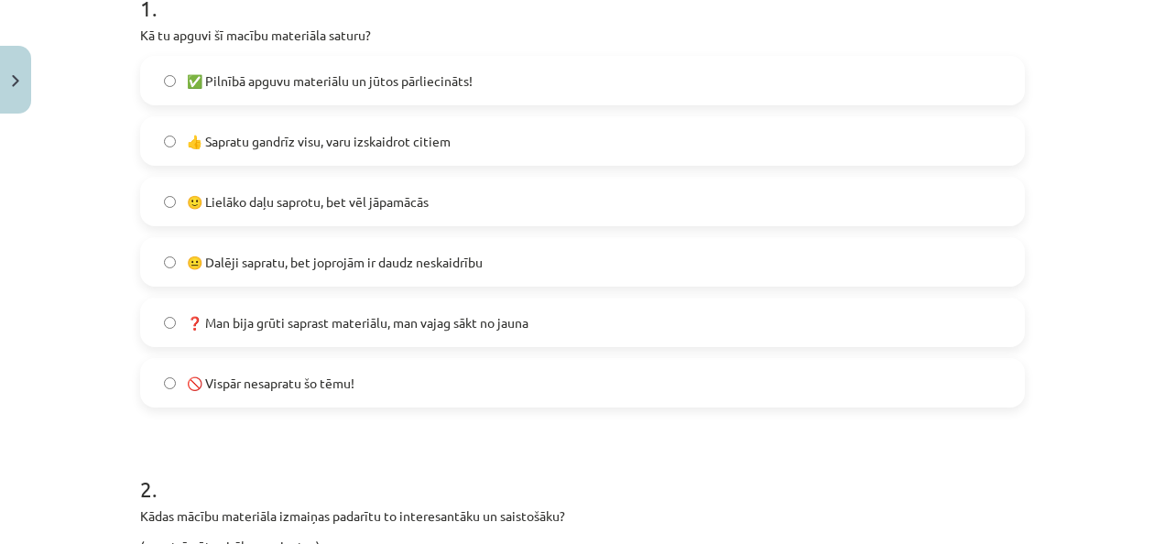
scroll to position [414, 0]
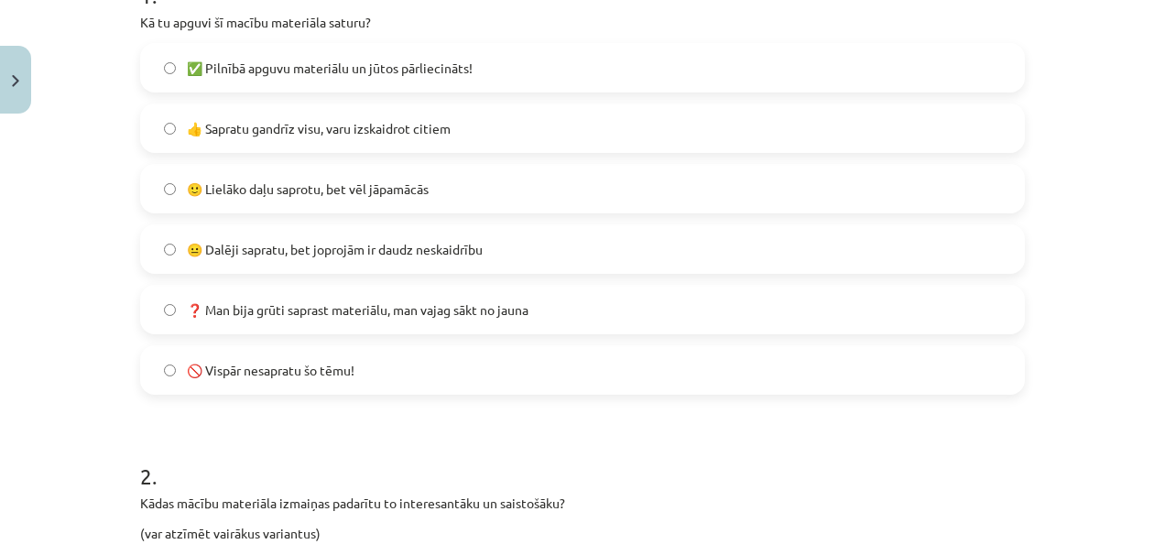
click at [633, 212] on div "🙂 Lielāko daļu saprotu, bet vēl jāpamācās" at bounding box center [582, 188] width 885 height 49
click at [586, 148] on label "👍 Sapratu gandrīz visu, varu izskaidrot citiem" at bounding box center [582, 128] width 881 height 46
click at [585, 190] on label "🙂 Lielāko daļu saprotu, bet vēl jāpamācās" at bounding box center [582, 189] width 881 height 46
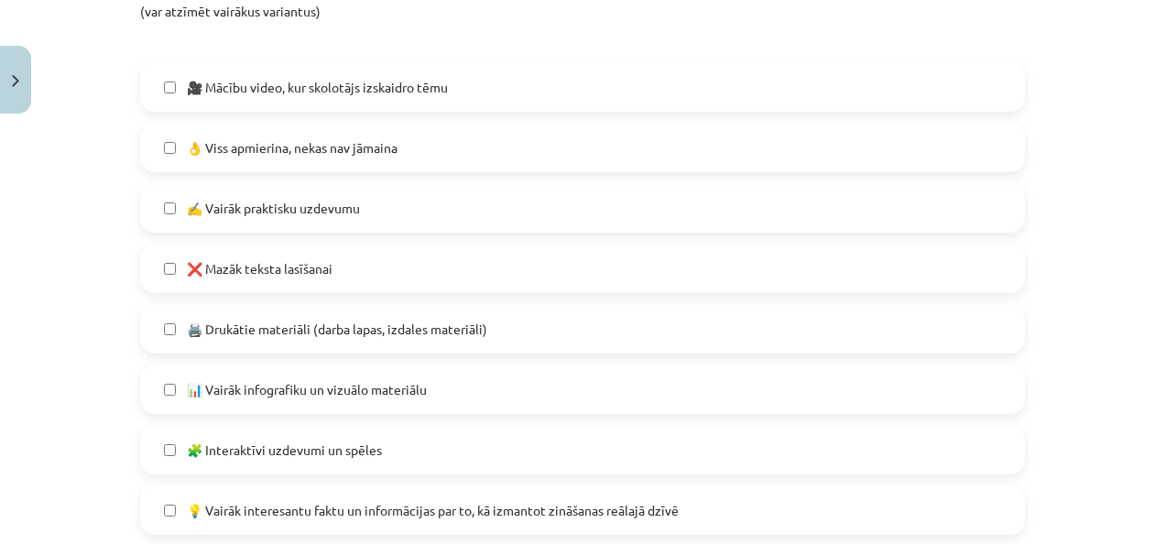
scroll to position [942, 0]
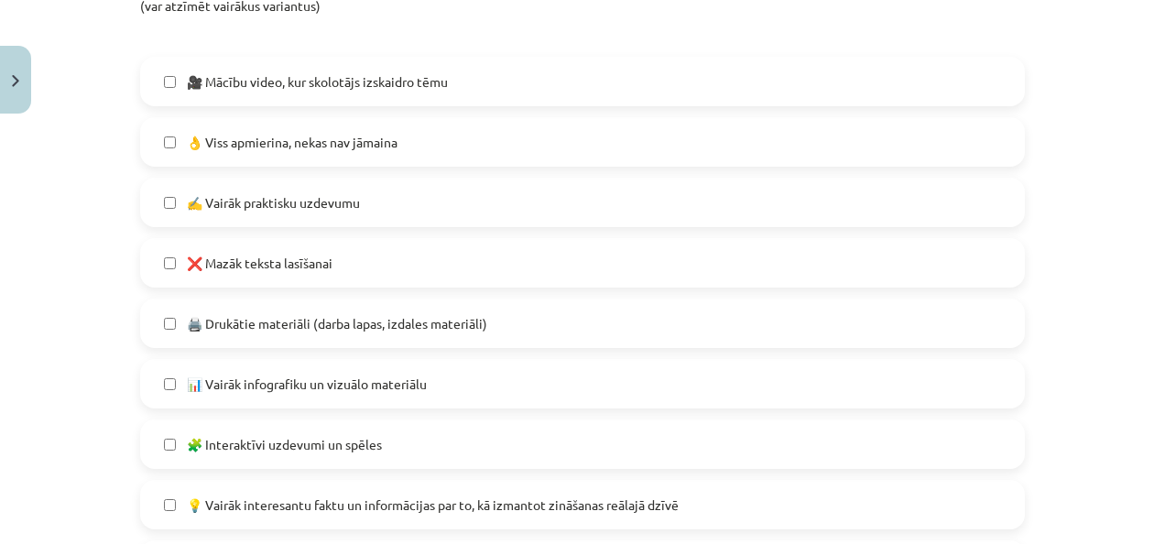
click at [590, 86] on label "🎥 Mācību video, kur skolotājs izskaidro tēmu" at bounding box center [582, 82] width 881 height 46
click at [411, 502] on span "💡 Vairāk interesantu faktu un informācijas par to, kā izmantot zināšanas reālaj…" at bounding box center [433, 505] width 492 height 19
click at [421, 446] on label "🧩 Interaktīvi uzdevumi un spēles" at bounding box center [582, 444] width 881 height 46
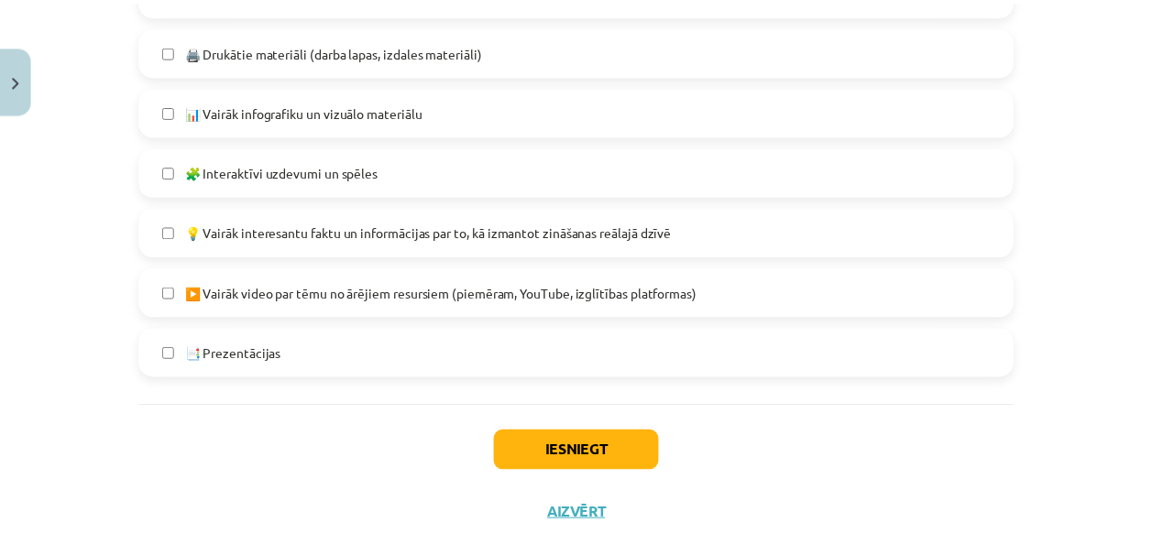
scroll to position [1260, 0]
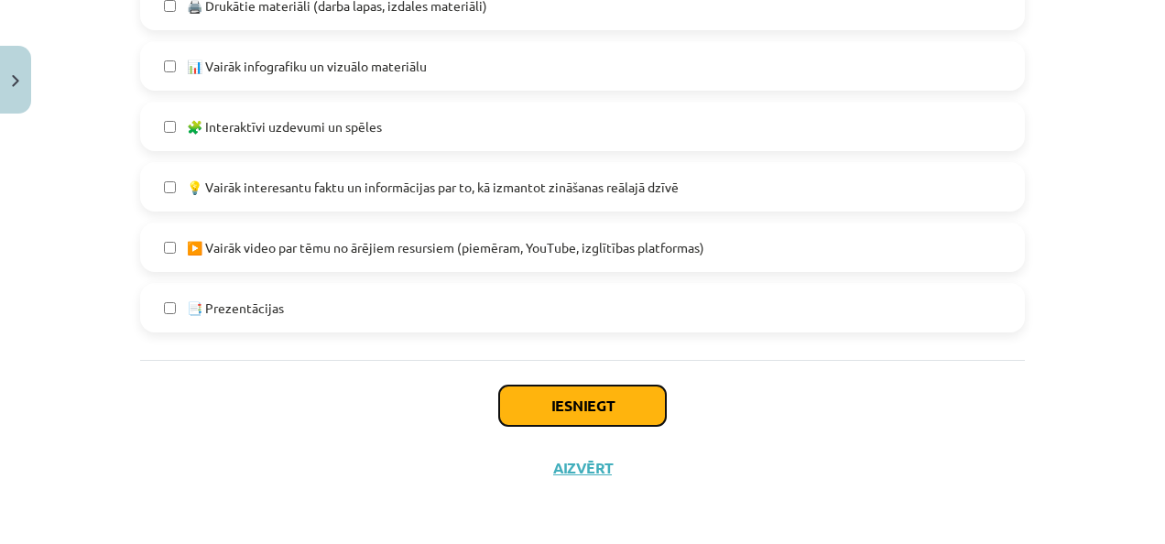
click at [606, 408] on button "Iesniegt" at bounding box center [582, 406] width 167 height 40
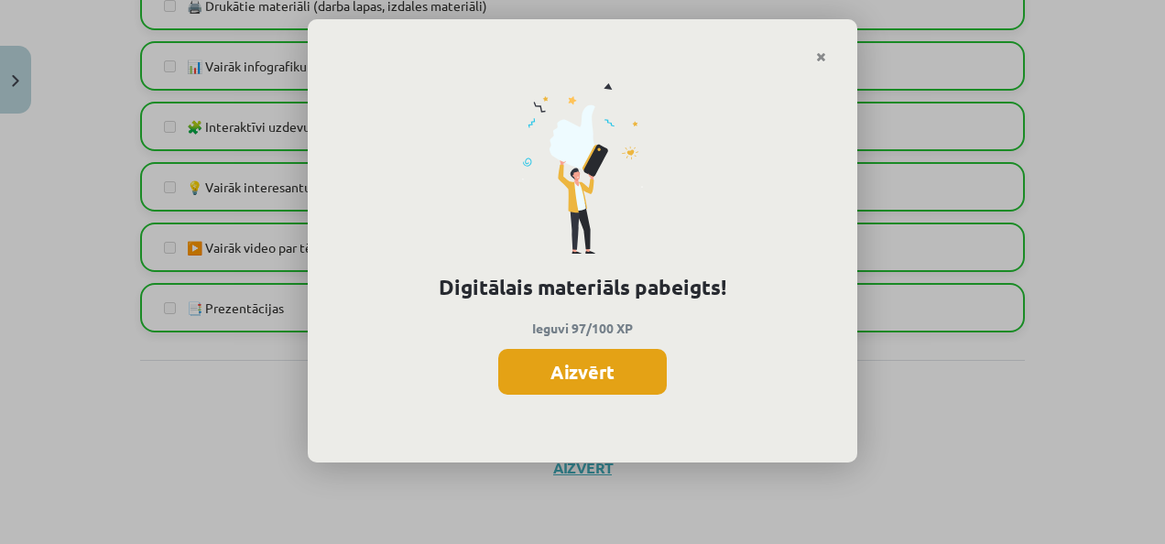
click at [586, 376] on button "Aizvērt" at bounding box center [582, 372] width 169 height 46
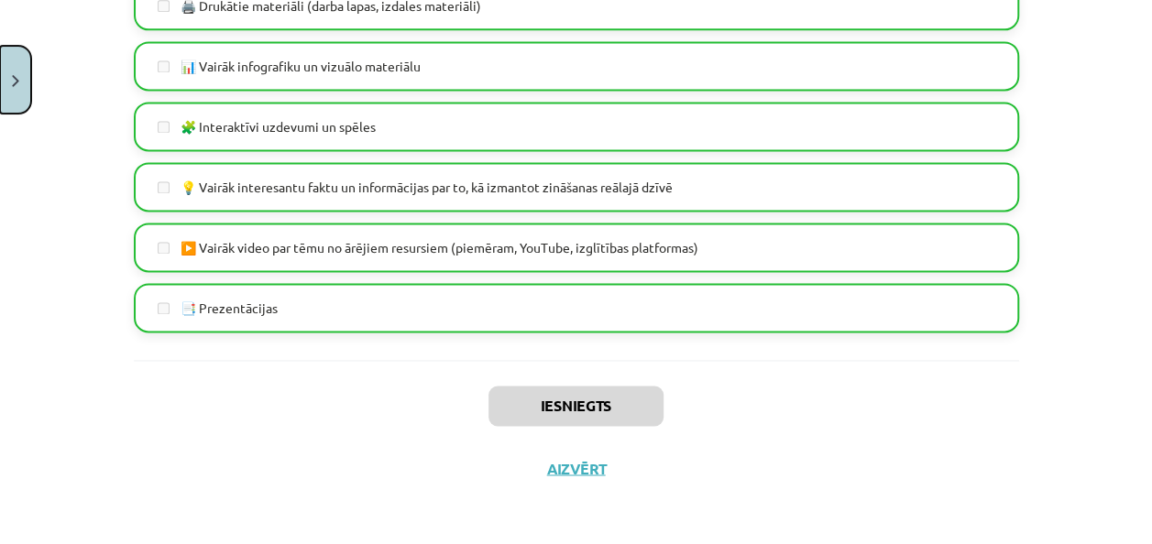
click at [26, 74] on button "Close" at bounding box center [15, 80] width 31 height 68
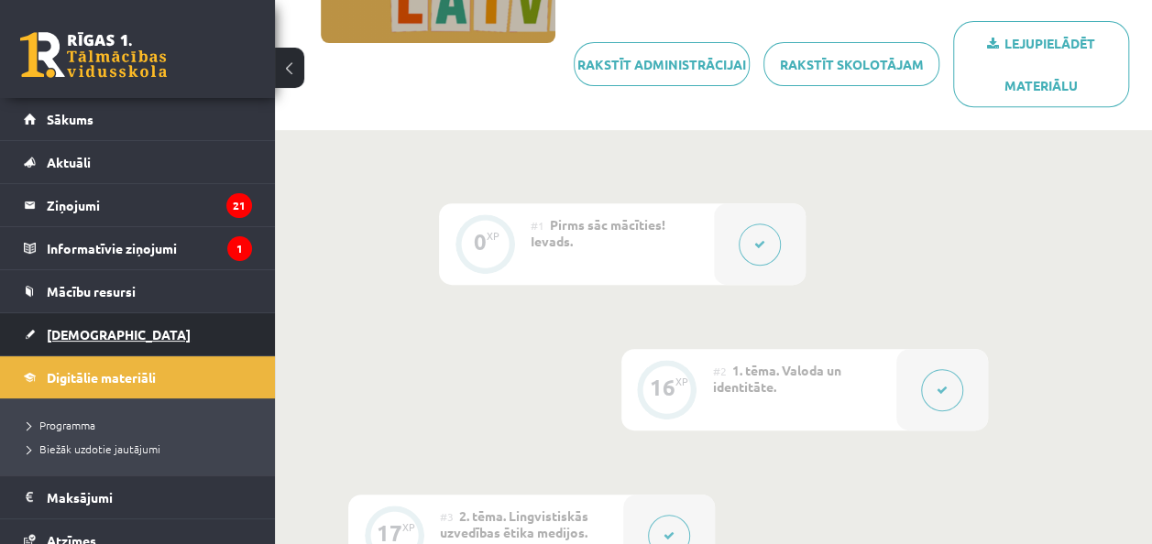
click at [95, 338] on span "[DEMOGRAPHIC_DATA]" at bounding box center [119, 334] width 144 height 16
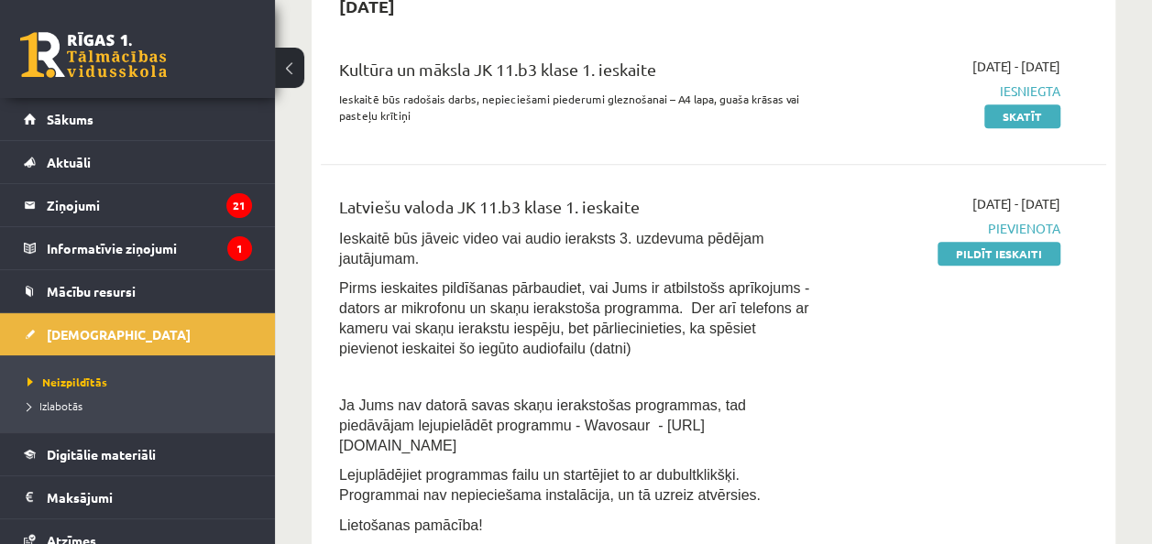
scroll to position [498, 0]
